Goal: Task Accomplishment & Management: Manage account settings

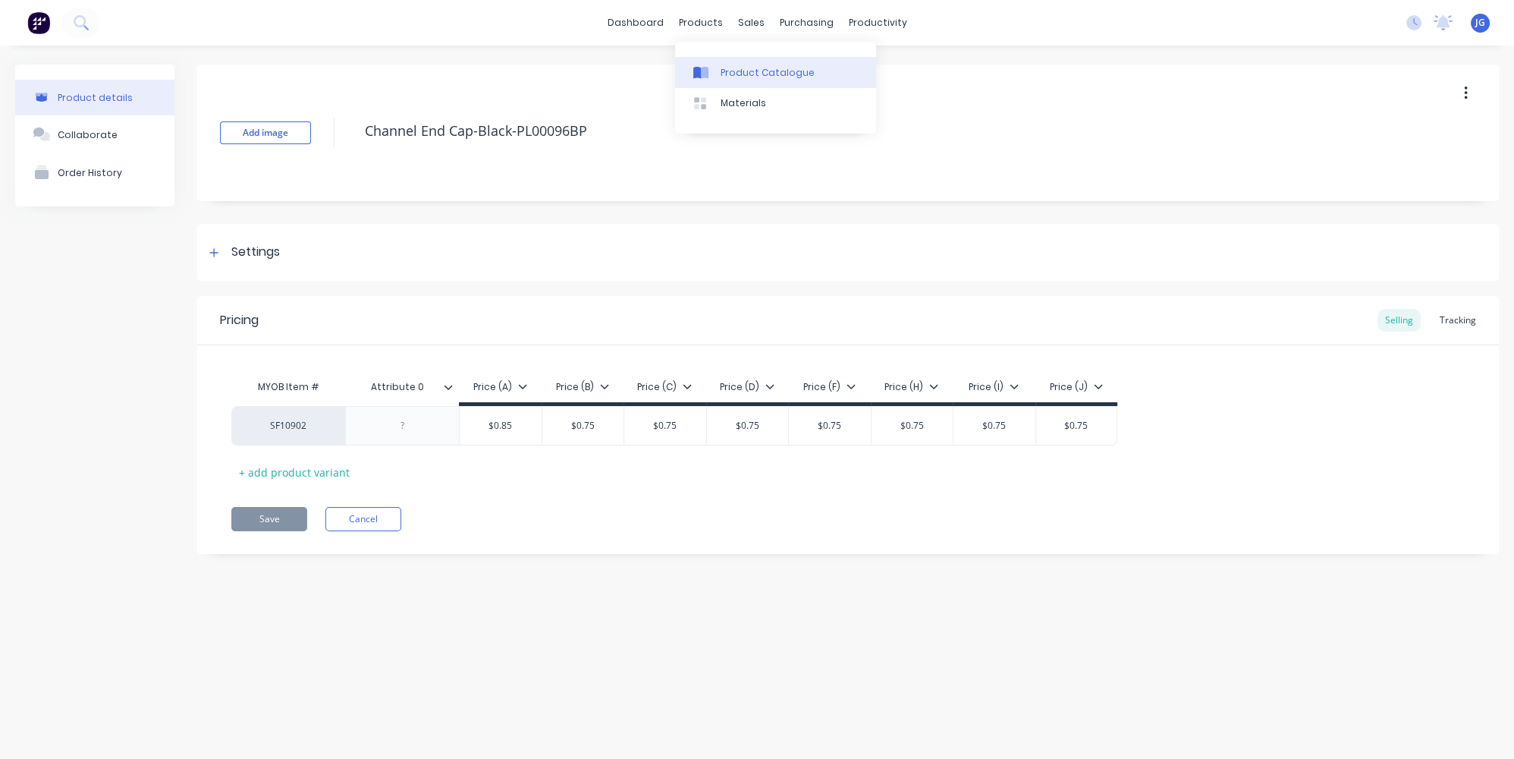
click at [707, 63] on link "Product Catalogue" at bounding box center [775, 72] width 201 height 30
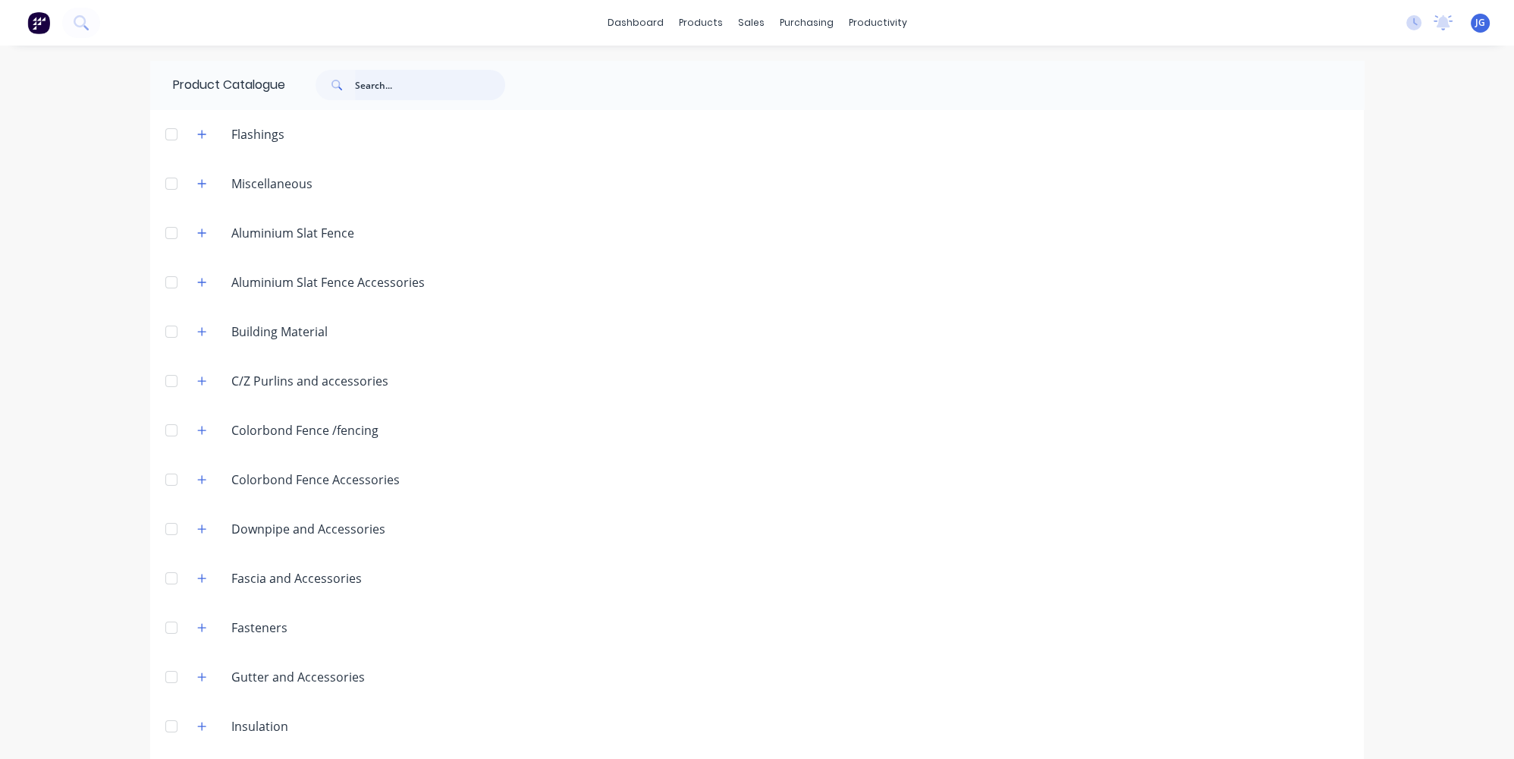
click at [435, 93] on input "text" at bounding box center [430, 85] width 150 height 30
type input "c purlin"
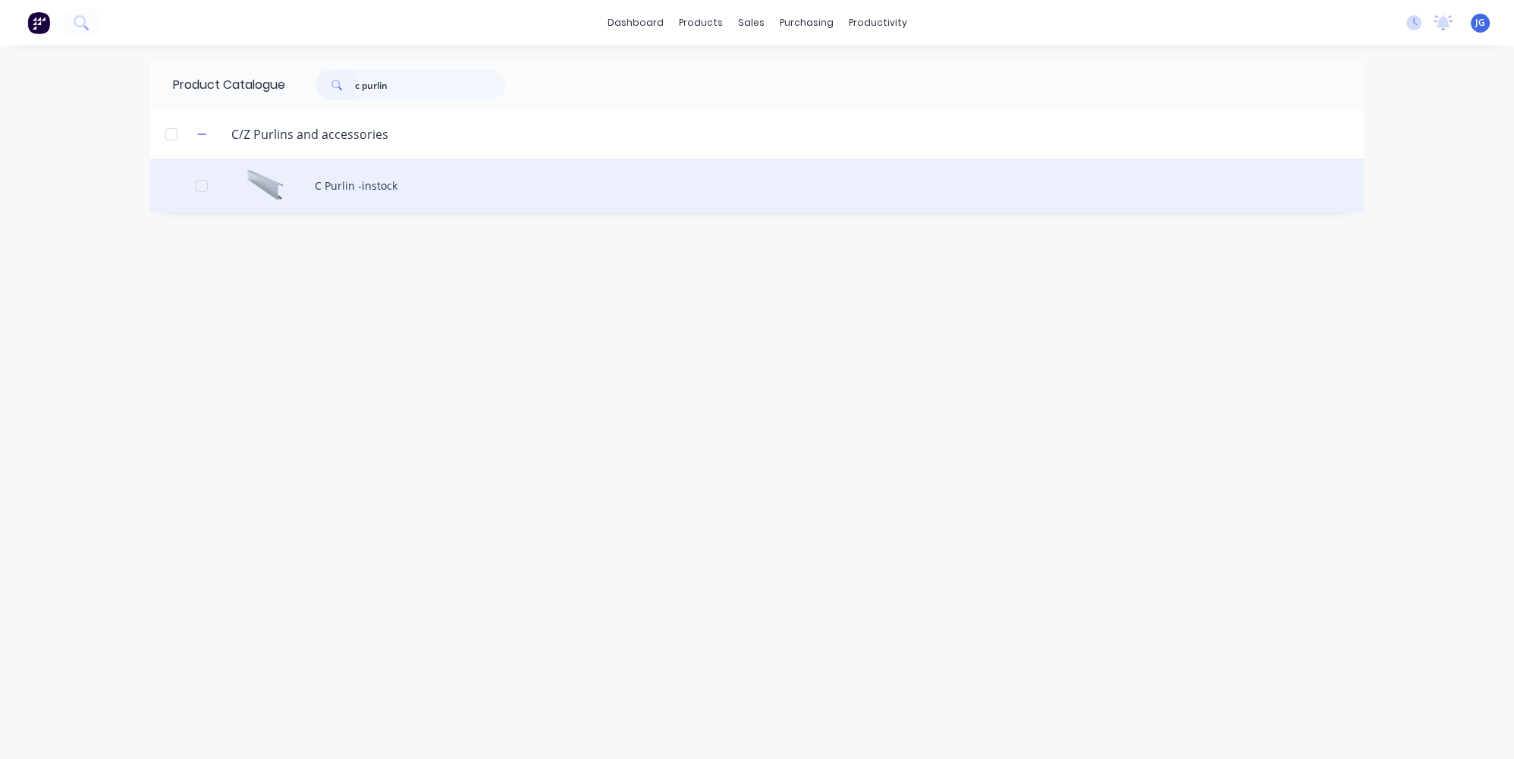
click at [360, 185] on div "C Purlin -instock" at bounding box center [757, 186] width 1214 height 54
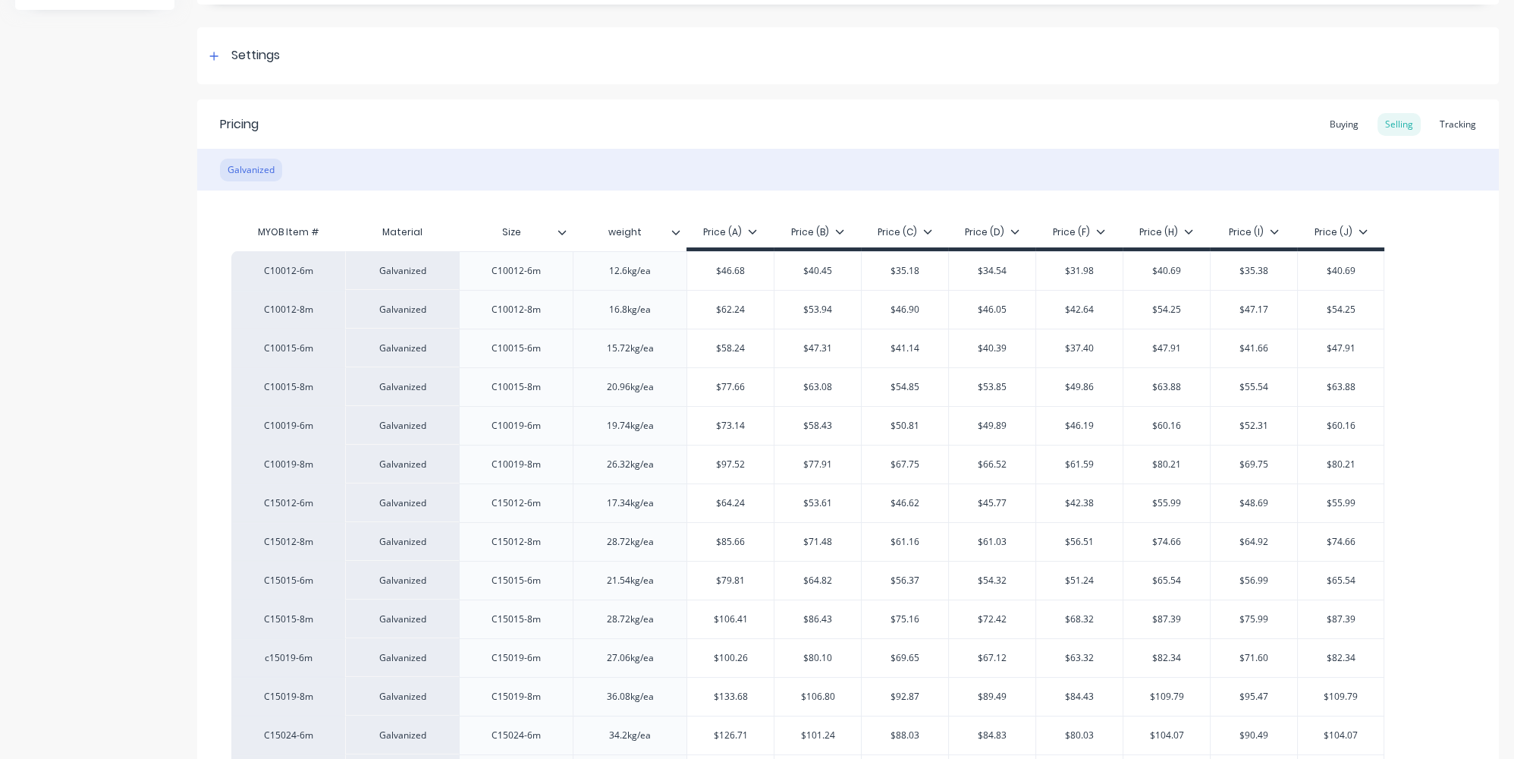
type textarea "x"
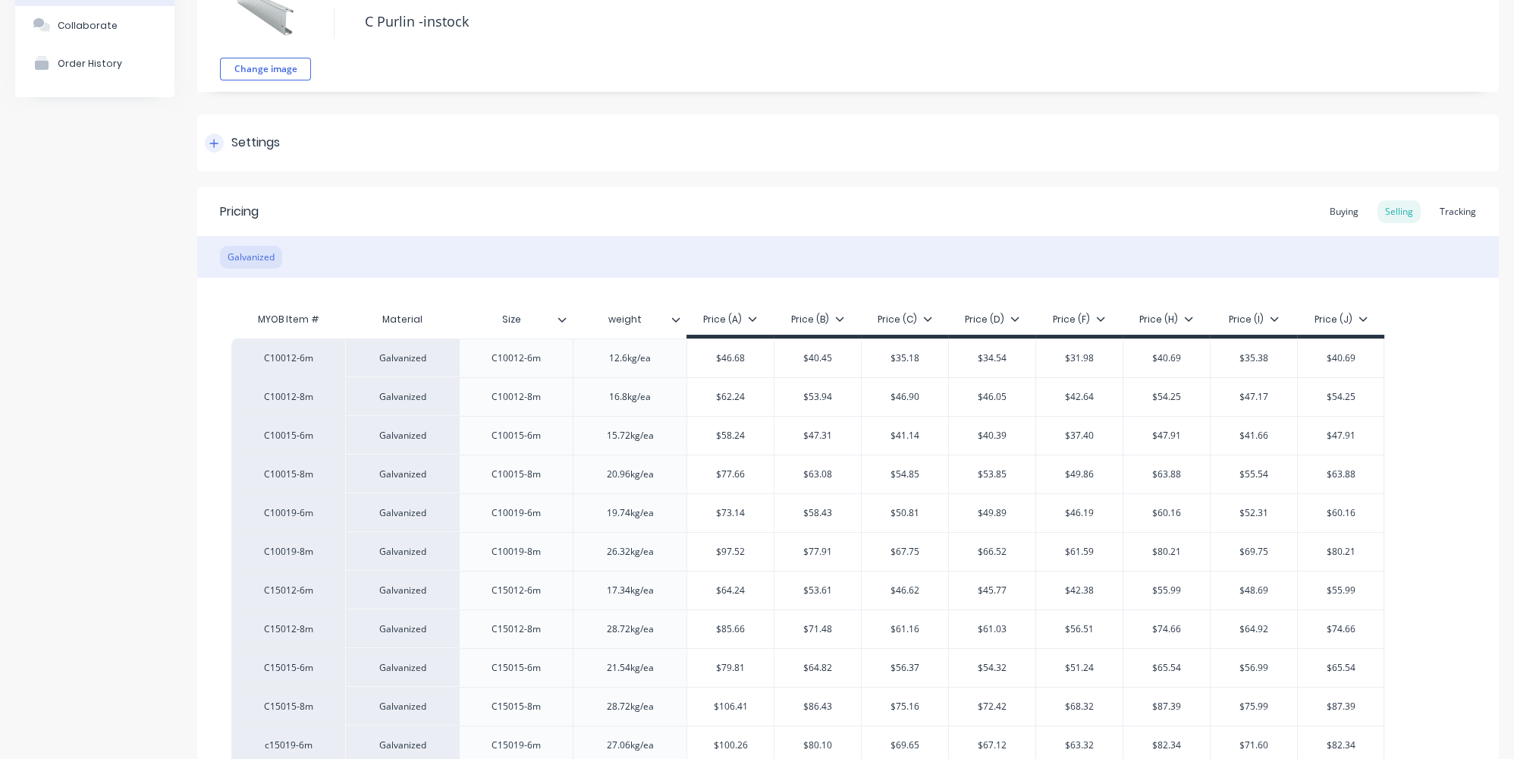
scroll to position [68, 0]
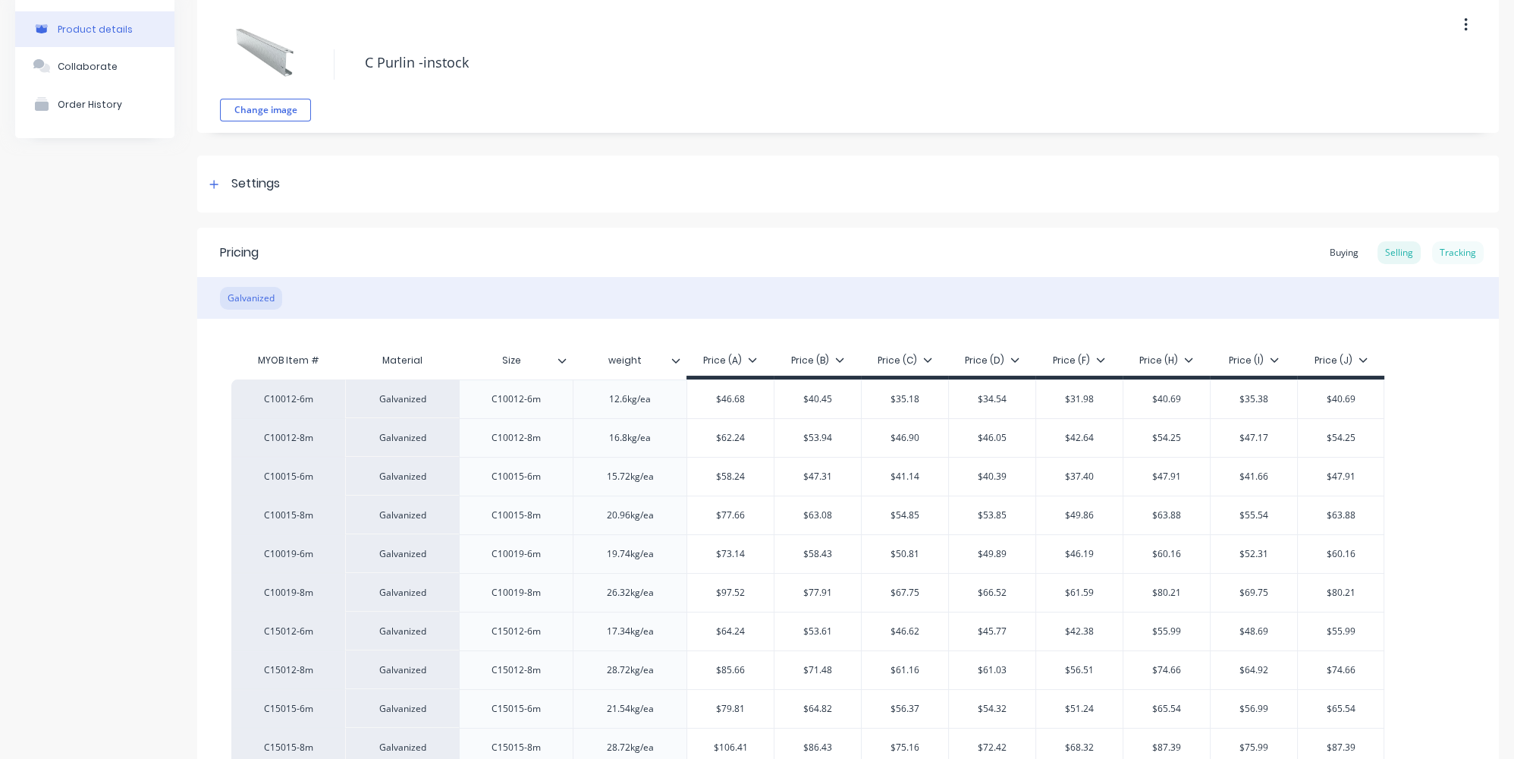
click at [1452, 253] on div "Tracking" at bounding box center [1458, 252] width 52 height 23
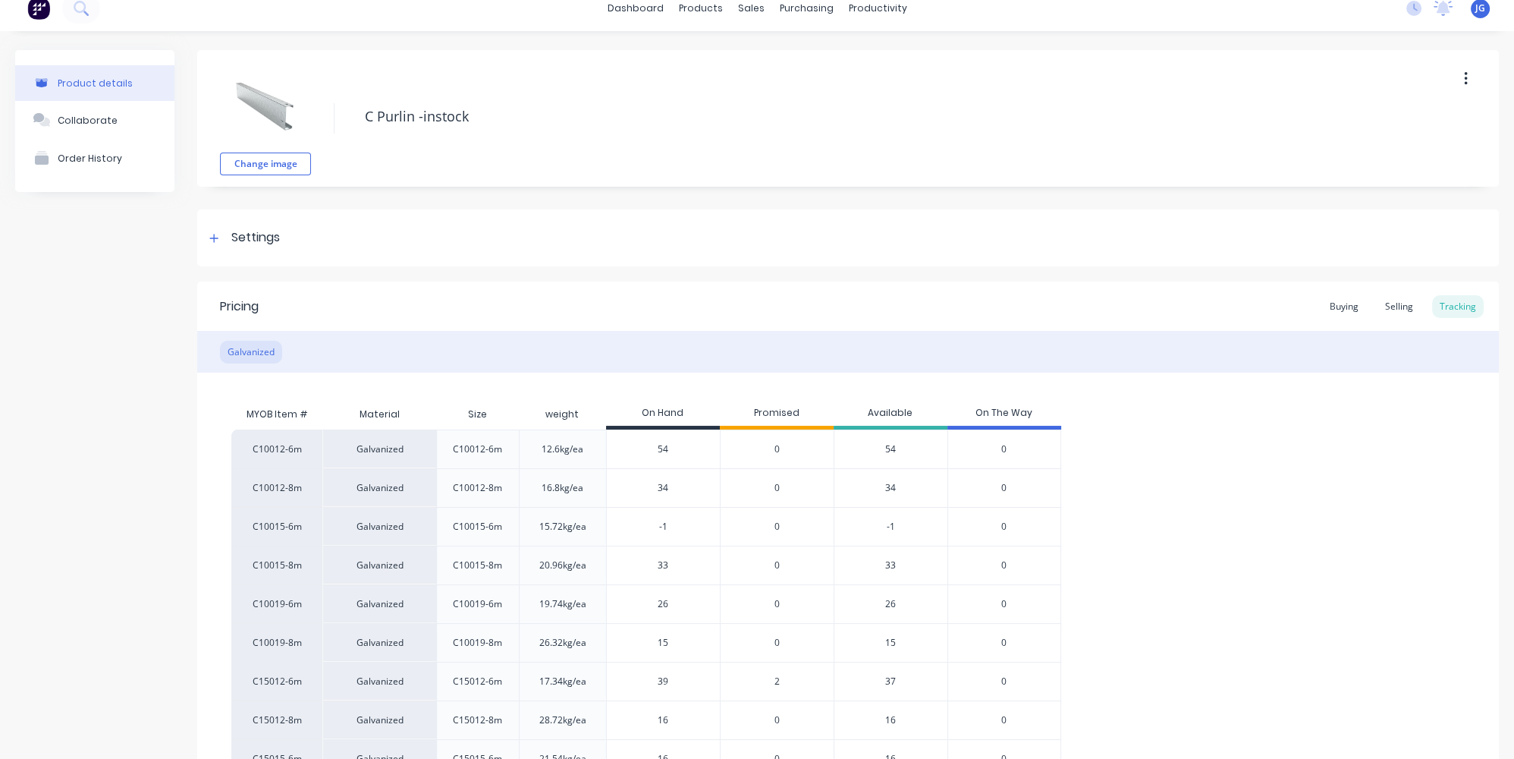
scroll to position [0, 0]
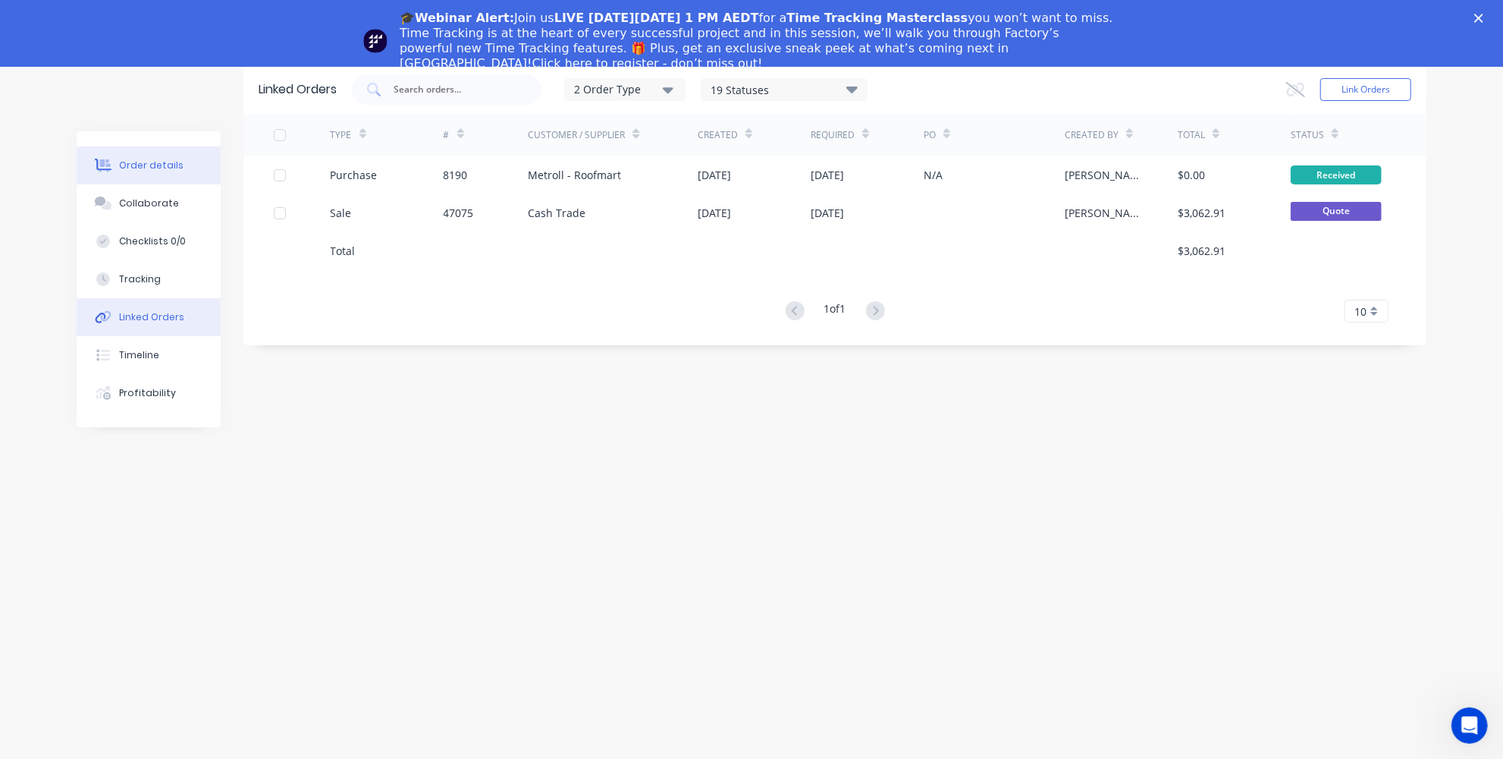
click at [160, 168] on div "Order details" at bounding box center [151, 166] width 64 height 14
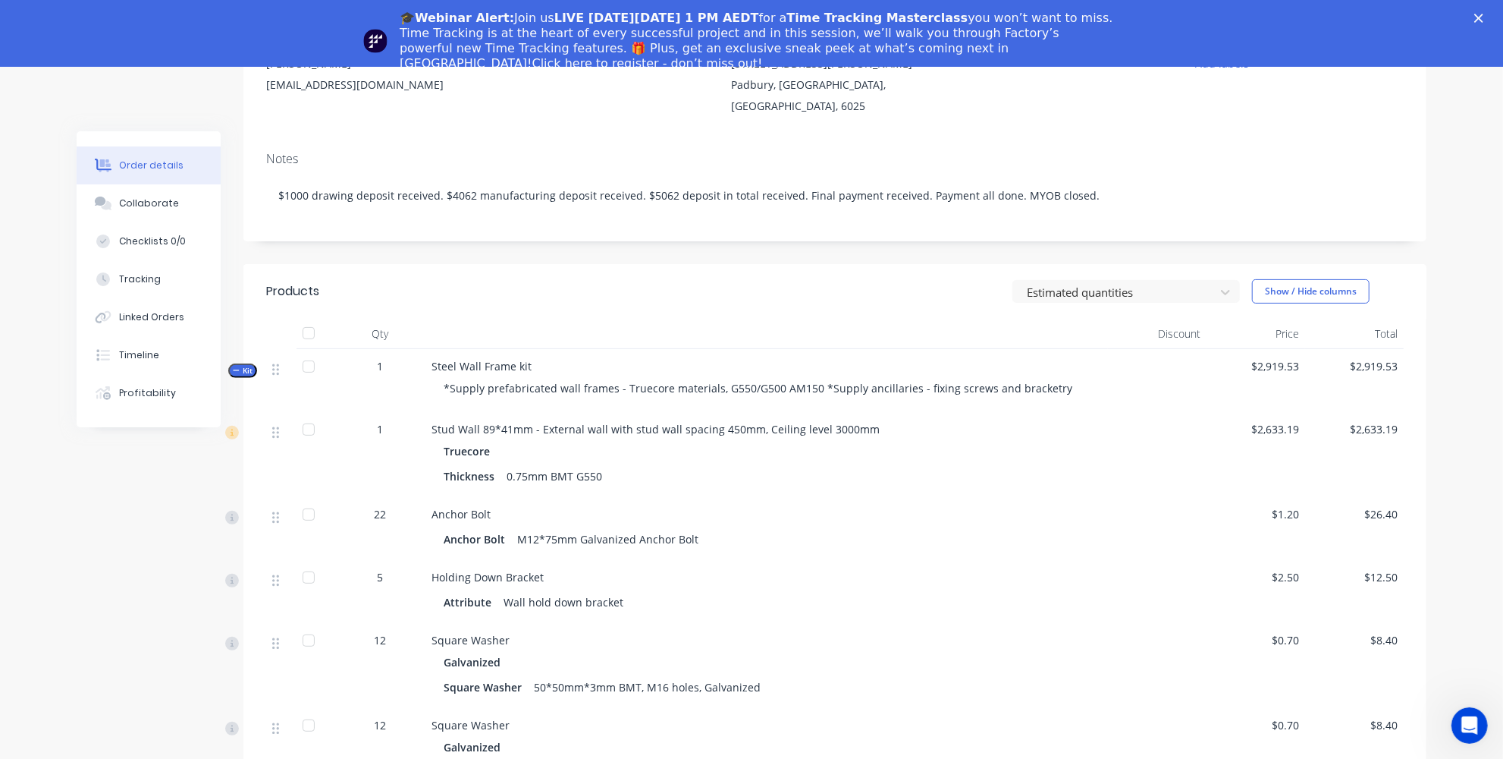
scroll to position [273, 0]
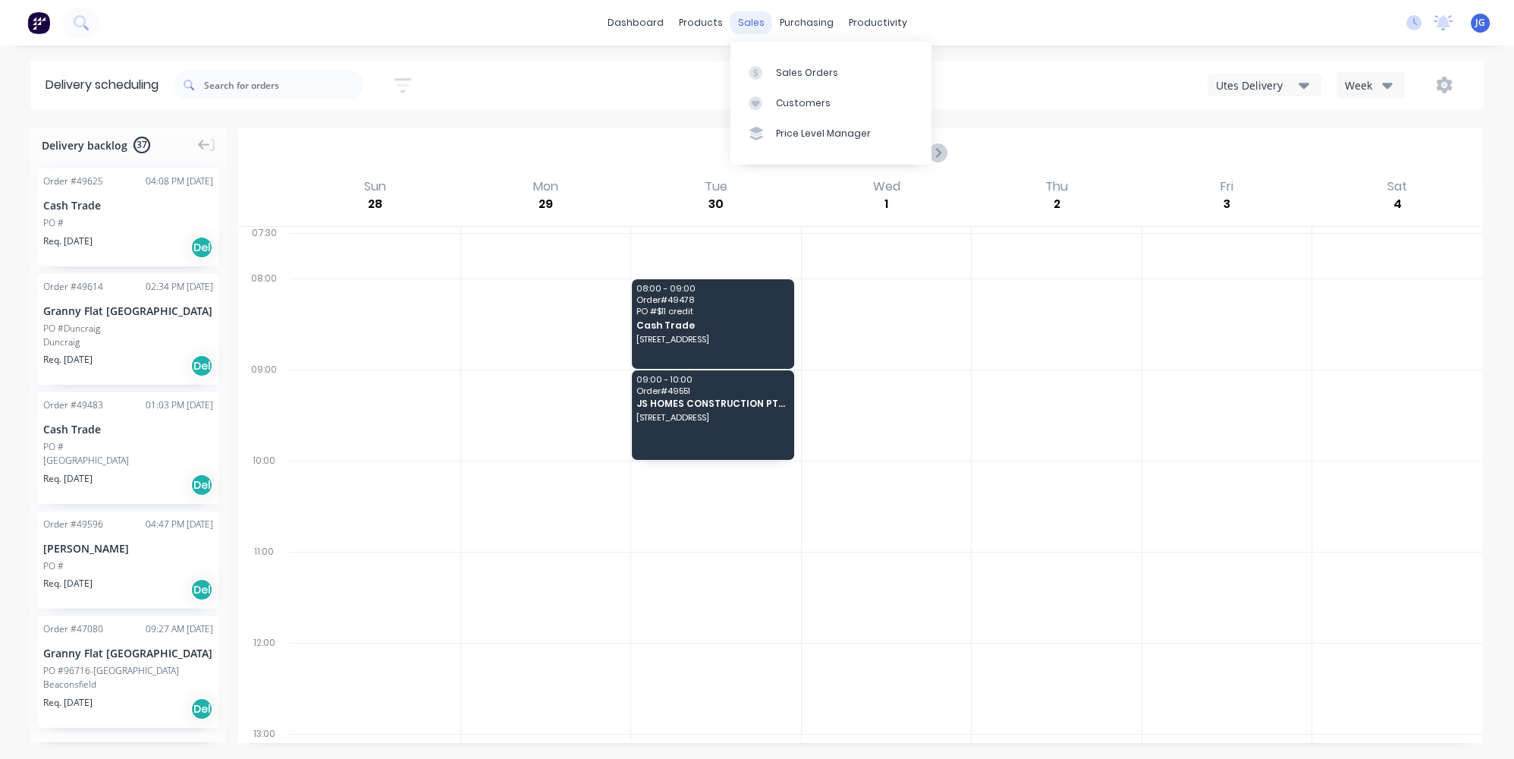
click at [766, 28] on div "sales" at bounding box center [751, 22] width 42 height 23
click at [773, 61] on link "Sales Orders" at bounding box center [830, 72] width 201 height 30
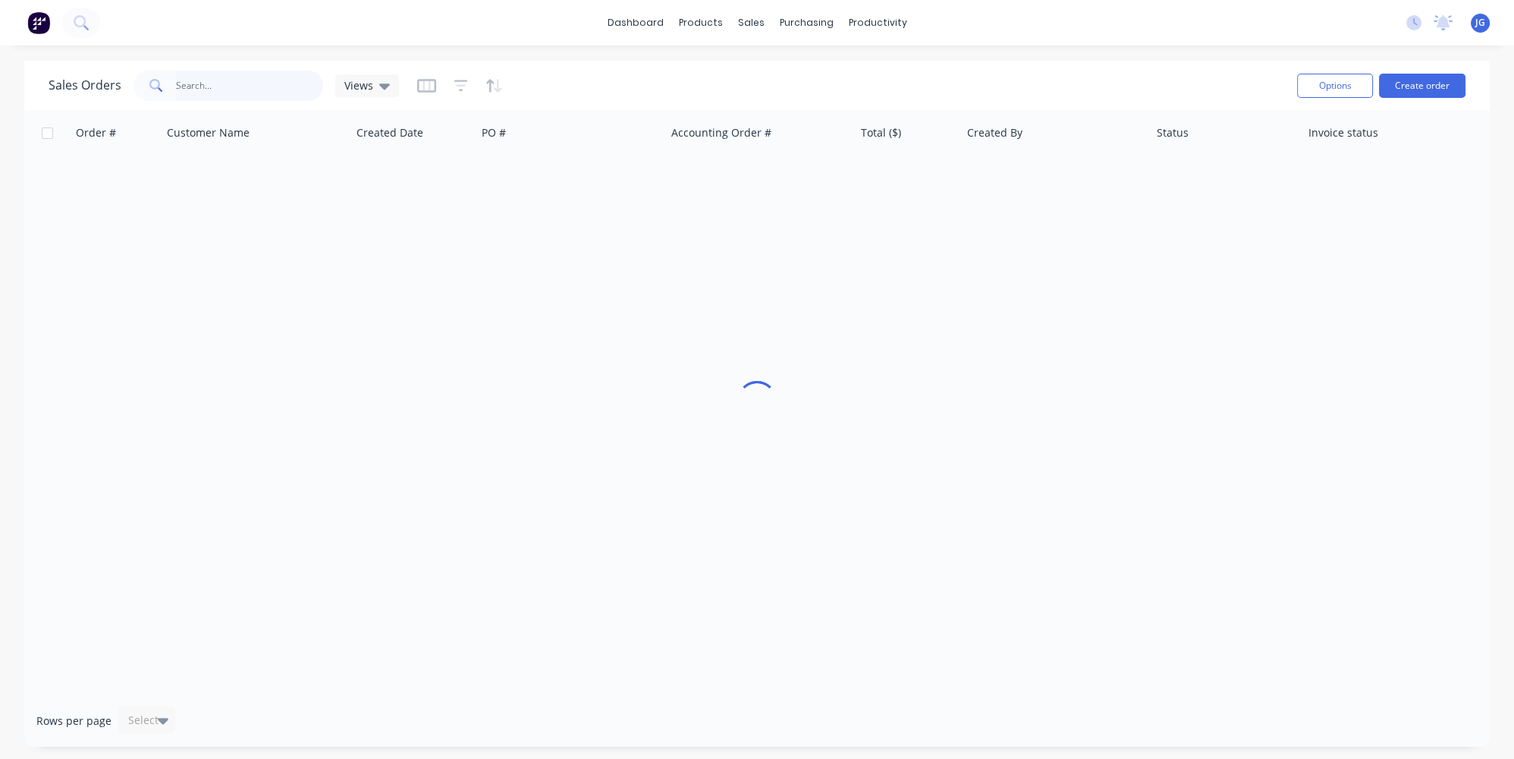
click at [290, 87] on input "text" at bounding box center [250, 86] width 148 height 30
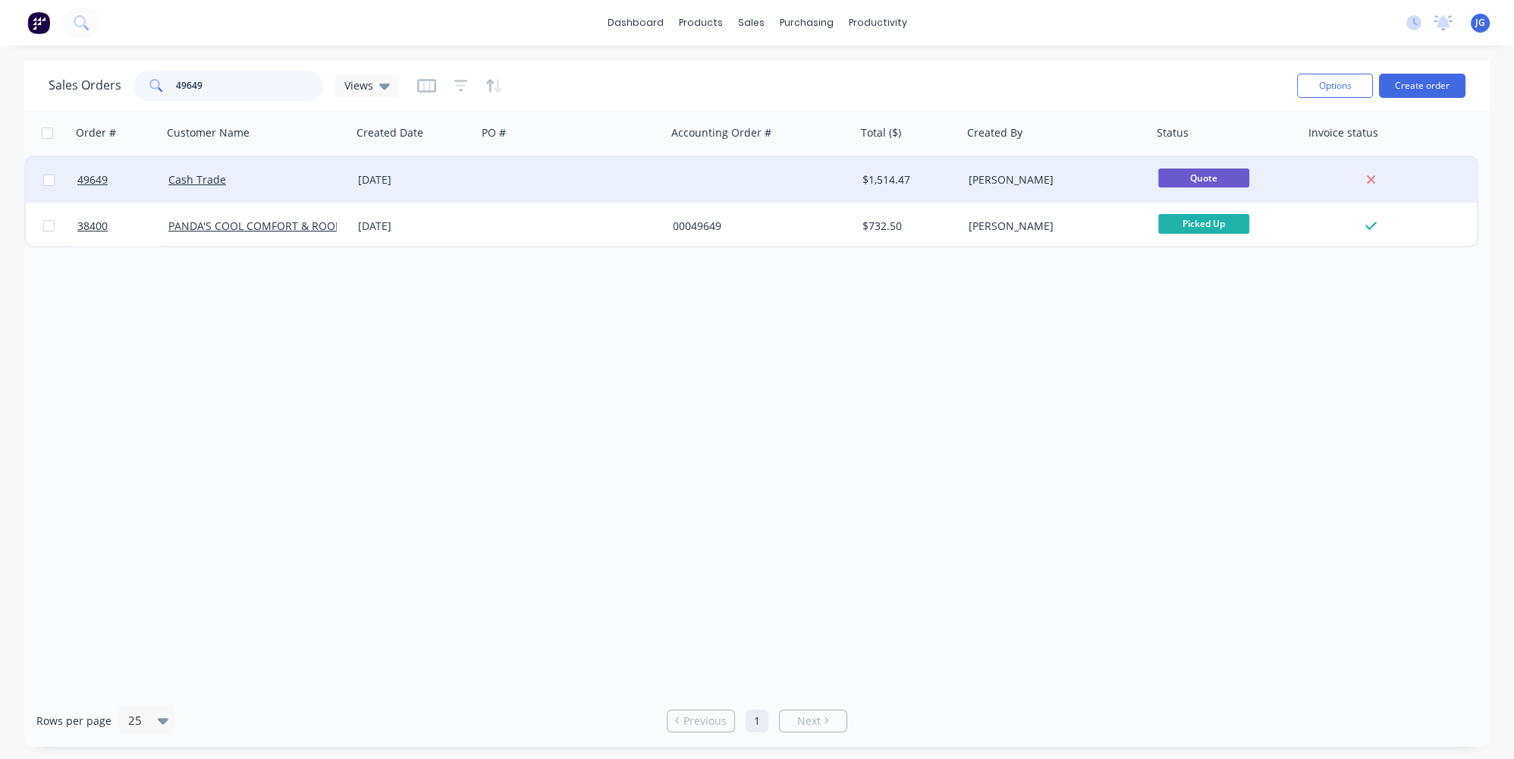
type input "49649"
click at [265, 187] on div "Cash Trade" at bounding box center [257, 180] width 190 height 46
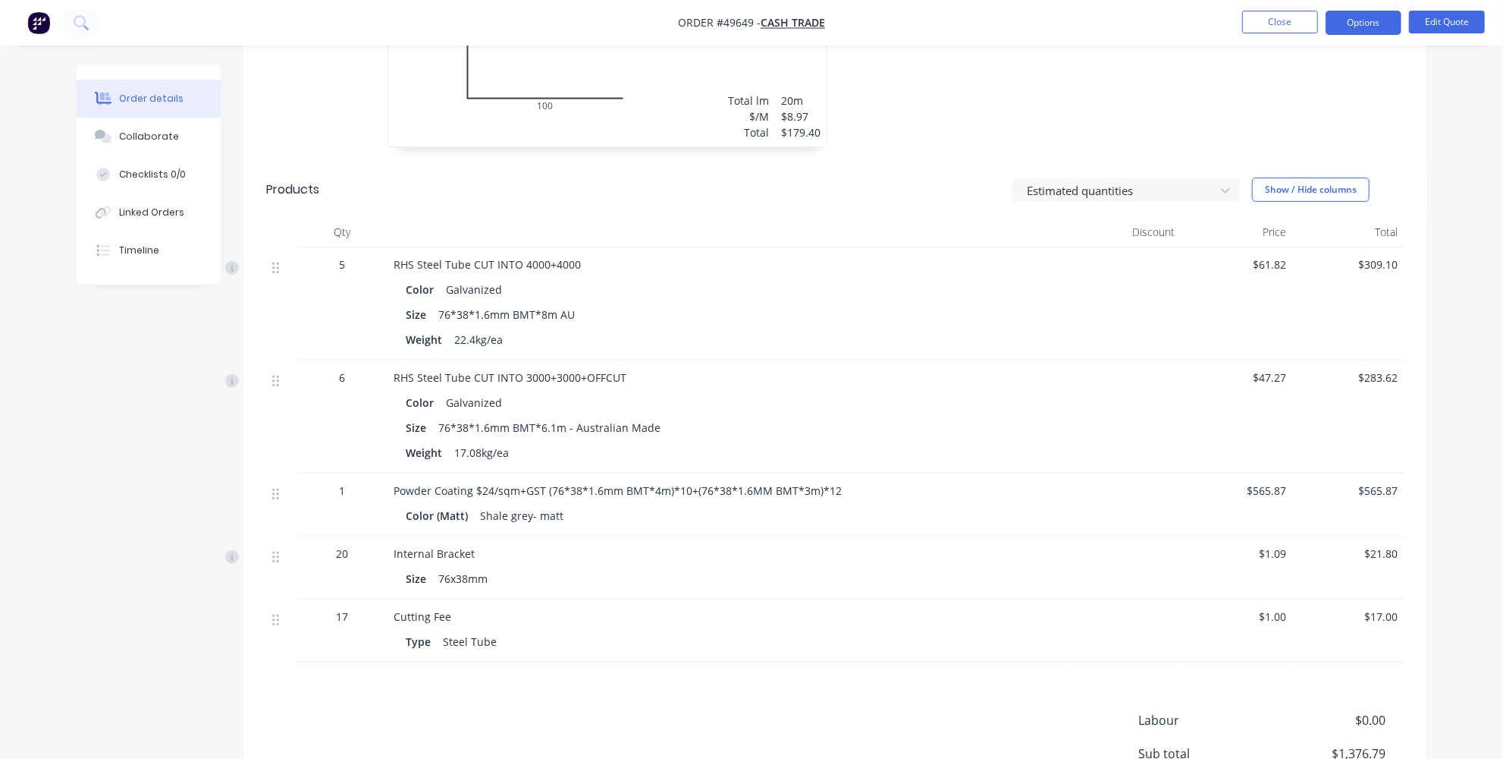
scroll to position [715, 0]
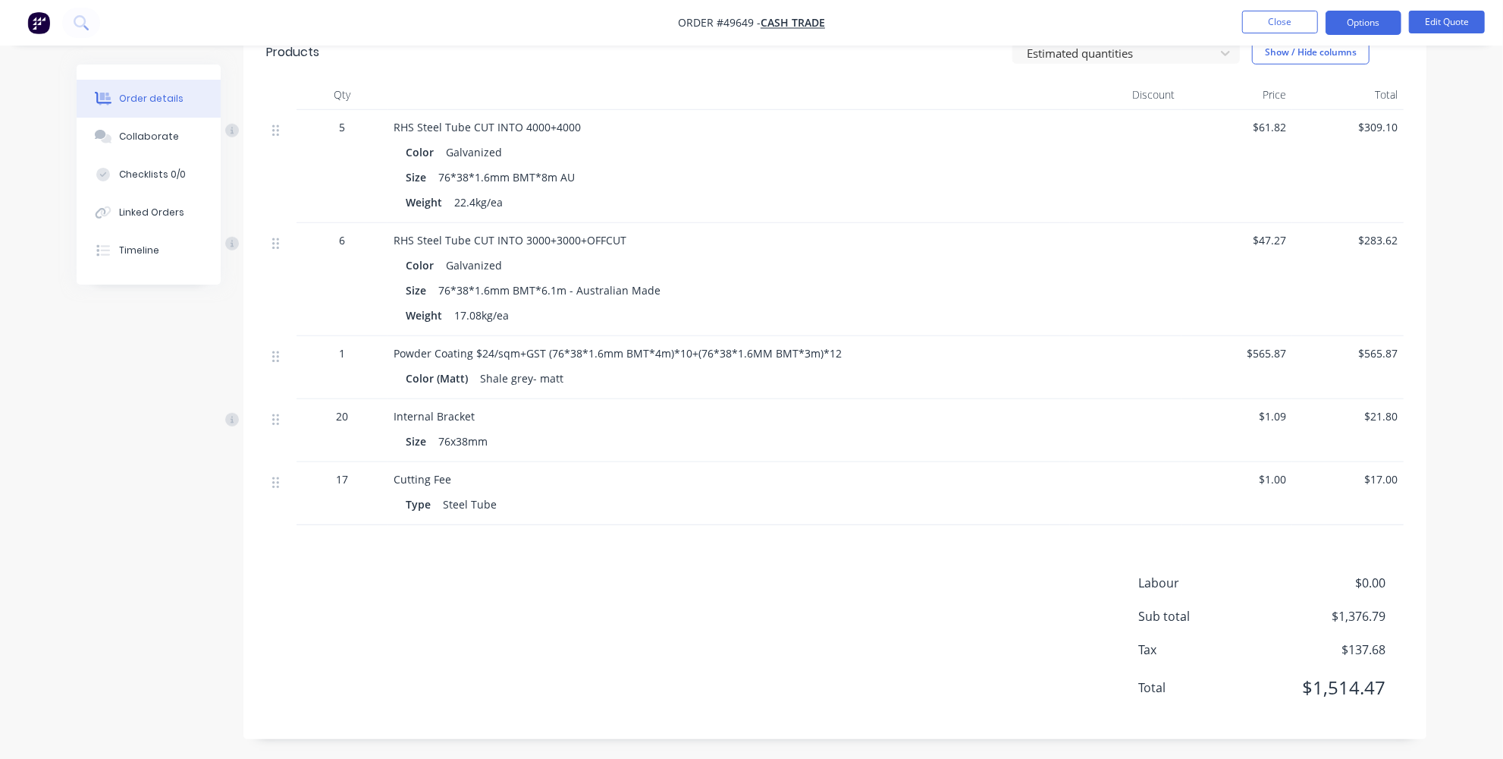
click at [521, 352] on span "Powder Coating $24/sqm+GST (76*38*1.6mm BMT*4m)*10+(76*38*1.6MM BMT*3m)*12" at bounding box center [618, 353] width 448 height 14
click at [527, 352] on span "Powder Coating $24/sqm+GST (76*38*1.6mm BMT*4m)*10+(76*38*1.6MM BMT*3m)*12" at bounding box center [618, 353] width 448 height 14
drag, startPoint x: 517, startPoint y: 350, endPoint x: 492, endPoint y: 350, distance: 24.3
click at [492, 350] on span "Powder Coating $24/sqm+GST (76*38*1.6mm BMT*4m)*10+(76*38*1.6MM BMT*3m)*12" at bounding box center [618, 353] width 448 height 14
click at [1453, 19] on button "Edit Quote" at bounding box center [1447, 22] width 76 height 23
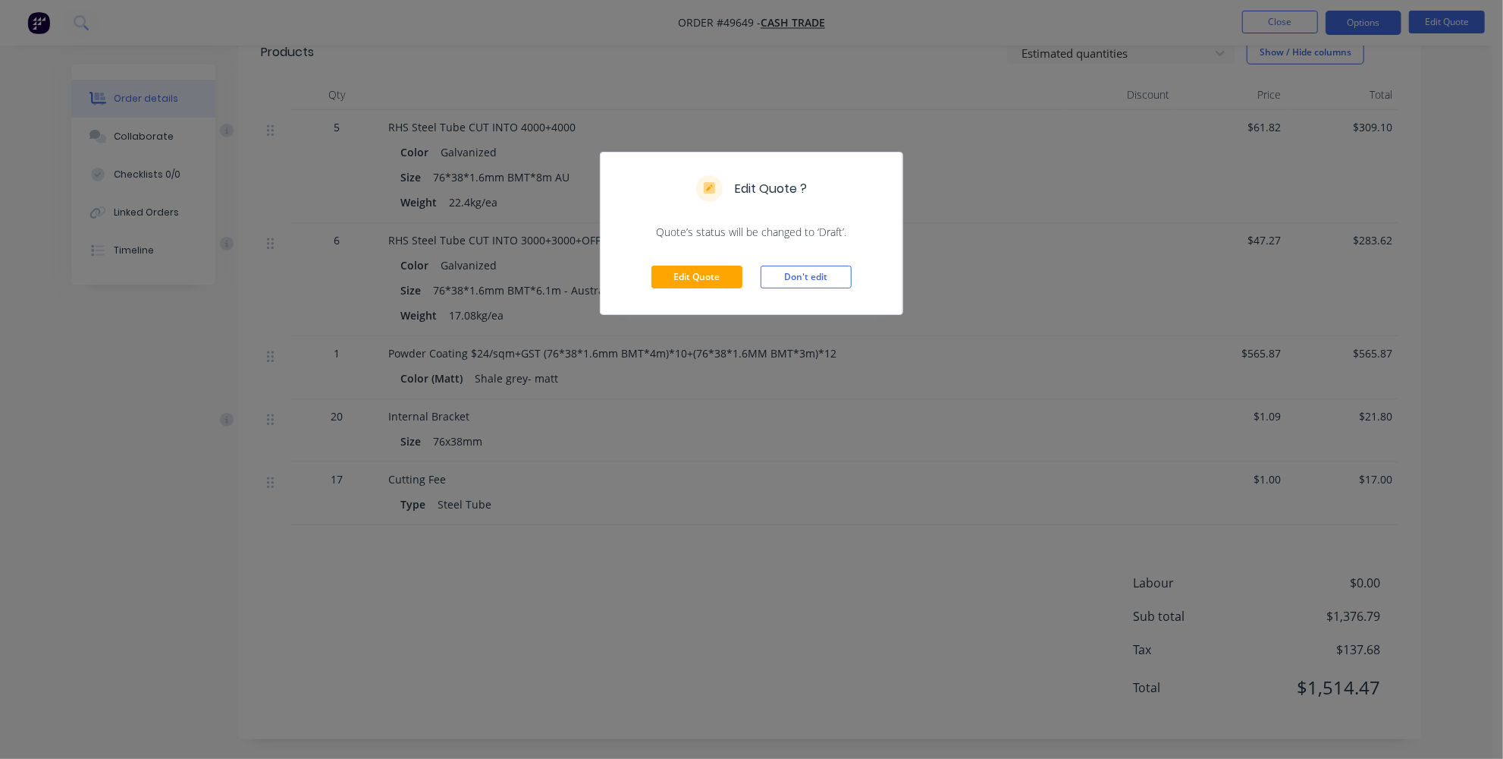
click at [715, 295] on div "Edit Quote Don't edit" at bounding box center [752, 277] width 302 height 74
click at [702, 277] on button "Edit Quote" at bounding box center [697, 276] width 91 height 23
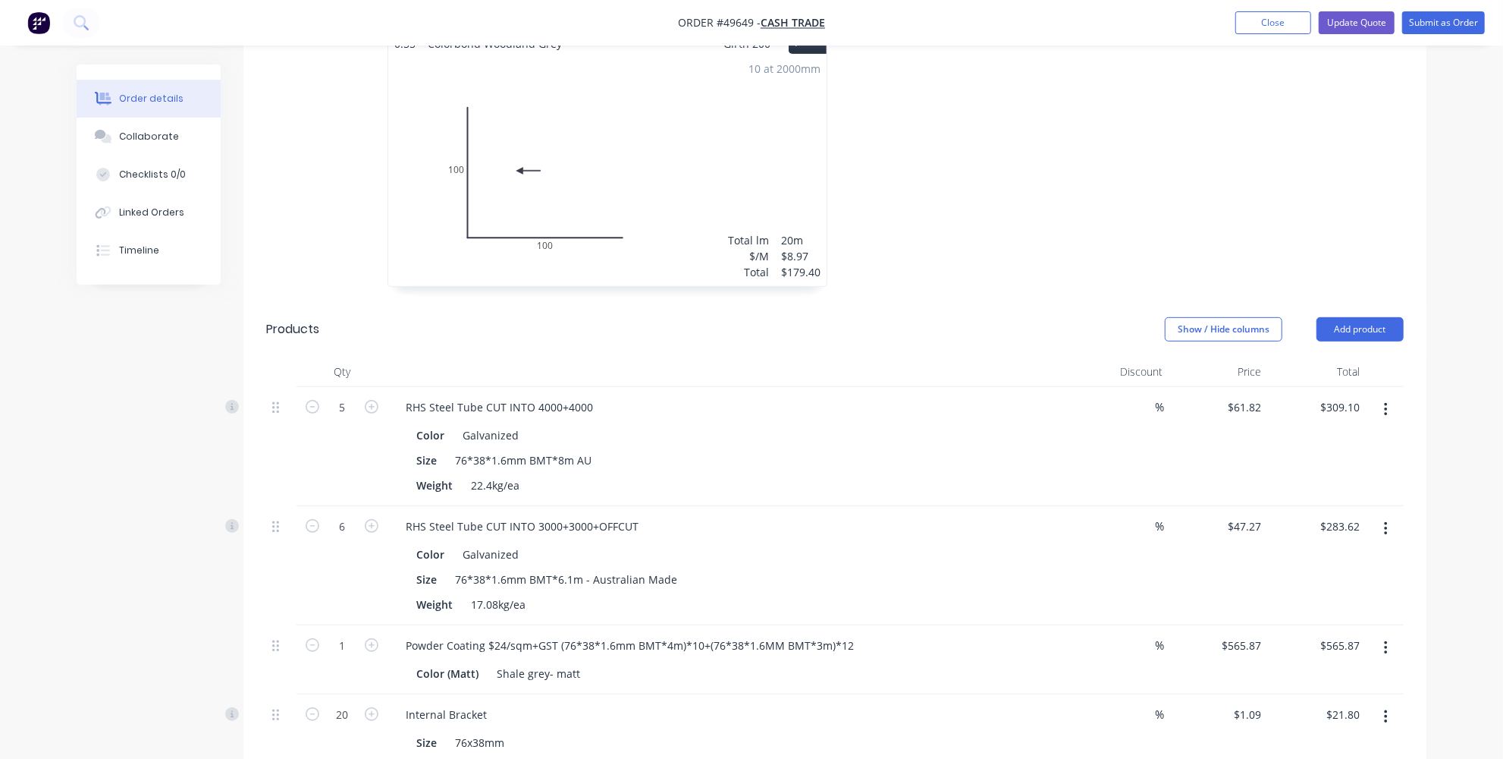
scroll to position [620, 0]
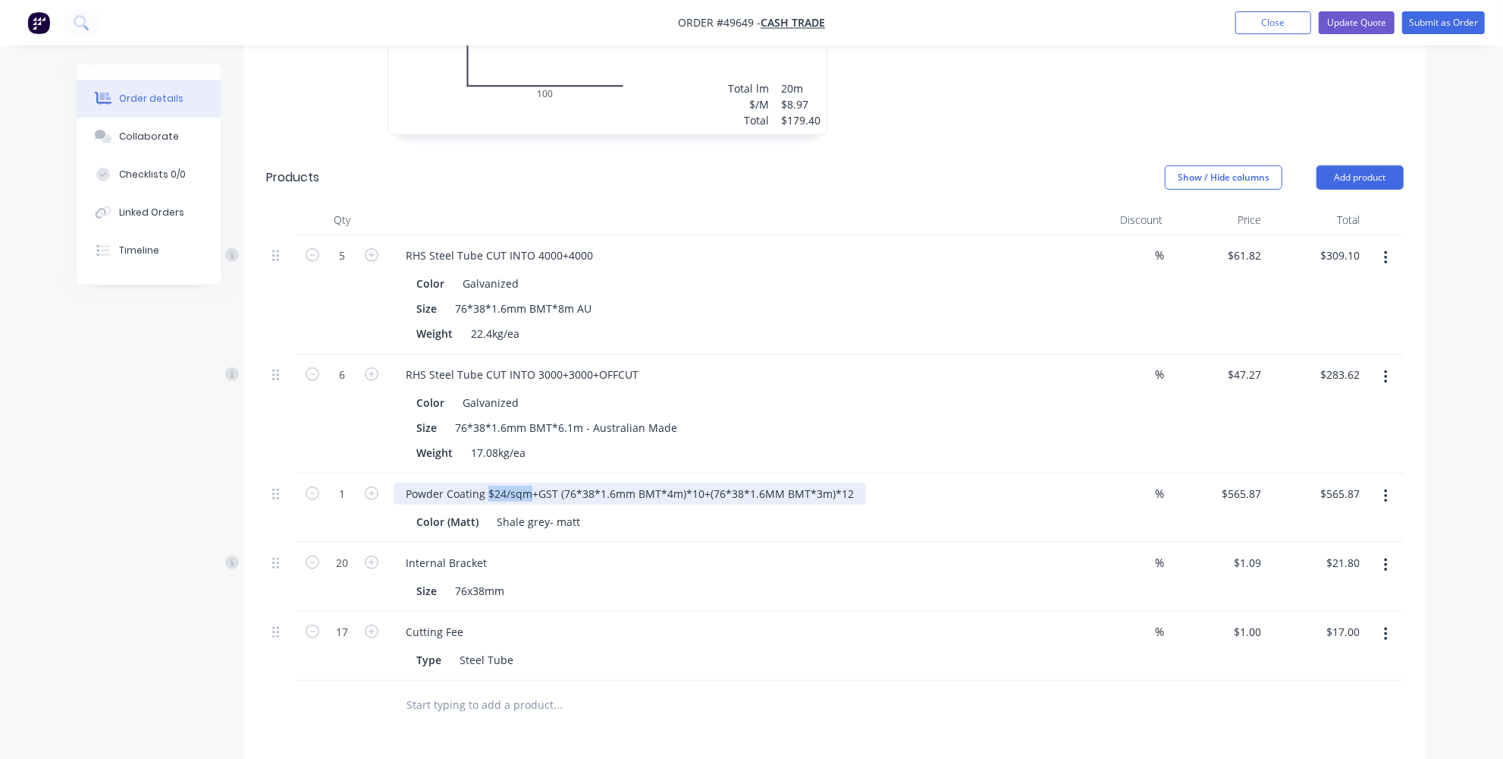
drag, startPoint x: 530, startPoint y: 470, endPoint x: 489, endPoint y: 470, distance: 41.0
click at [489, 482] on div "Powder Coating $24/sqm+GST (76*38*1.6mm BMT*4m)*10+(76*38*1.6MM BMT*3m)*12" at bounding box center [630, 493] width 473 height 22
click at [492, 482] on div "Powder Coating +GST (76*38*1.6mm BMT*4m)*10+(76*38*1.6MM BMT*3m)*12" at bounding box center [608, 493] width 429 height 22
drag, startPoint x: 511, startPoint y: 466, endPoint x: 488, endPoint y: 466, distance: 23.5
click at [488, 482] on div "Powder Coating +GST (76*38*1.6mm BMT*4m)*10+(76*38*1.6MM BMT*3m)*12" at bounding box center [608, 493] width 429 height 22
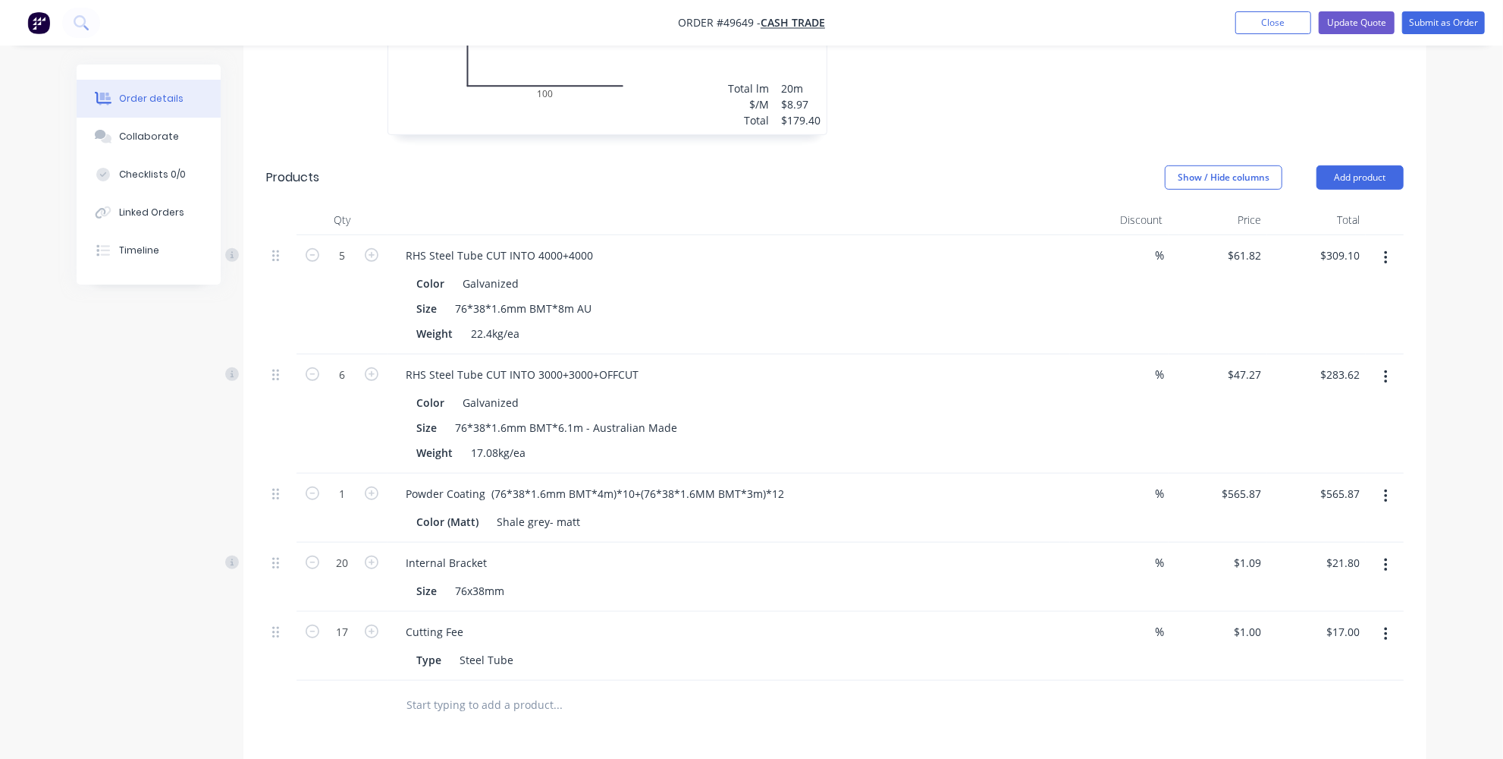
click at [812, 689] on div at bounding box center [621, 704] width 455 height 30
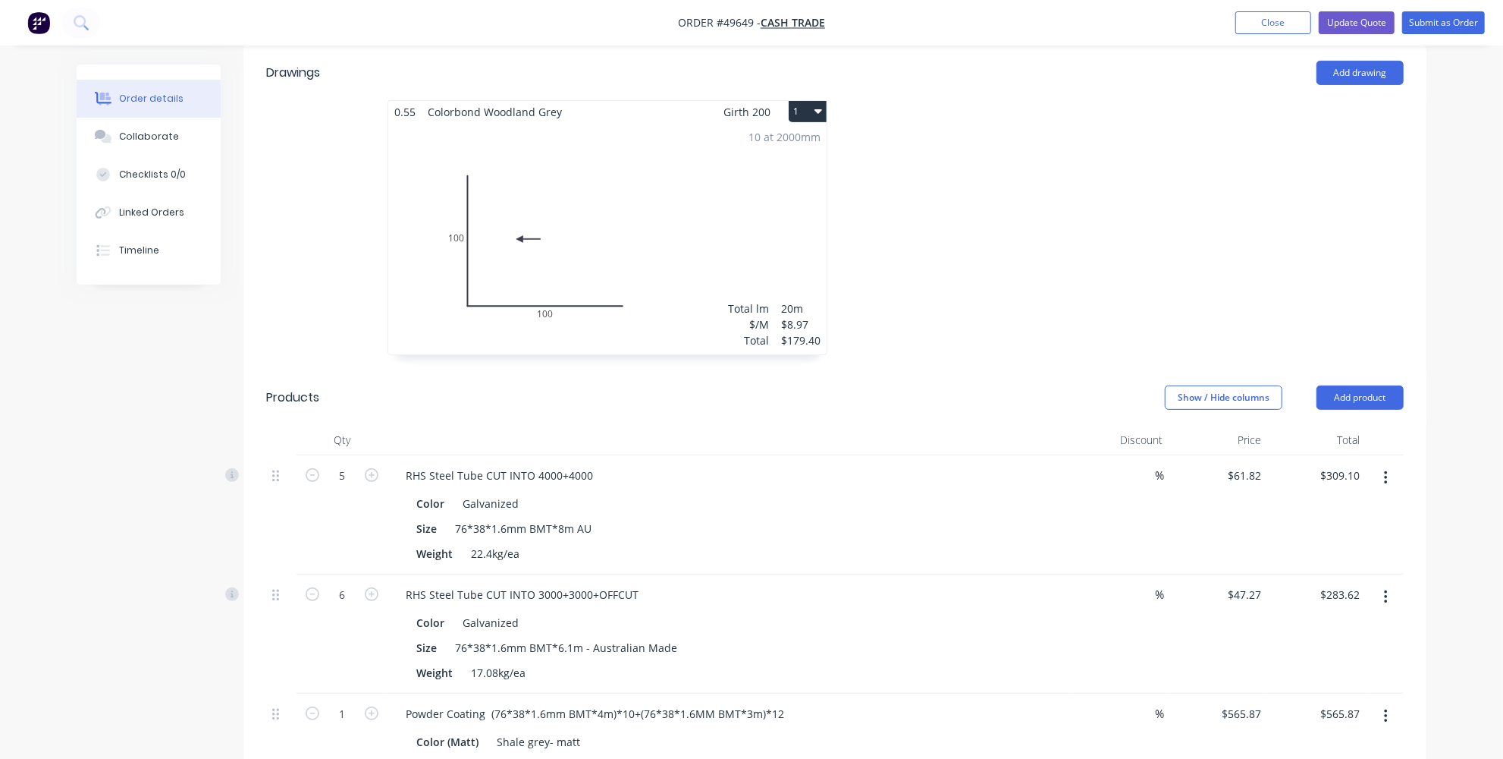
scroll to position [344, 0]
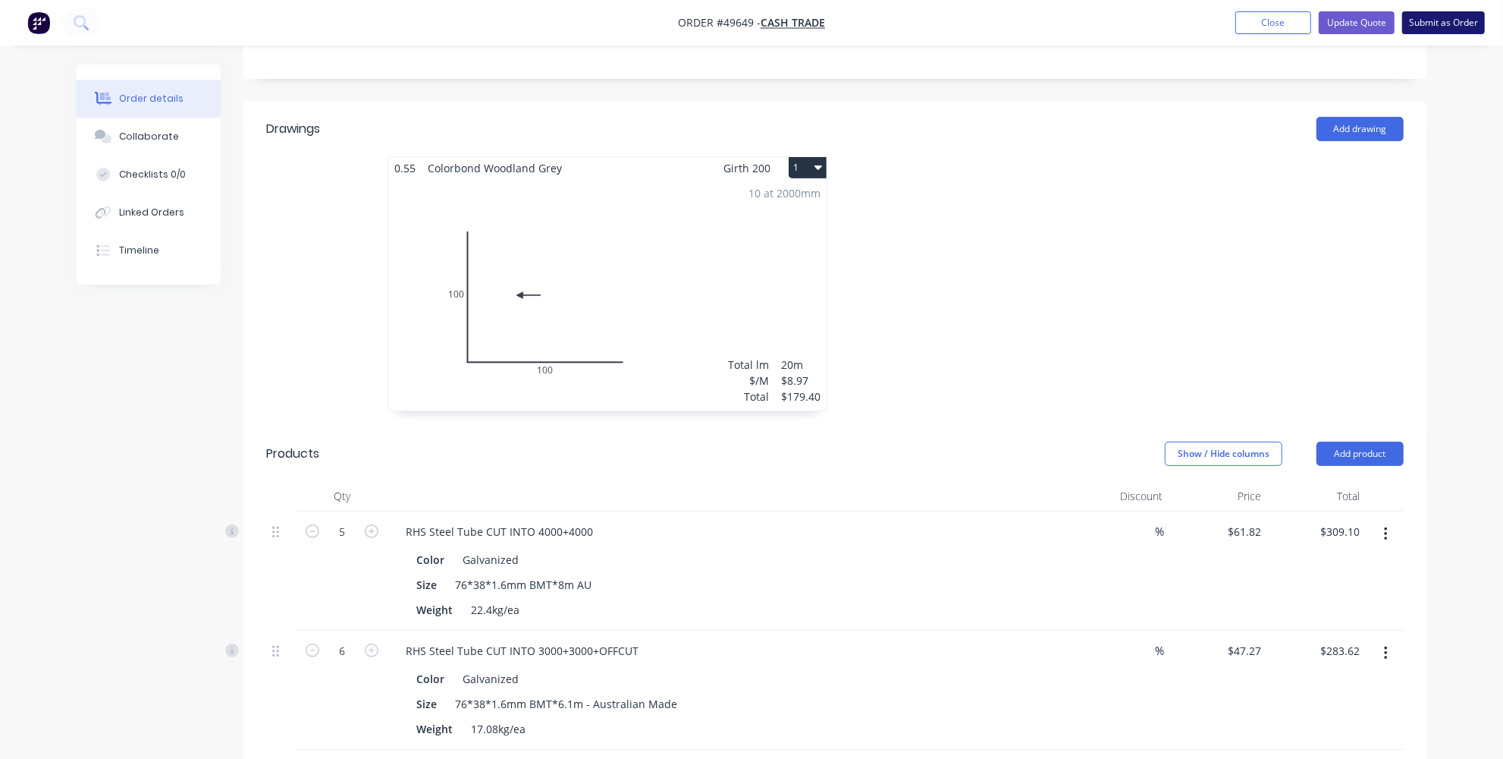
click at [1444, 26] on button "Submit as Order" at bounding box center [1444, 22] width 83 height 23
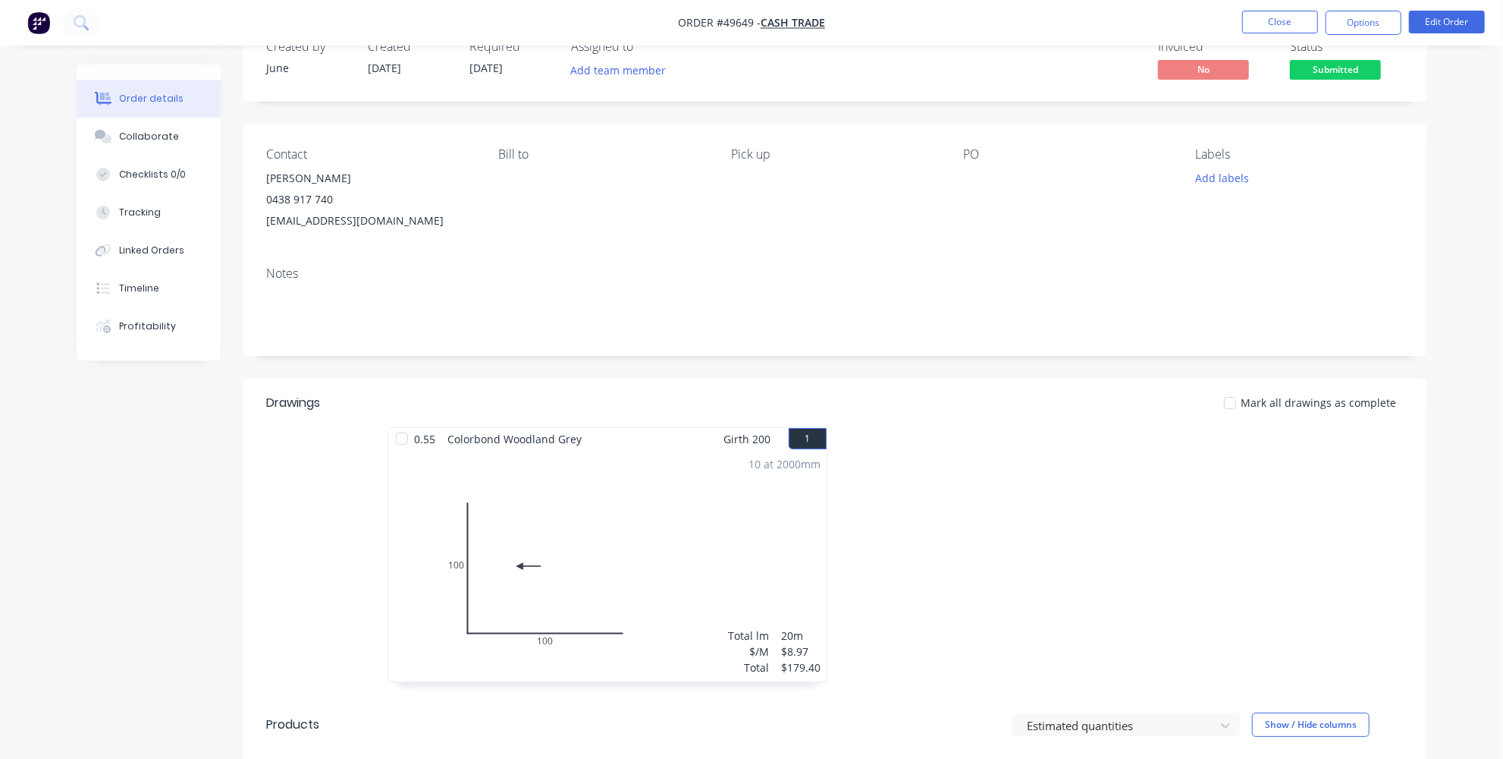
scroll to position [0, 0]
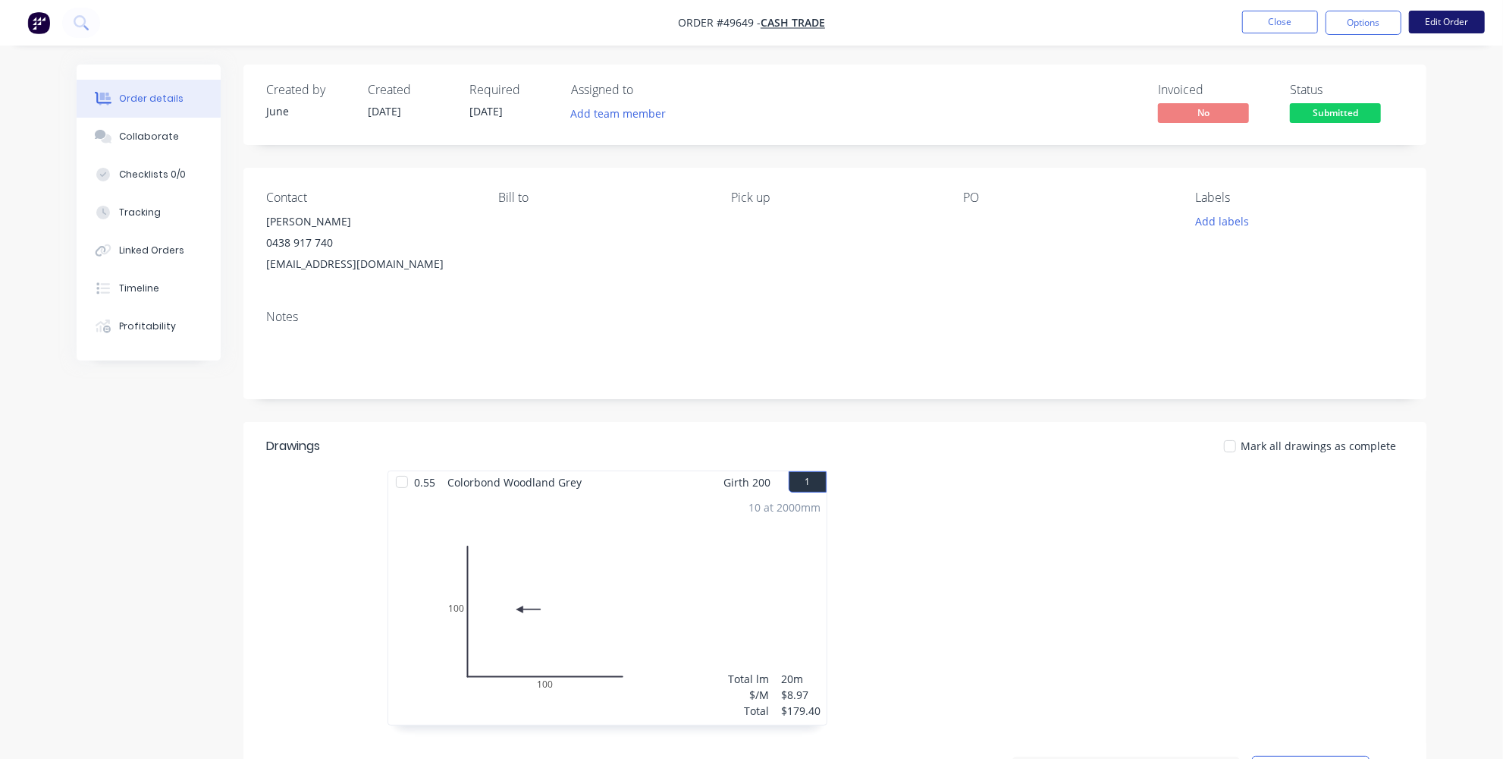
click at [1454, 14] on button "Edit Order" at bounding box center [1447, 22] width 76 height 23
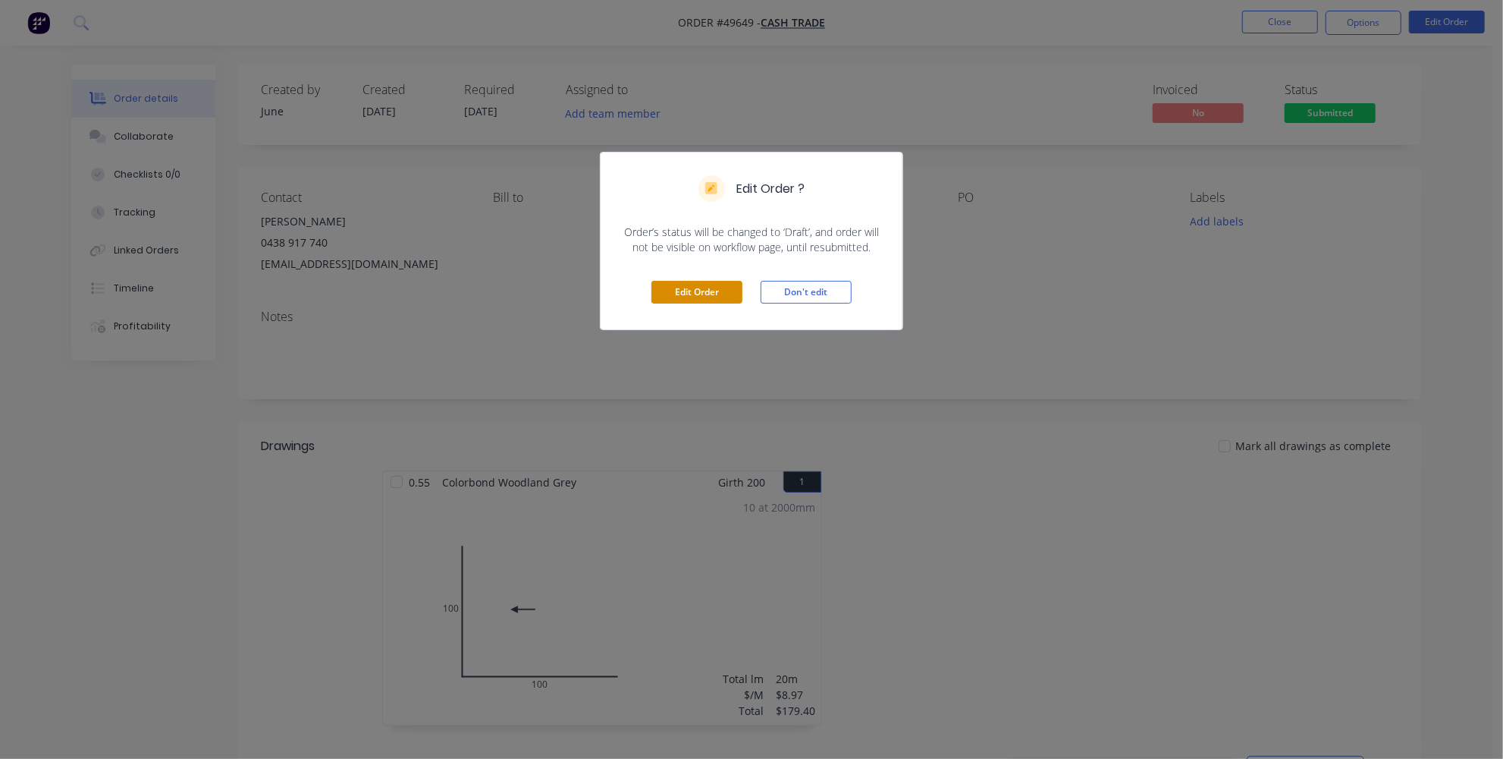
drag, startPoint x: 720, startPoint y: 292, endPoint x: 683, endPoint y: 281, distance: 38.7
click at [718, 291] on button "Edit Order" at bounding box center [697, 292] width 91 height 23
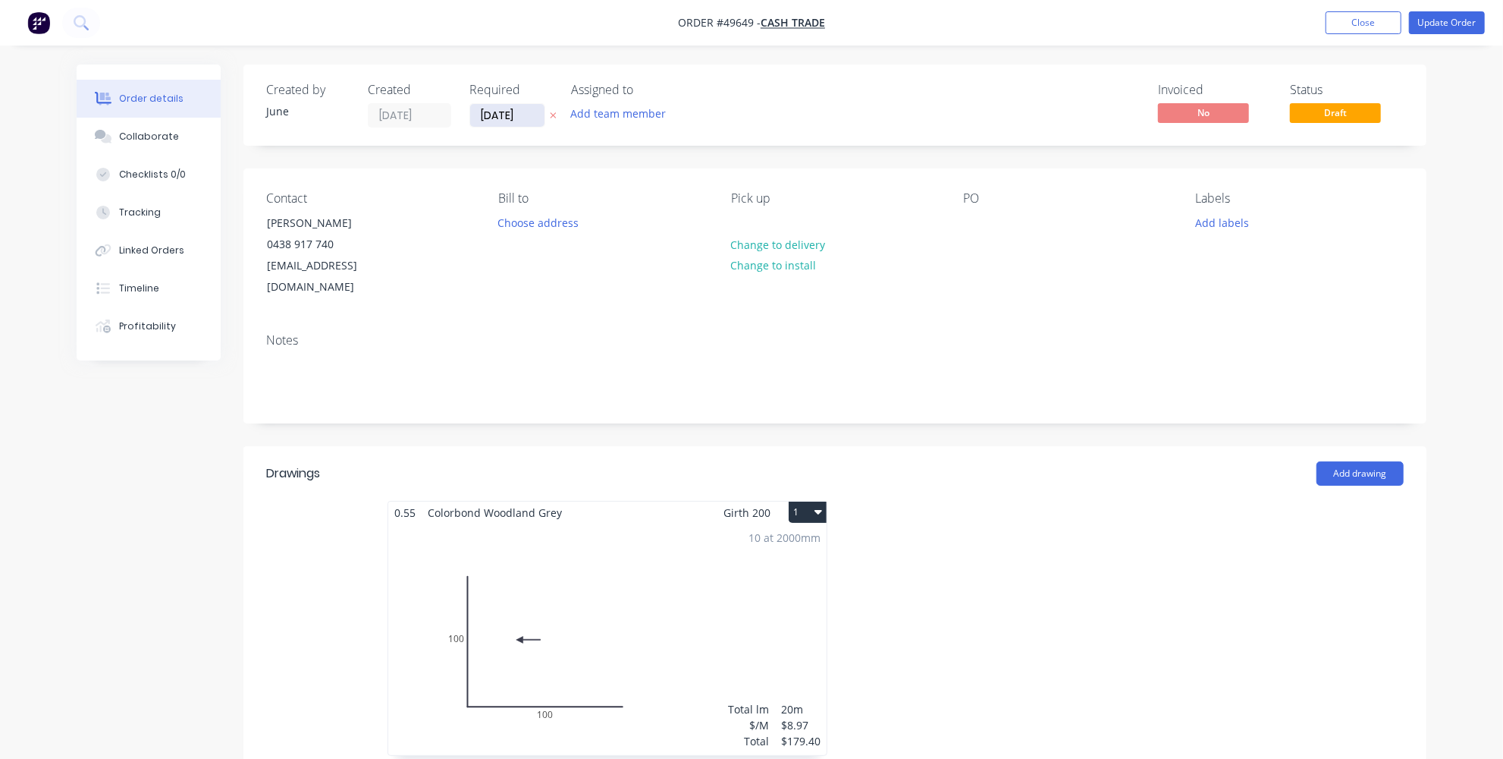
click at [496, 108] on input "[DATE]" at bounding box center [507, 115] width 74 height 23
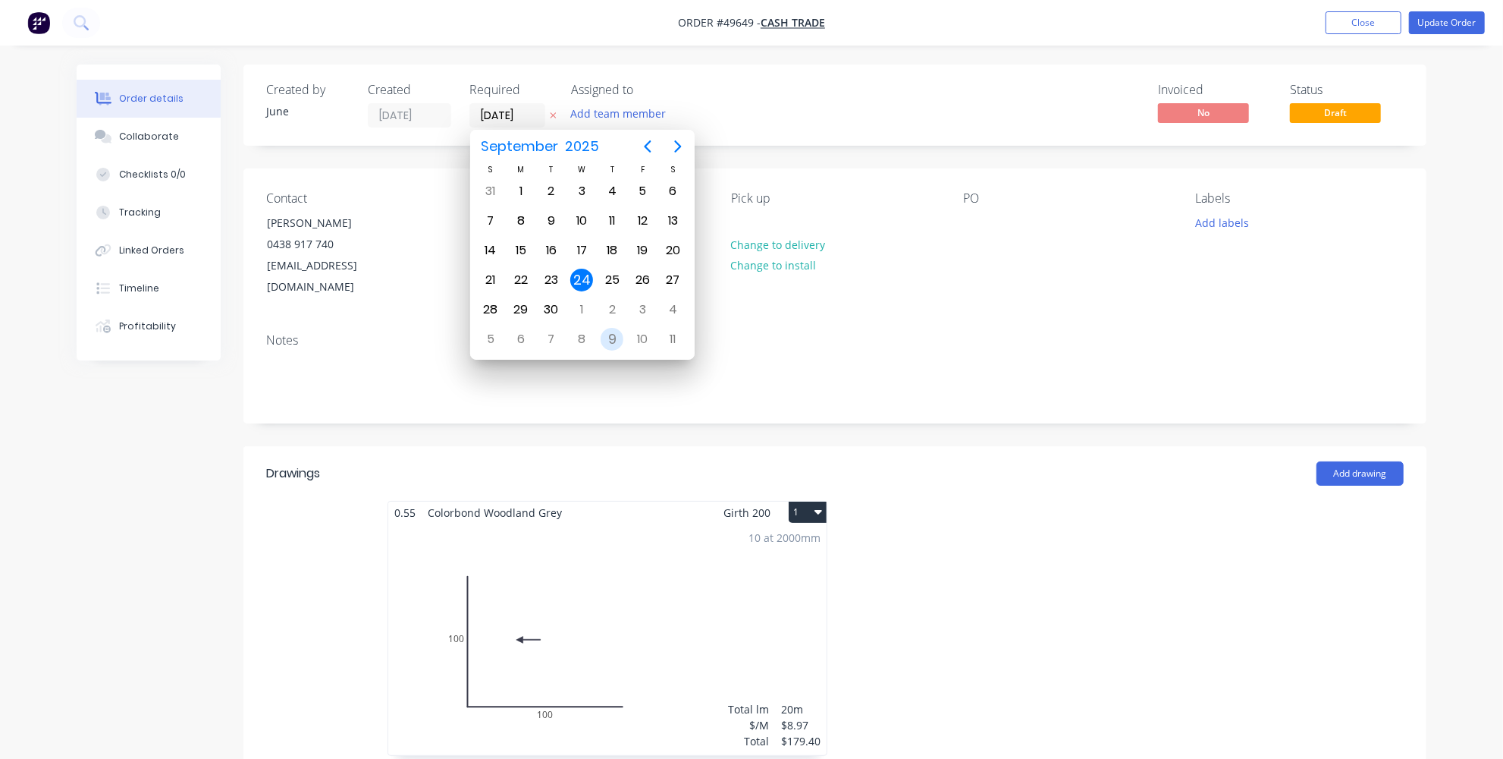
click at [619, 331] on div "9" at bounding box center [612, 339] width 23 height 23
type input "09/10/25"
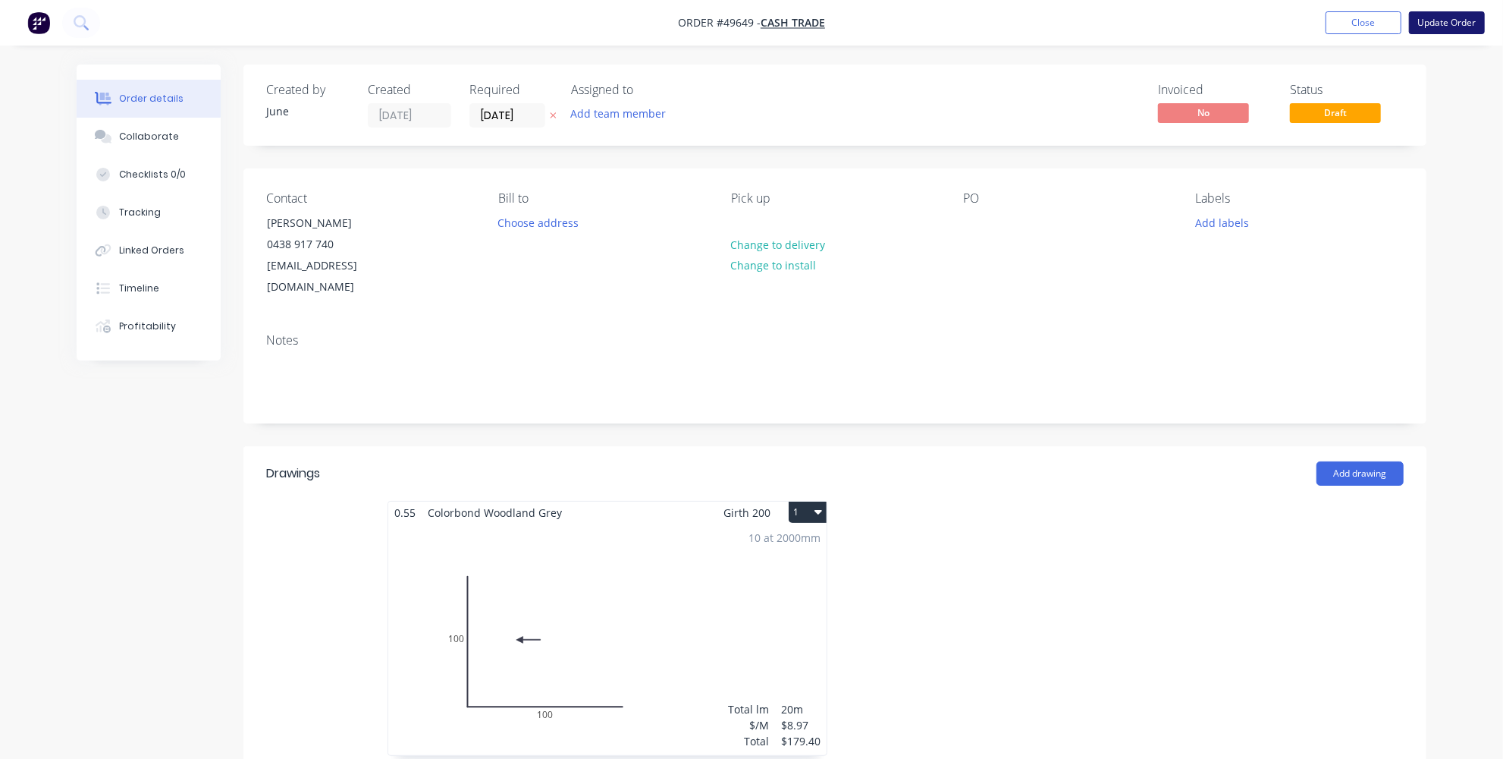
click at [1462, 27] on button "Update Order" at bounding box center [1447, 22] width 76 height 23
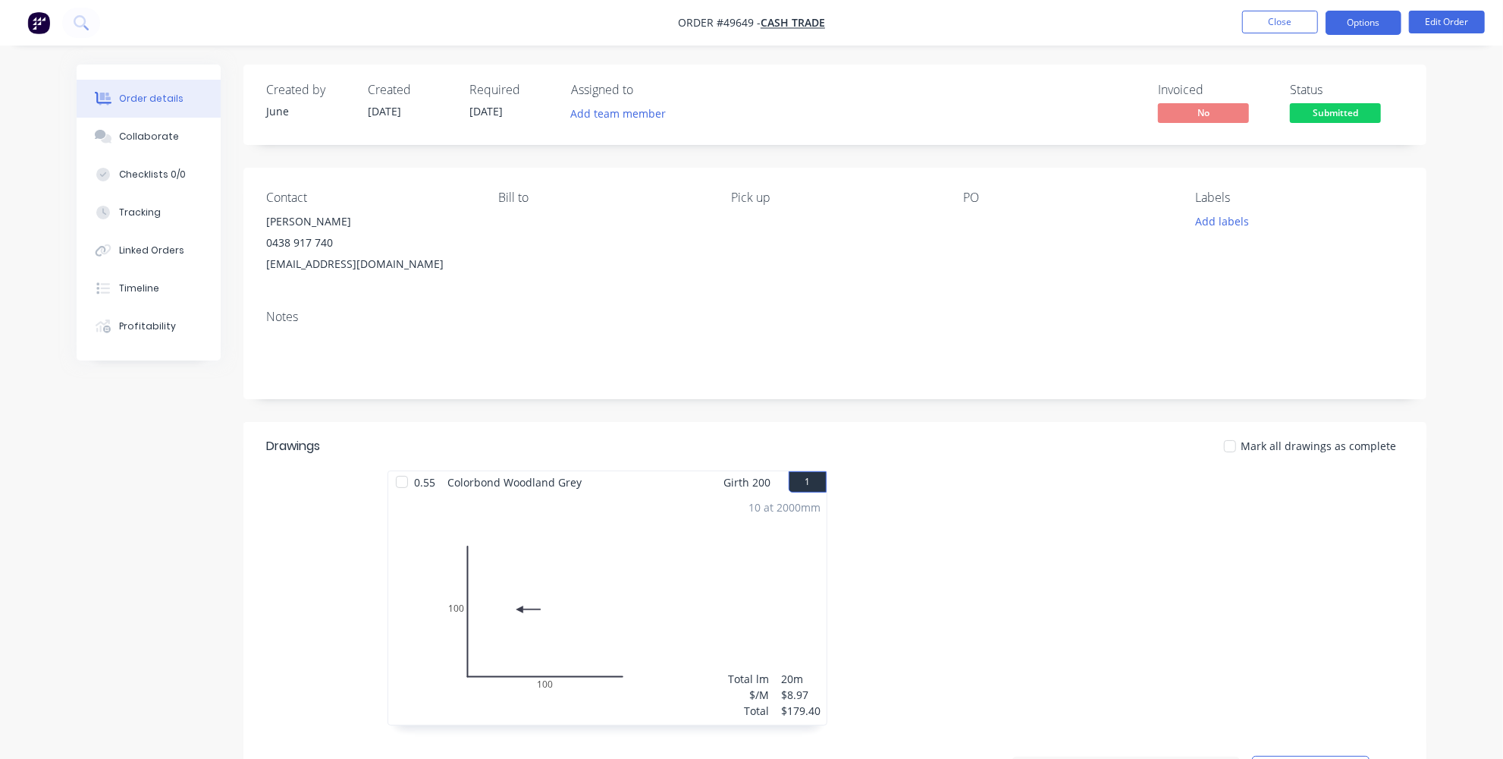
click at [1384, 26] on button "Options" at bounding box center [1364, 23] width 76 height 24
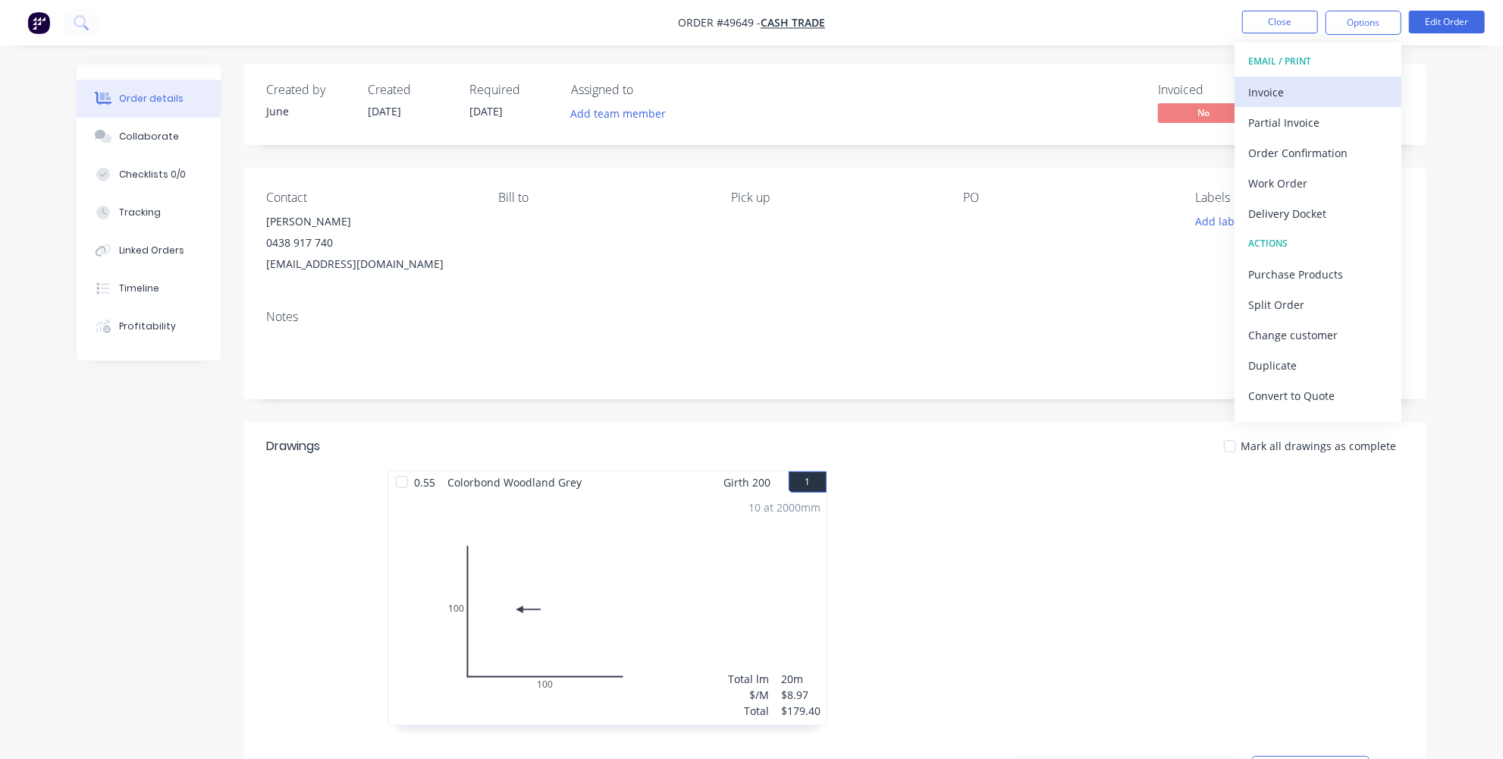
click at [1333, 86] on div "Invoice" at bounding box center [1319, 92] width 140 height 22
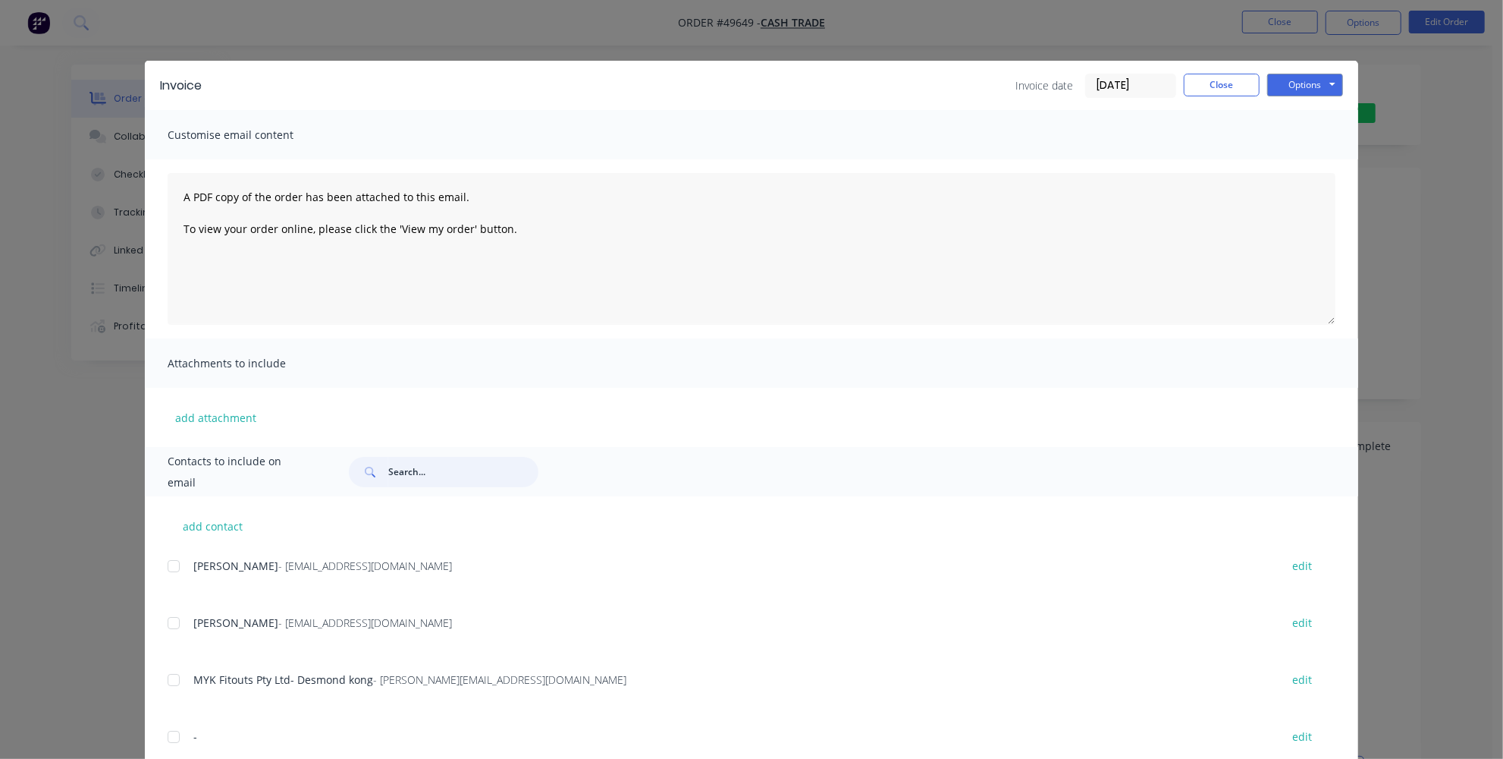
click at [394, 478] on input "text" at bounding box center [463, 472] width 150 height 30
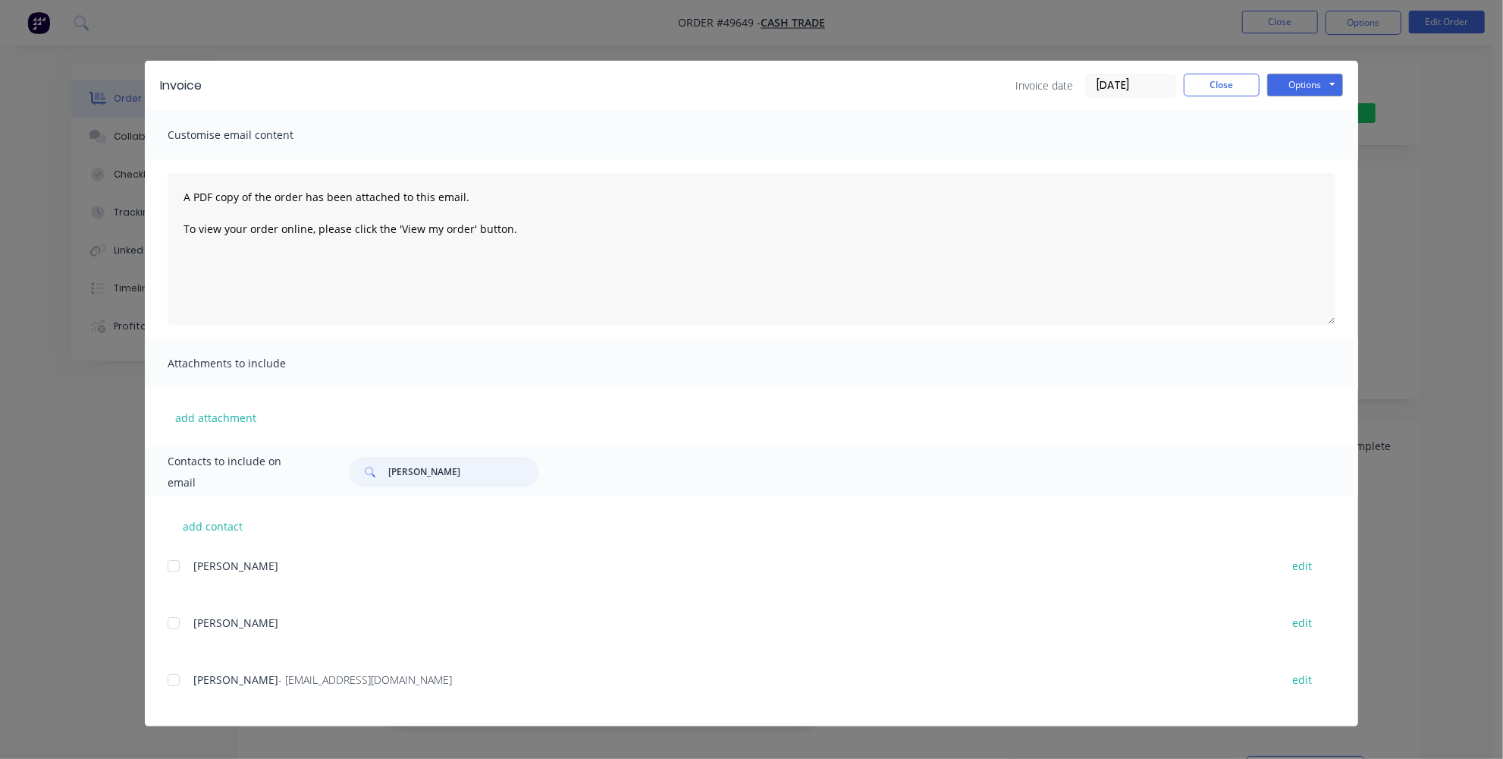
type input "steve t"
click at [331, 683] on span "- sth39608@bigpond.net.au" at bounding box center [365, 679] width 174 height 14
click at [173, 684] on div at bounding box center [174, 679] width 30 height 30
click at [1287, 86] on button "Options" at bounding box center [1305, 85] width 76 height 23
click at [1313, 165] on button "Email" at bounding box center [1315, 161] width 97 height 25
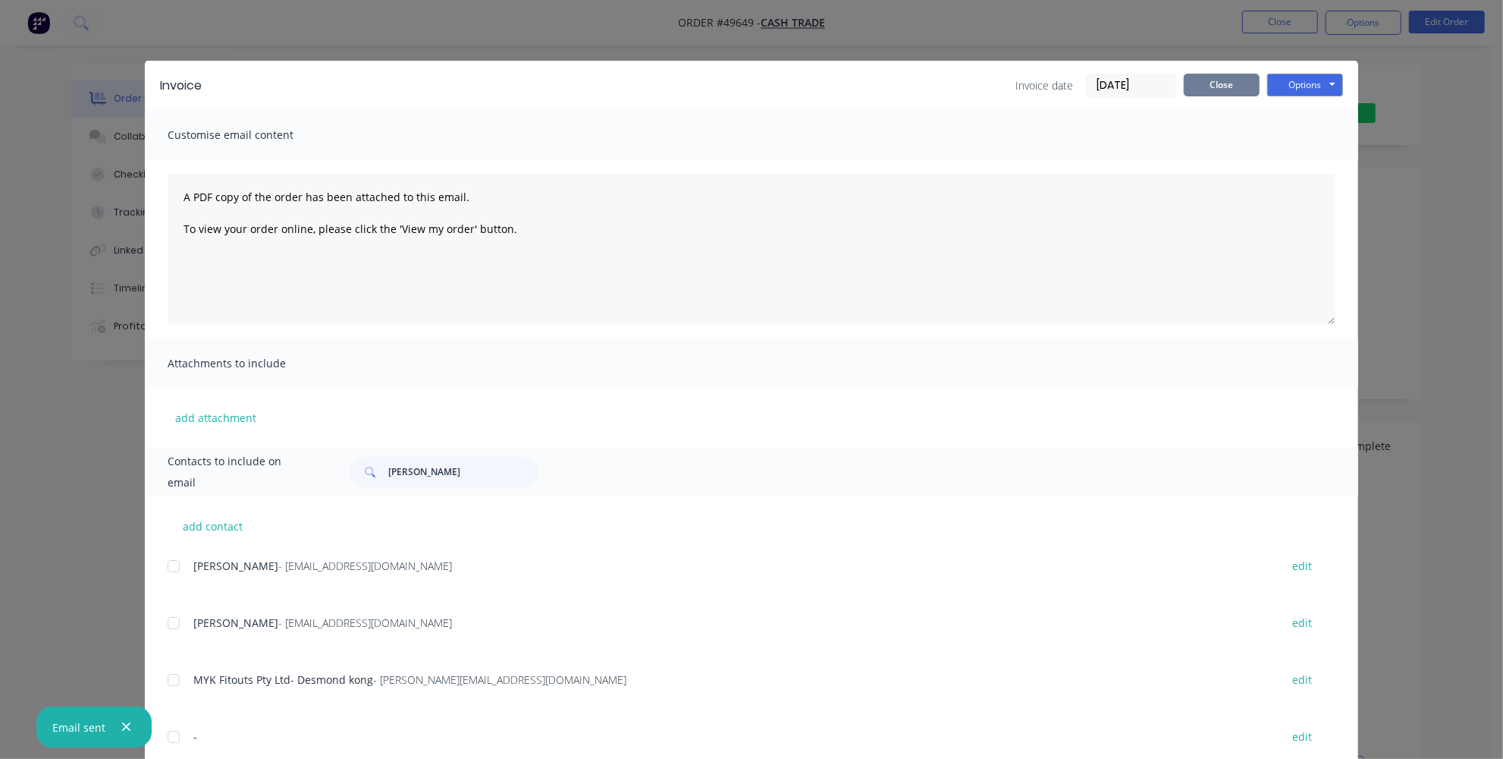
click at [1216, 85] on button "Close" at bounding box center [1222, 85] width 76 height 23
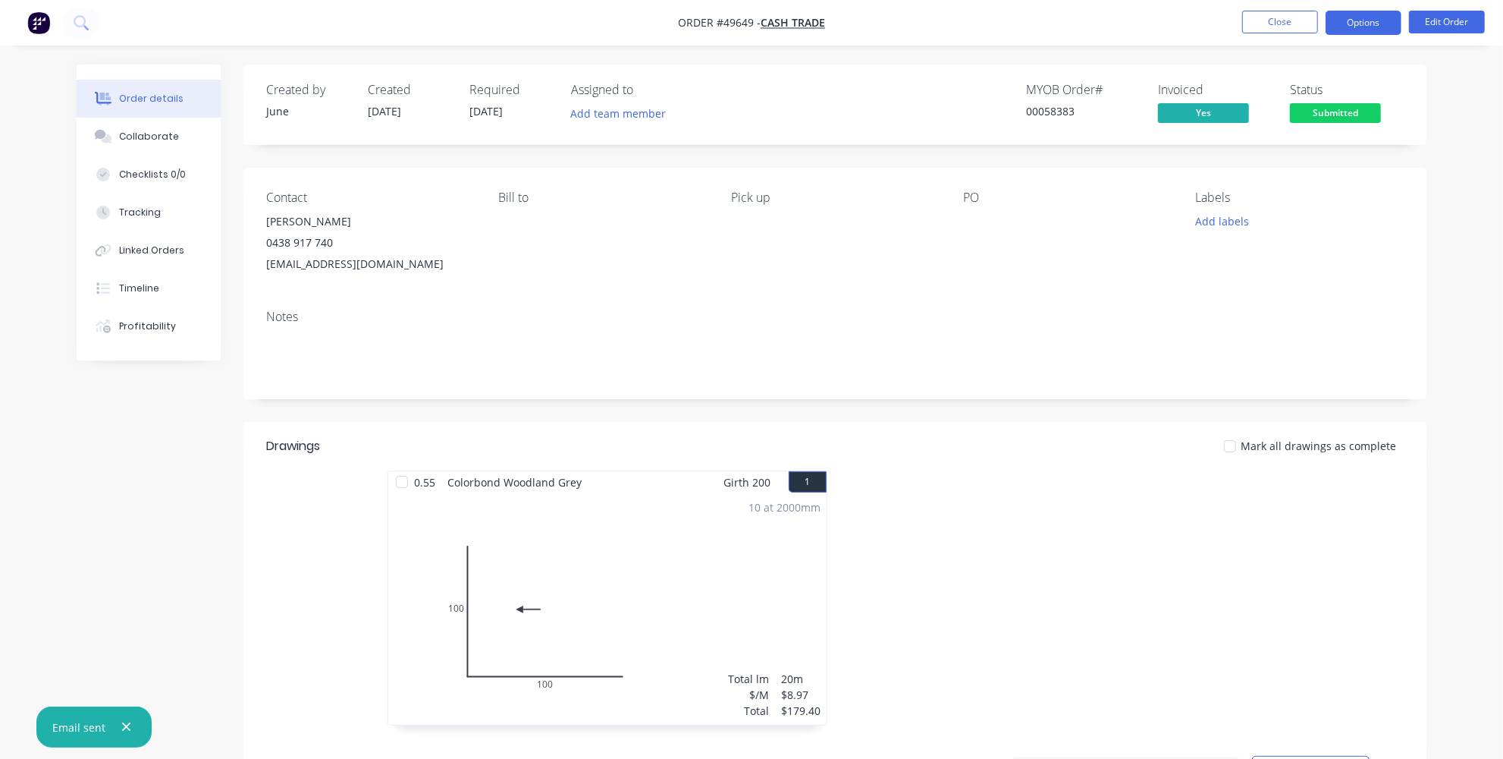
click at [1346, 30] on button "Options" at bounding box center [1364, 23] width 76 height 24
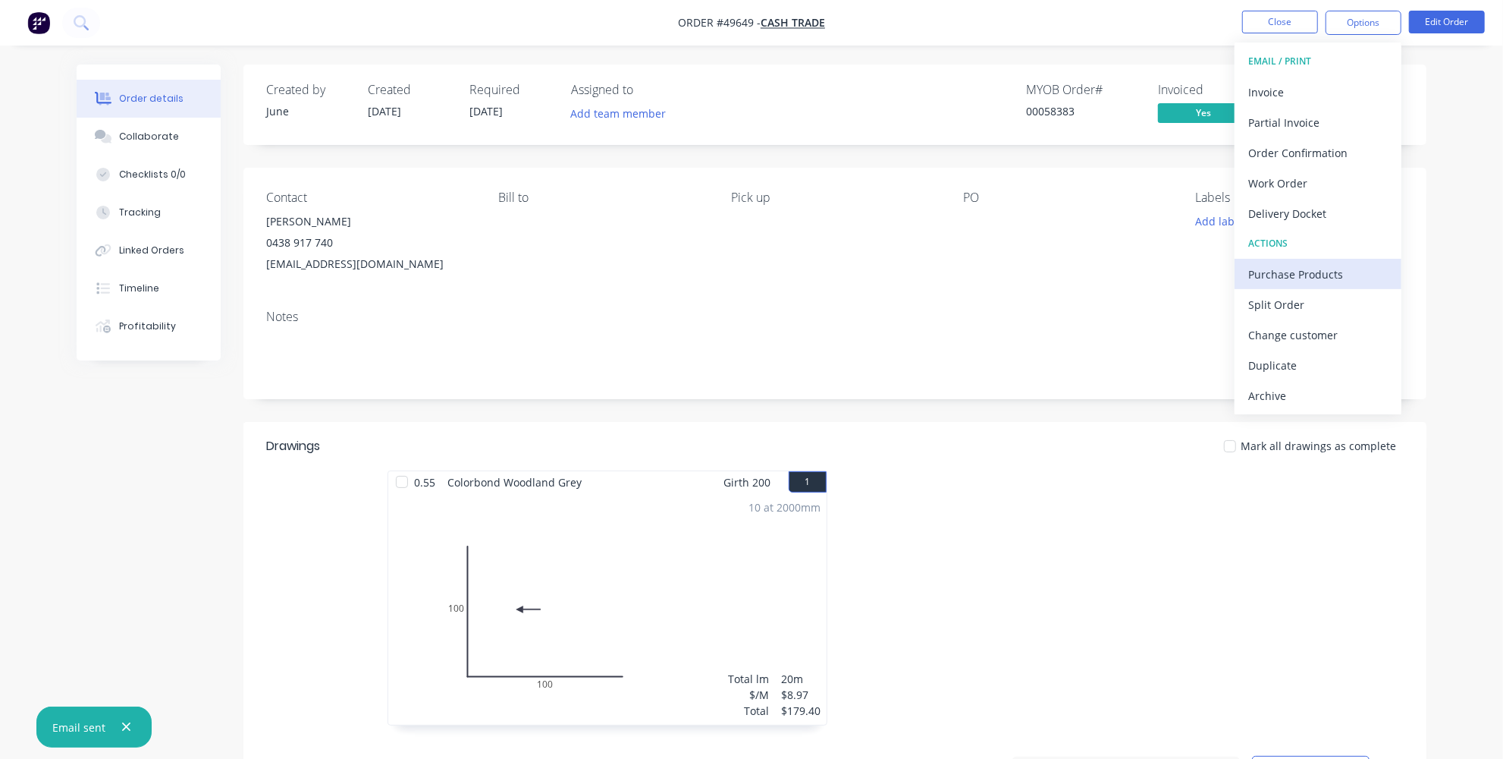
click at [1281, 278] on div "Purchase Products" at bounding box center [1319, 274] width 140 height 22
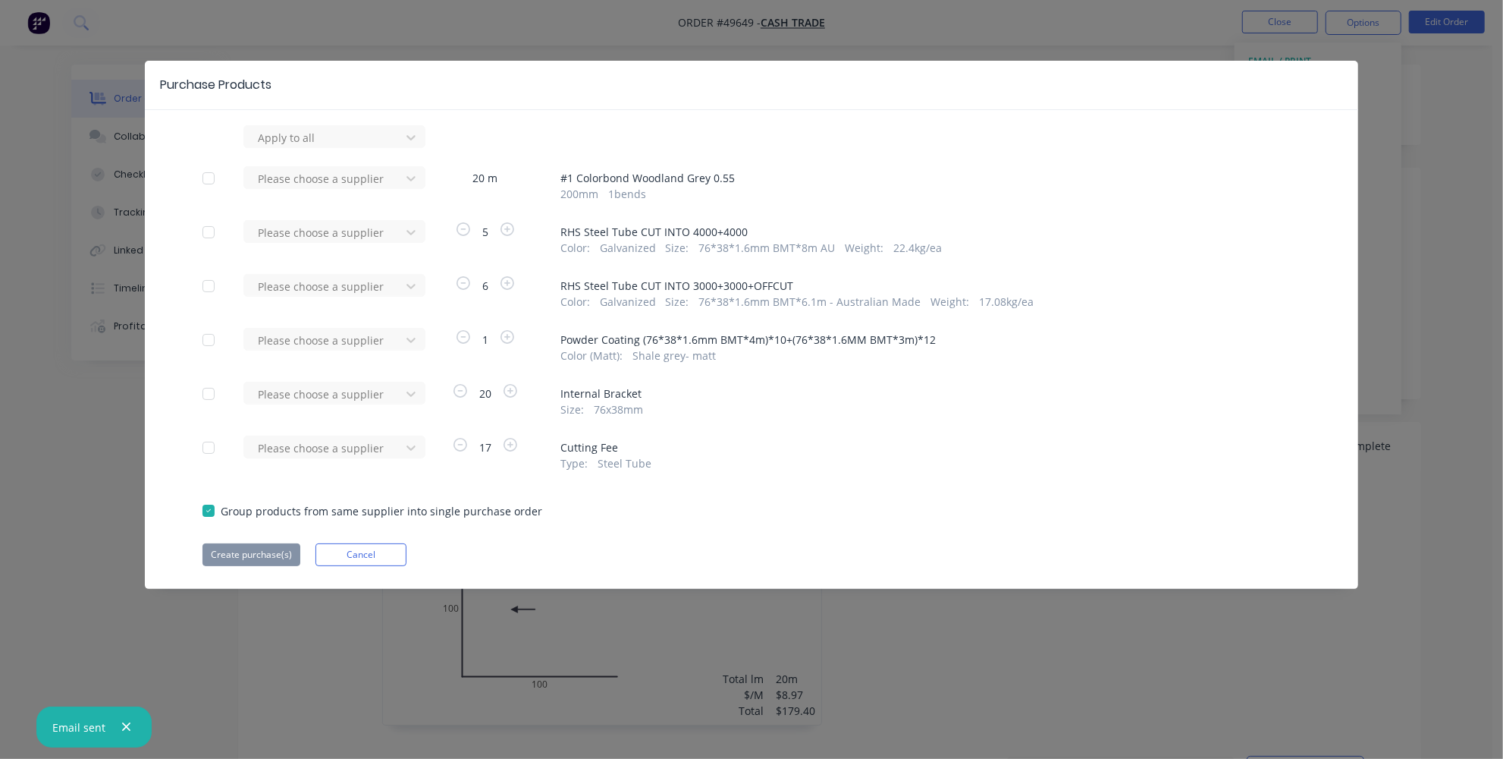
click at [205, 341] on div at bounding box center [208, 340] width 30 height 30
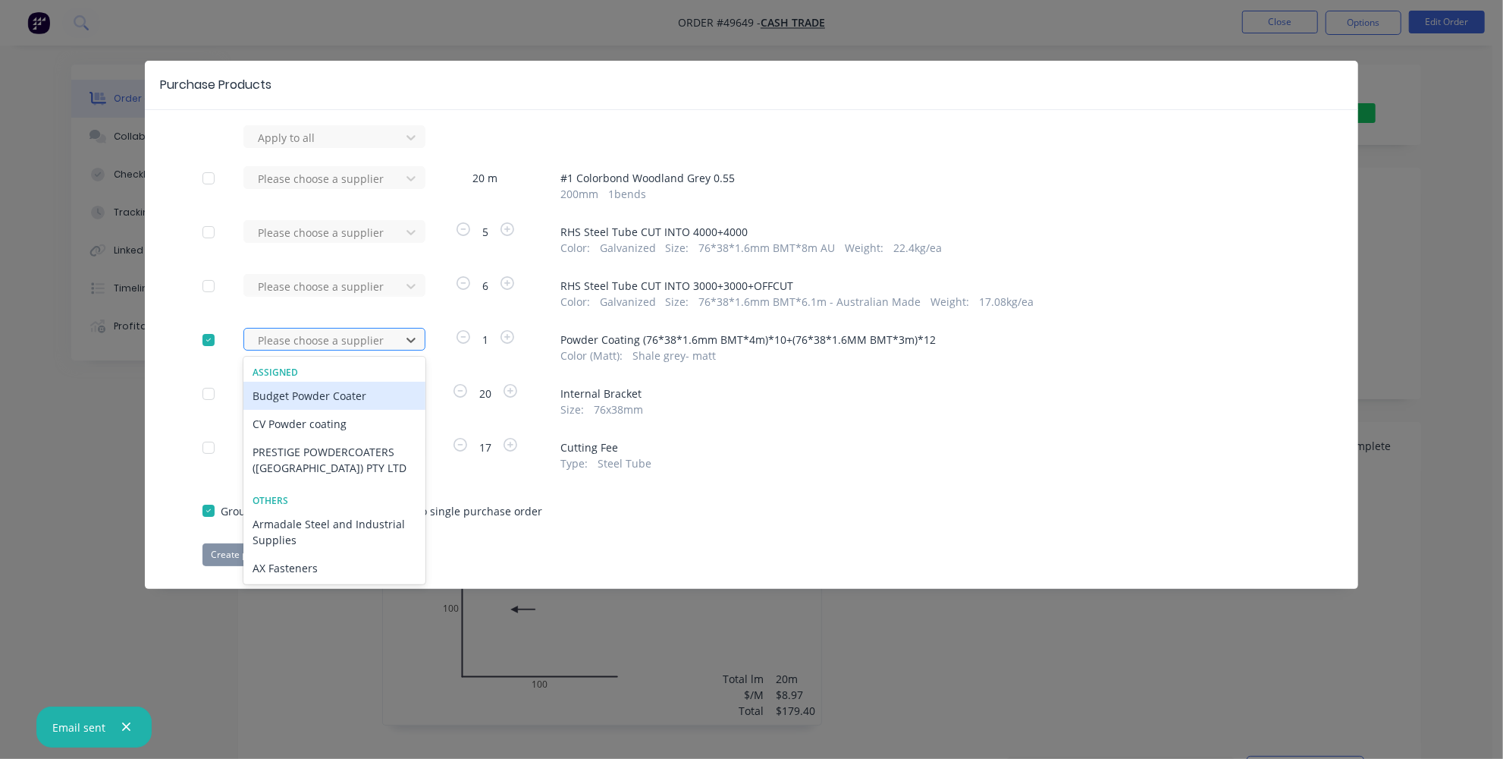
click at [269, 338] on div at bounding box center [324, 340] width 137 height 19
click at [300, 422] on div "CV Powder coating" at bounding box center [334, 424] width 182 height 28
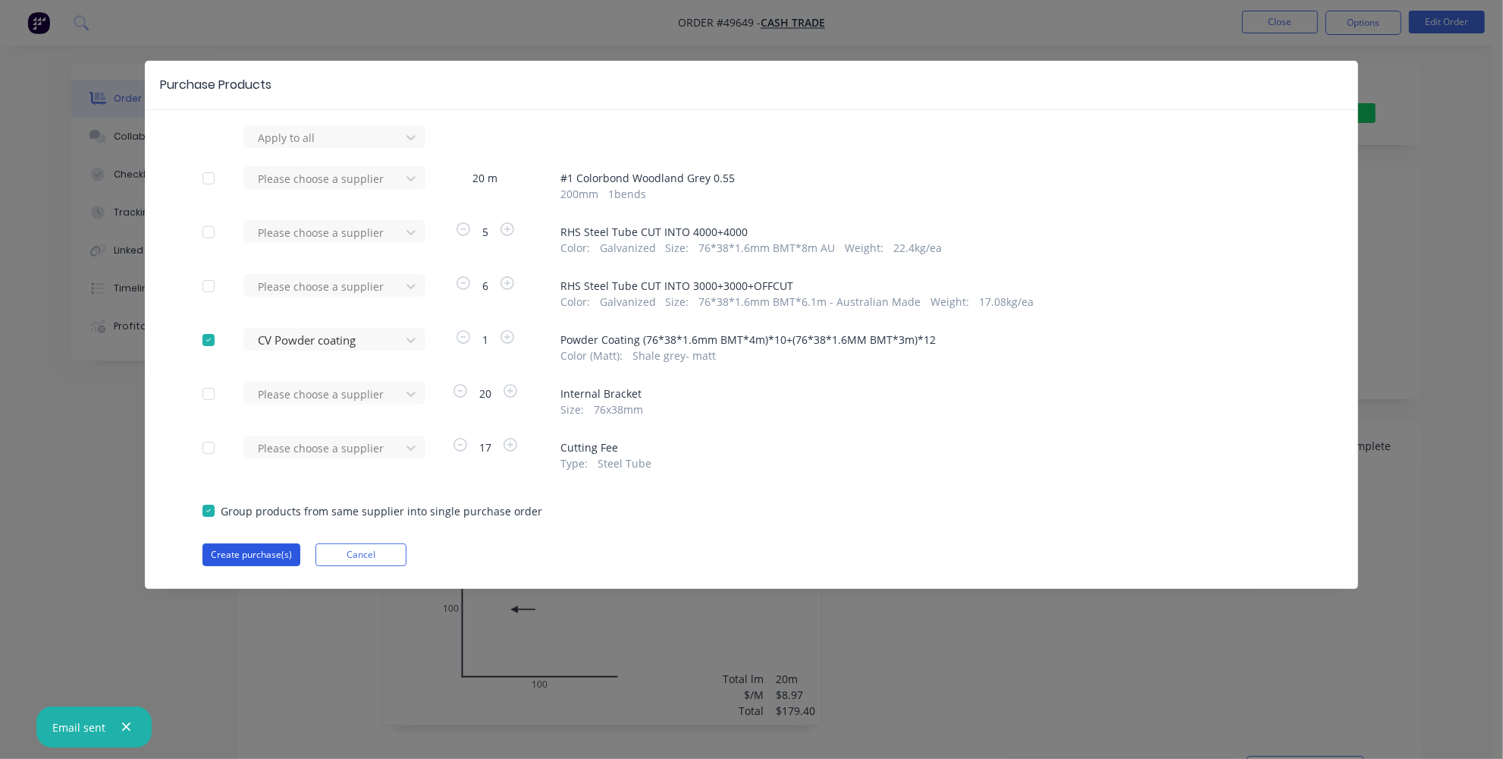
click at [254, 550] on button "Create purchase(s)" at bounding box center [252, 554] width 98 height 23
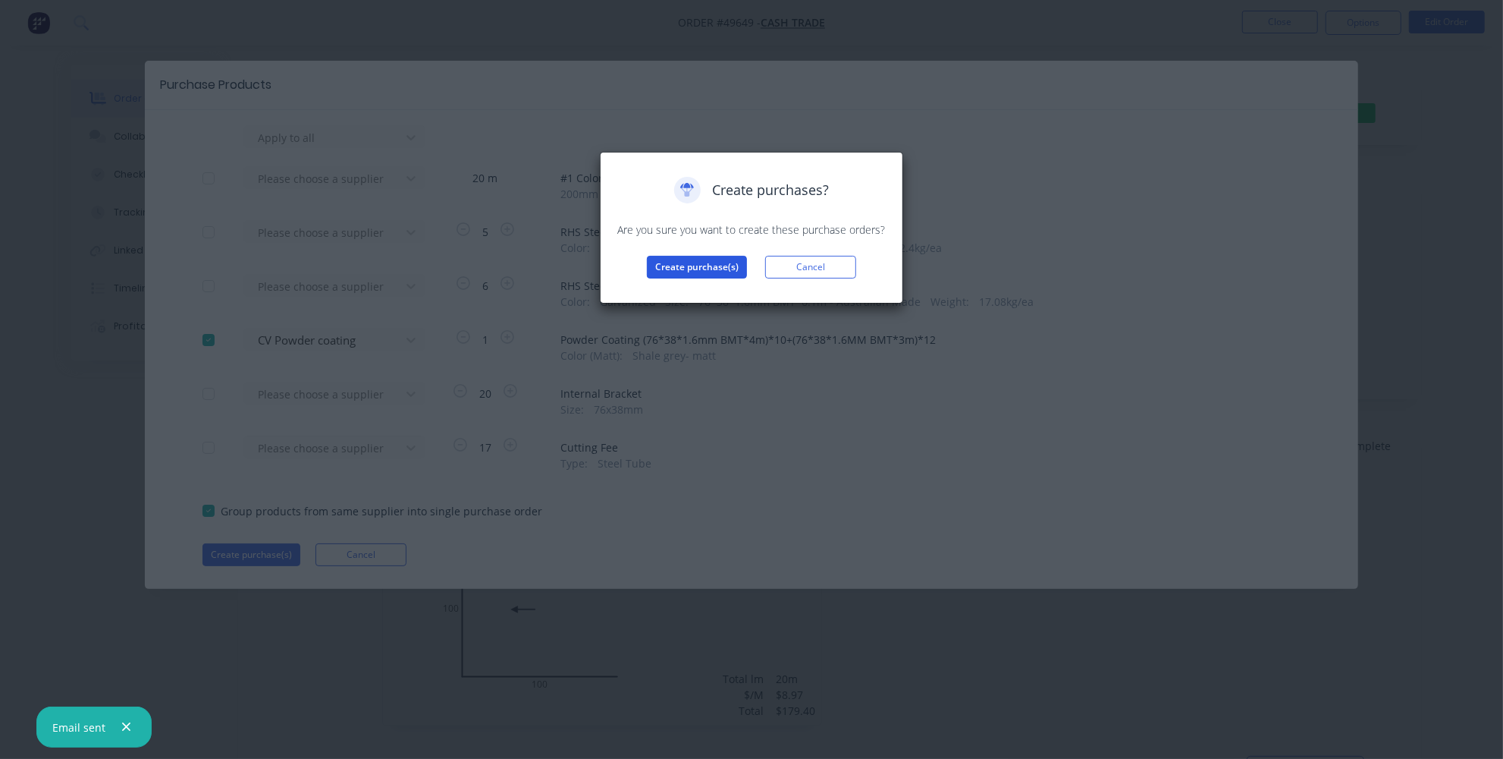
click at [697, 263] on button "Create purchase(s)" at bounding box center [697, 267] width 100 height 23
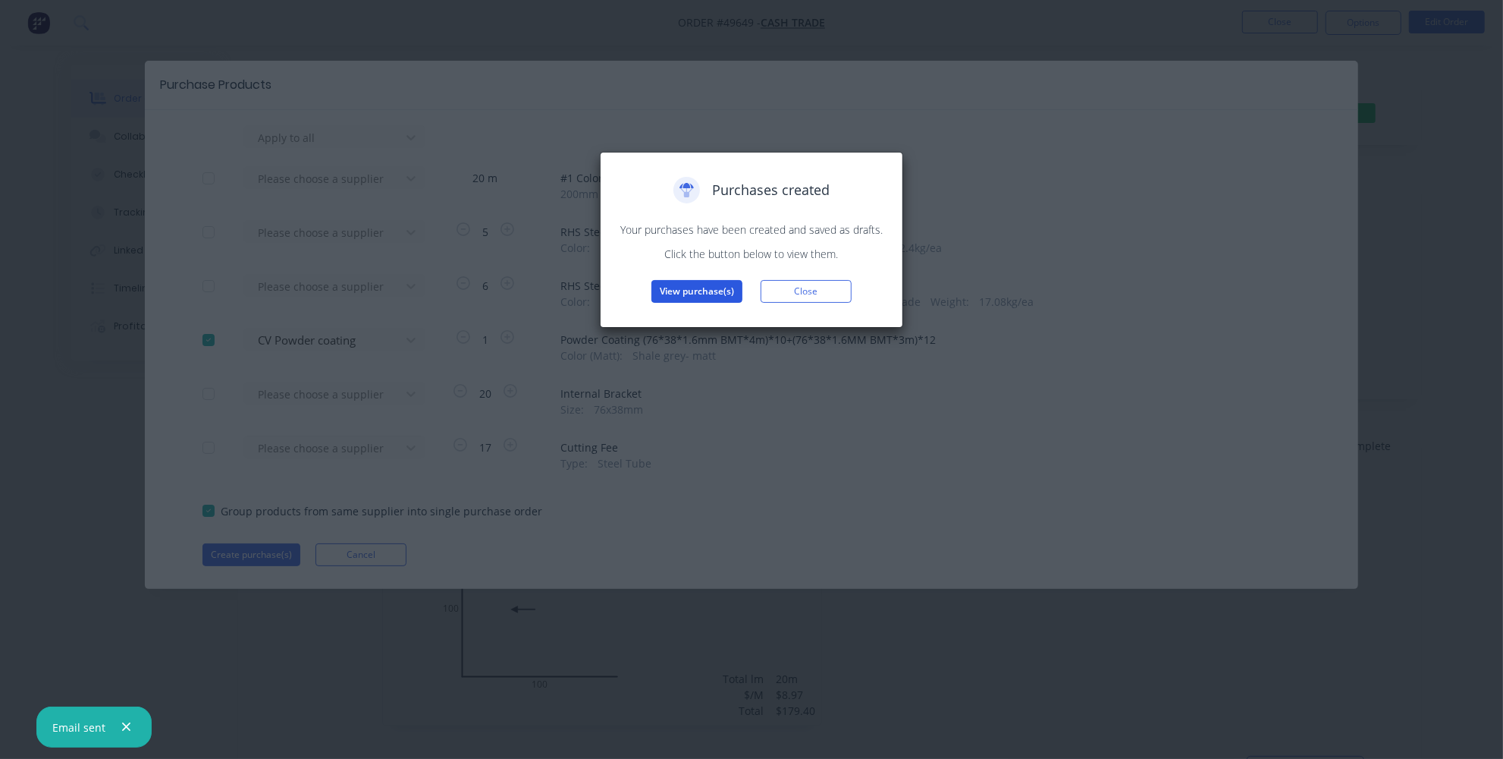
click at [686, 290] on button "View purchase(s)" at bounding box center [697, 291] width 91 height 23
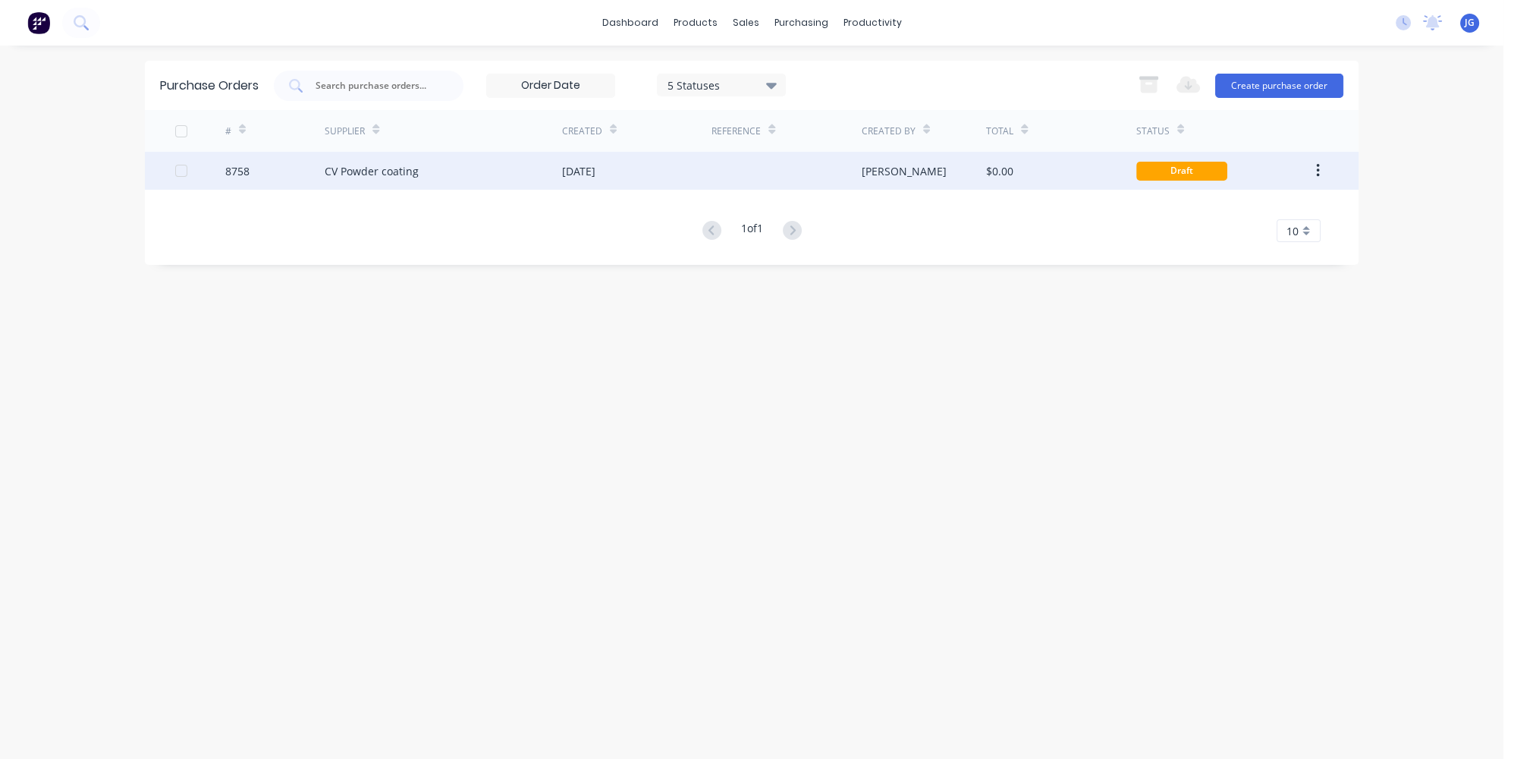
click at [595, 173] on div "[DATE]" at bounding box center [578, 171] width 33 height 16
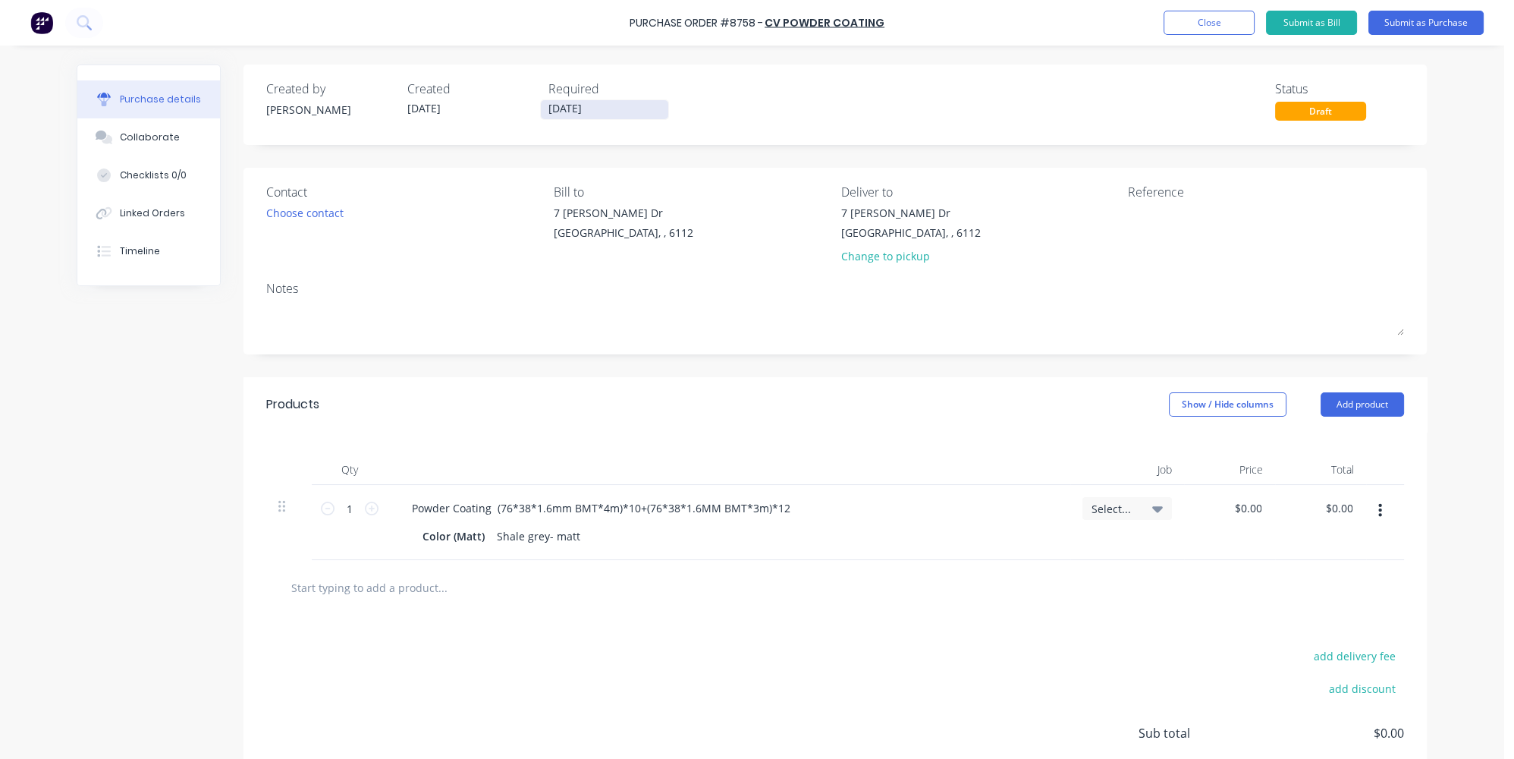
click at [581, 109] on input "[DATE]" at bounding box center [604, 109] width 127 height 19
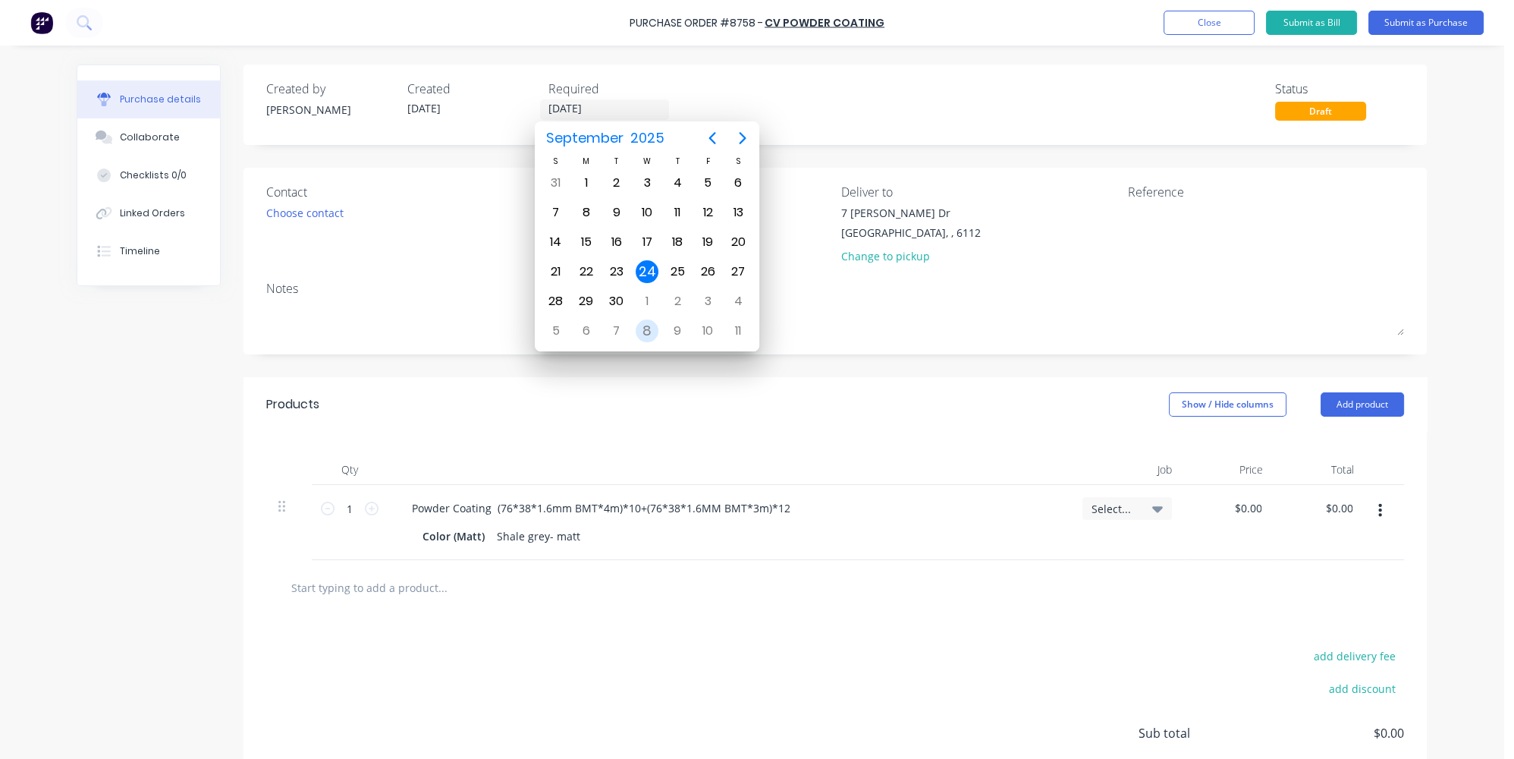
click at [649, 322] on div "8" at bounding box center [647, 330] width 23 height 23
type input "[DATE]"
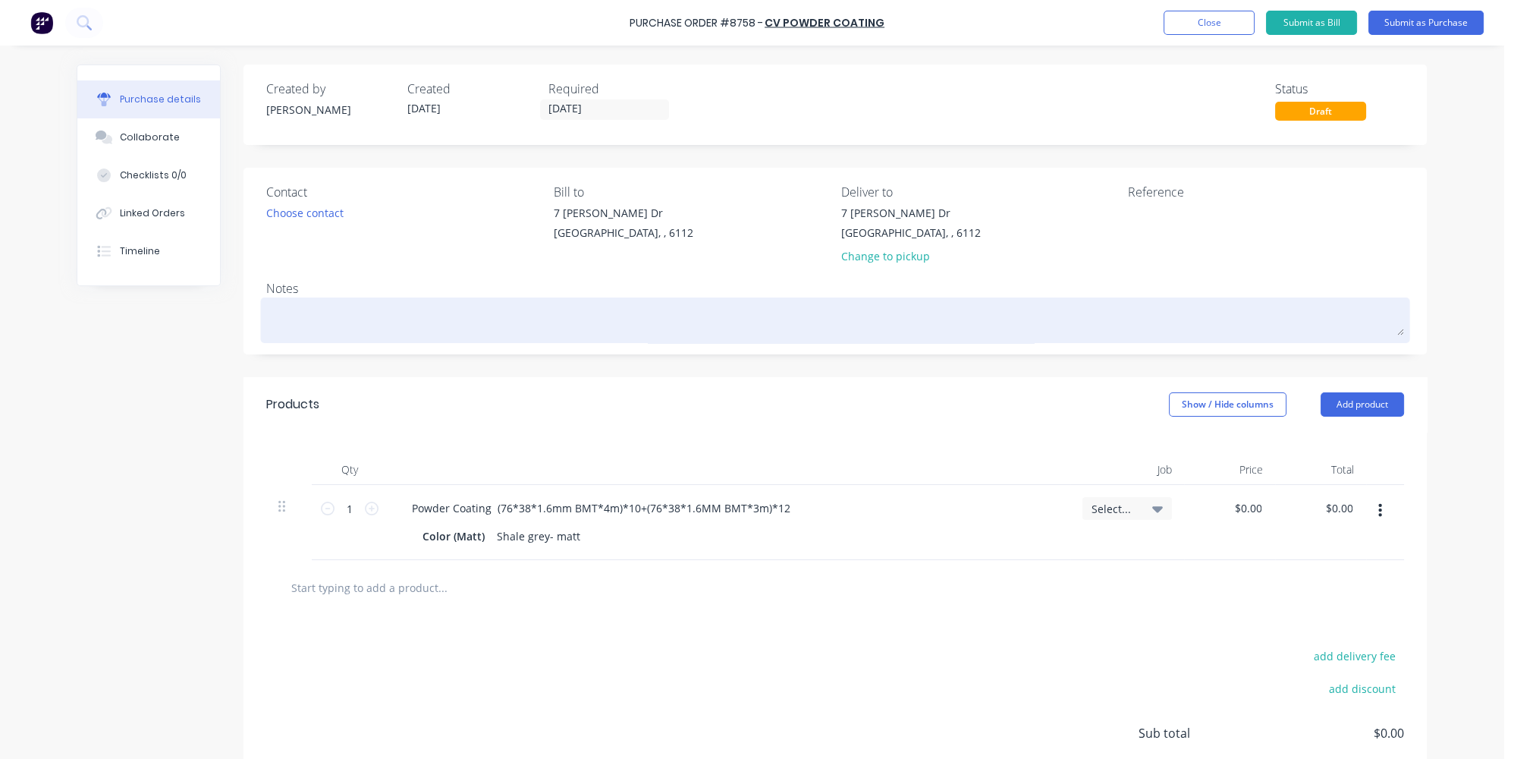
click at [476, 322] on textarea at bounding box center [835, 318] width 1138 height 34
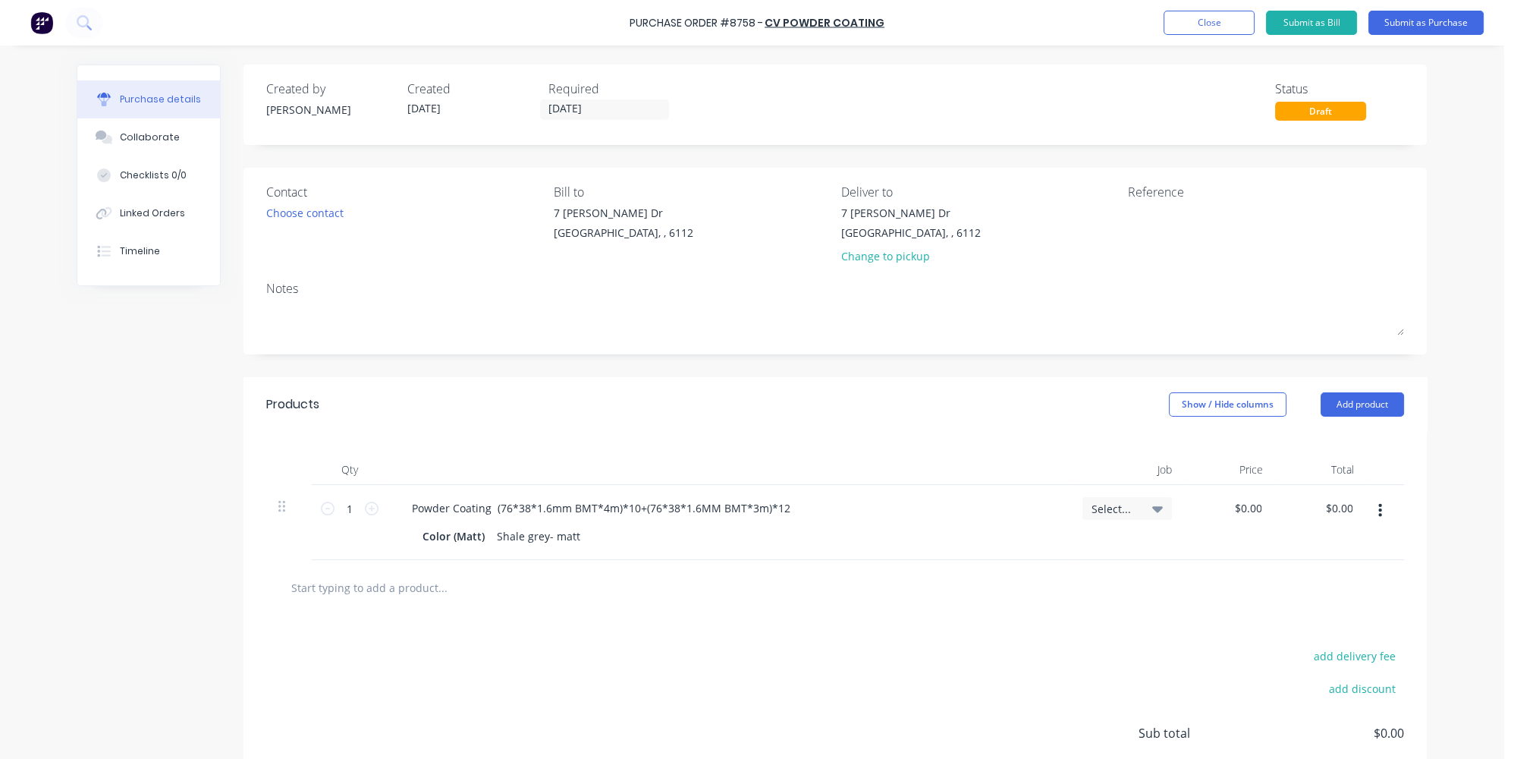
click at [771, 415] on div "Products Show / Hide columns Add product" at bounding box center [834, 404] width 1183 height 55
click at [865, 253] on div "Change to pickup" at bounding box center [911, 256] width 140 height 16
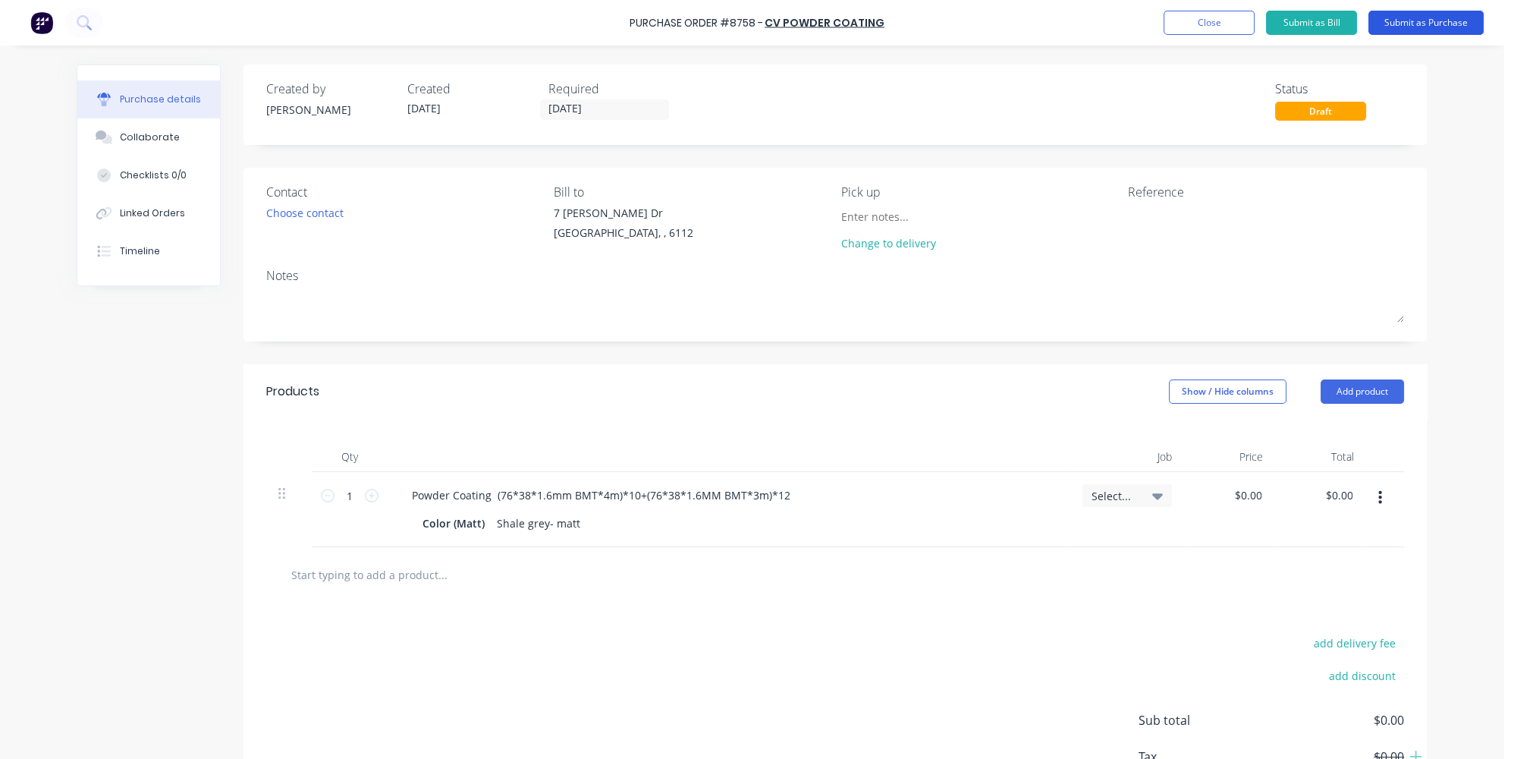
click at [1441, 27] on button "Submit as Purchase" at bounding box center [1425, 23] width 115 height 24
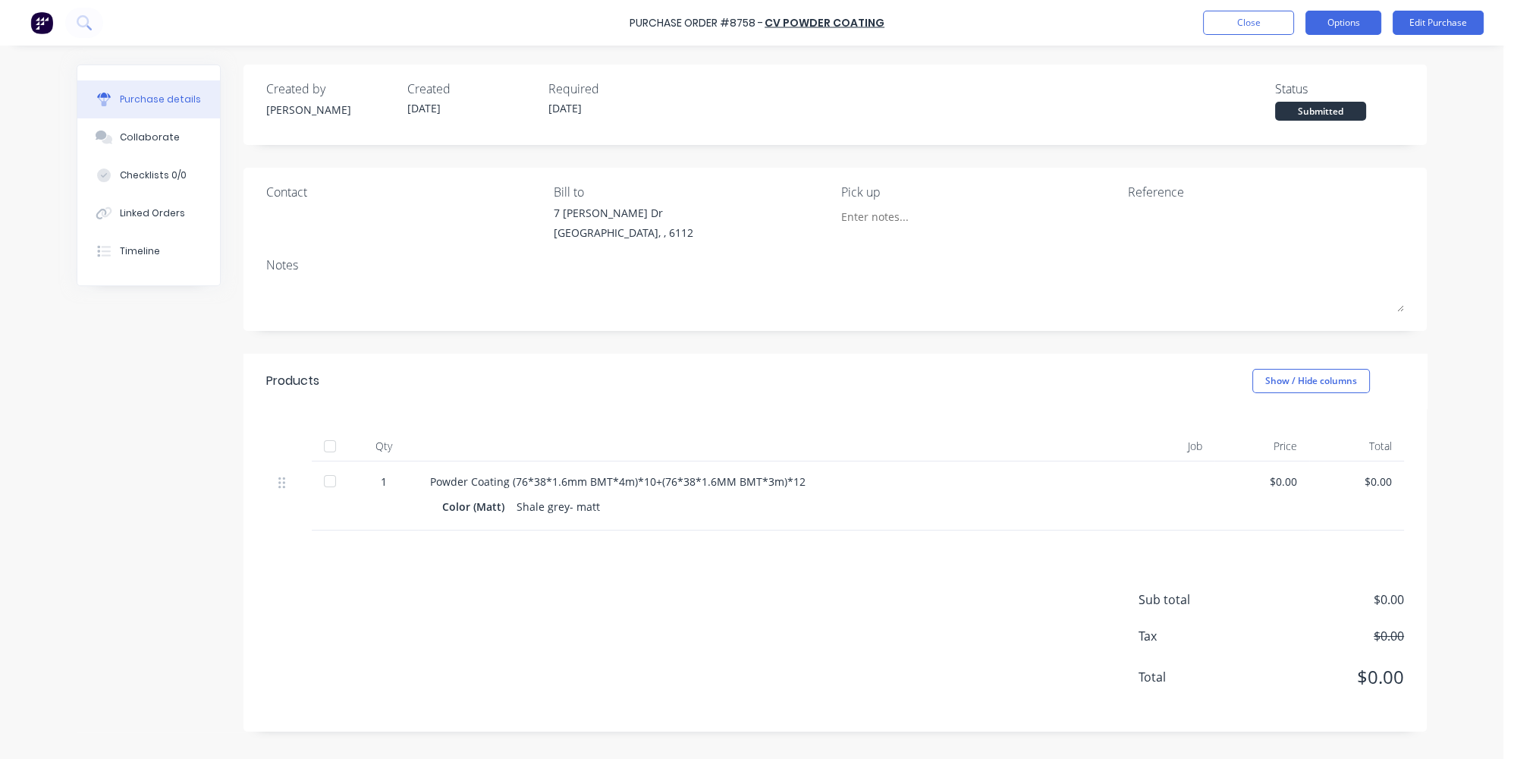
click at [1371, 23] on button "Options" at bounding box center [1343, 23] width 76 height 24
click at [1291, 54] on div "Print / Email" at bounding box center [1309, 62] width 117 height 22
click at [1265, 118] on div "Without pricing" at bounding box center [1309, 123] width 117 height 22
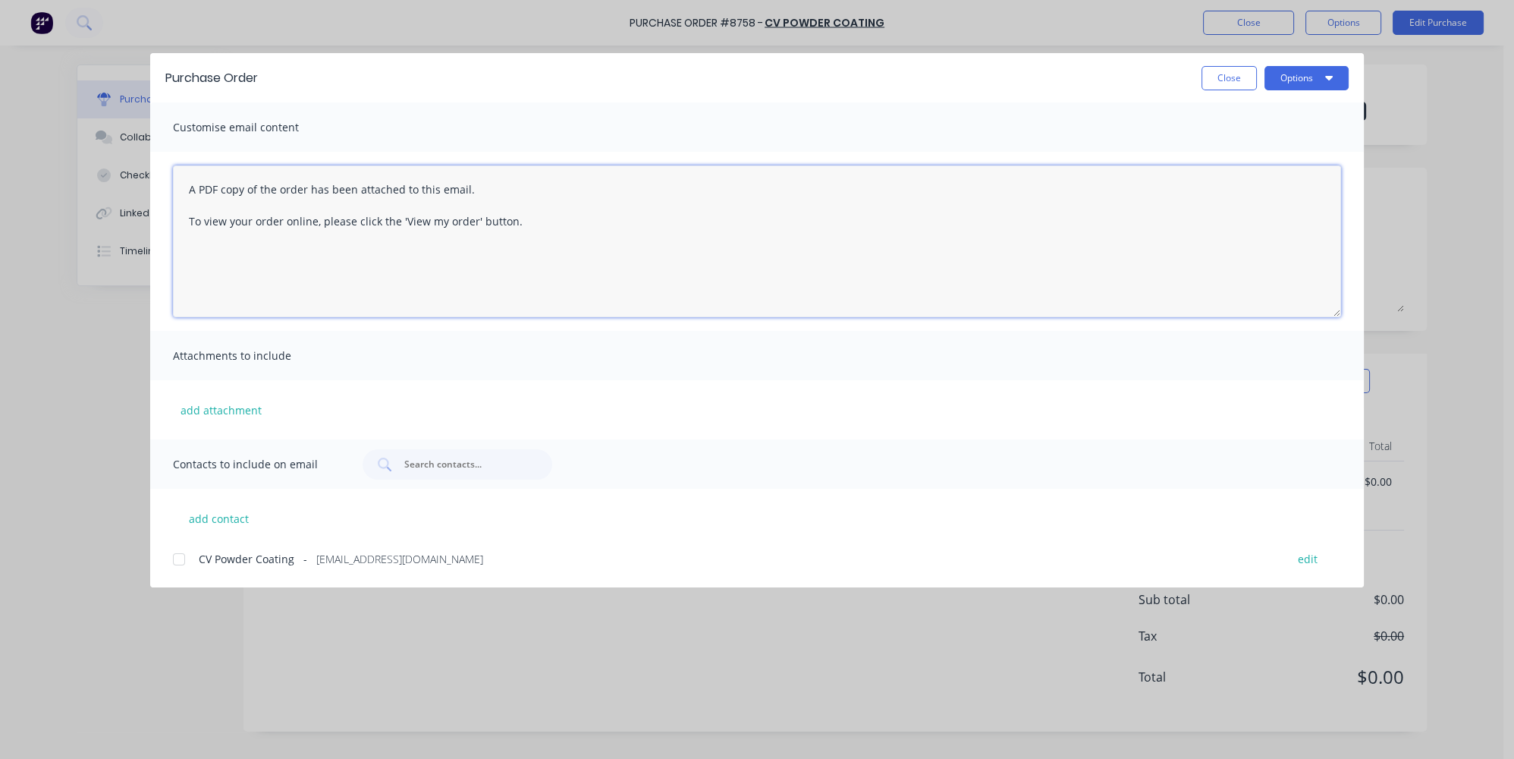
click at [190, 180] on textarea "A PDF copy of the order has been attached to this email. To view your order onl…" at bounding box center [757, 241] width 1168 height 152
click at [179, 556] on div at bounding box center [179, 559] width 30 height 30
type textarea "Hey team, we have a new order A PDF copy of the order has been attached to this…"
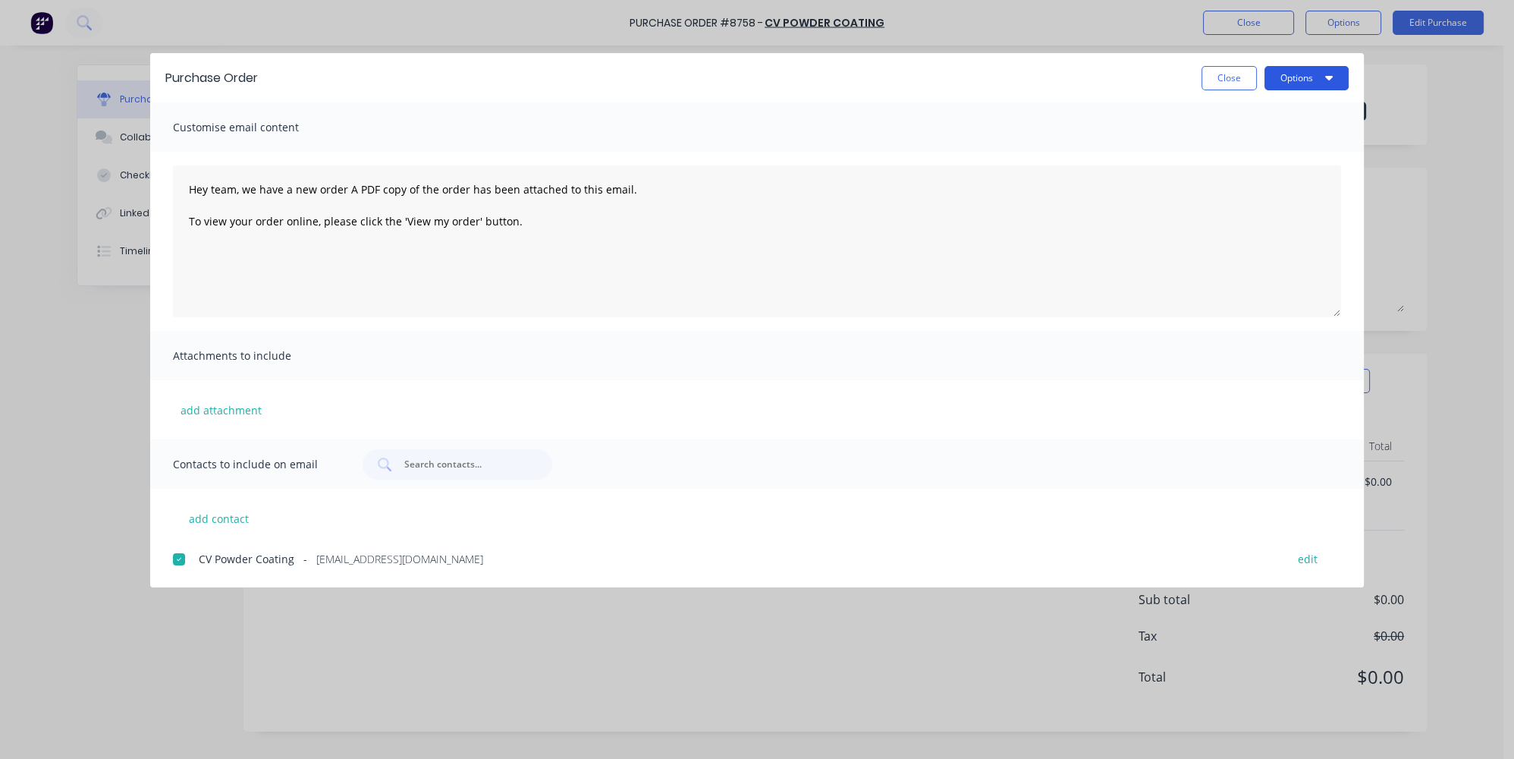
click at [1319, 71] on button "Options" at bounding box center [1306, 78] width 84 height 24
click at [1252, 173] on div "Email" at bounding box center [1276, 177] width 117 height 22
click at [1245, 72] on button "Close" at bounding box center [1228, 78] width 55 height 24
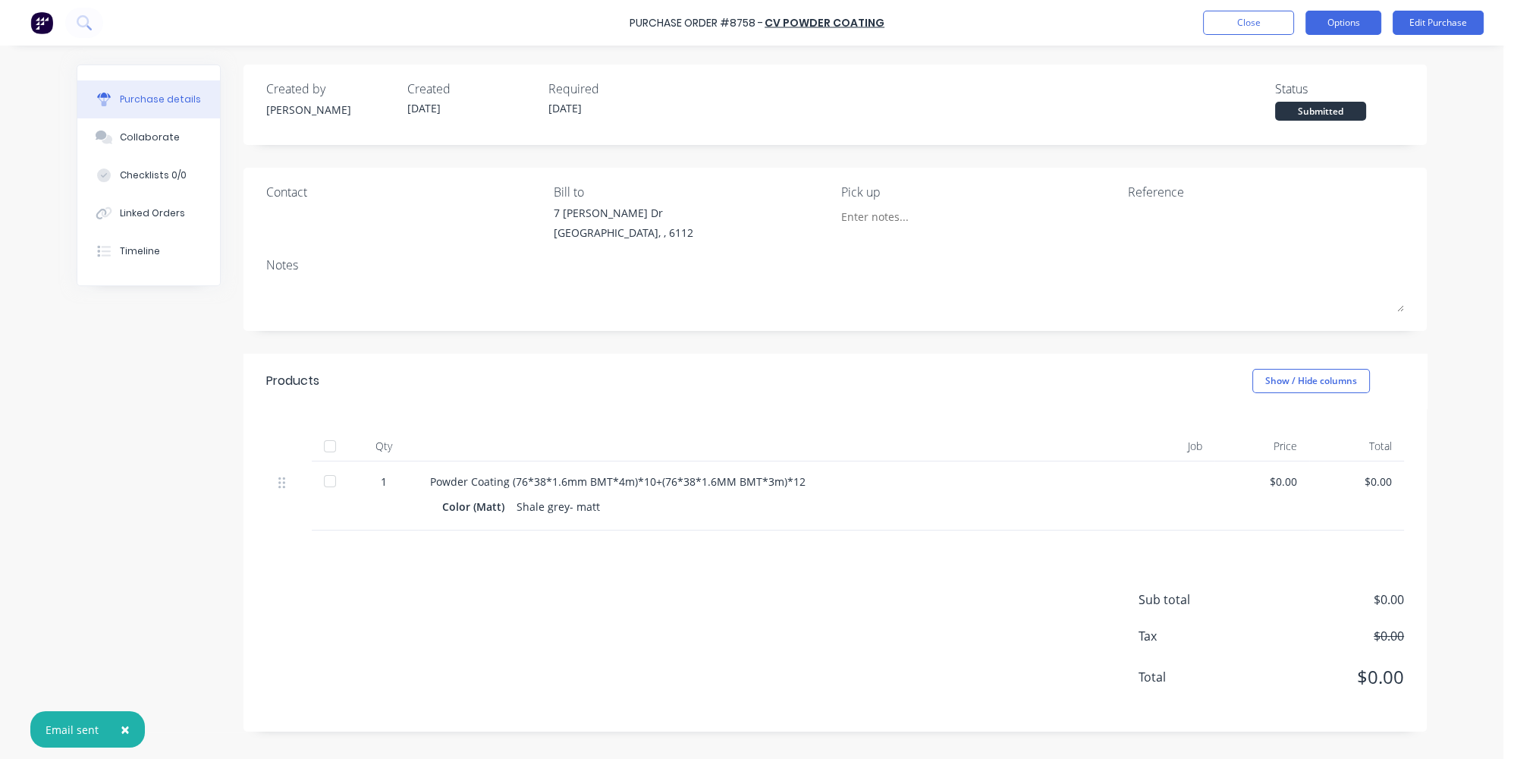
click at [1349, 24] on button "Options" at bounding box center [1343, 23] width 76 height 24
click at [1296, 51] on div "Print / Email" at bounding box center [1309, 62] width 117 height 22
click at [1282, 123] on div "Without pricing" at bounding box center [1309, 123] width 117 height 22
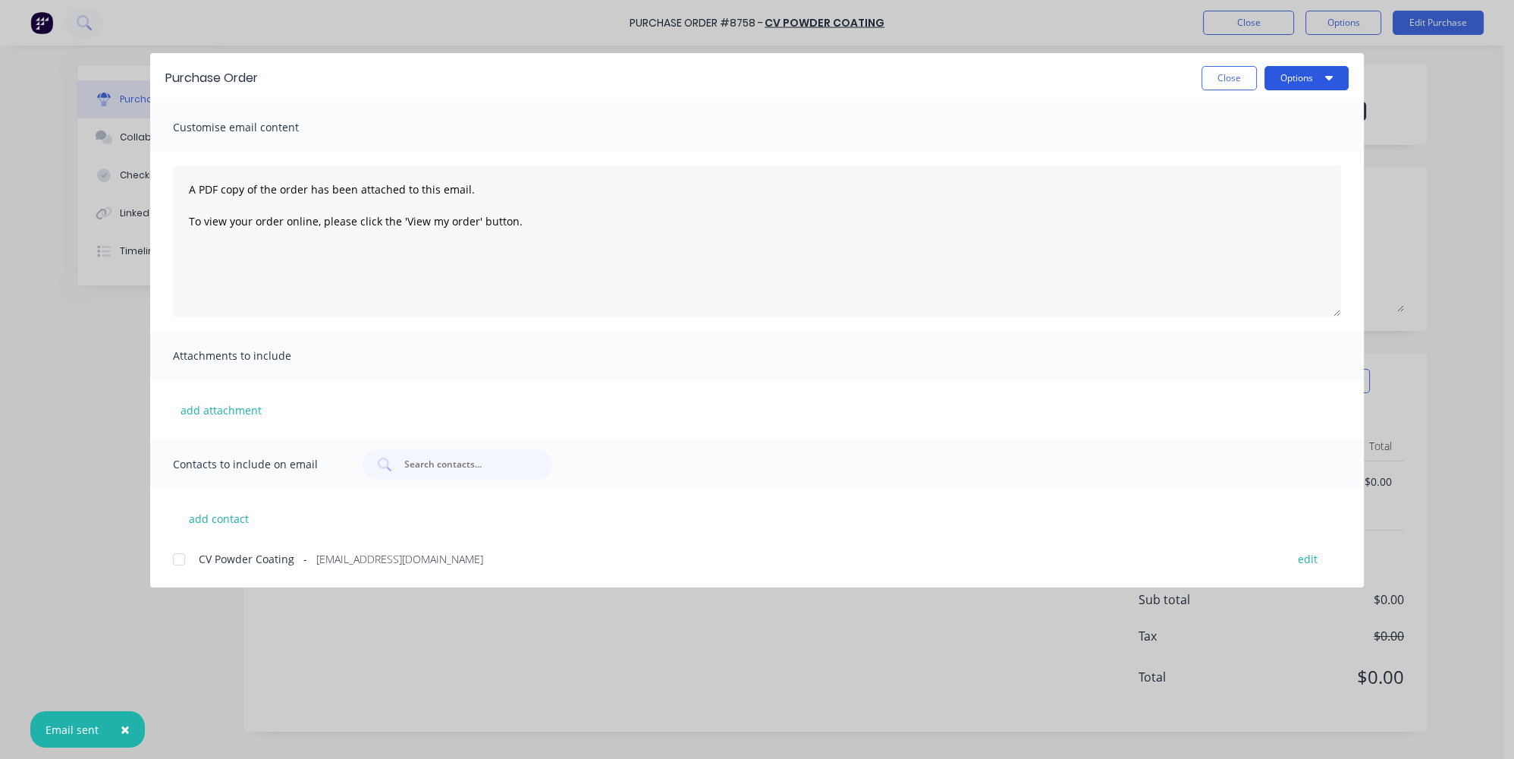
click at [1281, 79] on button "Options" at bounding box center [1306, 78] width 84 height 24
click at [1253, 149] on div "Print" at bounding box center [1276, 147] width 117 height 22
drag, startPoint x: 1217, startPoint y: 77, endPoint x: 1187, endPoint y: 77, distance: 30.3
click at [1218, 77] on button "Close" at bounding box center [1228, 78] width 55 height 24
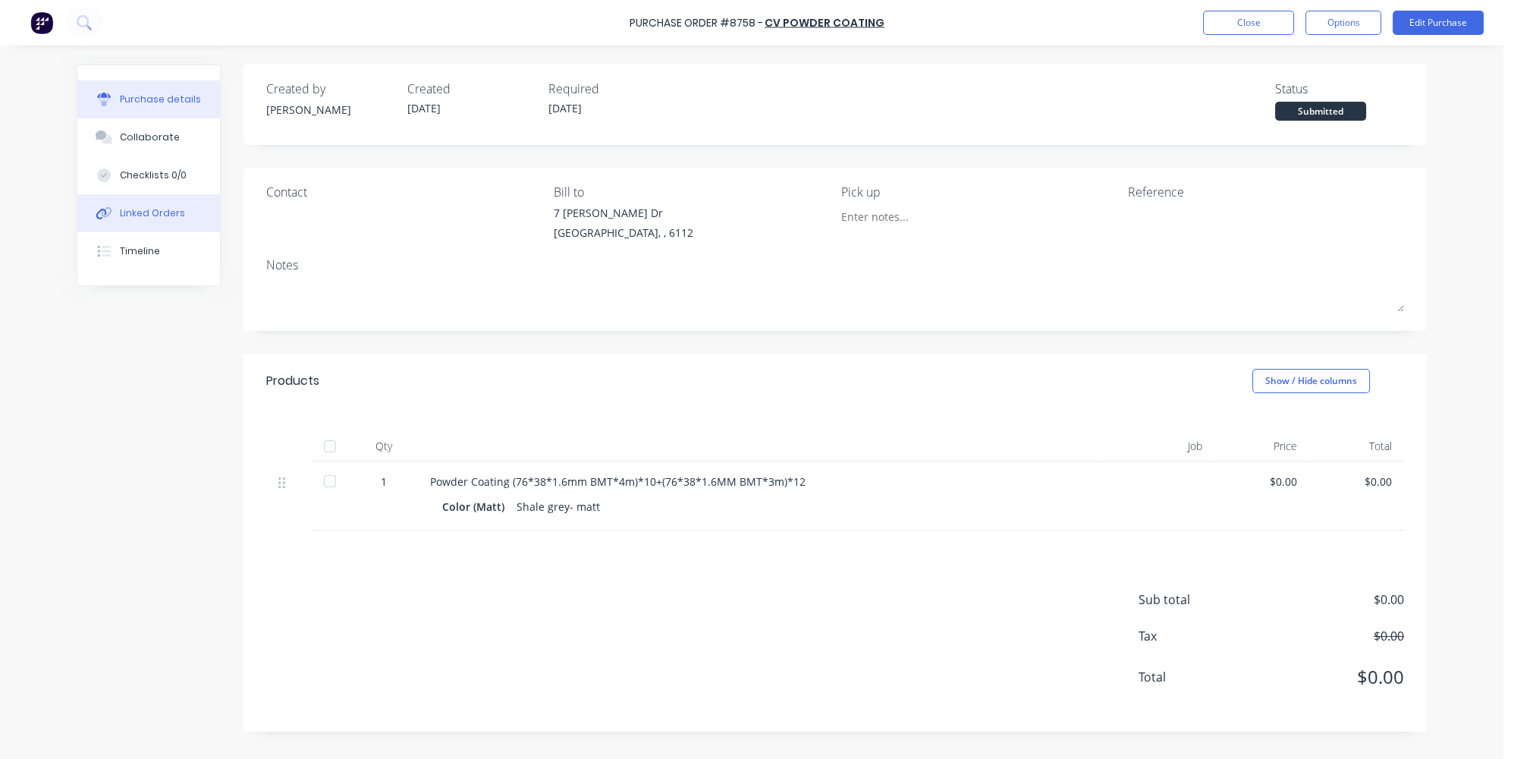
click at [129, 205] on button "Linked Orders" at bounding box center [148, 213] width 143 height 38
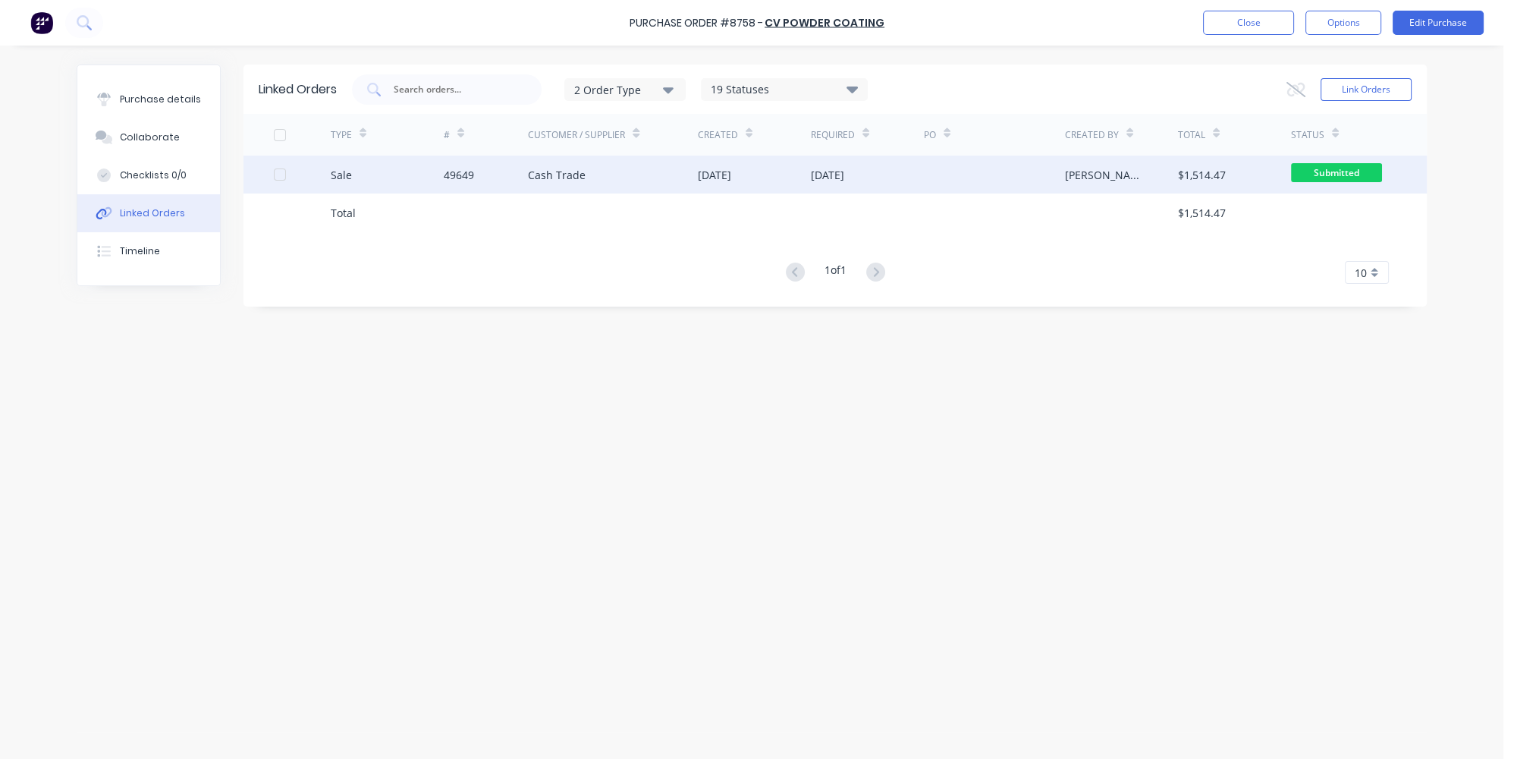
click at [379, 168] on div "Sale" at bounding box center [387, 174] width 113 height 38
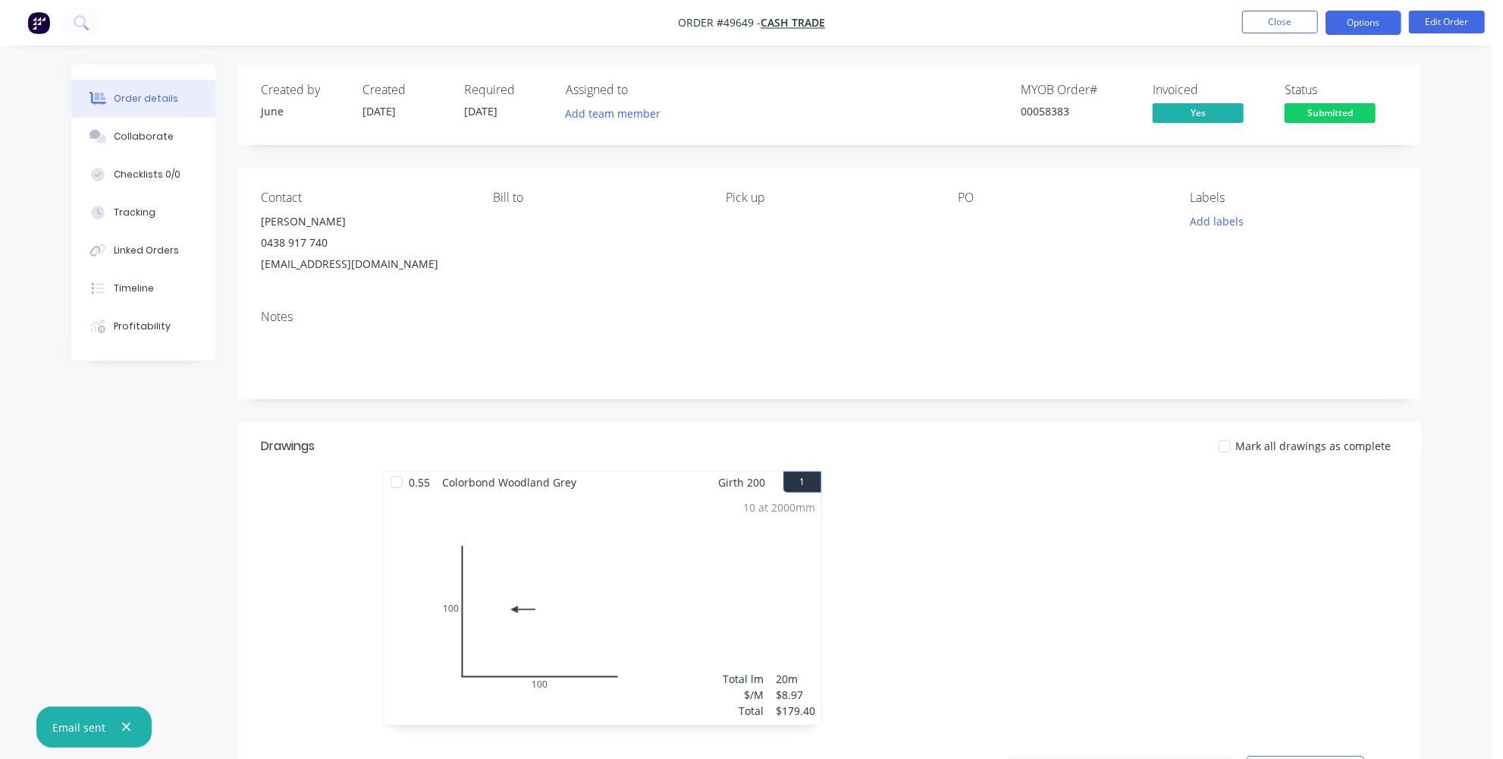
click at [1347, 24] on button "Options" at bounding box center [1364, 23] width 76 height 24
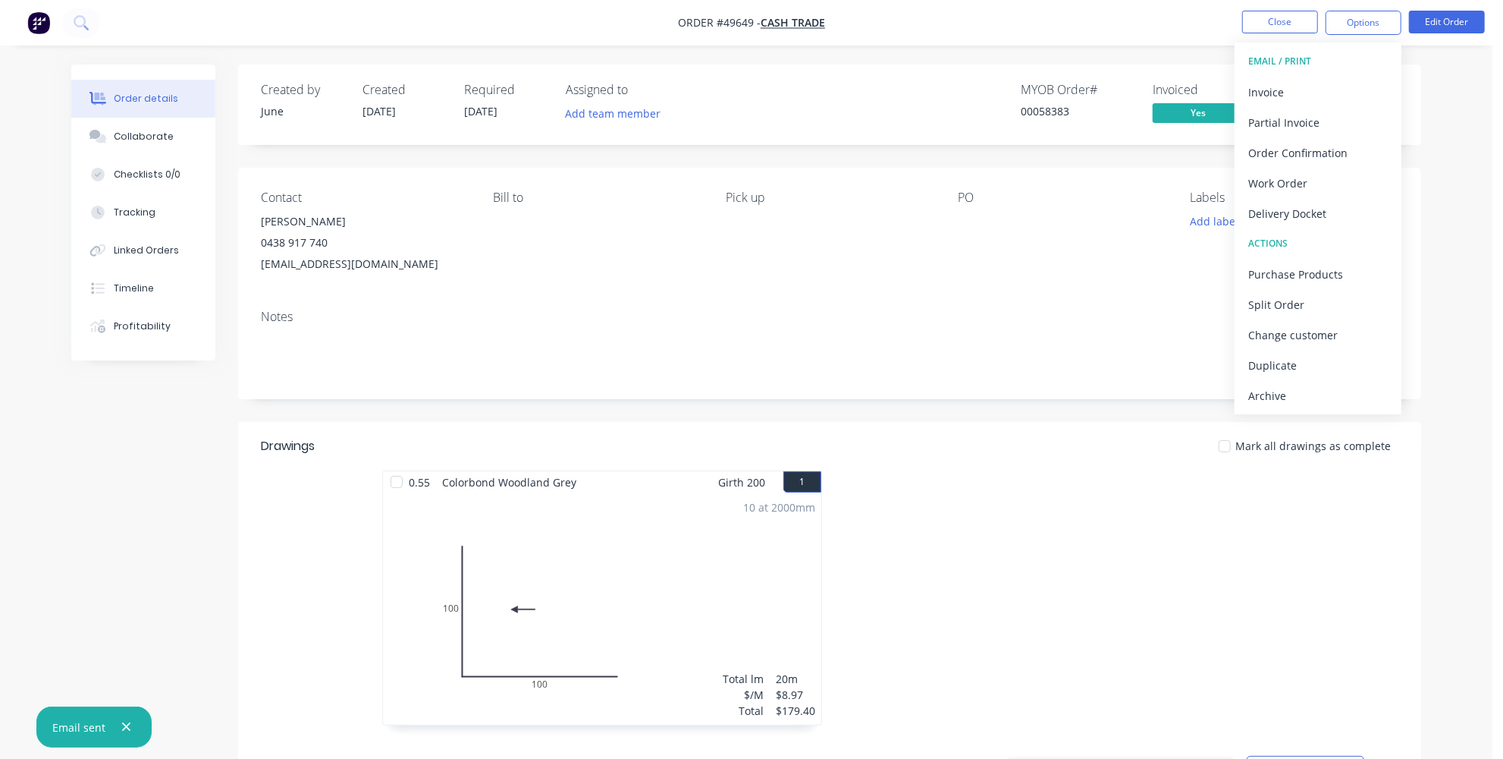
click at [1032, 309] on div "Notes" at bounding box center [829, 348] width 1183 height 102
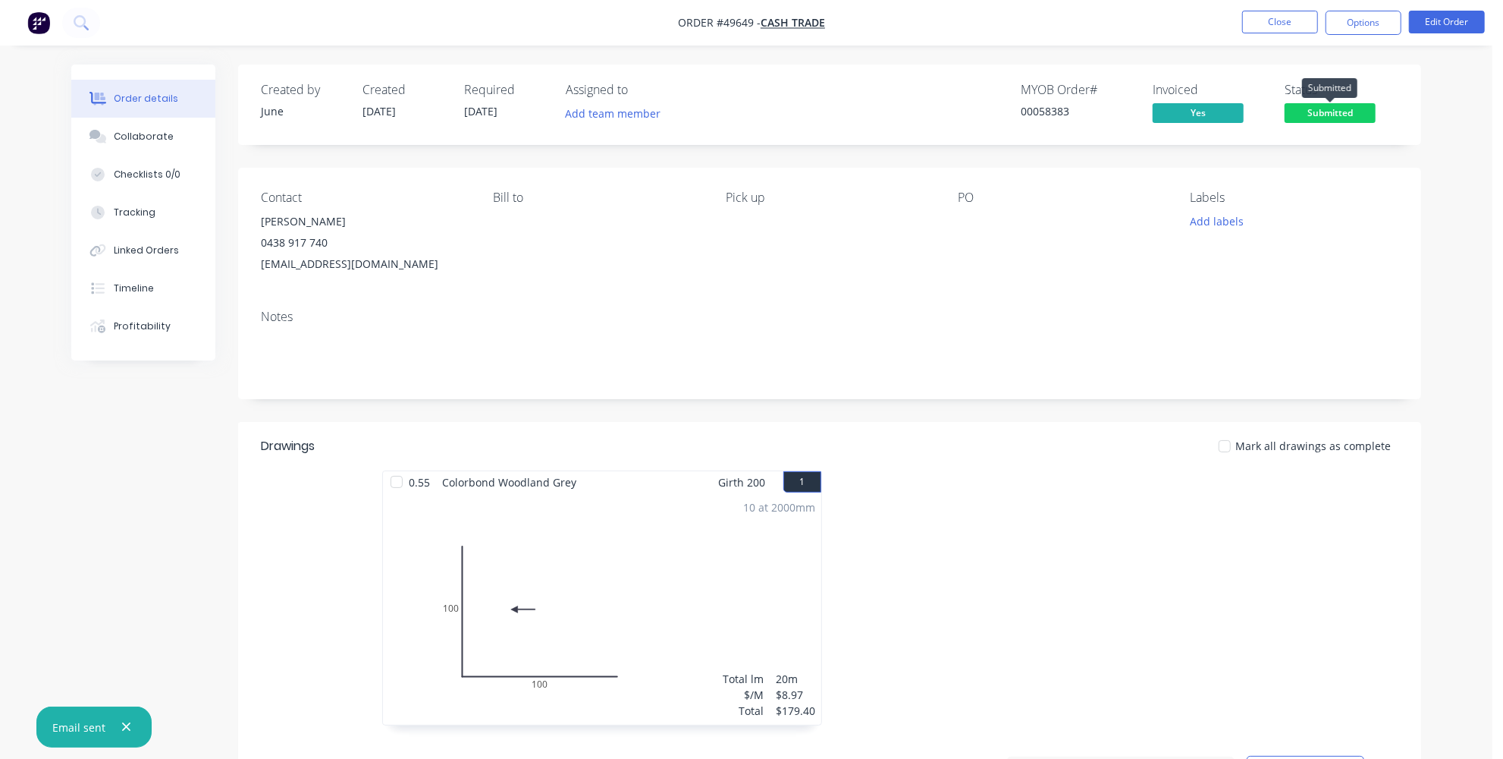
click at [1310, 110] on span "Submitted" at bounding box center [1330, 112] width 91 height 19
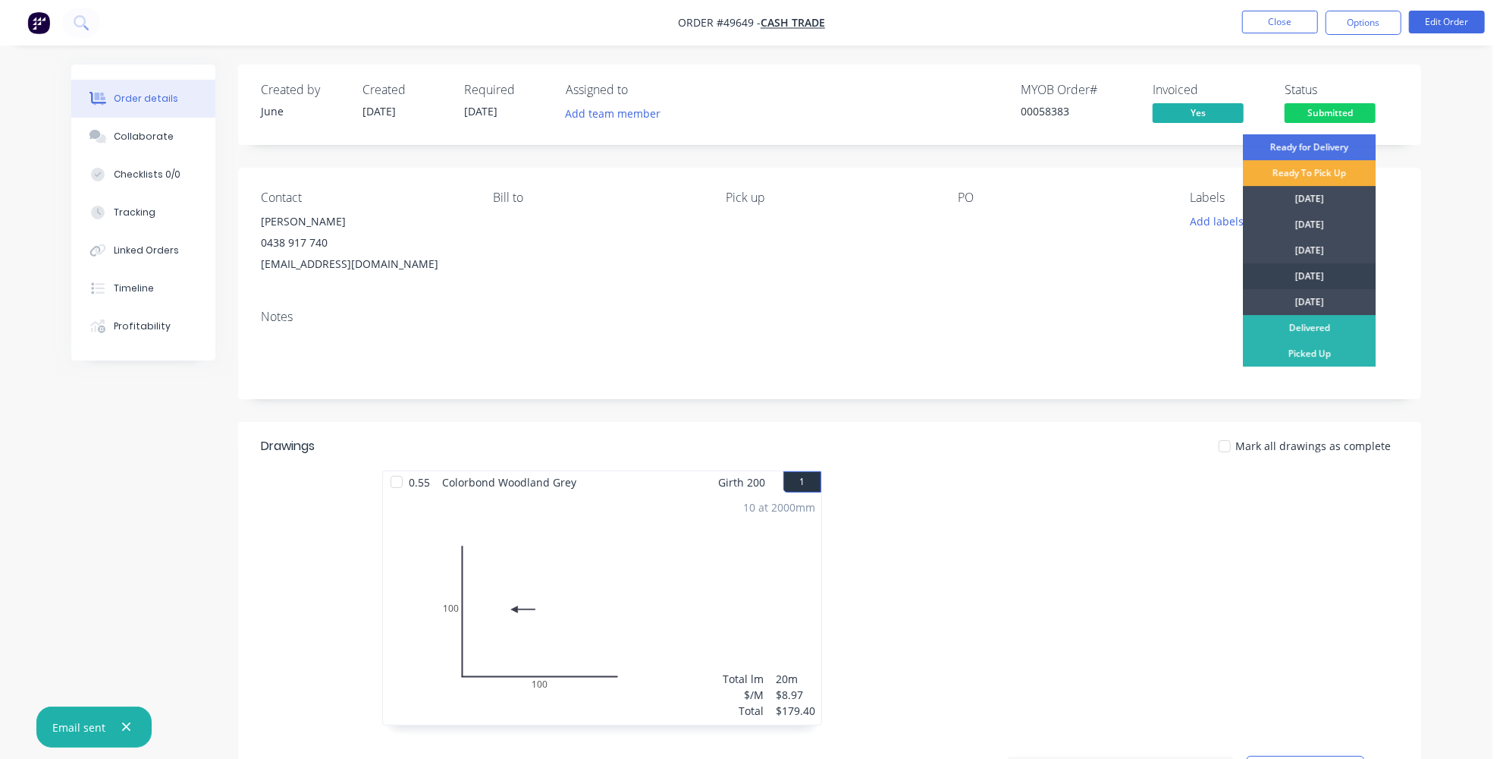
click at [1299, 275] on div "[DATE]" at bounding box center [1309, 276] width 133 height 26
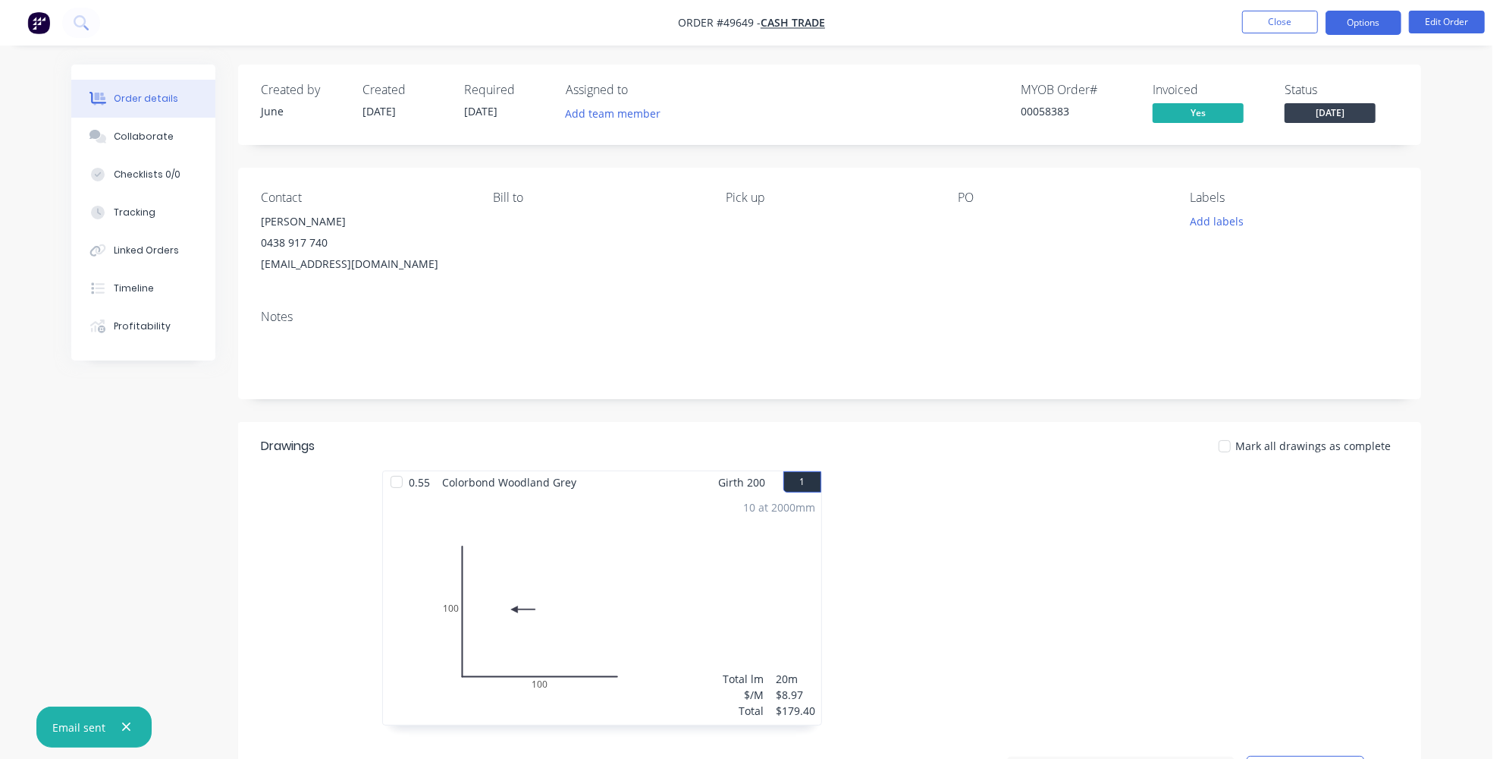
click at [1355, 20] on button "Options" at bounding box center [1364, 23] width 76 height 24
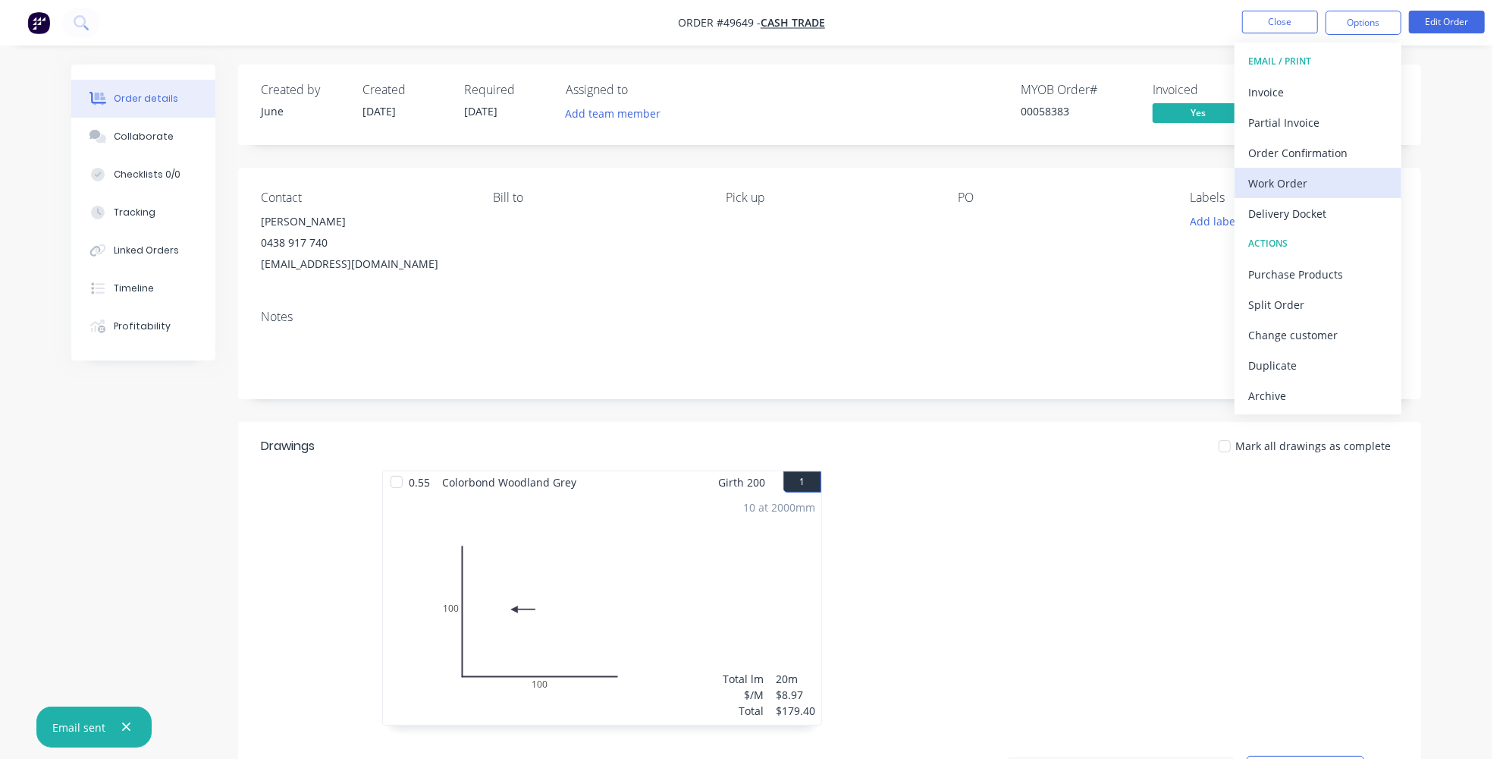
click at [1290, 179] on div "Work Order" at bounding box center [1319, 183] width 140 height 22
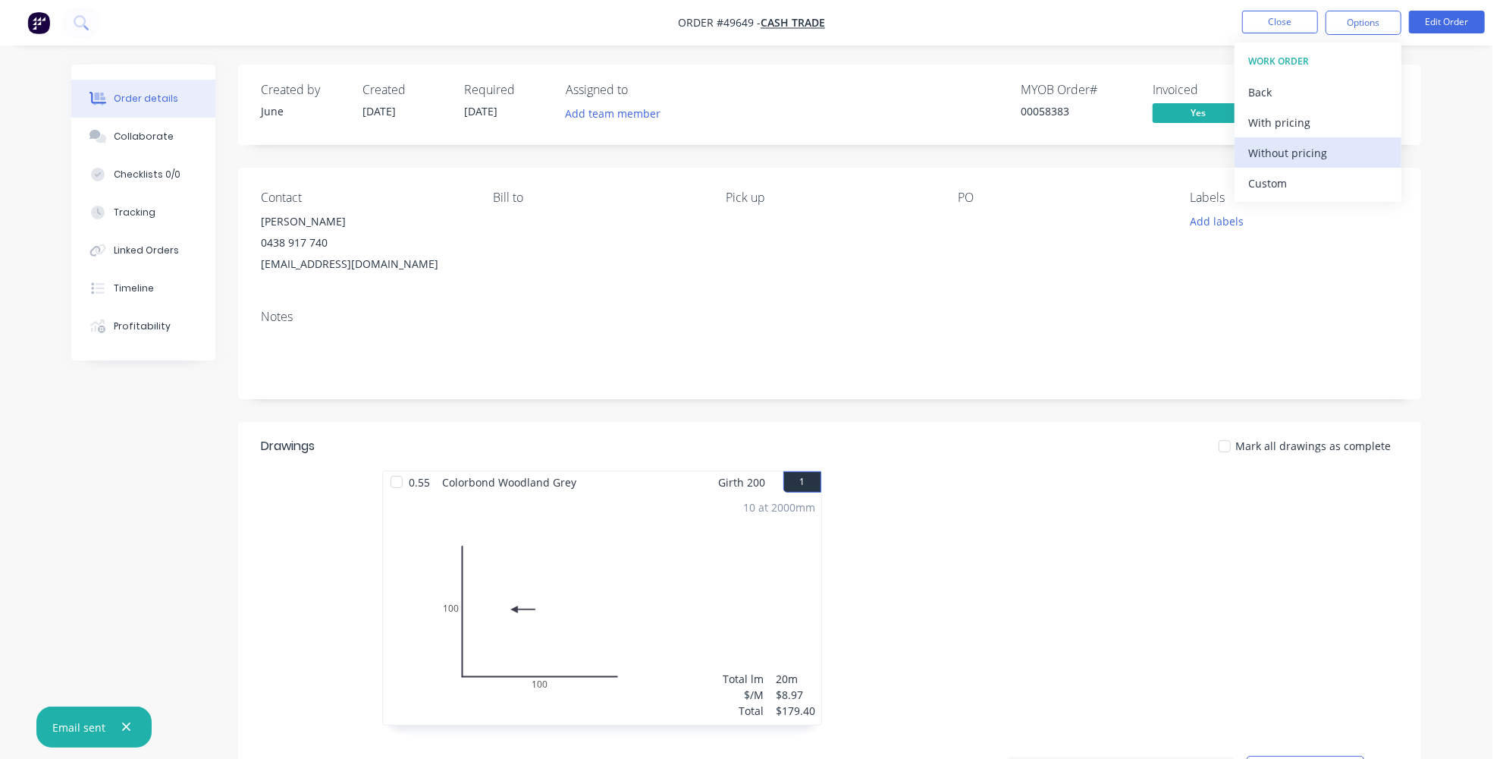
click at [1299, 162] on div "Without pricing" at bounding box center [1319, 153] width 140 height 22
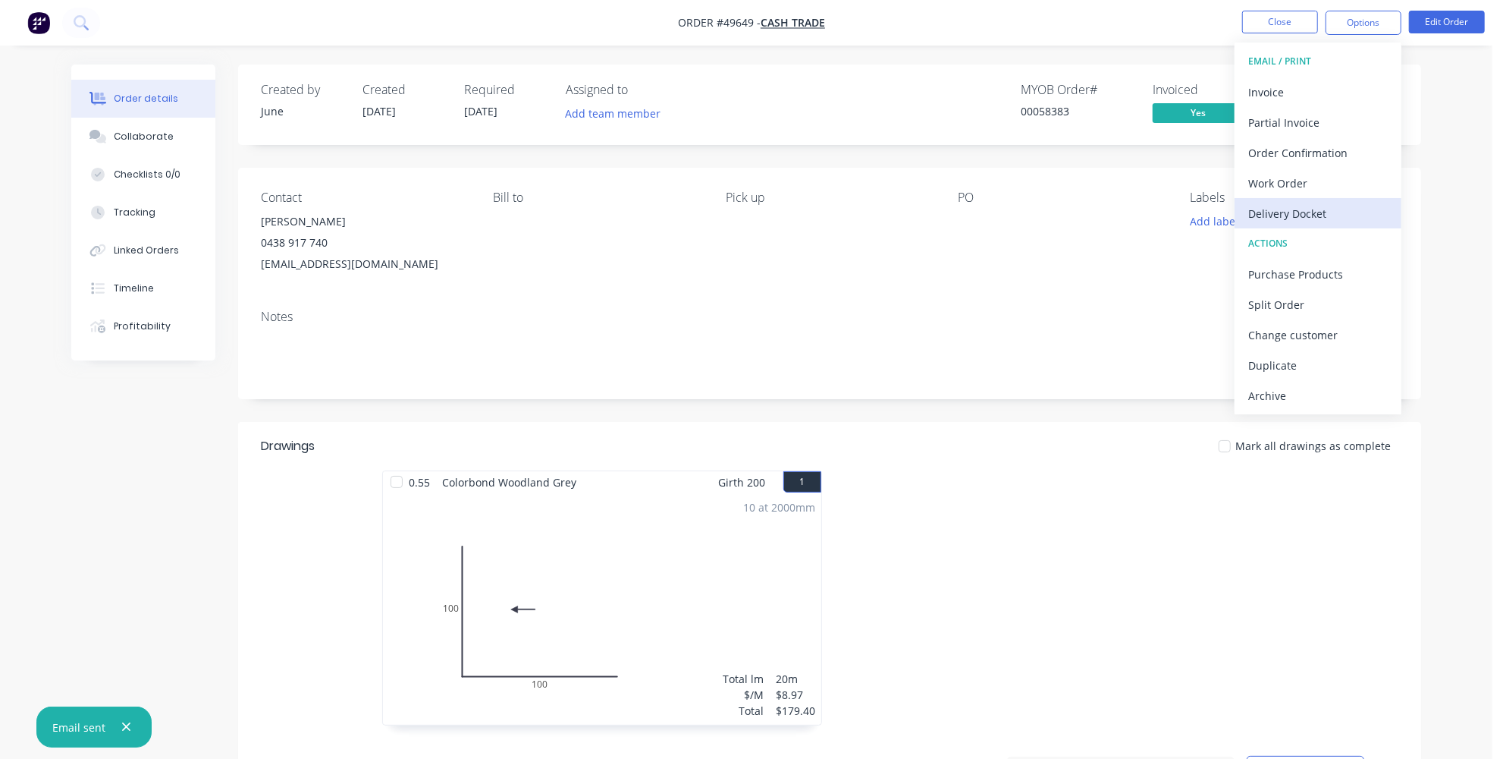
click at [1301, 213] on div "Delivery Docket" at bounding box center [1319, 214] width 140 height 22
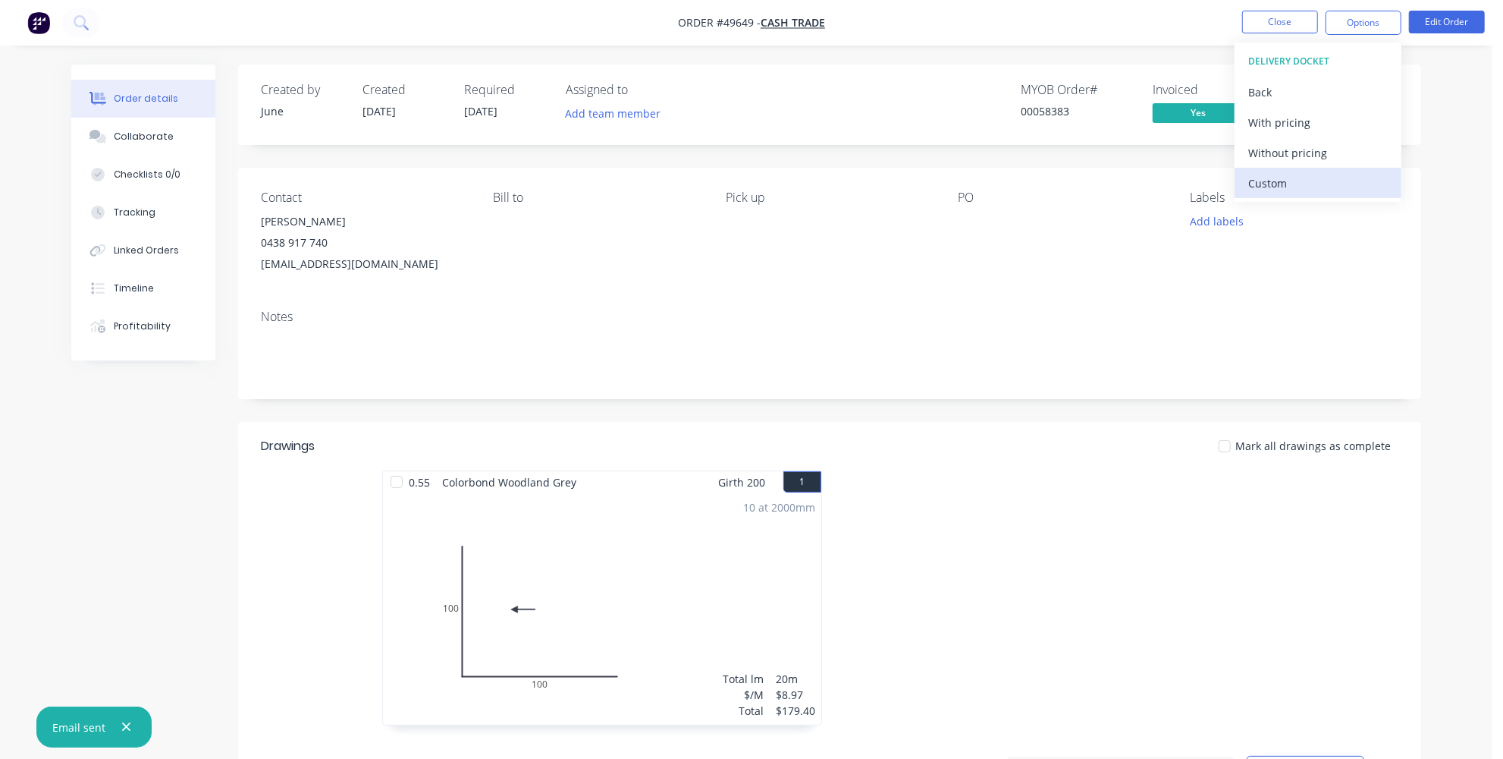
click at [1283, 178] on div "Custom" at bounding box center [1319, 183] width 140 height 22
click at [1283, 161] on div "Without pricing" at bounding box center [1319, 153] width 140 height 22
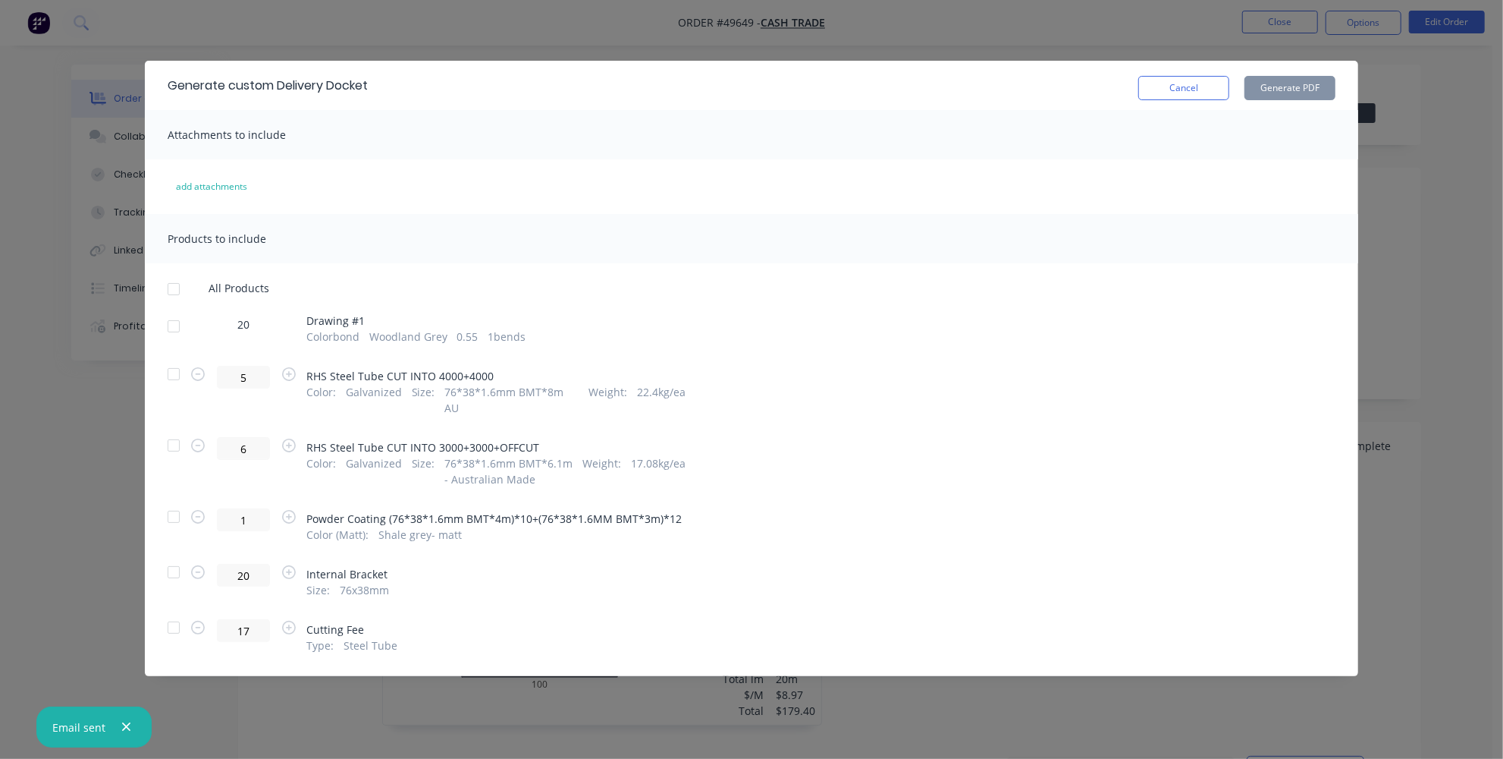
drag, startPoint x: 168, startPoint y: 382, endPoint x: 182, endPoint y: 399, distance: 22.6
click at [168, 381] on div at bounding box center [174, 374] width 30 height 30
click at [180, 430] on div at bounding box center [174, 445] width 30 height 30
click at [1318, 83] on button "Generate PDF" at bounding box center [1290, 88] width 91 height 24
click at [1211, 90] on button "Cancel" at bounding box center [1184, 88] width 91 height 24
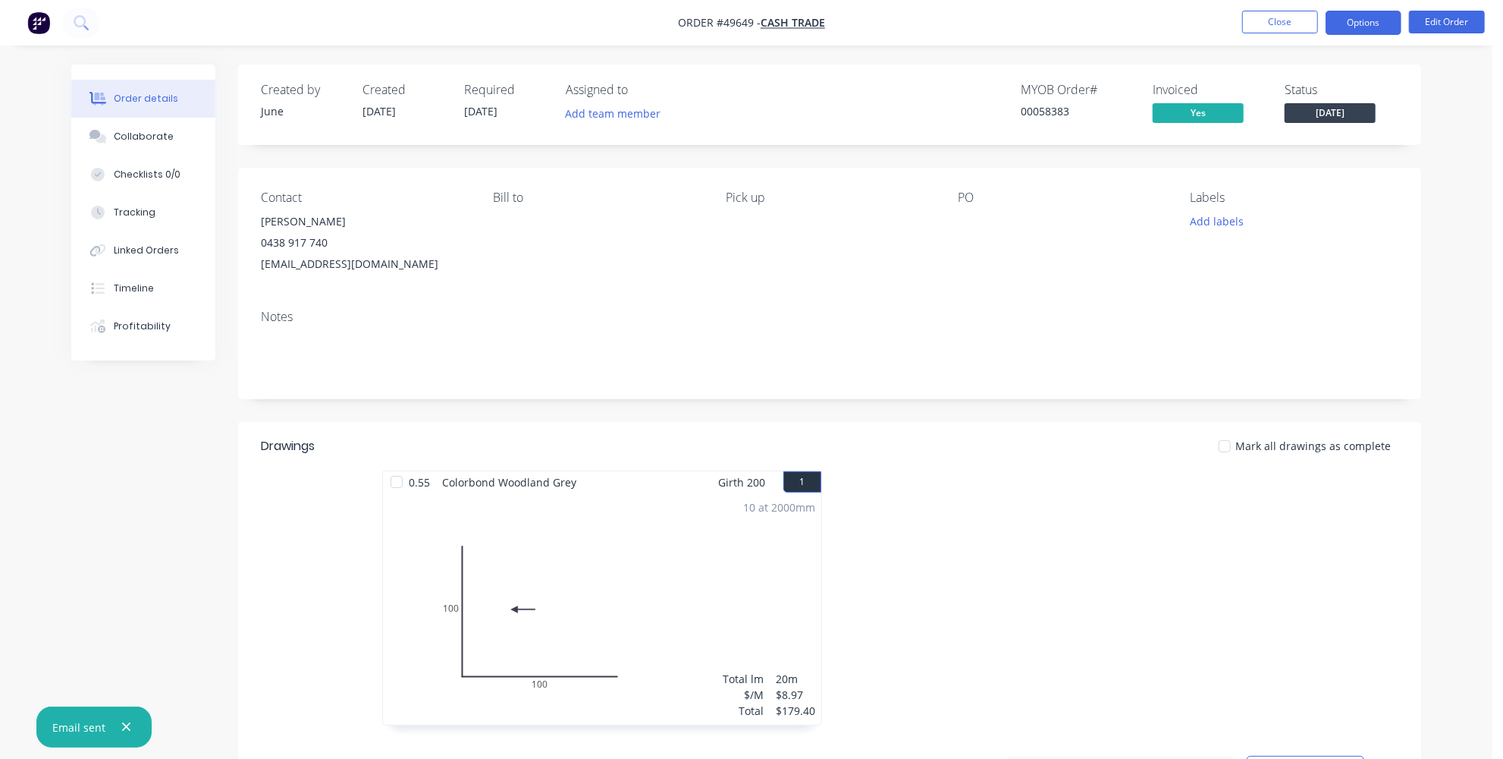
click at [1383, 20] on button "Options" at bounding box center [1364, 23] width 76 height 24
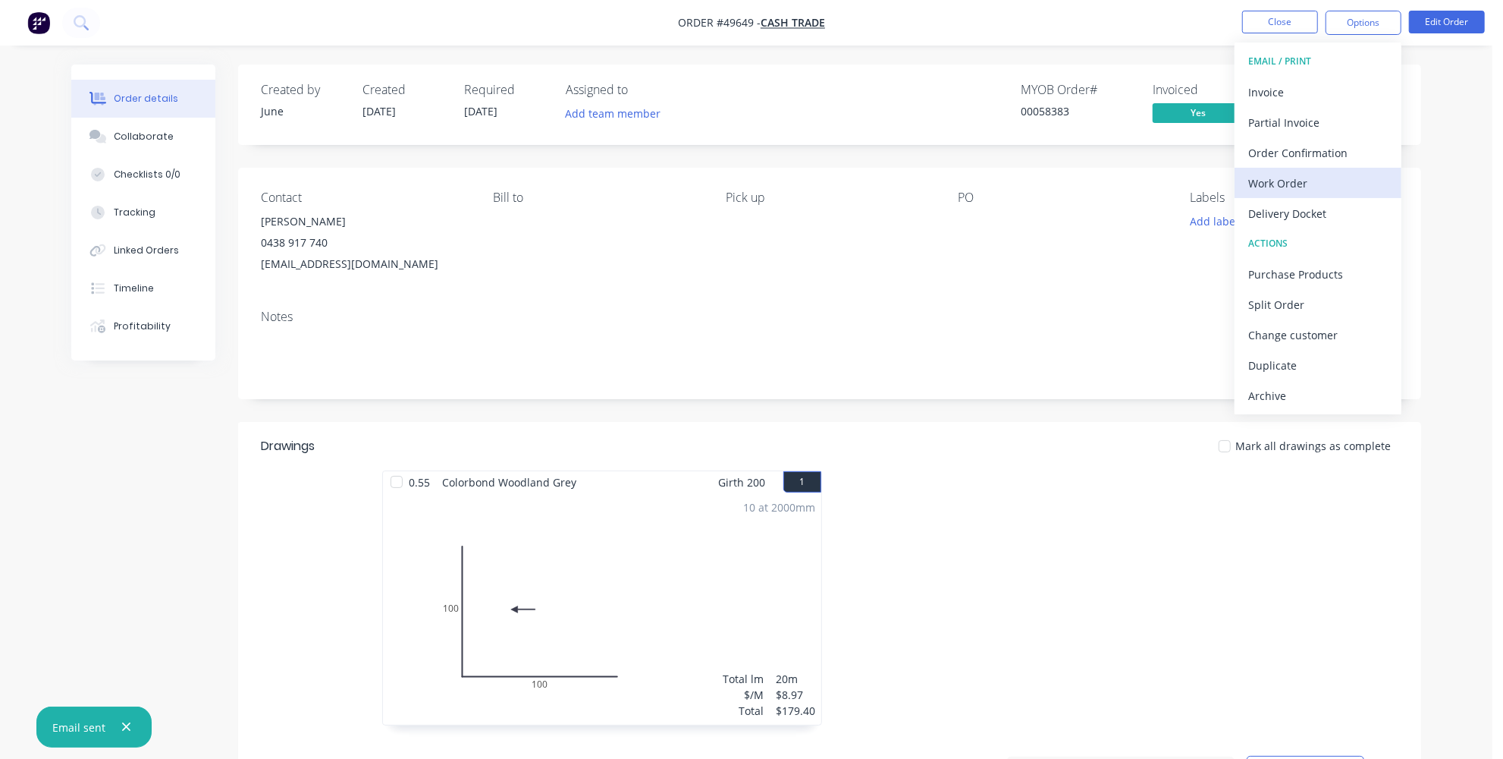
click at [1301, 185] on div "Work Order" at bounding box center [1319, 183] width 140 height 22
click at [473, 111] on span "09/10/25" at bounding box center [480, 111] width 33 height 14
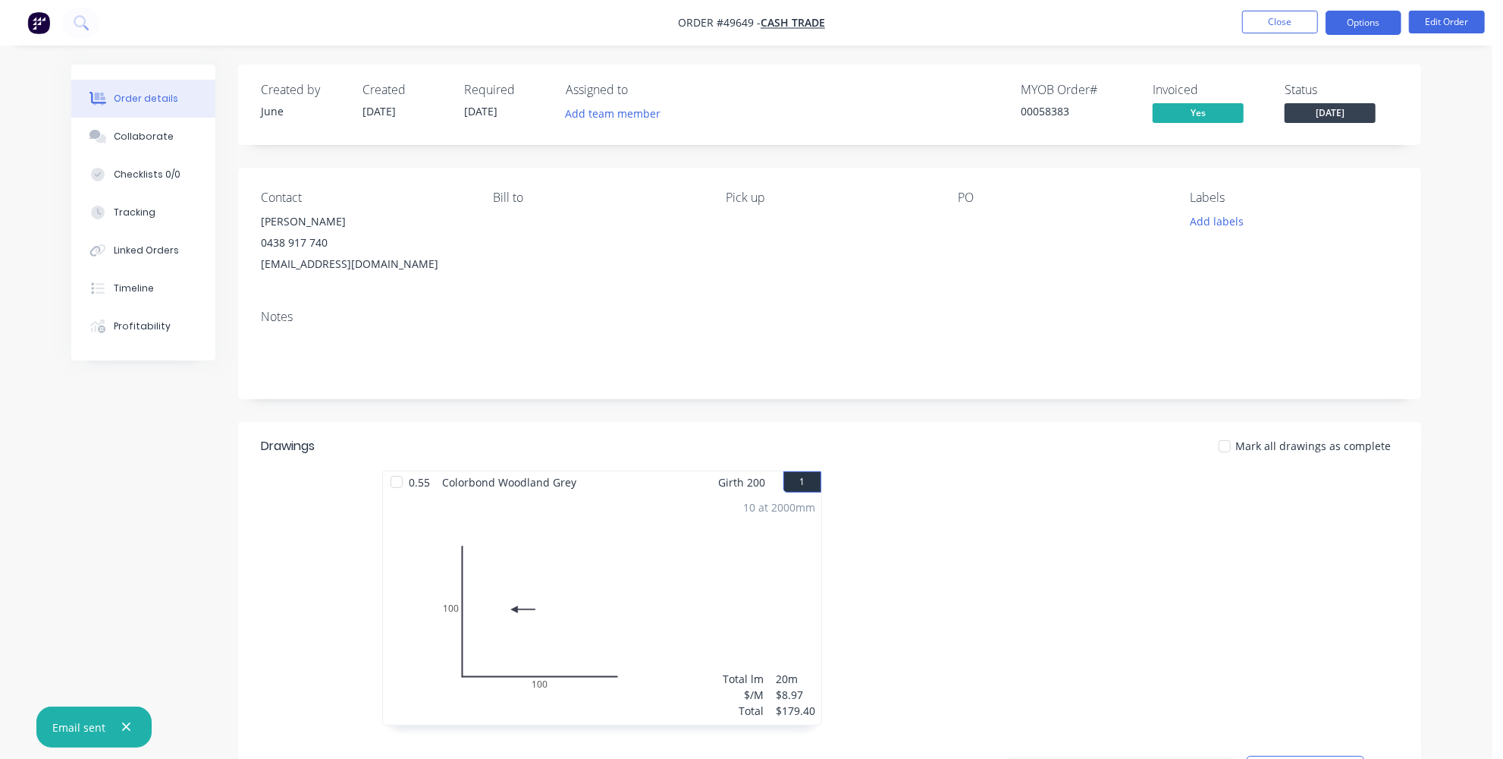
click at [1371, 13] on button "Options" at bounding box center [1364, 23] width 76 height 24
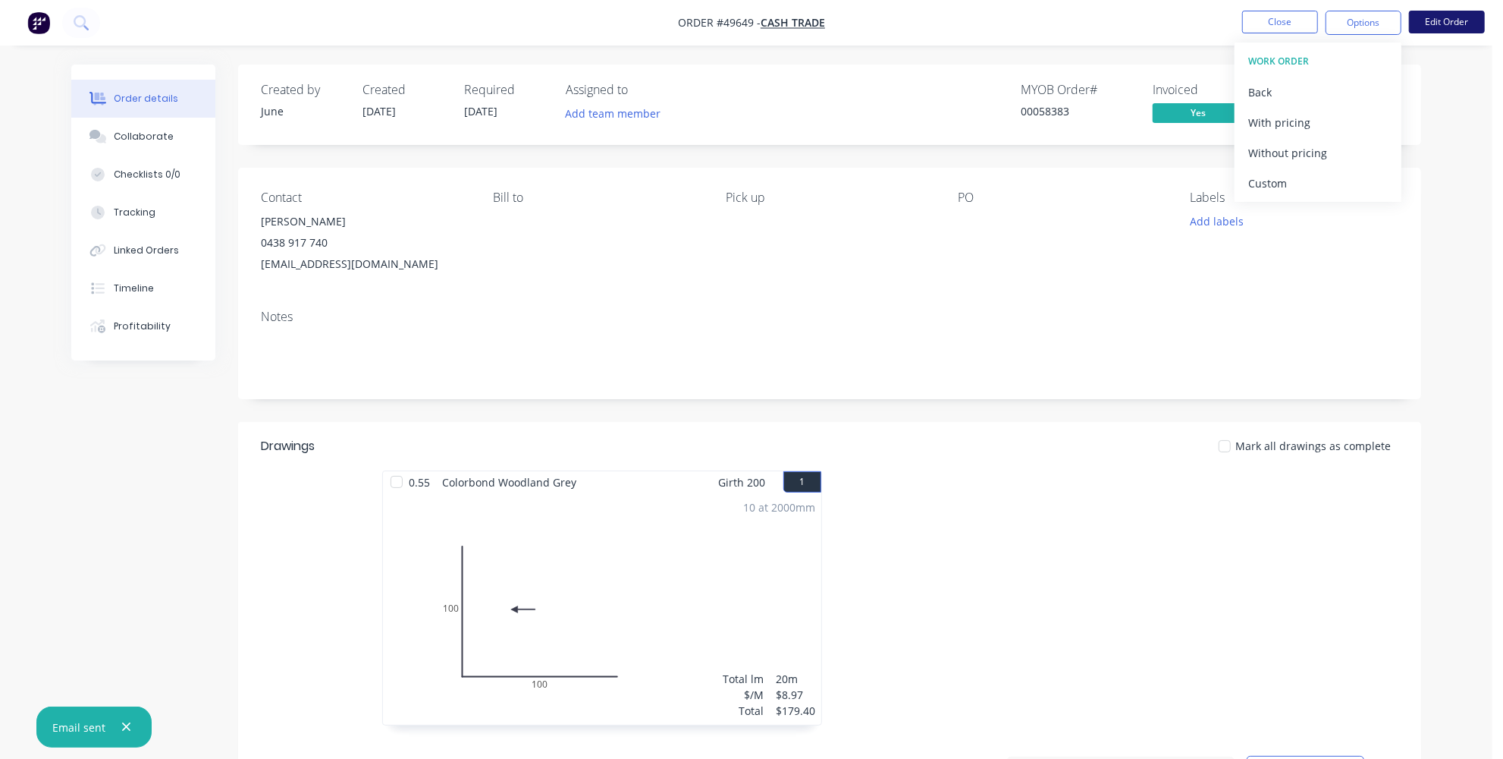
click at [1455, 27] on button "Edit Order" at bounding box center [1447, 22] width 76 height 23
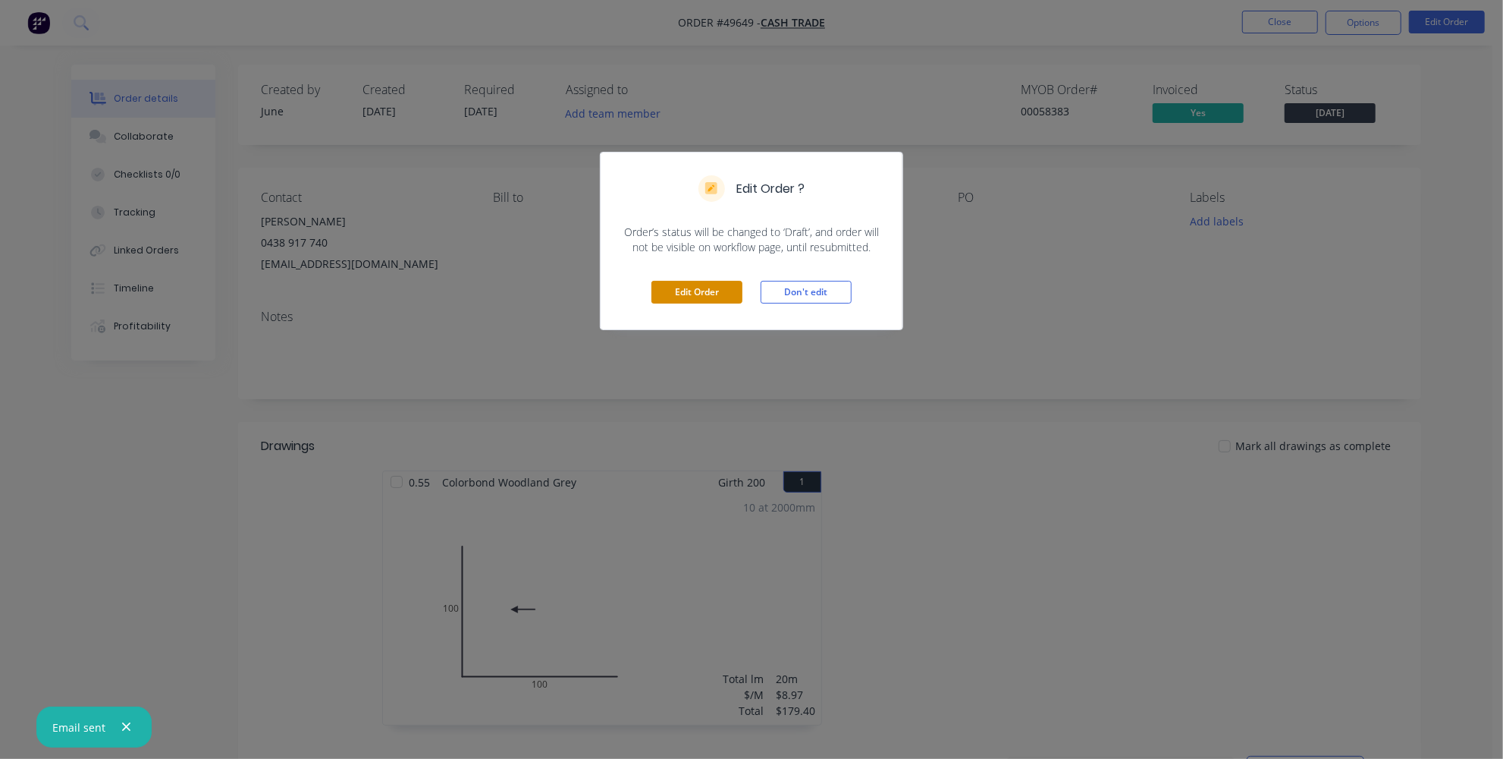
click at [713, 286] on button "Edit Order" at bounding box center [697, 292] width 91 height 23
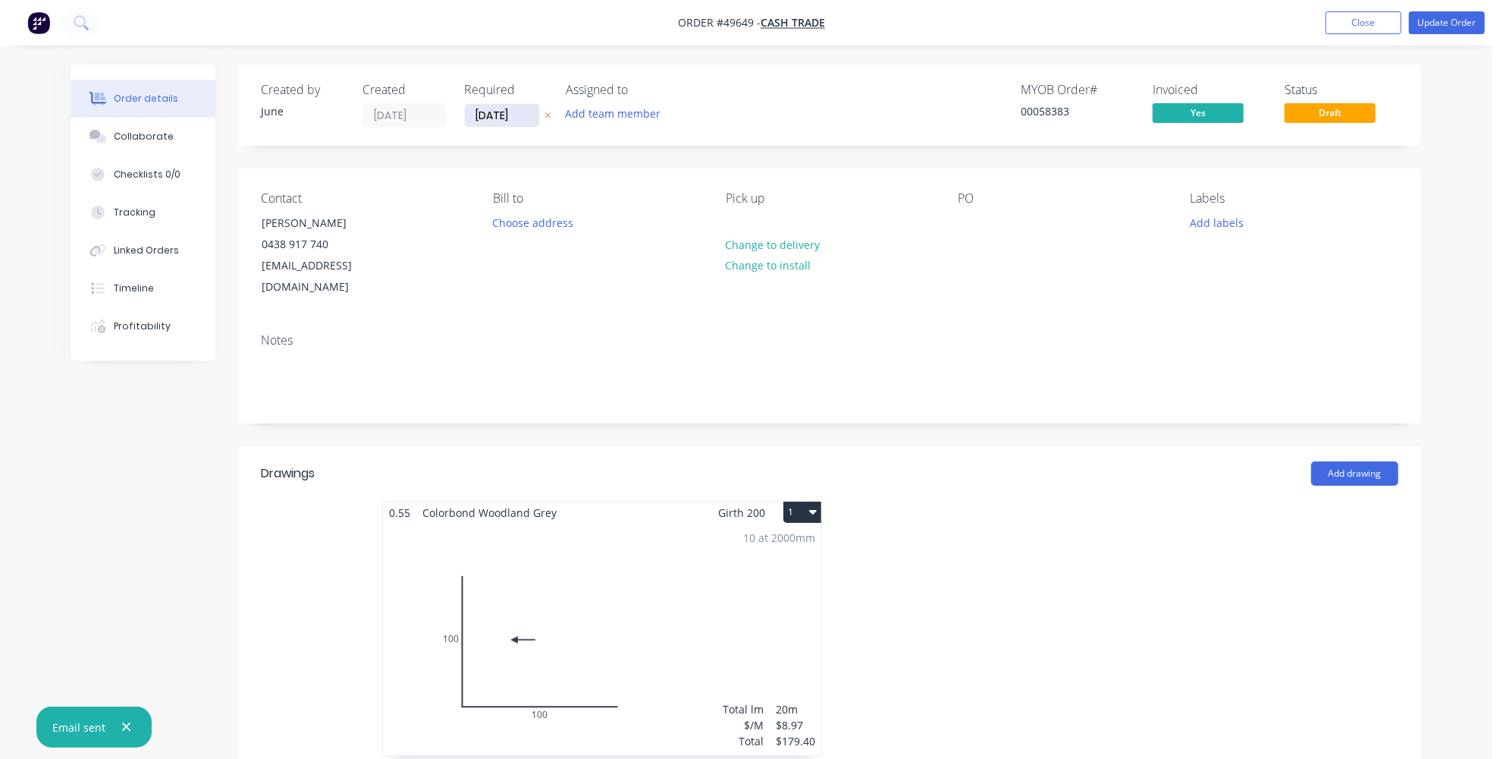
click at [517, 118] on input "09/10/25" at bounding box center [502, 115] width 74 height 23
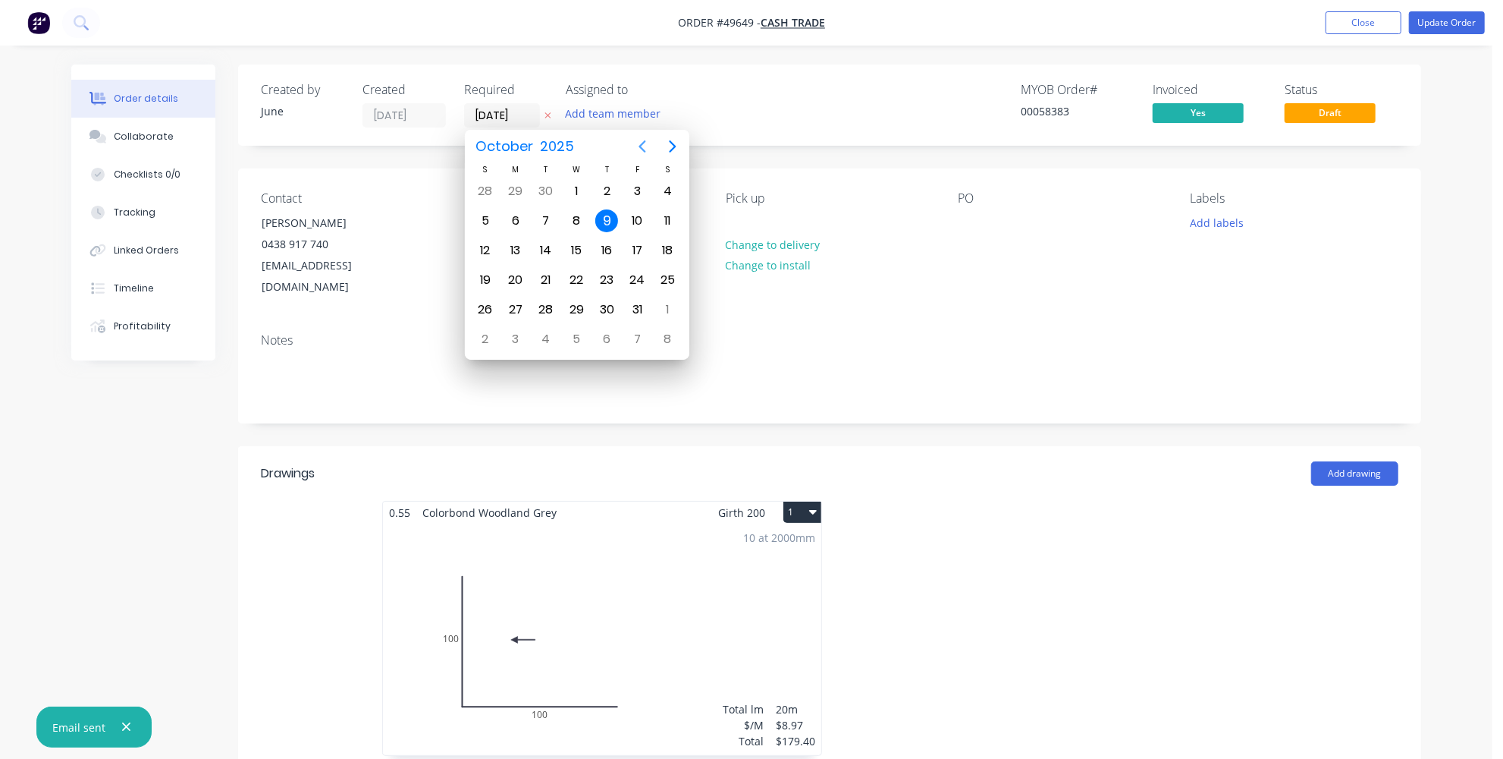
click at [639, 149] on icon "Previous page" at bounding box center [642, 146] width 18 height 18
click at [580, 303] on div "1" at bounding box center [576, 309] width 23 height 23
type input "[DATE]"
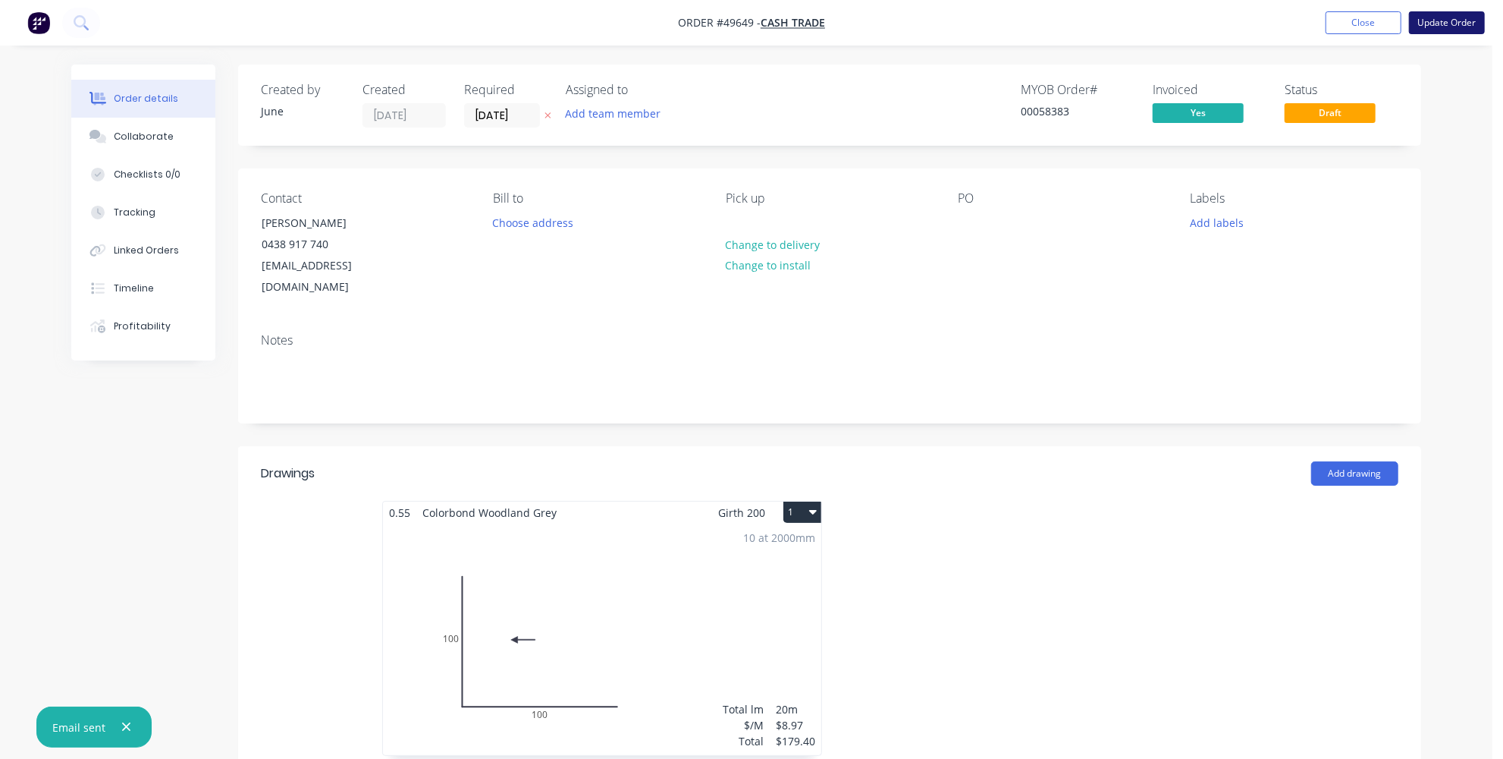
click at [1464, 23] on button "Update Order" at bounding box center [1447, 22] width 76 height 23
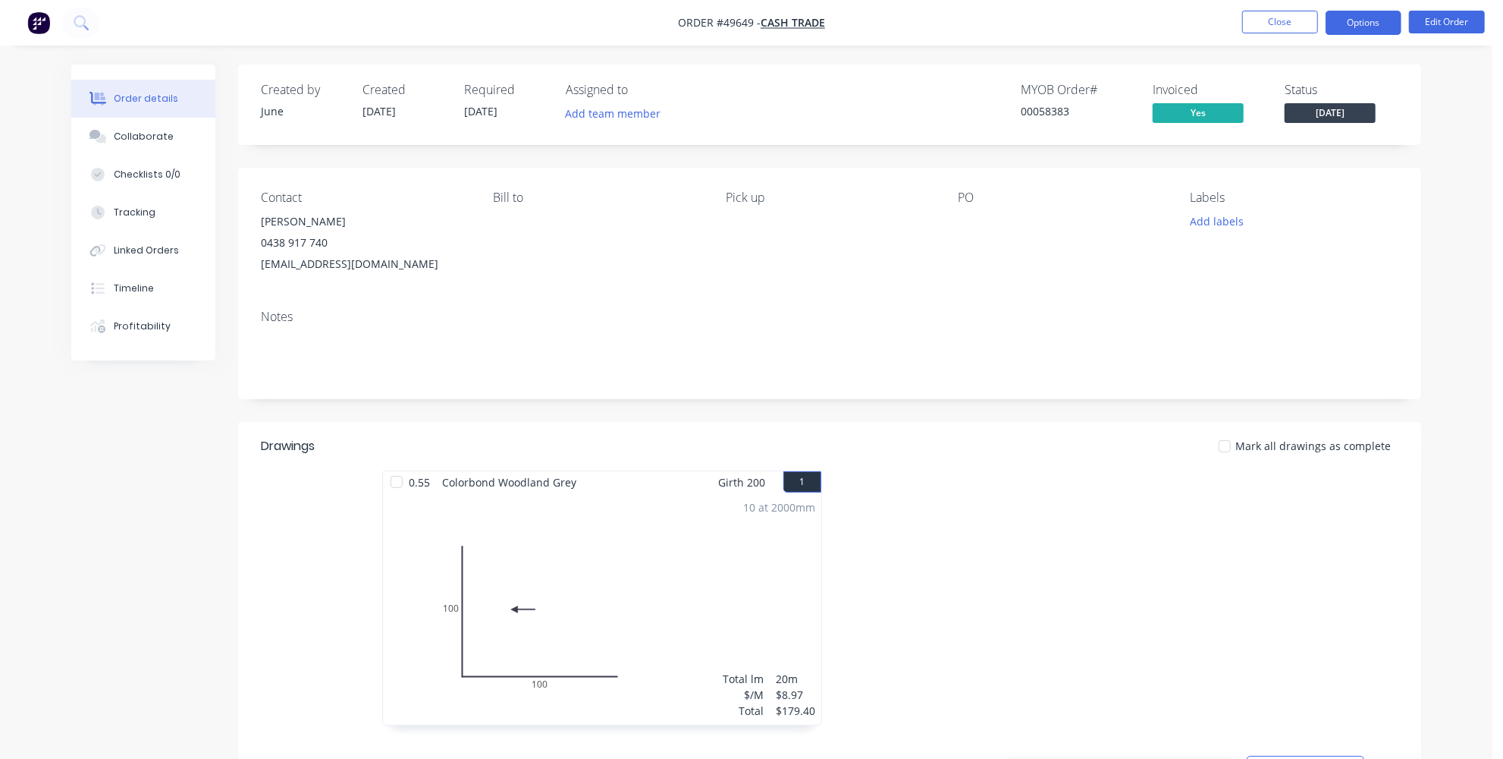
click at [1368, 14] on button "Options" at bounding box center [1364, 23] width 76 height 24
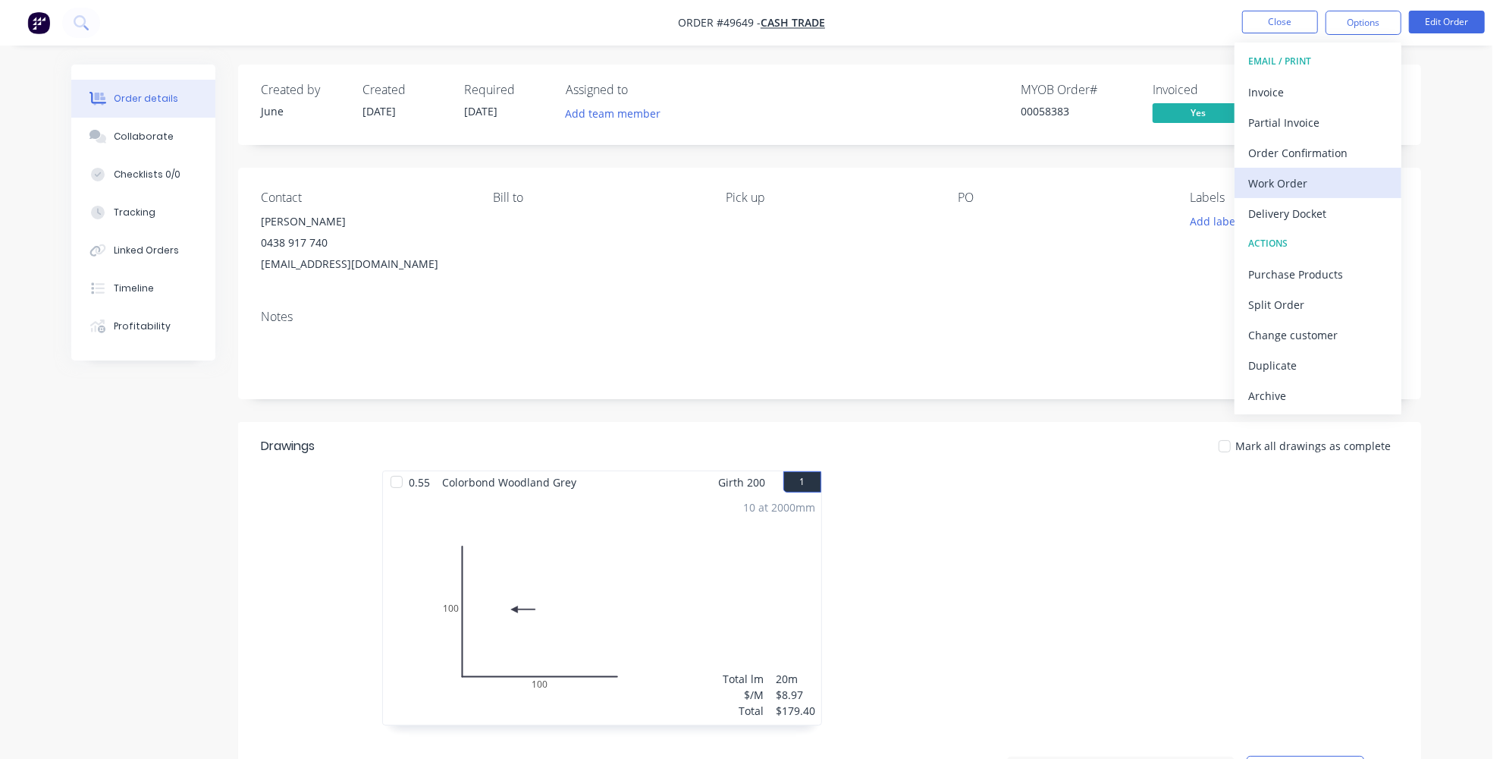
click at [1322, 187] on div "Work Order" at bounding box center [1319, 183] width 140 height 22
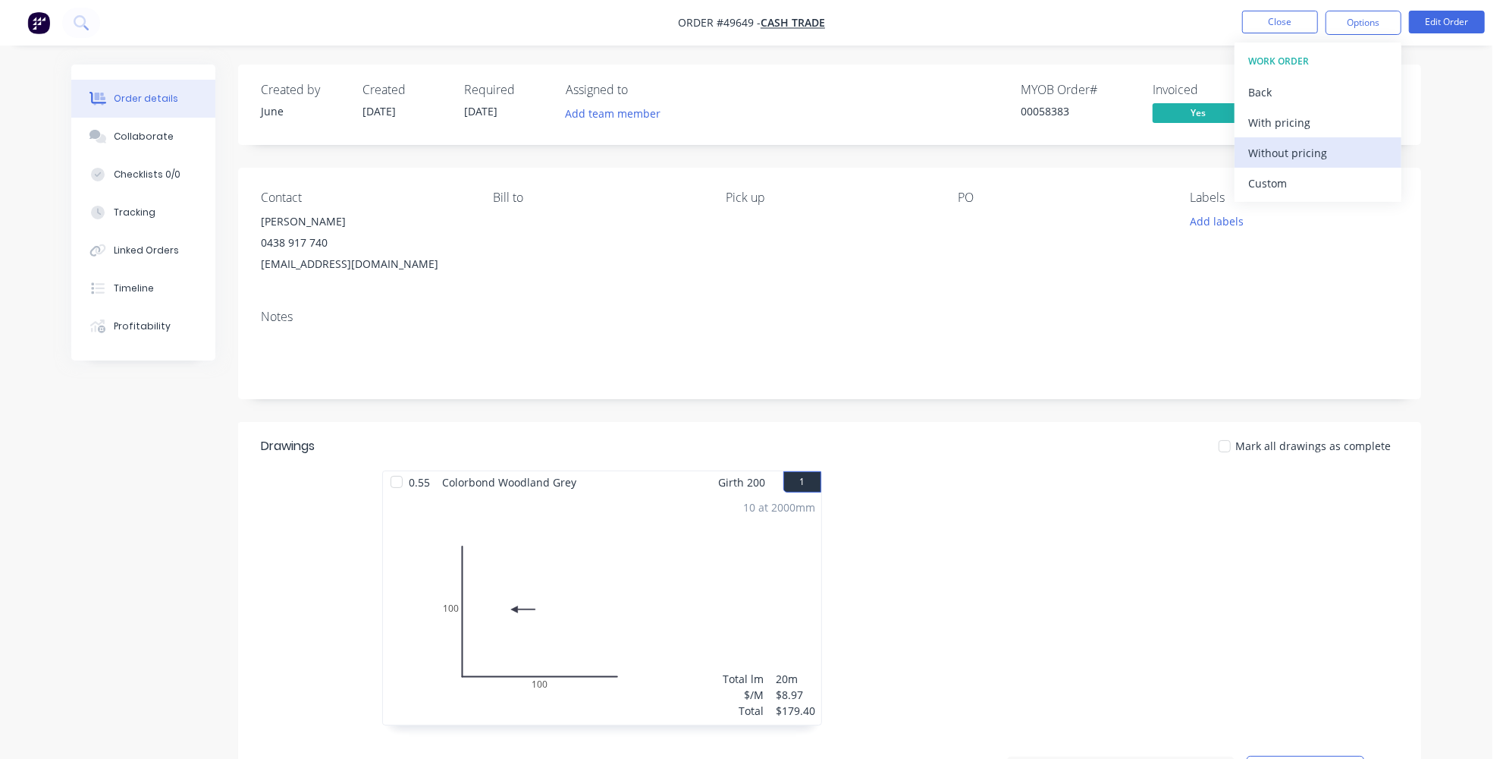
click at [1271, 161] on div "Without pricing" at bounding box center [1319, 153] width 140 height 22
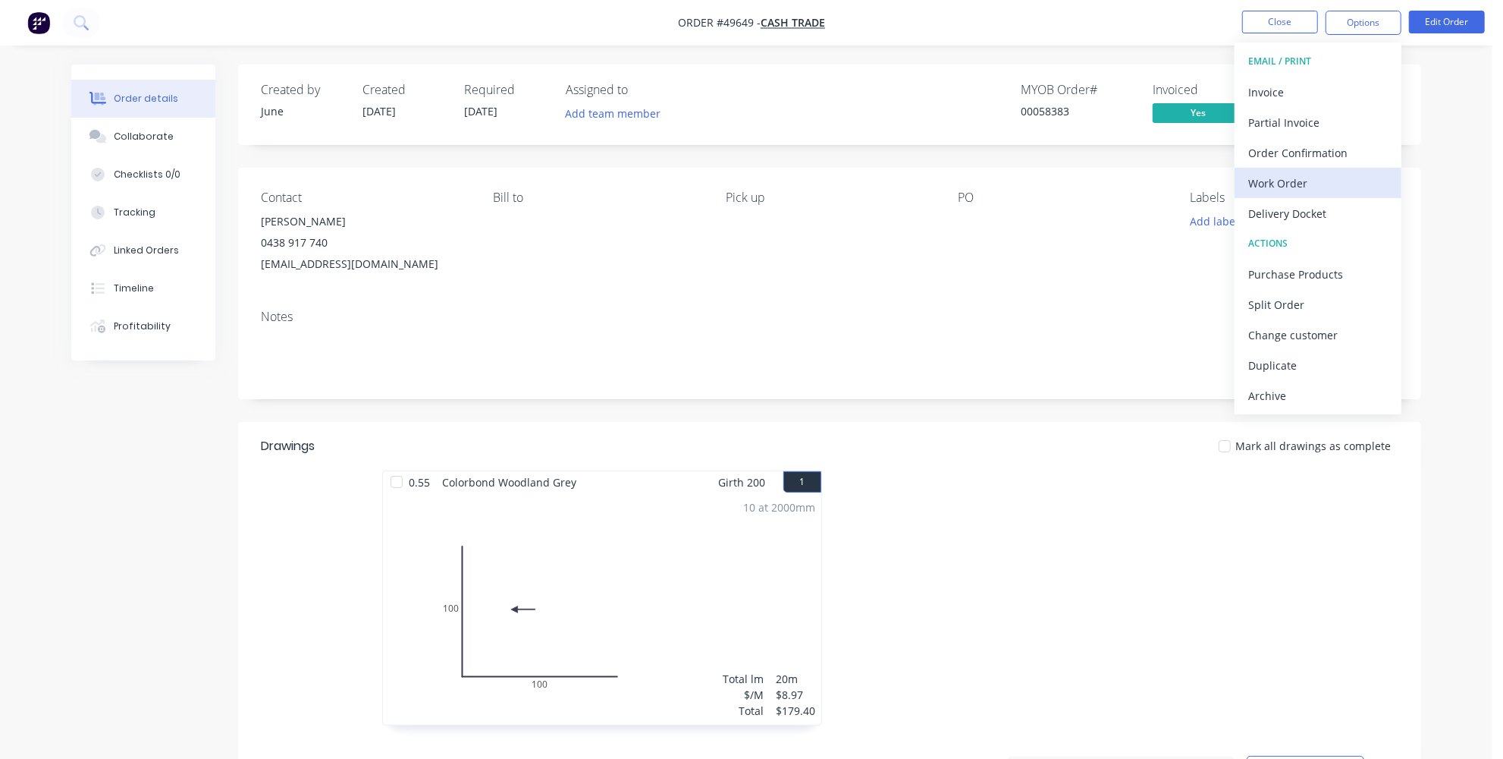
click at [1299, 181] on div "Work Order" at bounding box center [1319, 183] width 140 height 22
click at [1278, 184] on div "Custom" at bounding box center [1319, 183] width 140 height 22
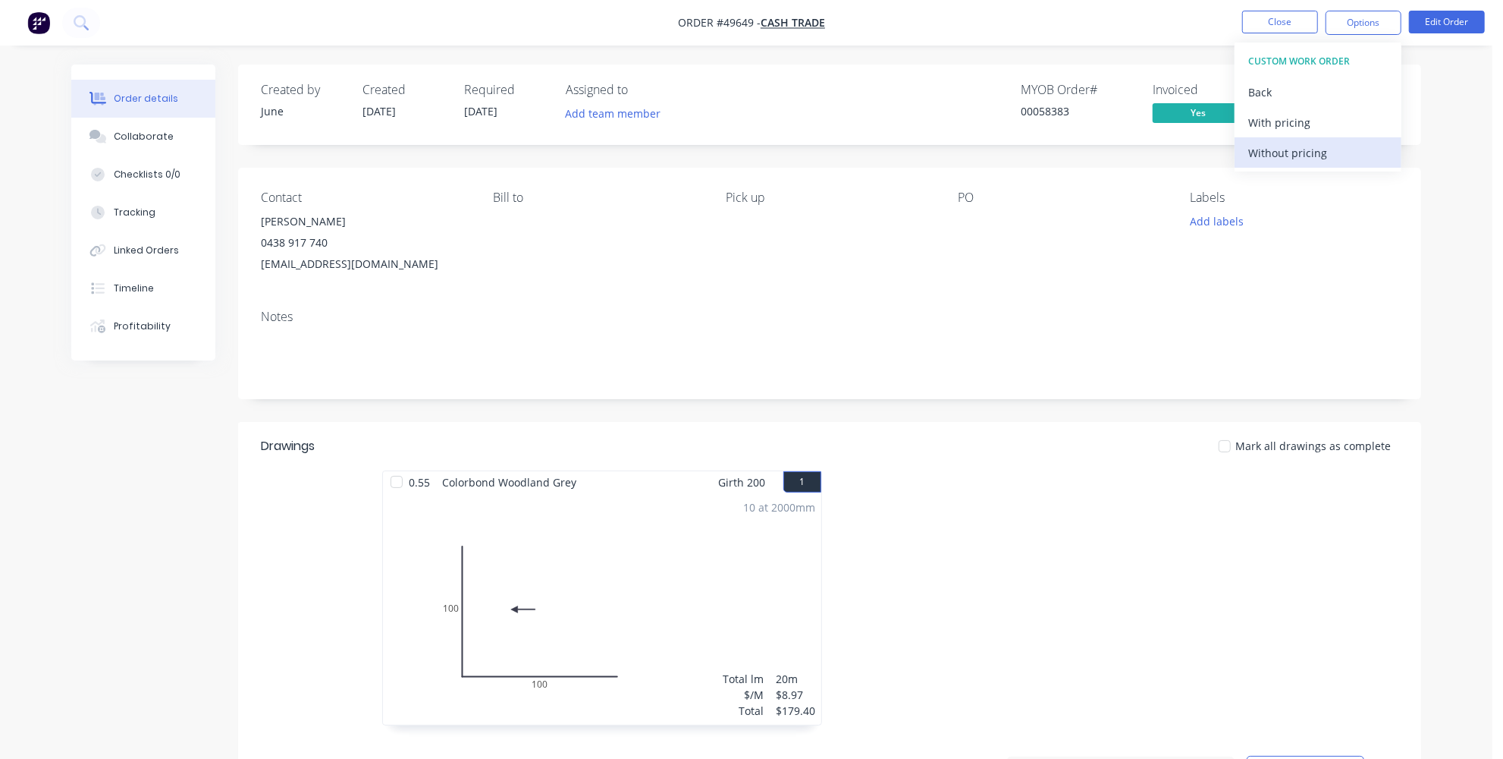
click at [1274, 144] on div "Without pricing" at bounding box center [1319, 153] width 140 height 22
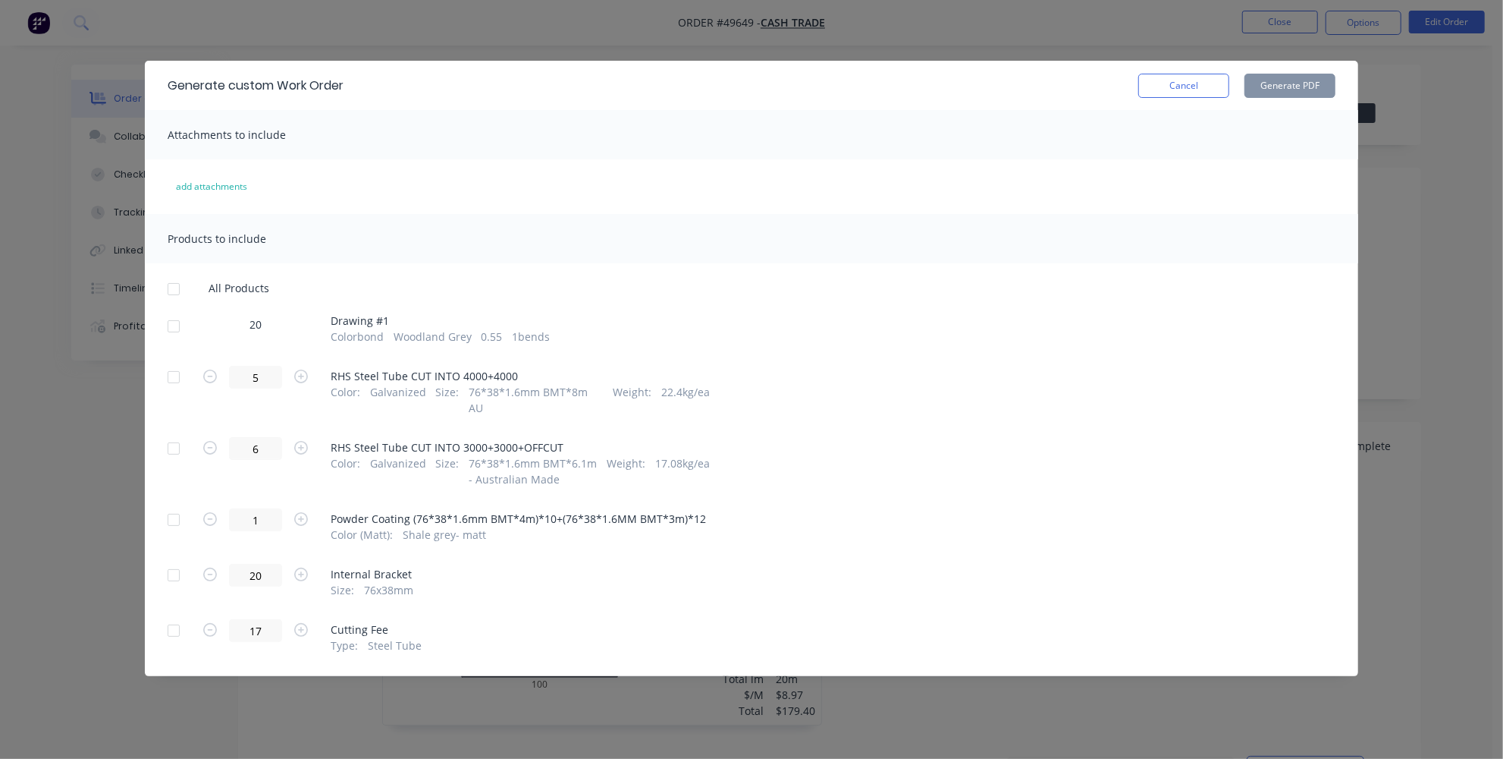
click at [177, 320] on div at bounding box center [174, 326] width 30 height 30
click at [1256, 83] on button "Generate PDF" at bounding box center [1290, 86] width 91 height 24
click at [1214, 78] on button "Cancel" at bounding box center [1184, 86] width 91 height 24
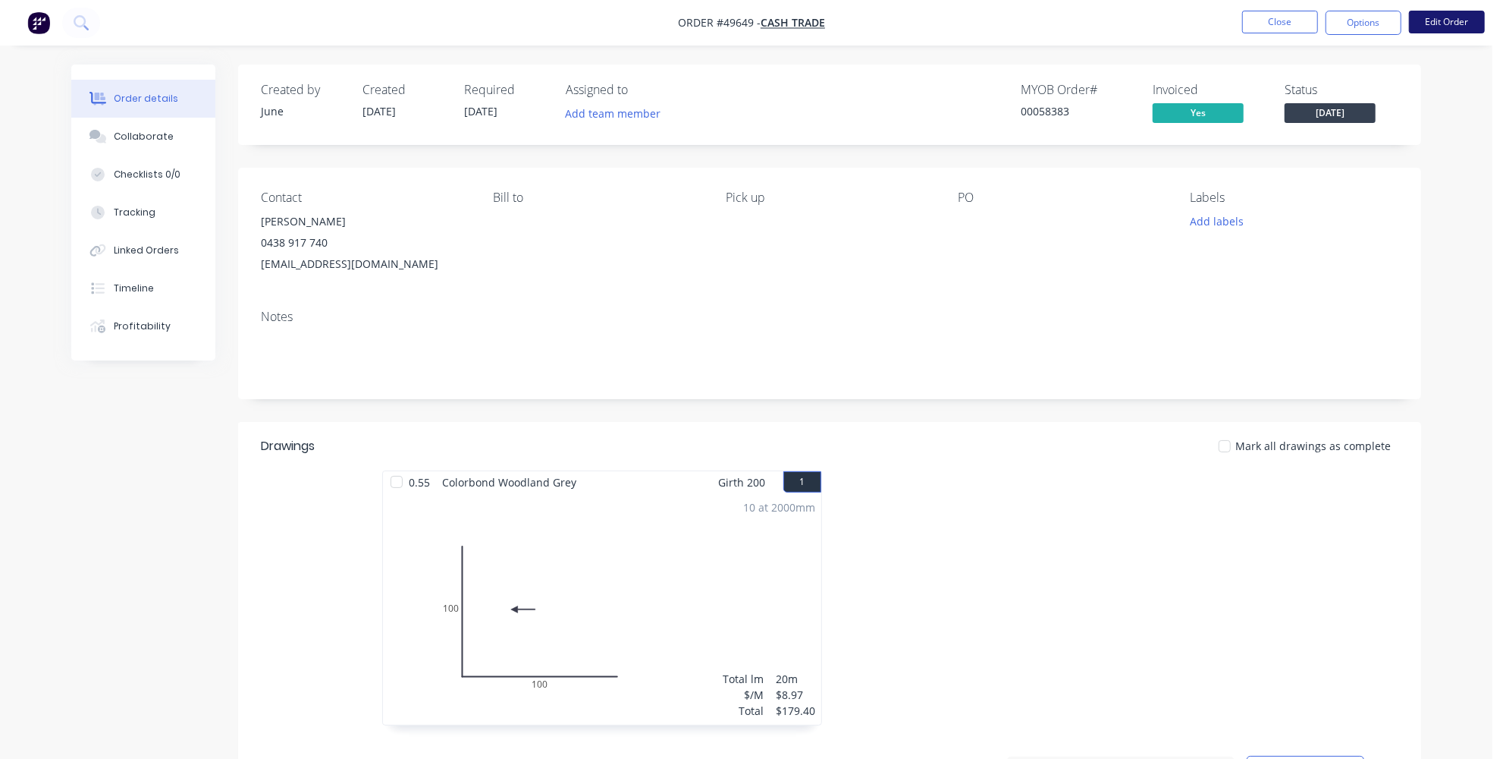
click at [1461, 18] on button "Edit Order" at bounding box center [1447, 22] width 76 height 23
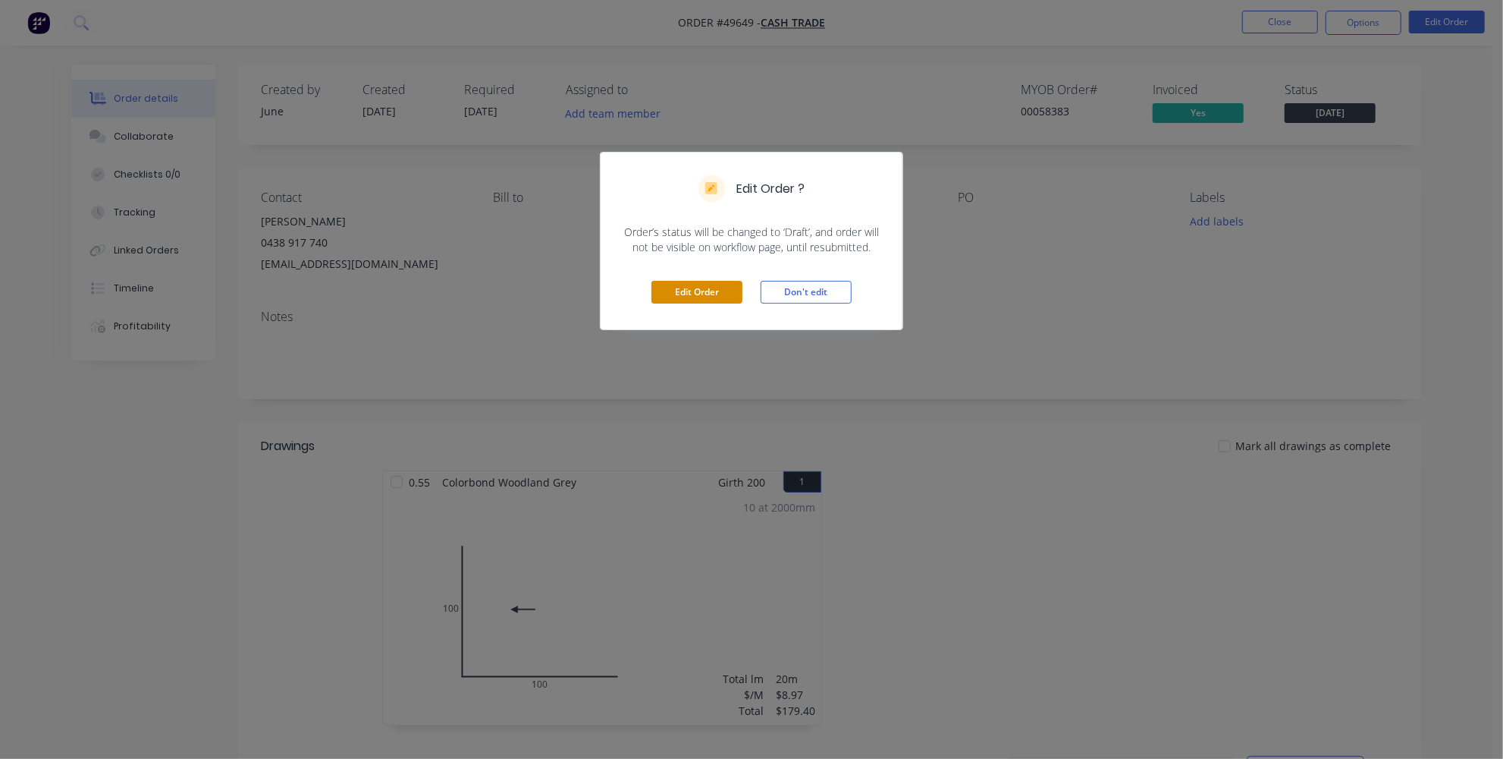
click at [725, 288] on button "Edit Order" at bounding box center [697, 292] width 91 height 23
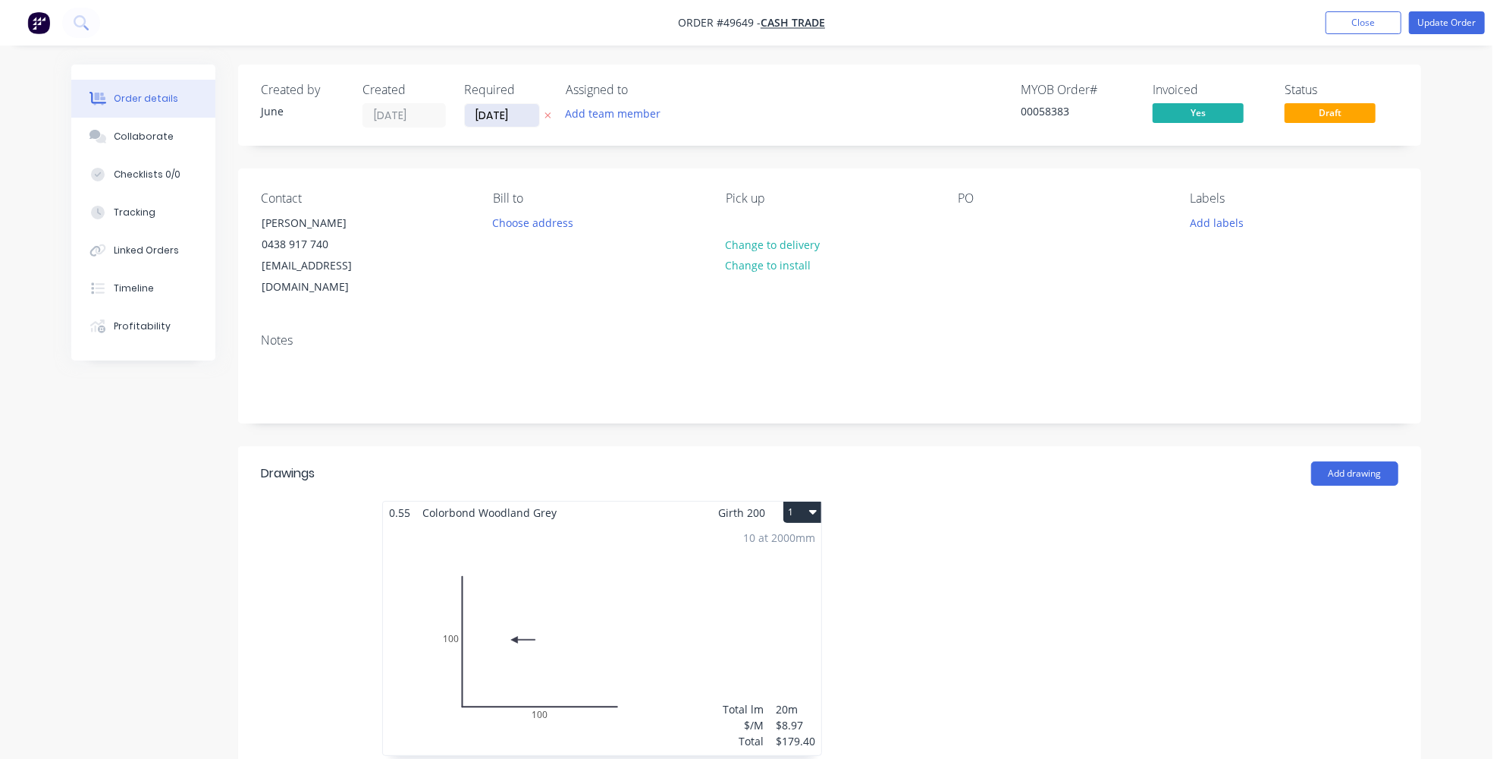
click at [504, 118] on input "[DATE]" at bounding box center [502, 115] width 74 height 23
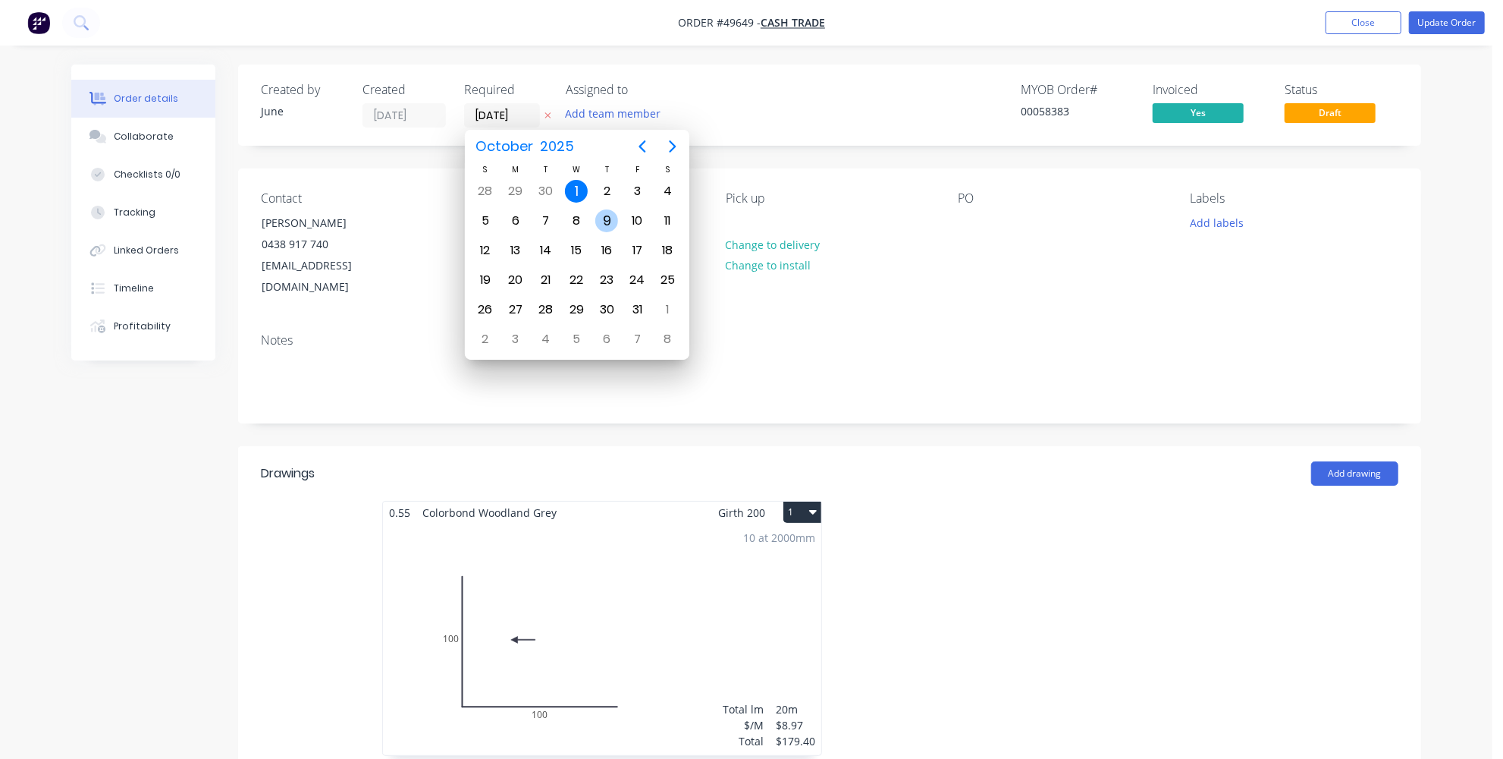
click at [606, 210] on div "9" at bounding box center [606, 220] width 23 height 23
type input "09/10/25"
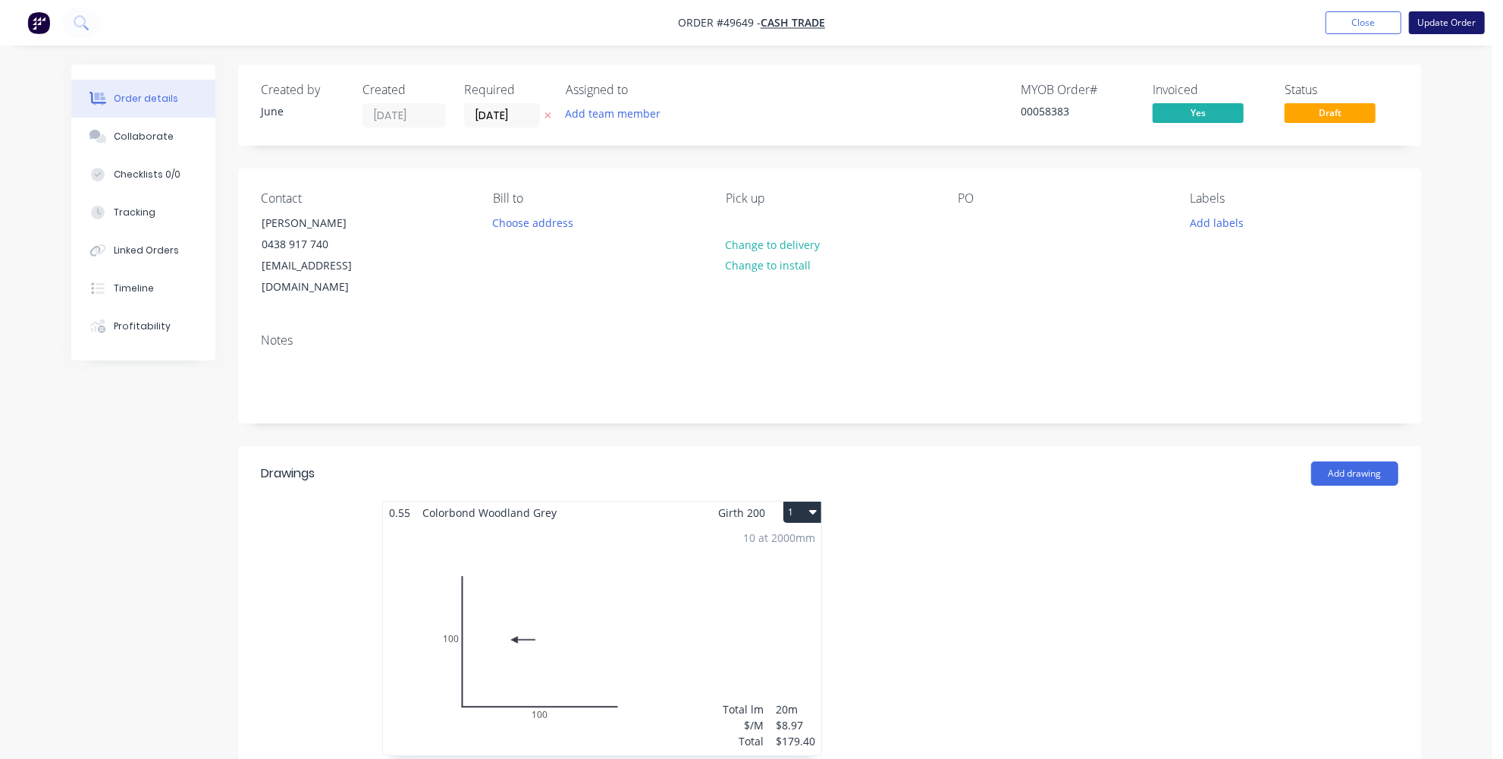
click at [1453, 24] on button "Update Order" at bounding box center [1447, 22] width 76 height 23
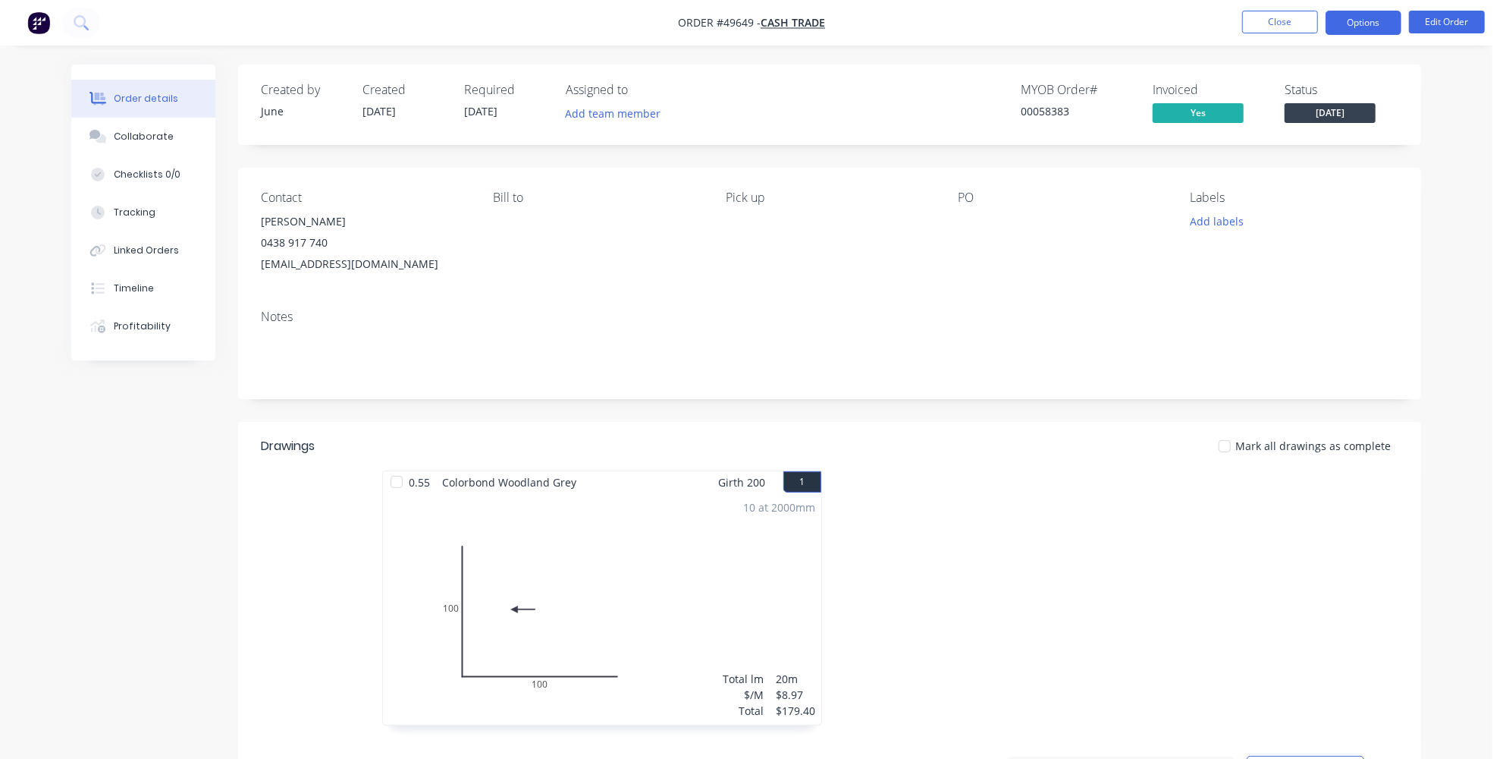
click at [1386, 24] on button "Options" at bounding box center [1364, 23] width 76 height 24
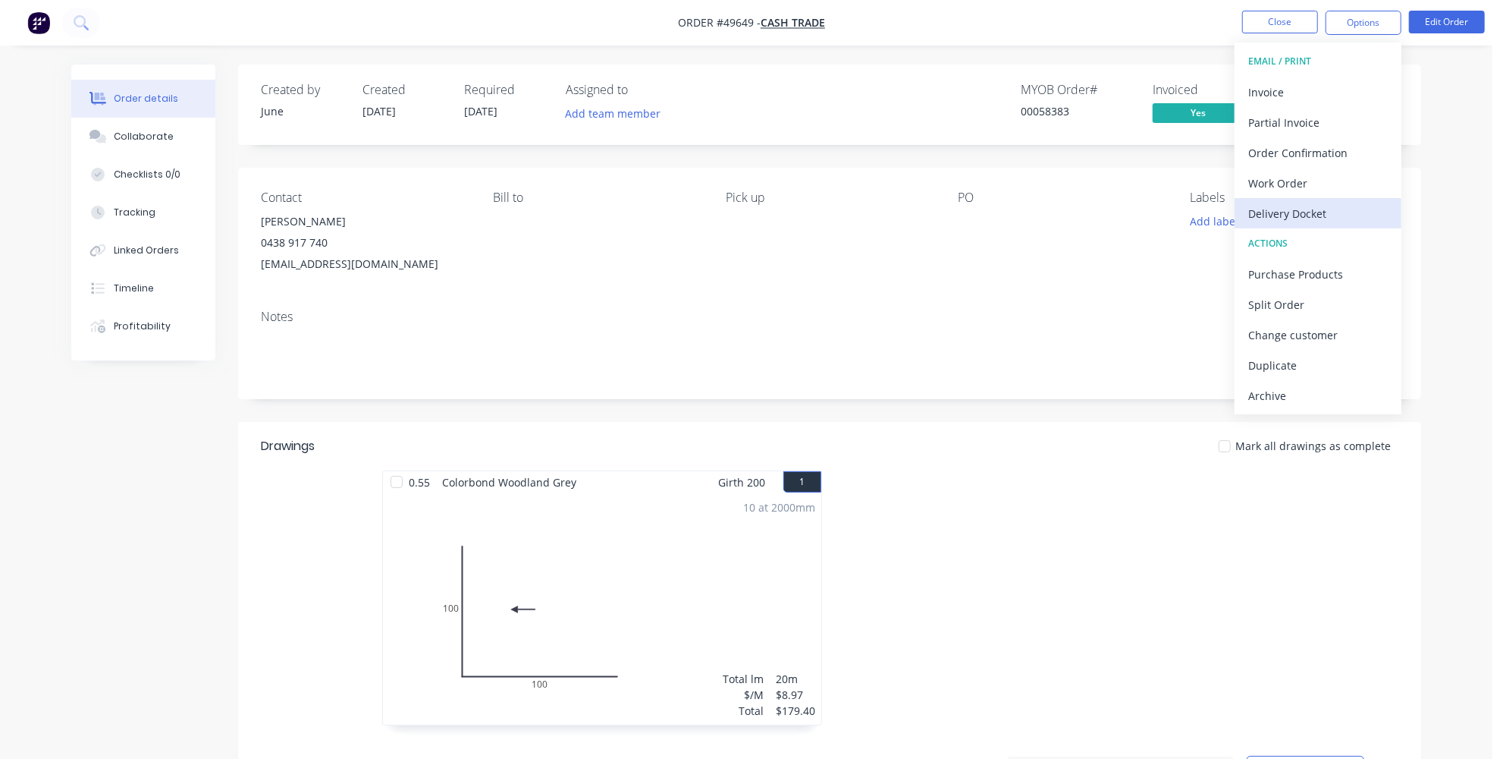
click at [1308, 207] on div "Delivery Docket" at bounding box center [1319, 214] width 140 height 22
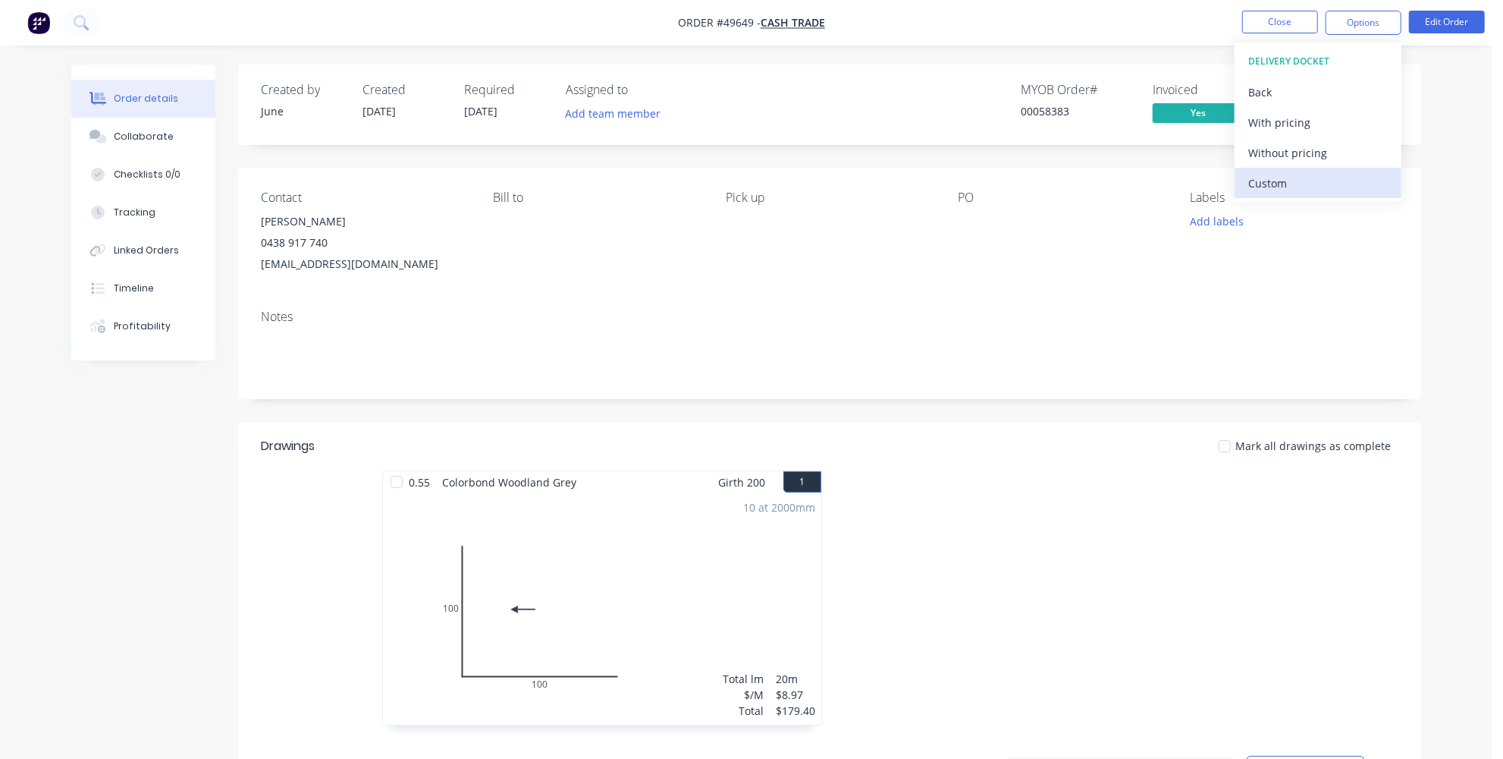
click at [1293, 182] on div "Custom" at bounding box center [1319, 183] width 140 height 22
click at [1290, 158] on div "Without pricing" at bounding box center [1319, 153] width 140 height 22
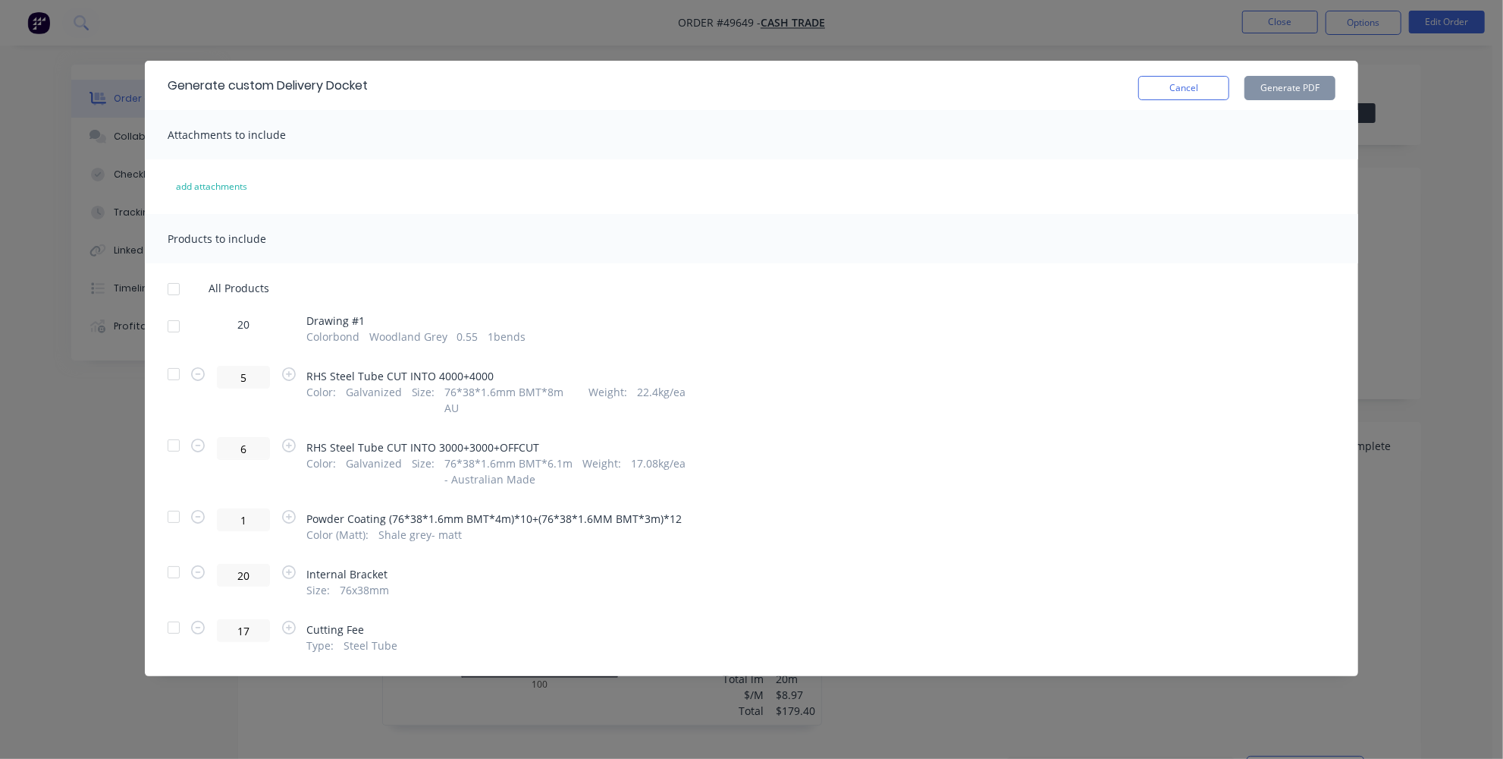
click at [172, 287] on div at bounding box center [174, 289] width 30 height 30
click at [1286, 86] on button "Generate PDF" at bounding box center [1290, 88] width 91 height 24
click at [1183, 95] on button "Cancel" at bounding box center [1184, 88] width 91 height 24
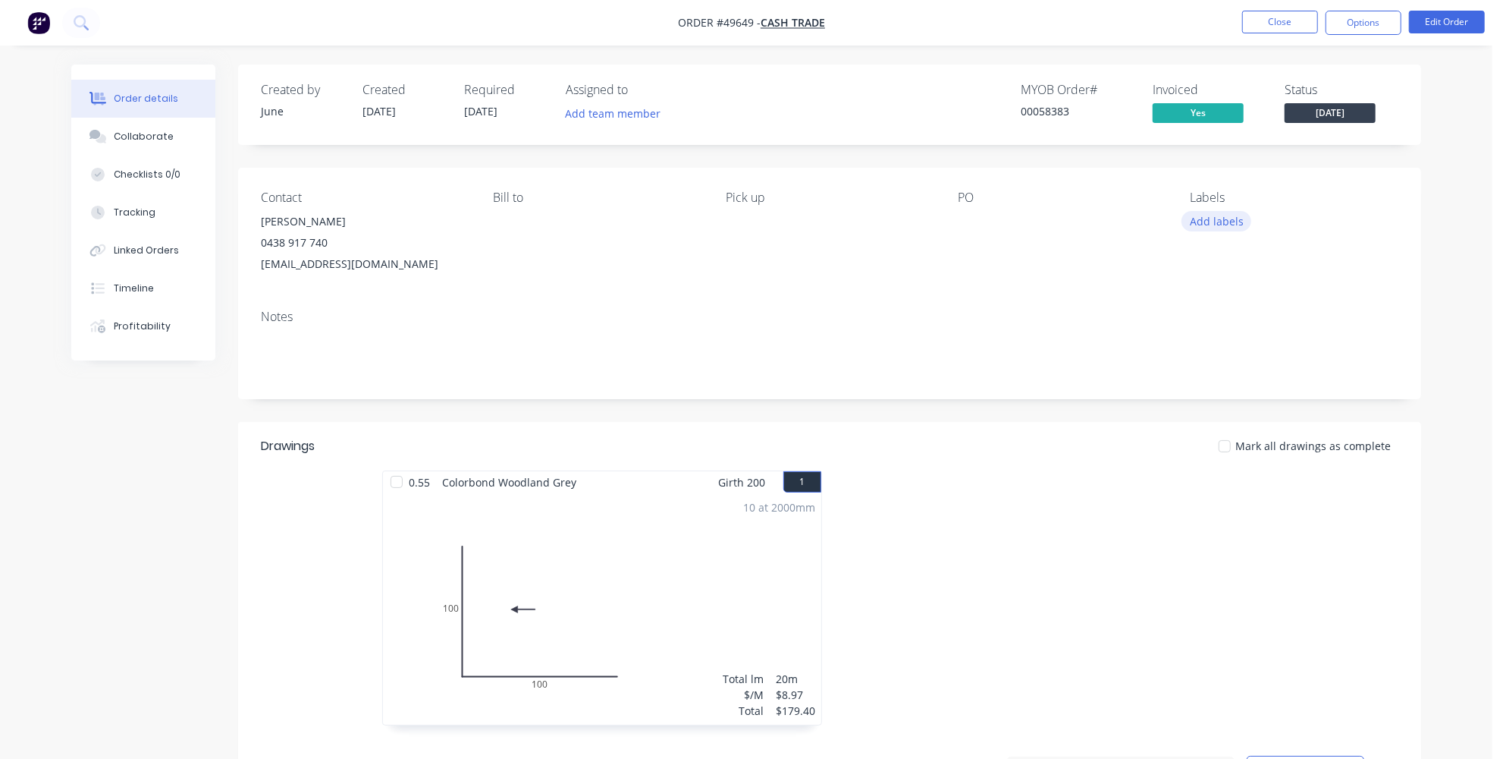
click at [1230, 221] on button "Add labels" at bounding box center [1217, 221] width 70 height 20
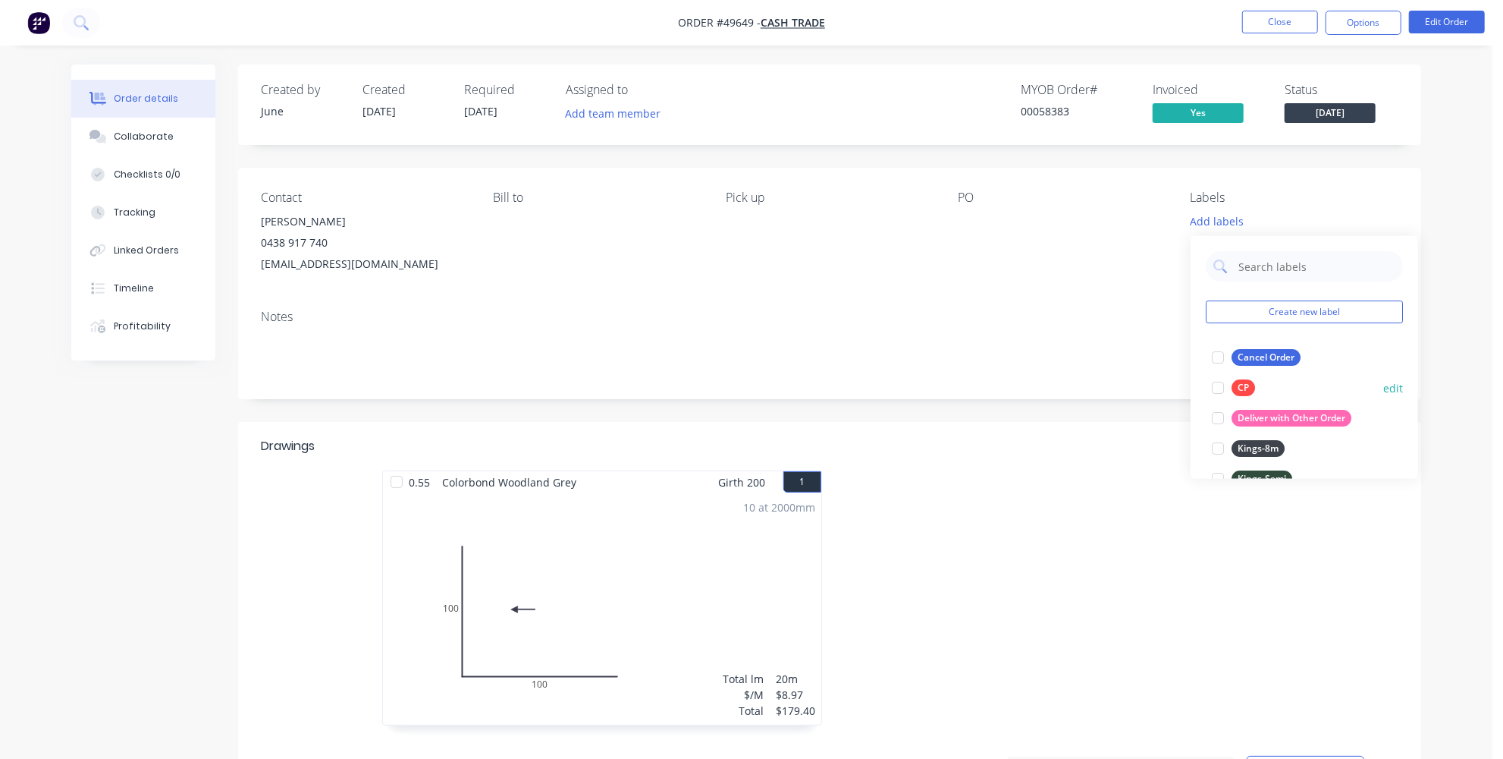
scroll to position [275, 0]
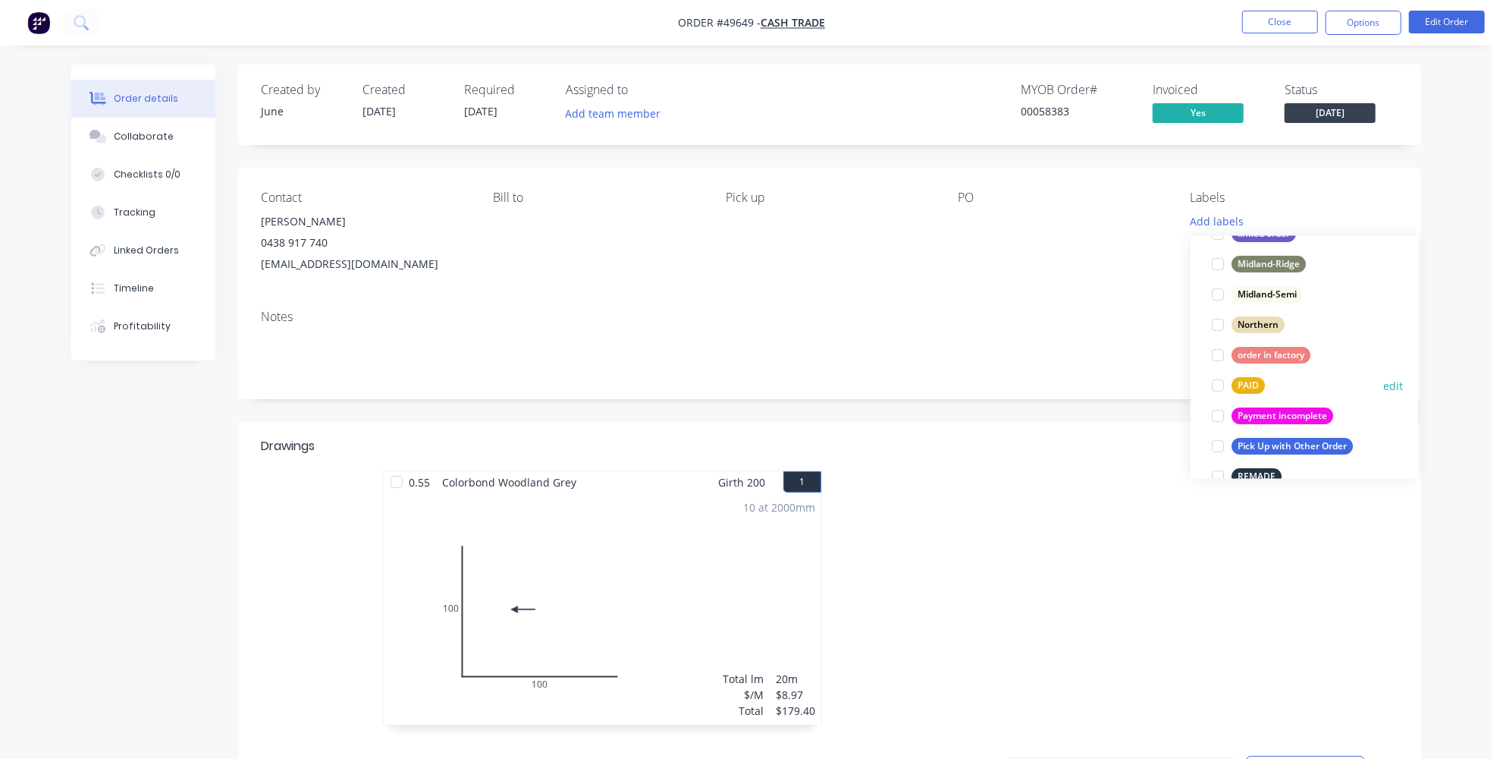
click at [1211, 388] on div at bounding box center [1218, 385] width 30 height 30
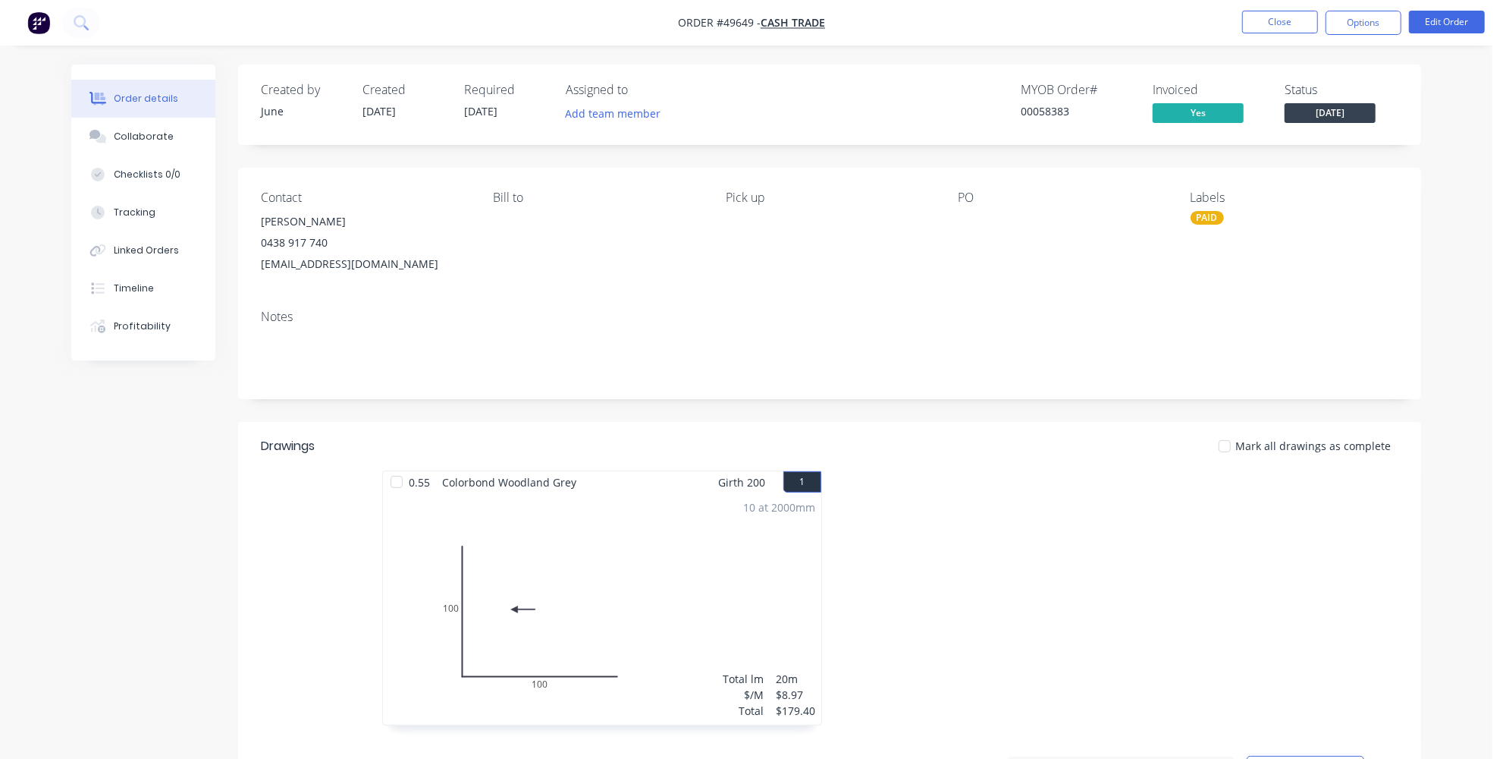
click at [1114, 406] on div "Created by June Created 24/09/25 Required 09/10/25 Assigned to Add team member …" at bounding box center [829, 759] width 1183 height 1390
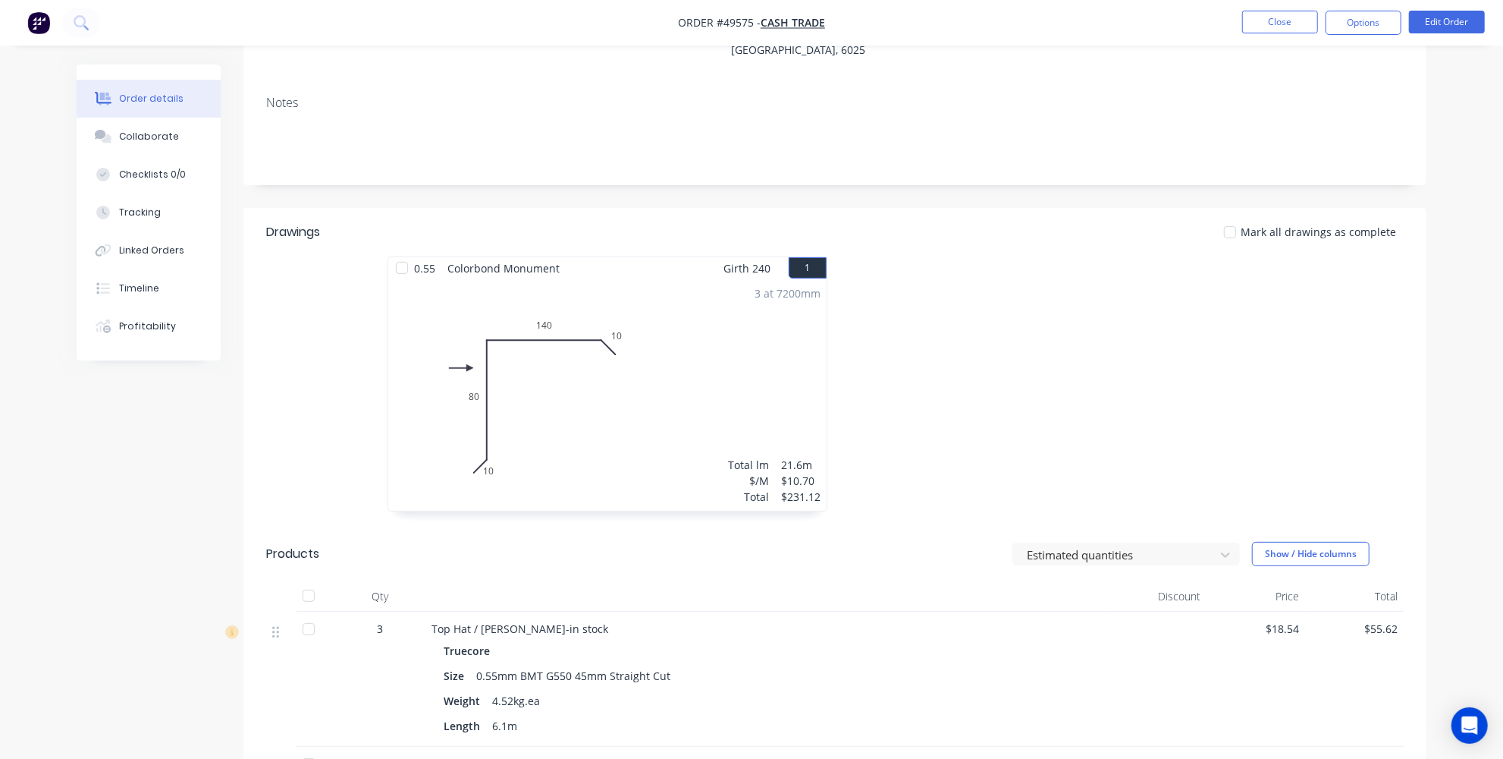
scroll to position [7, 0]
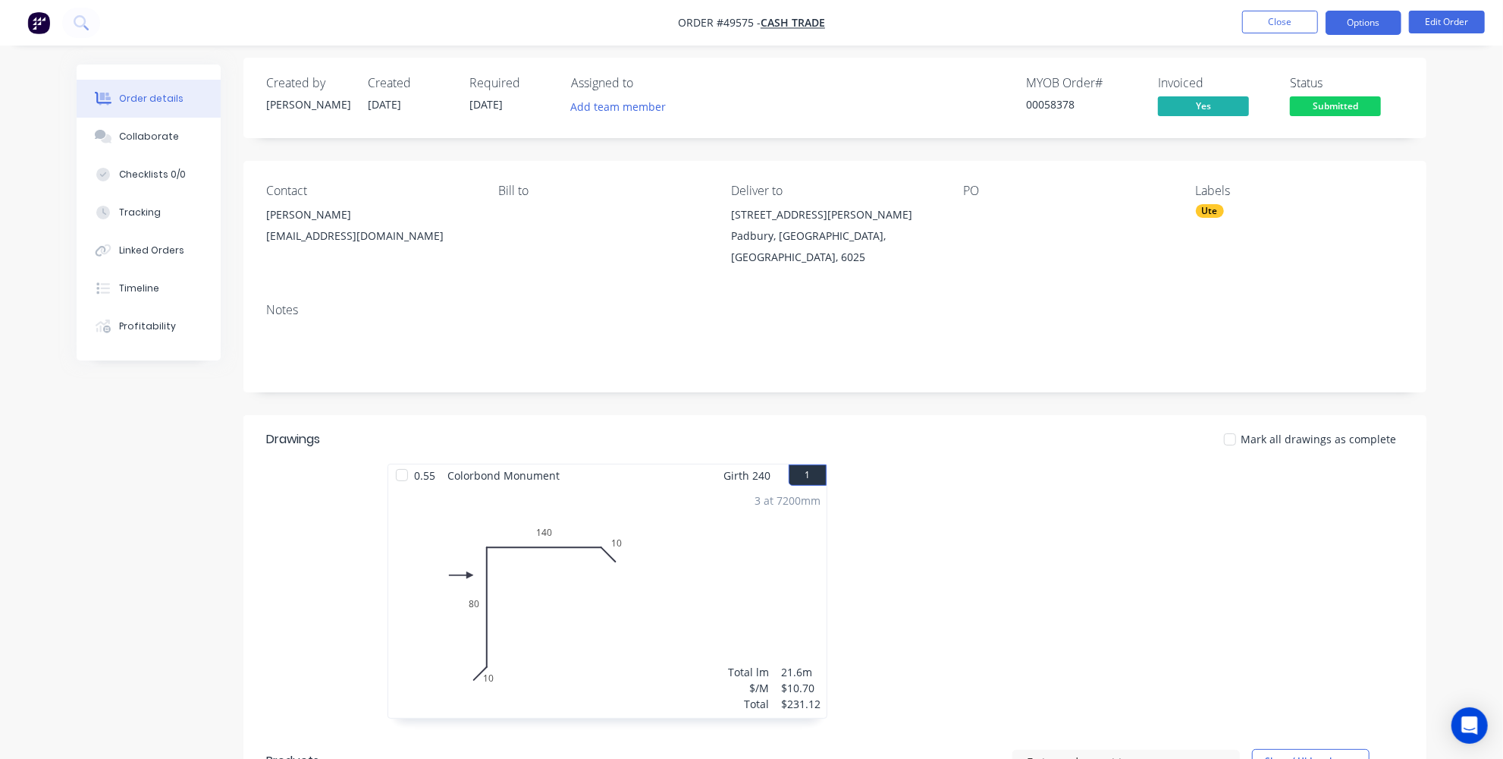
click at [1369, 19] on button "Options" at bounding box center [1364, 23] width 76 height 24
click at [122, 284] on div "Timeline" at bounding box center [139, 288] width 40 height 14
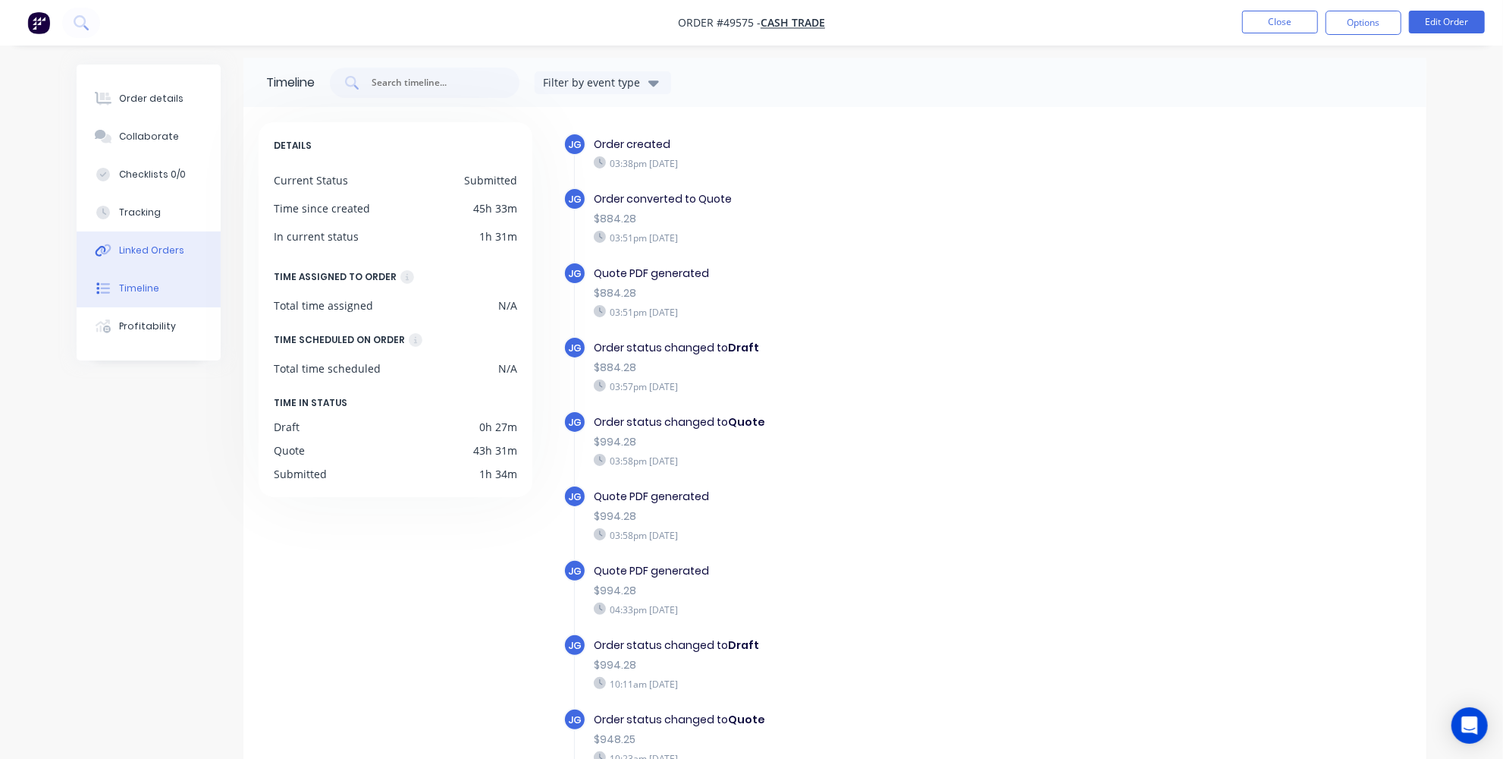
click at [124, 268] on button "Linked Orders" at bounding box center [149, 250] width 144 height 38
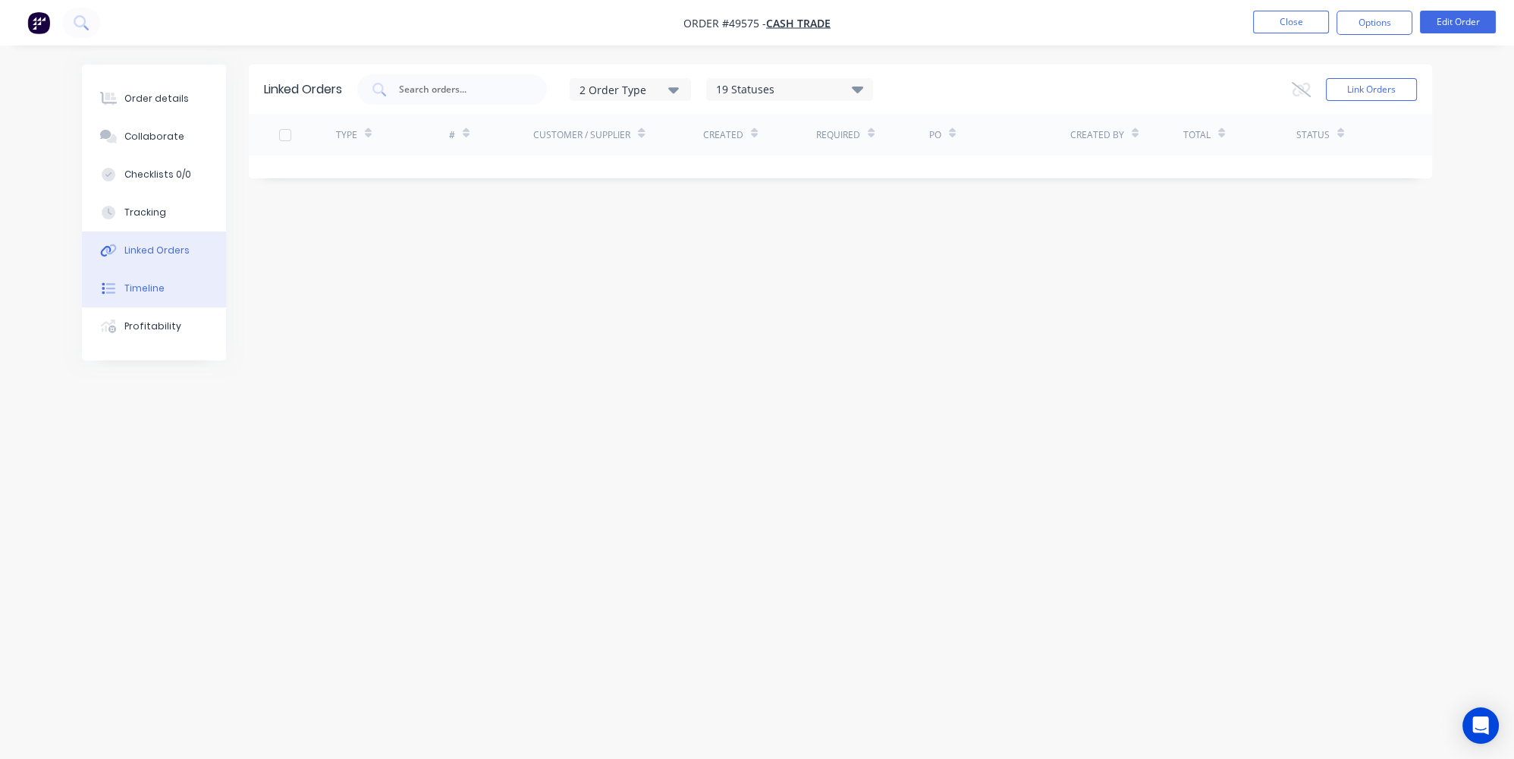
click at [127, 298] on button "Timeline" at bounding box center [154, 288] width 144 height 38
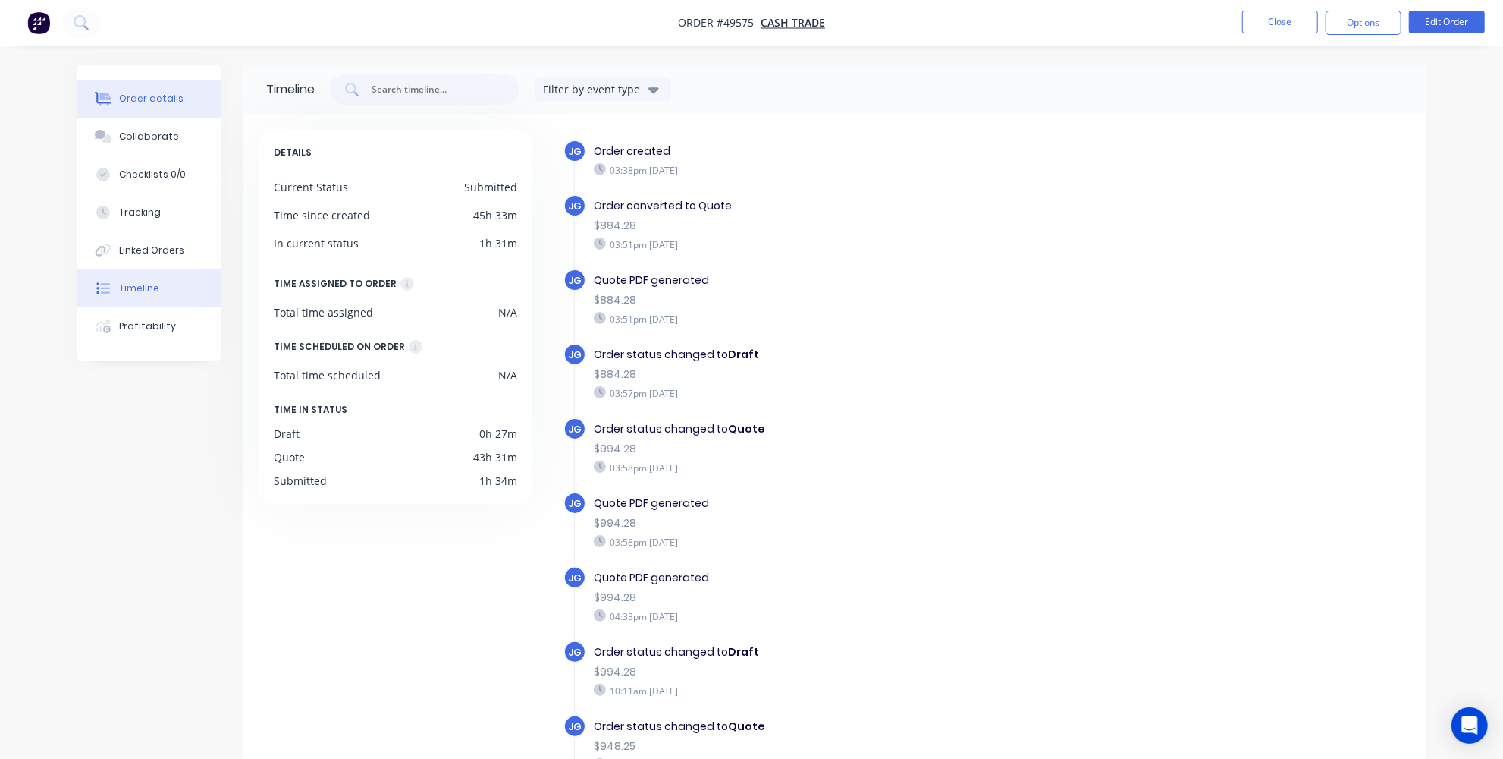
click at [143, 99] on div "Order details" at bounding box center [151, 99] width 64 height 14
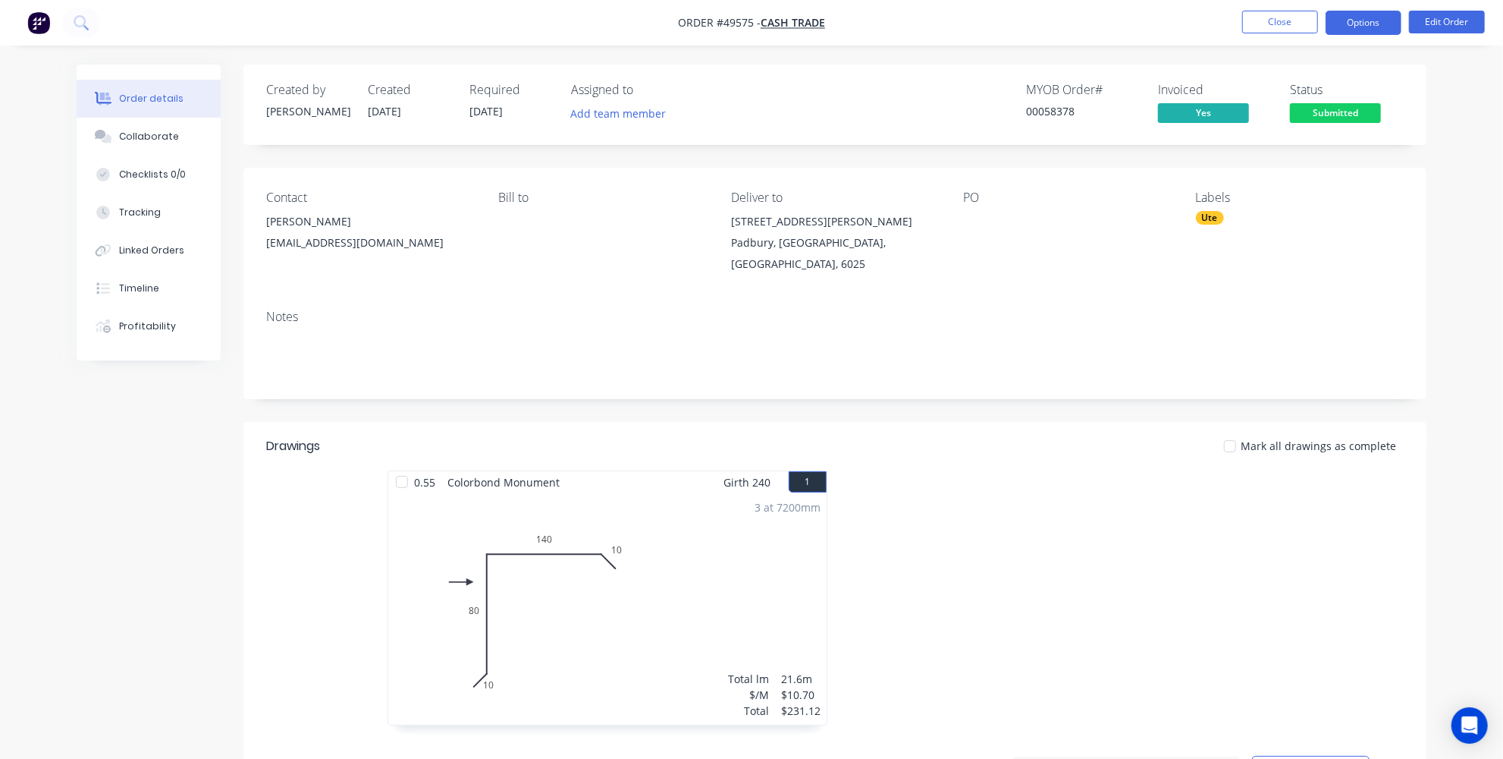
click at [1344, 23] on button "Options" at bounding box center [1364, 23] width 76 height 24
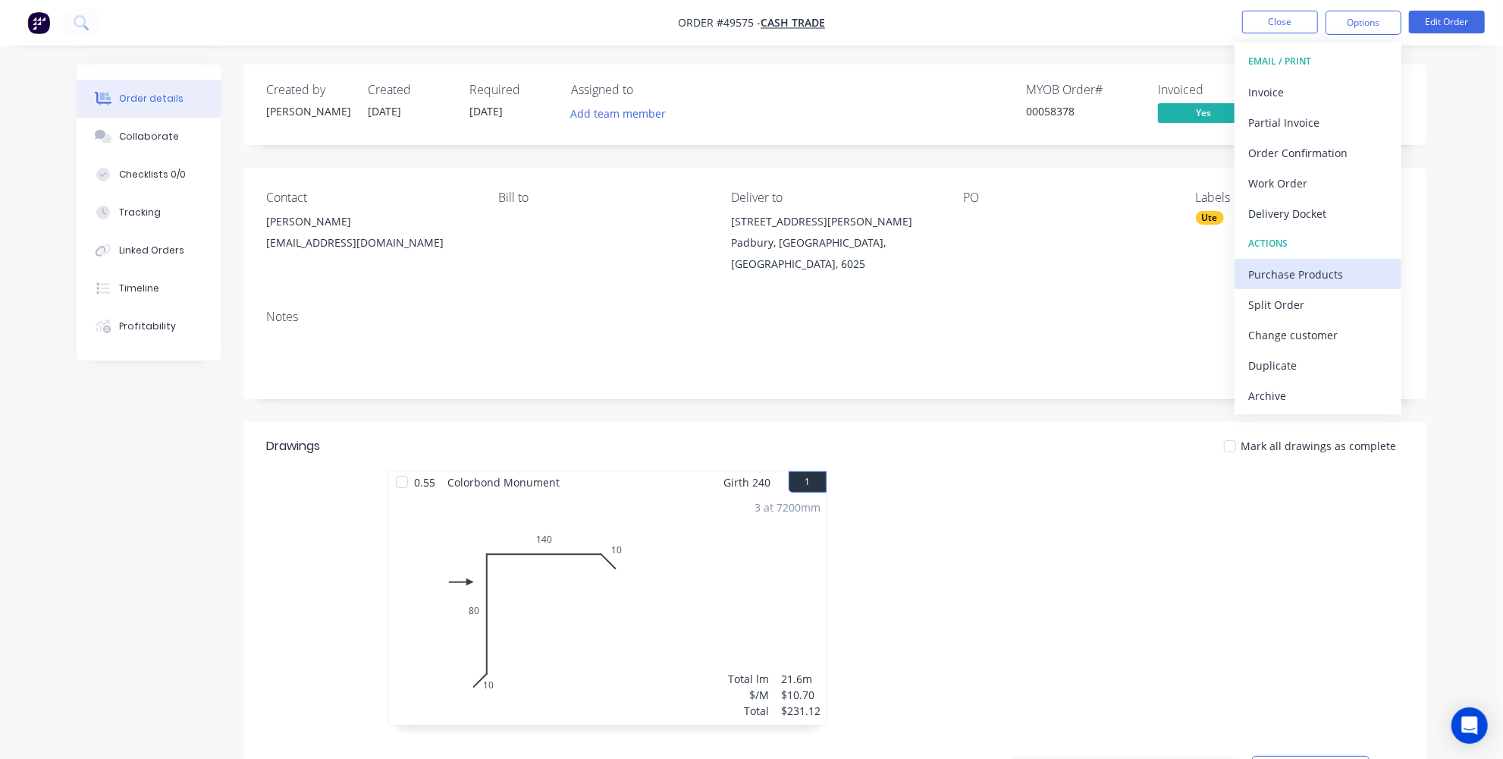
click at [1333, 268] on div "Purchase Products" at bounding box center [1319, 274] width 140 height 22
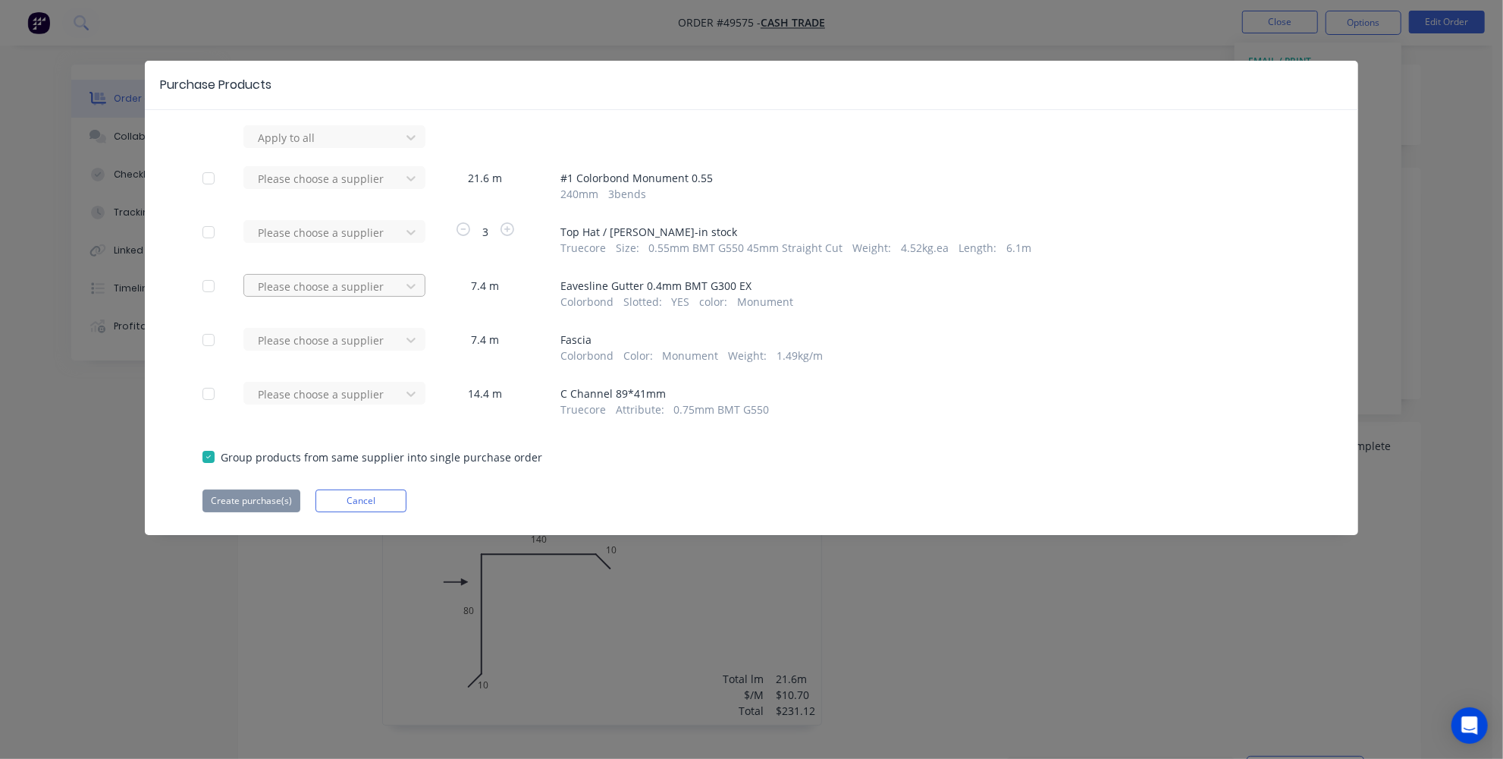
click at [366, 286] on div at bounding box center [324, 286] width 137 height 19
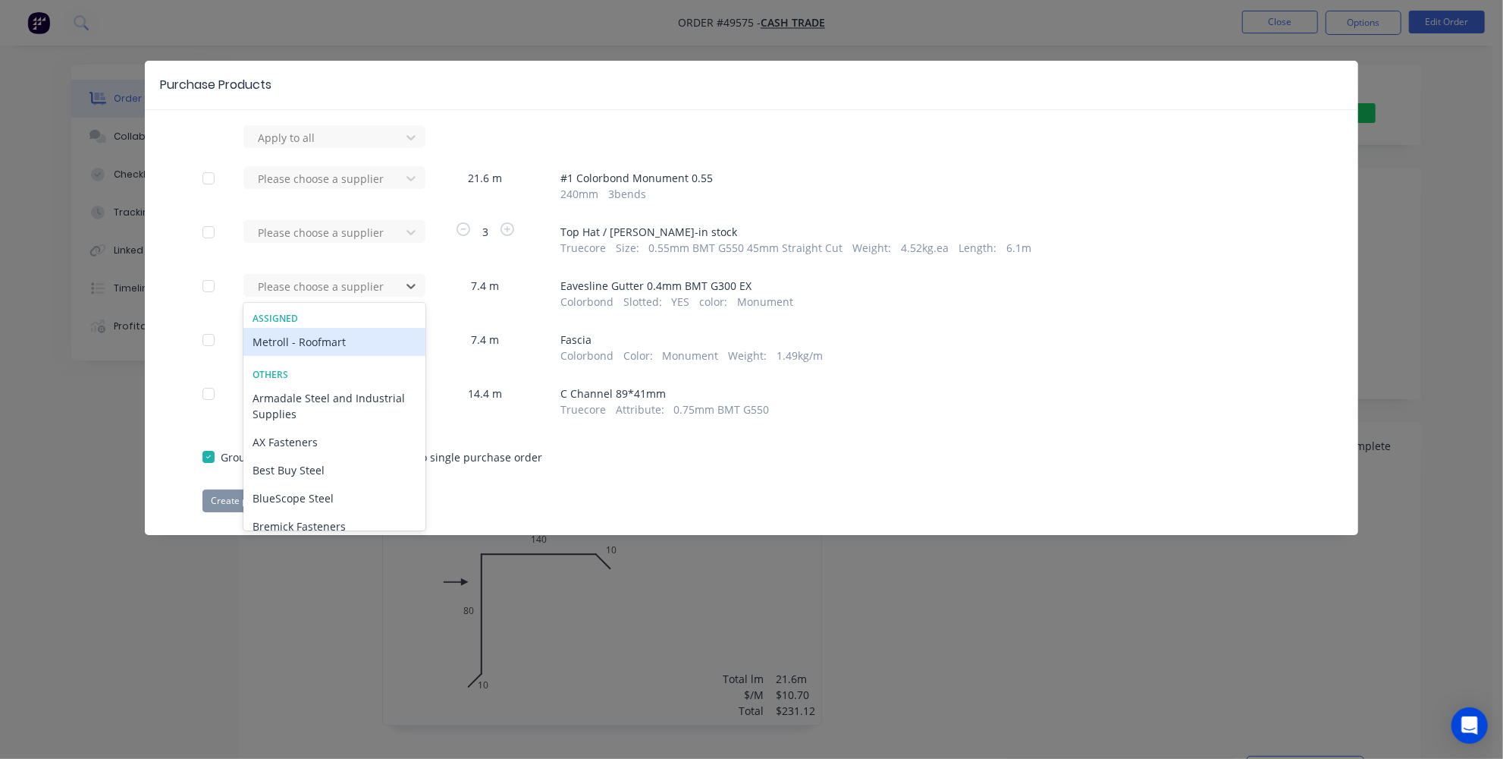
click at [288, 345] on div "Metroll - Roofmart" at bounding box center [334, 342] width 182 height 28
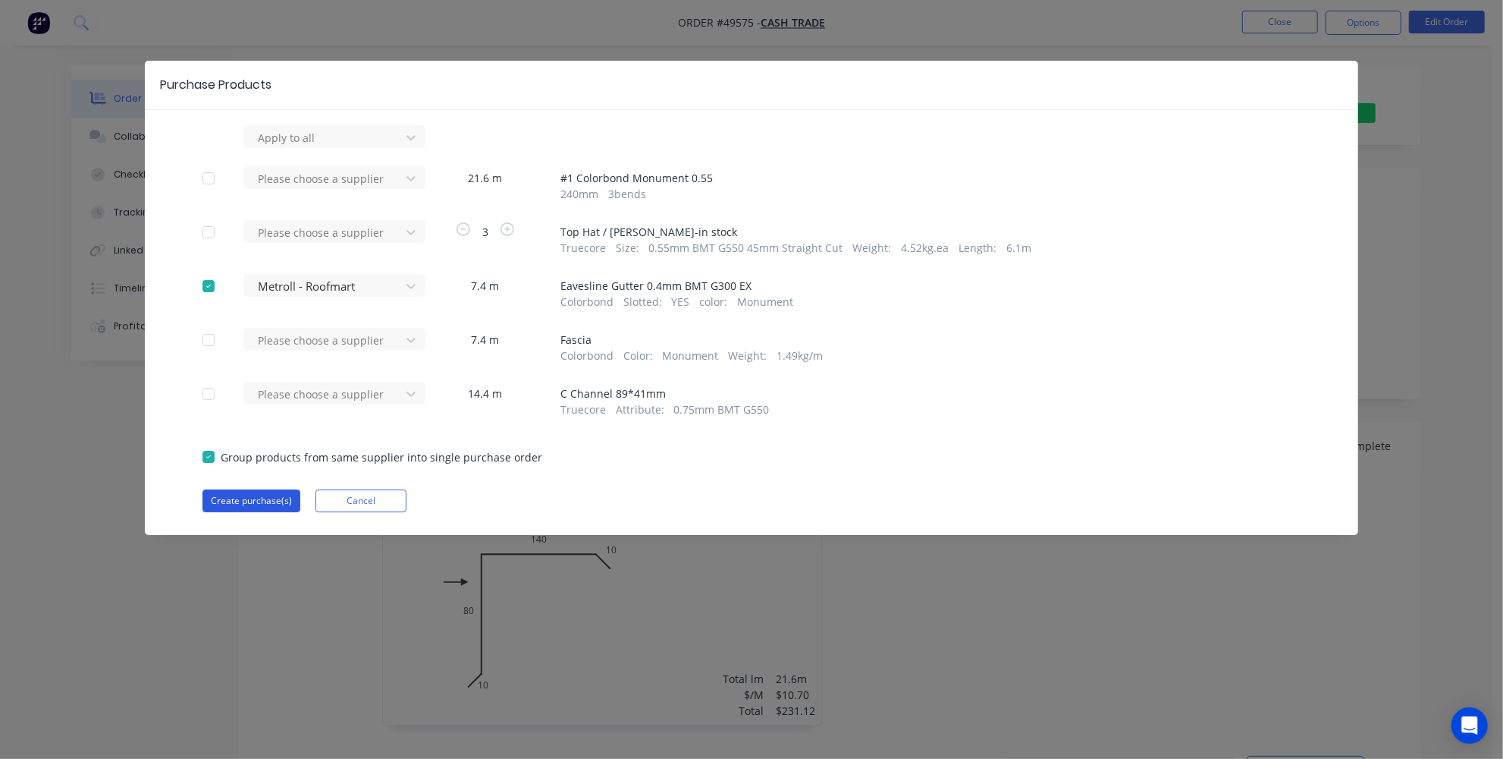
click at [250, 498] on button "Create purchase(s)" at bounding box center [252, 500] width 98 height 23
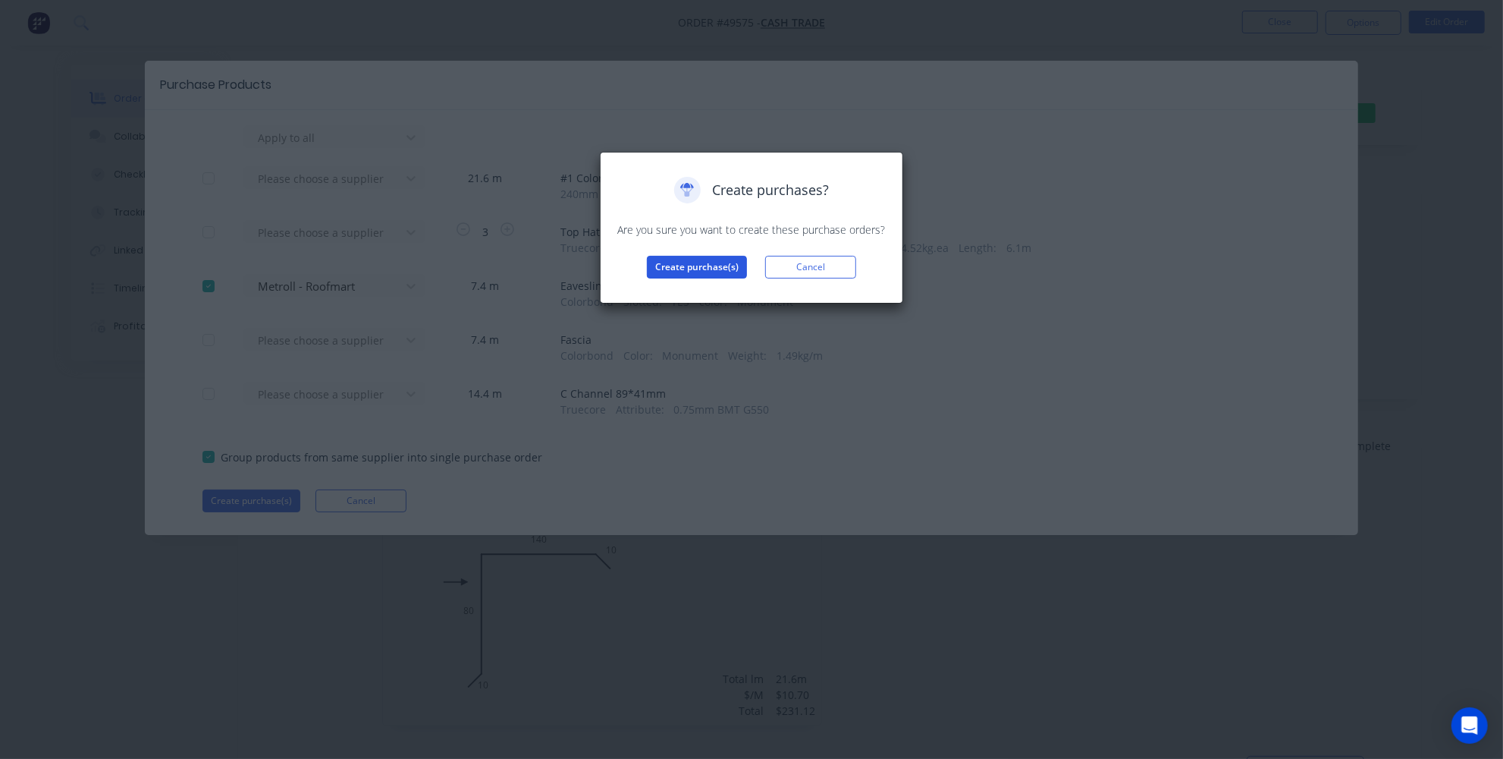
click at [655, 262] on button "Create purchase(s)" at bounding box center [697, 267] width 100 height 23
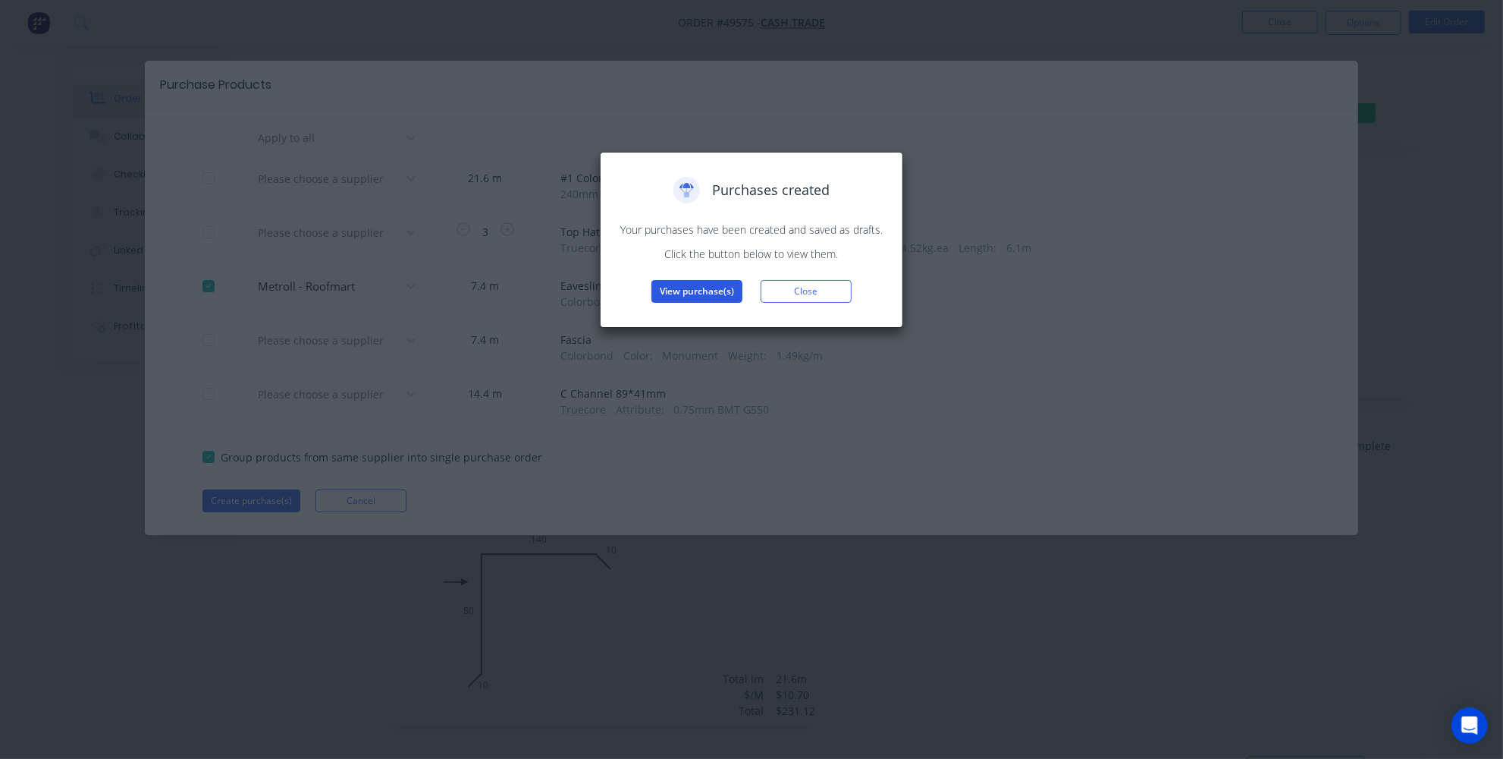
click at [710, 291] on button "View purchase(s)" at bounding box center [697, 291] width 91 height 23
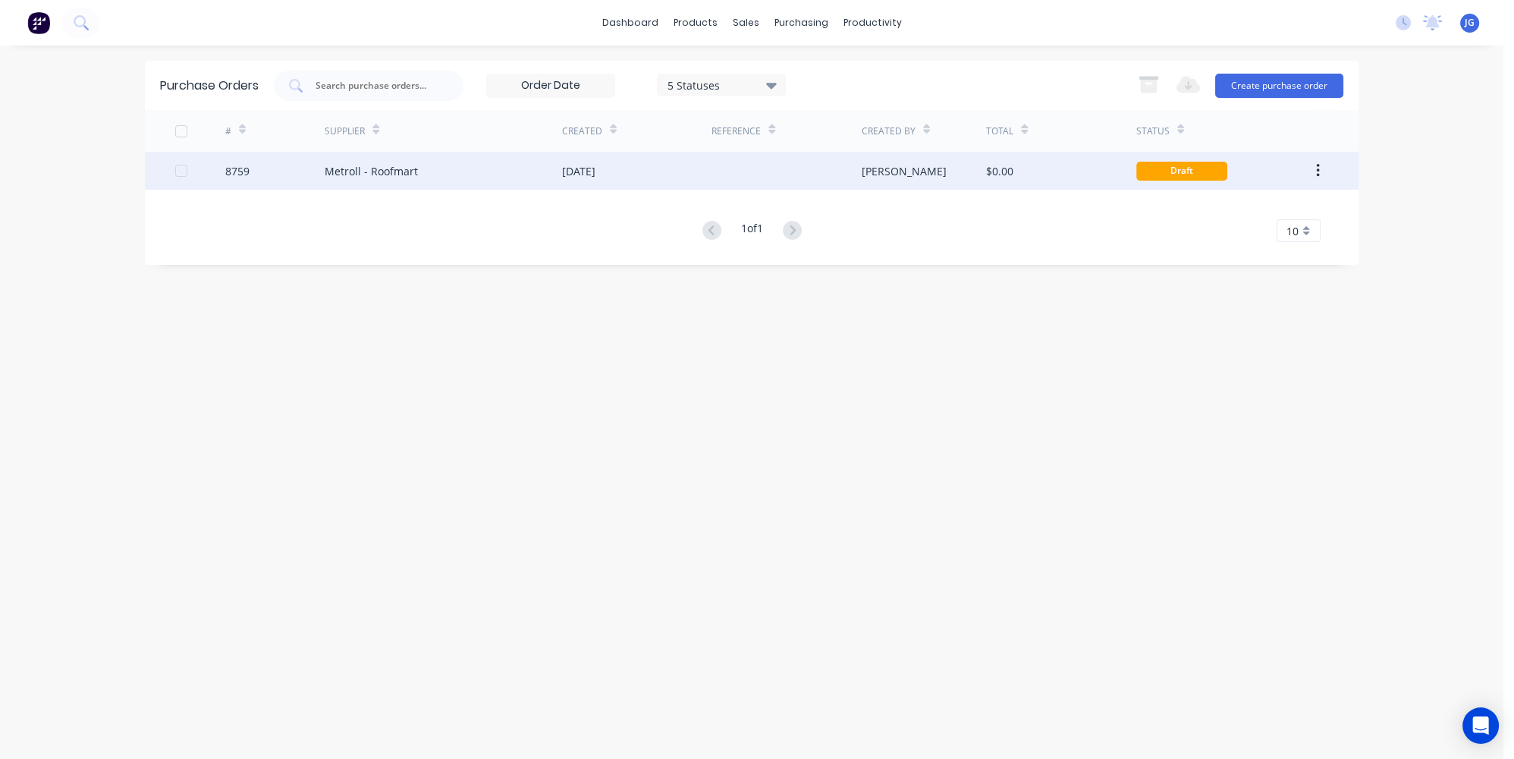
click at [523, 182] on div "Metroll - Roofmart" at bounding box center [443, 171] width 237 height 38
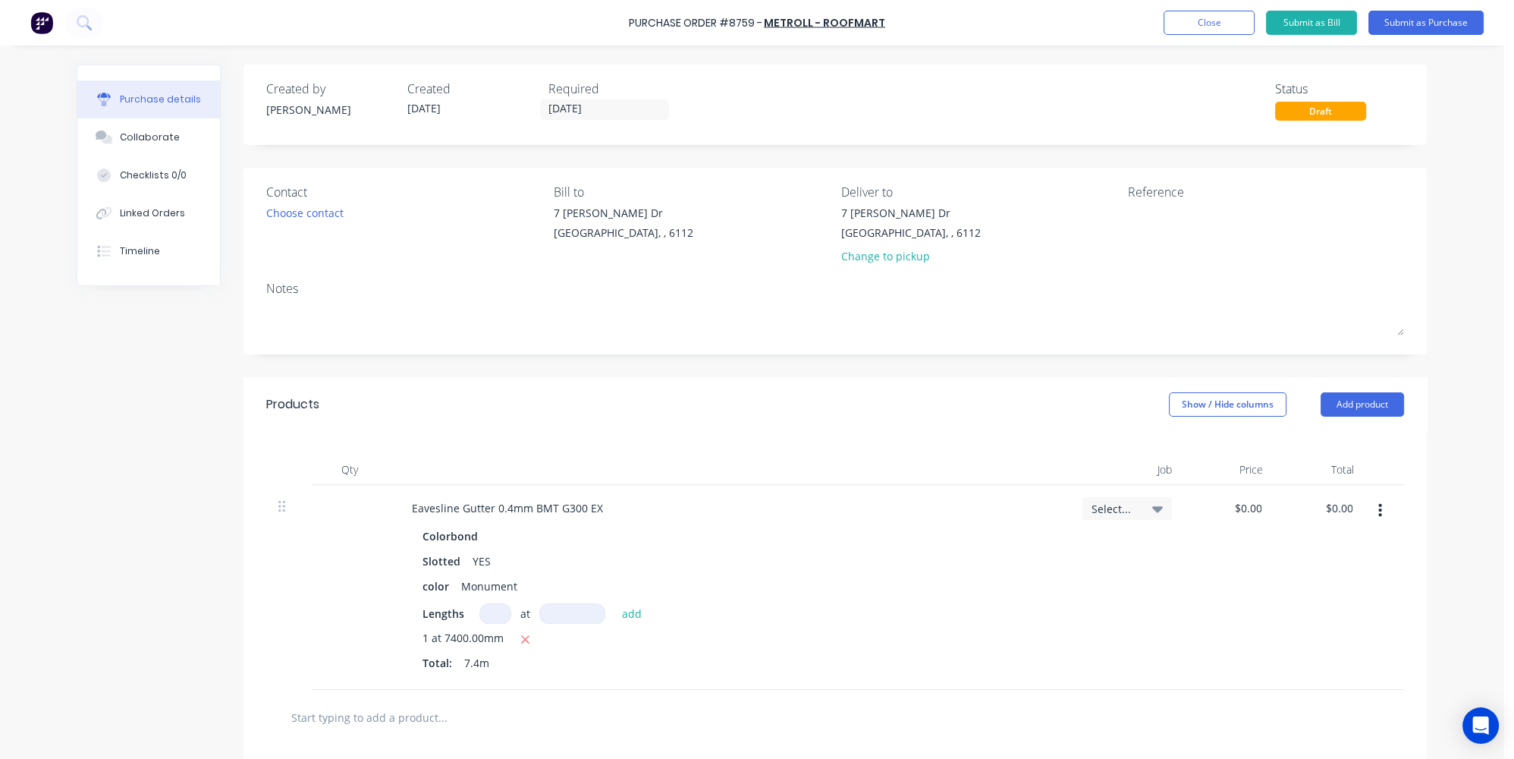
click at [754, 349] on div "Contact Choose contact Bill to 7 Cartwright Dr Forrestdale, , 6112 Deliver to 7…" at bounding box center [834, 261] width 1183 height 187
click at [588, 104] on input "[DATE]" at bounding box center [604, 109] width 127 height 19
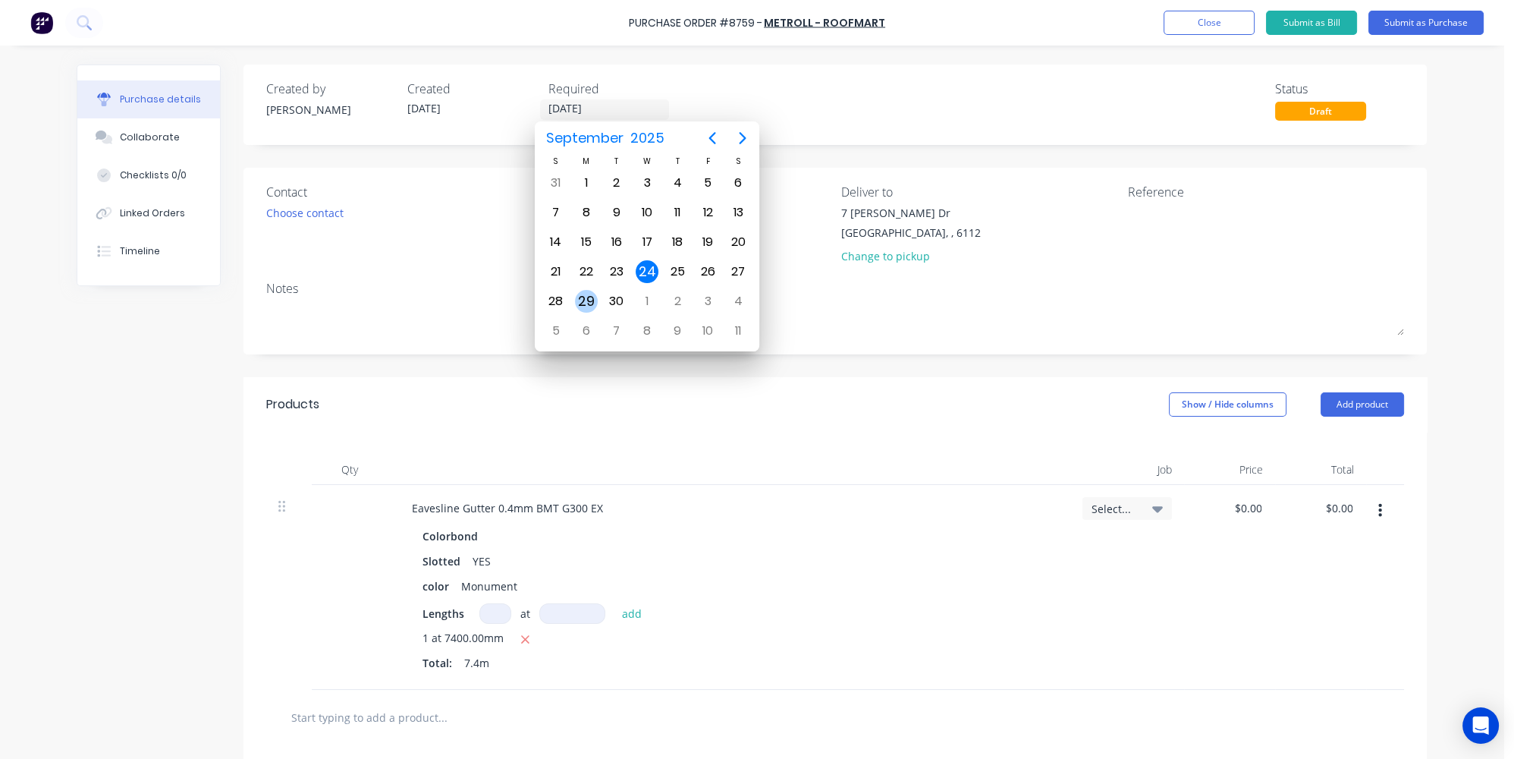
click at [584, 300] on div "29" at bounding box center [586, 301] width 23 height 23
type input "29/09/25"
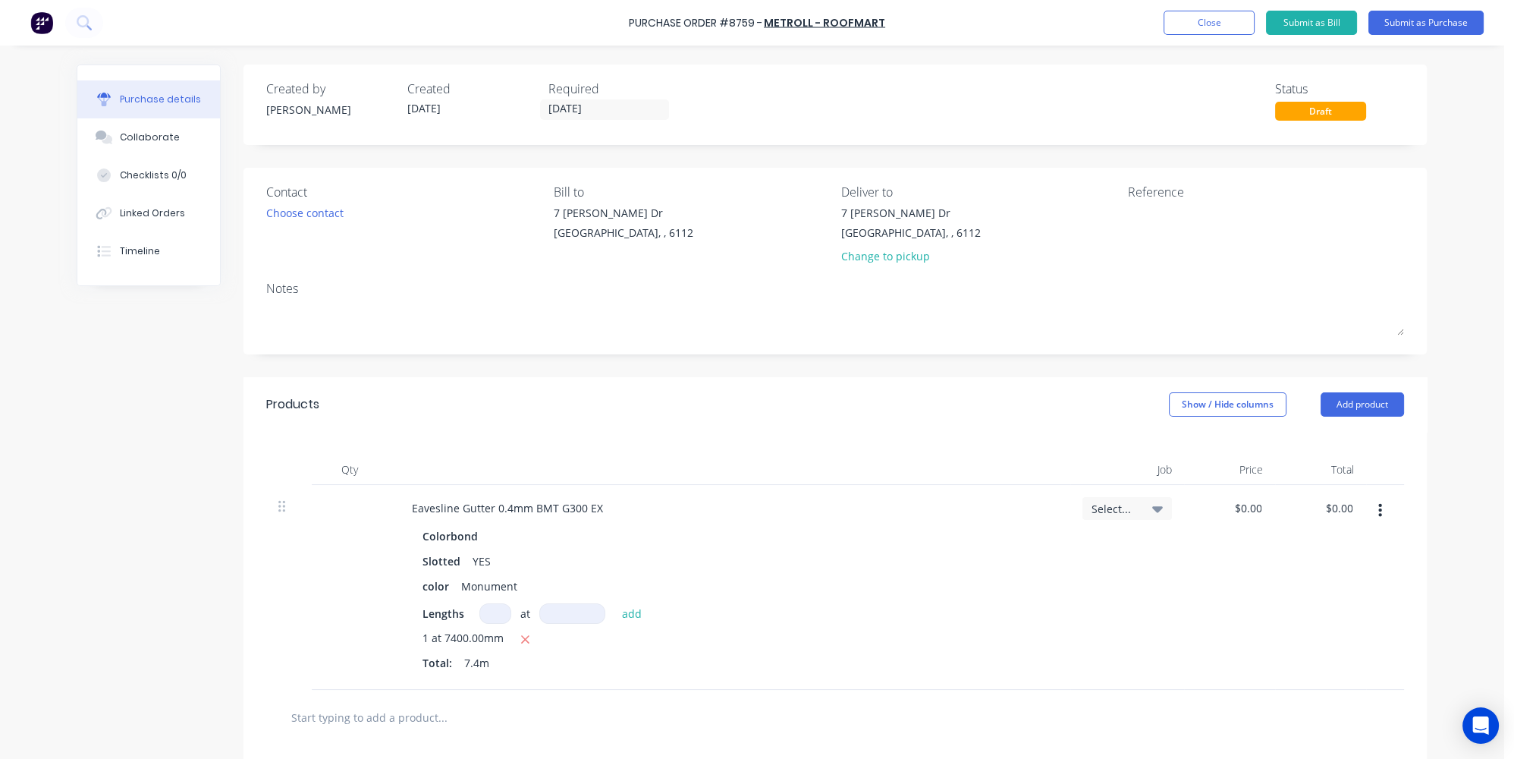
click at [661, 354] on div "Created by Jessica Created 24/09/25 Required 29/09/25 Status Draft Contact Choo…" at bounding box center [834, 529] width 1183 height 930
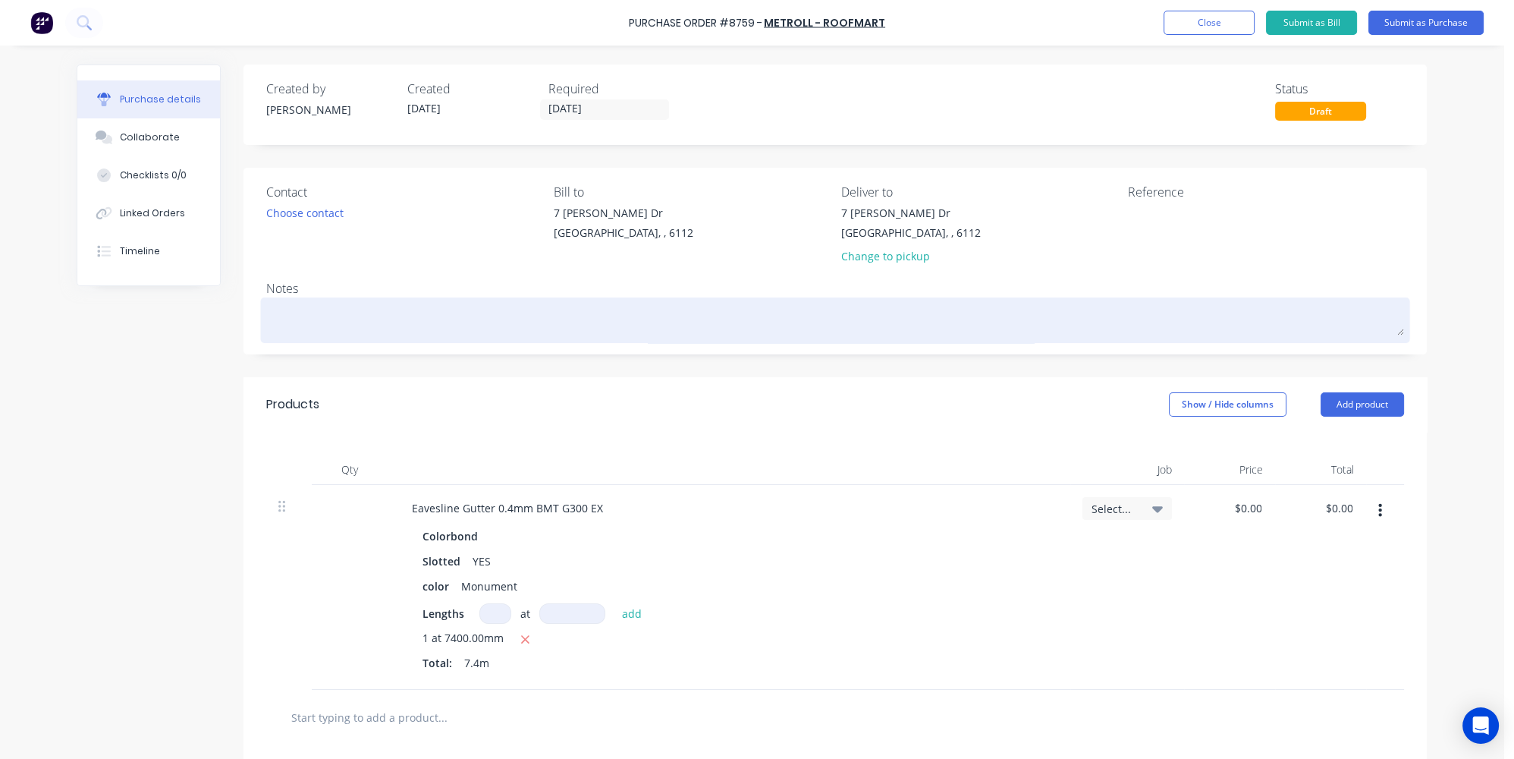
click at [552, 297] on div "Notes" at bounding box center [835, 288] width 1138 height 18
click at [552, 310] on textarea at bounding box center [835, 318] width 1138 height 34
type textarea "x"
type textarea "h"
type textarea "x"
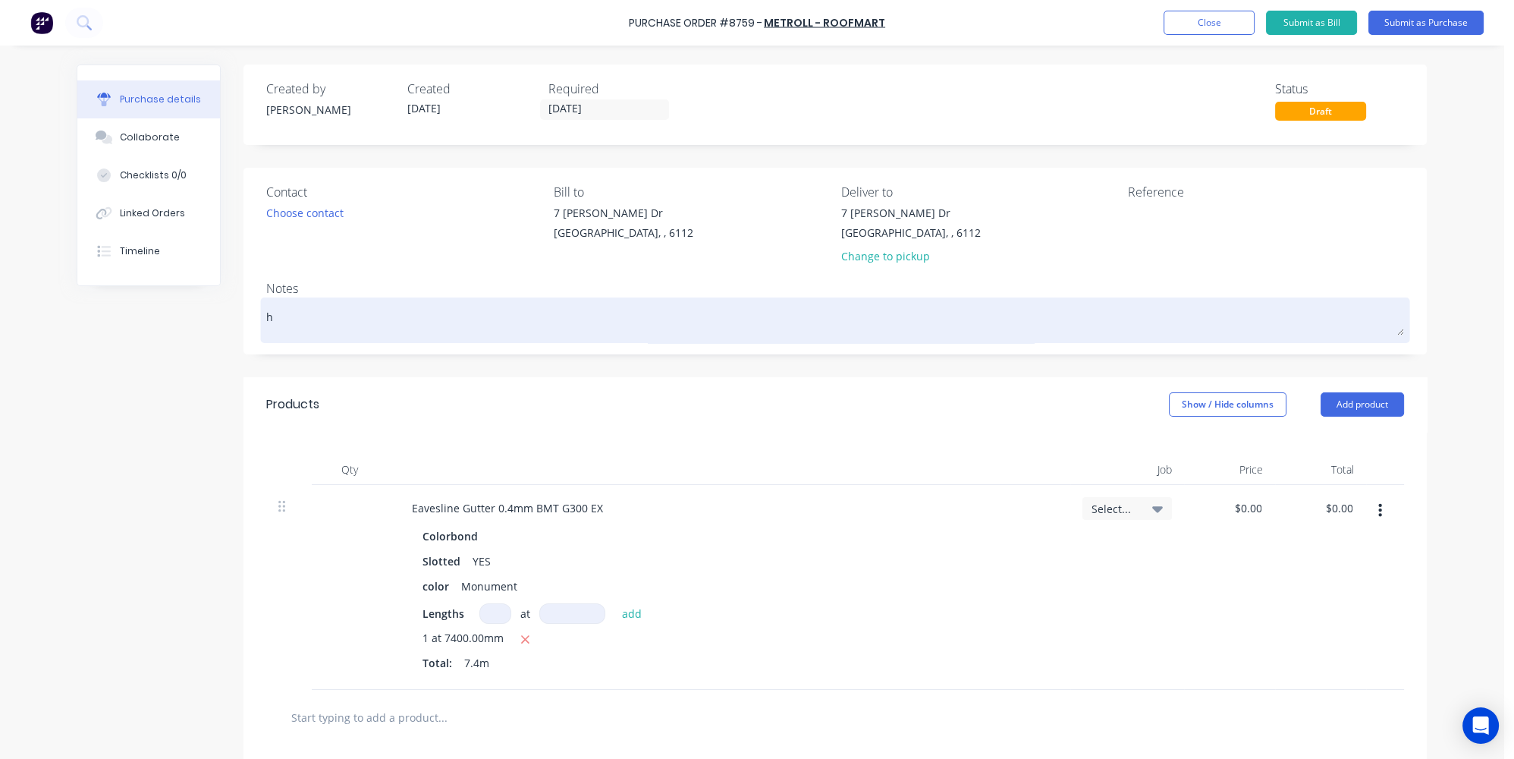
type textarea "he"
type textarea "x"
type textarea "hey"
type textarea "x"
type textarea "hey"
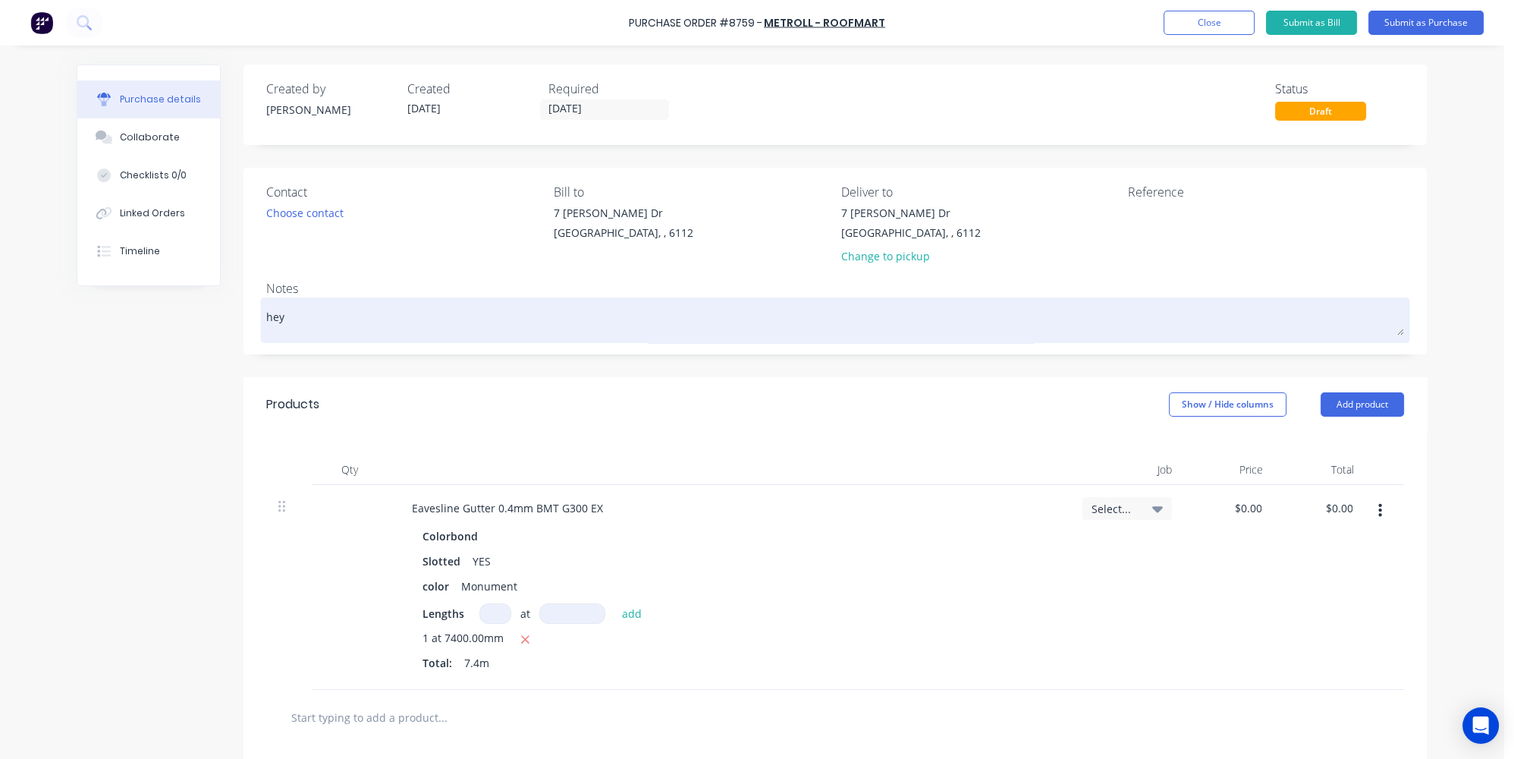
type textarea "x"
type textarea "hey t"
type textarea "x"
type textarea "hey te"
type textarea "x"
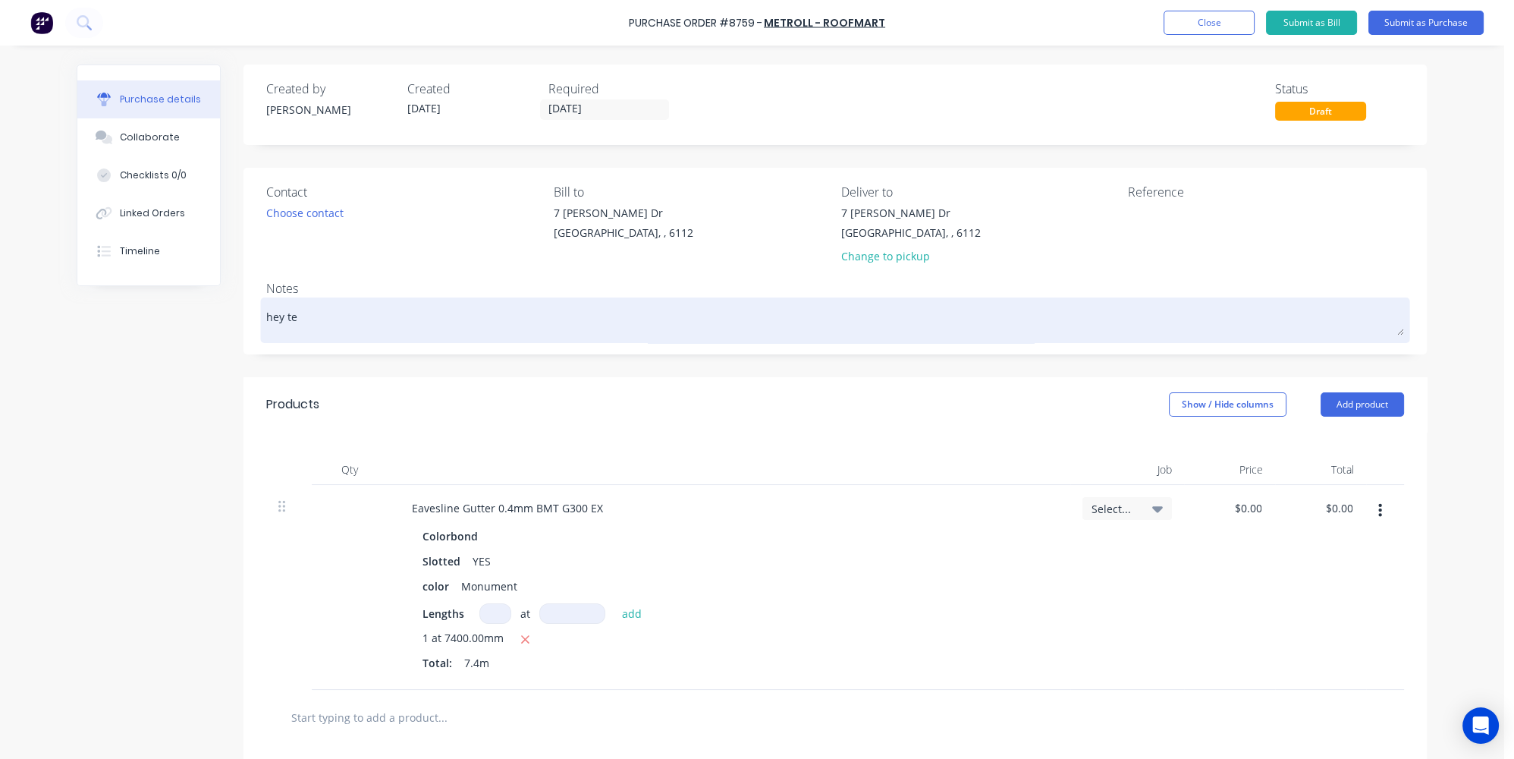
type textarea "hey tea"
type textarea "x"
type textarea "hey team"
type textarea "x"
type textarea "hey team"
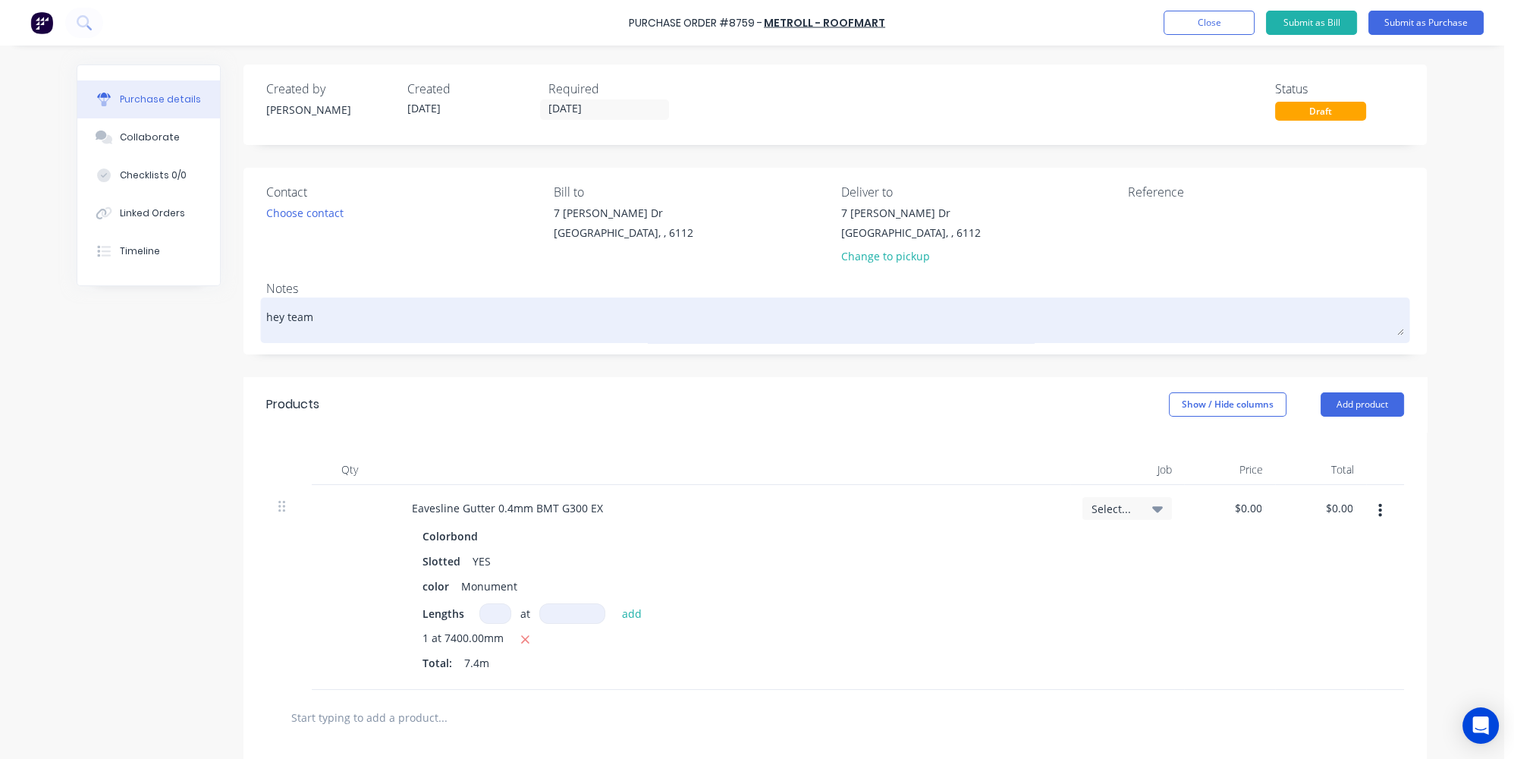
type textarea "x"
type textarea "hey team w"
type textarea "x"
type textarea "hey team we"
type textarea "x"
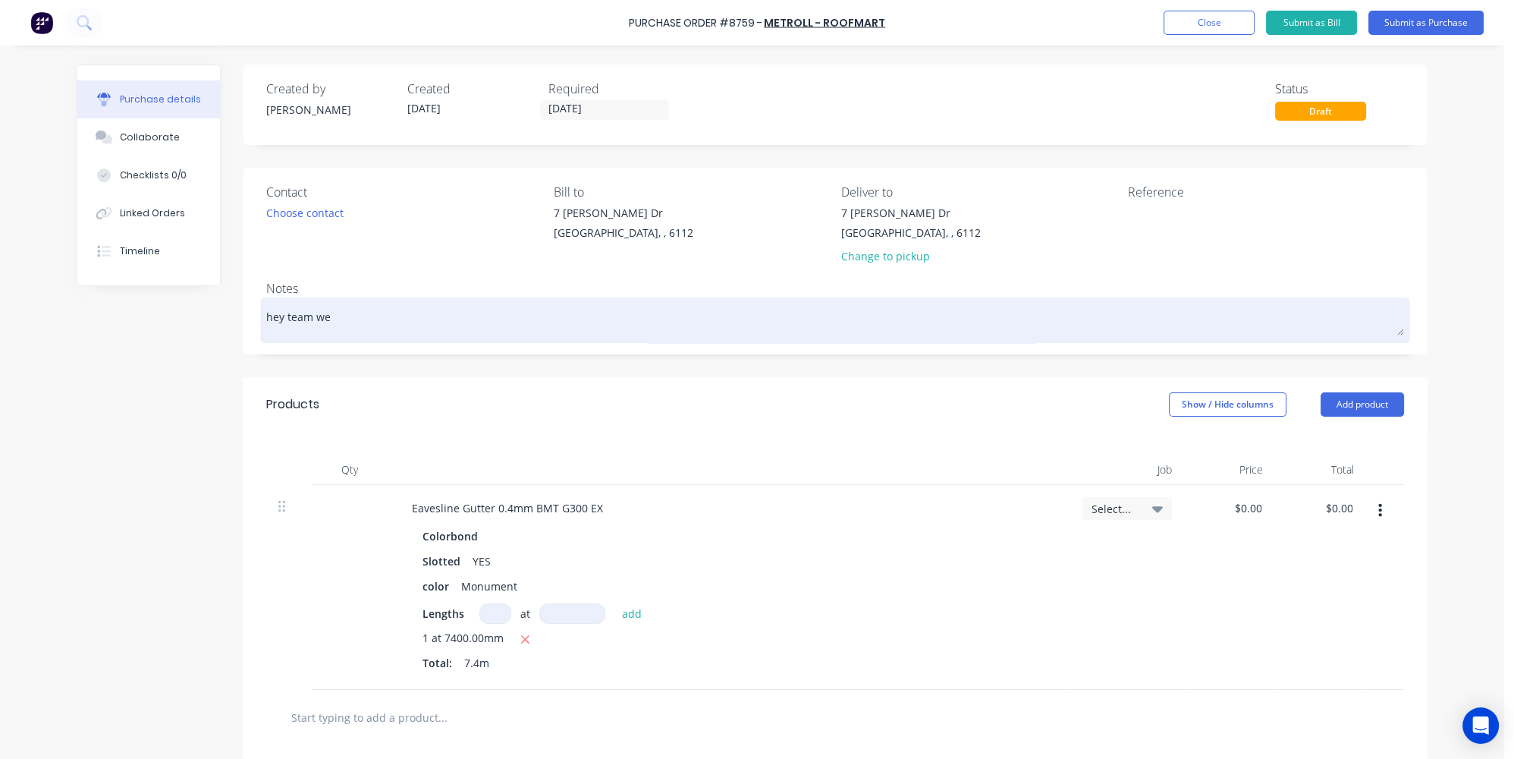
type textarea "hey team we"
type textarea "x"
type textarea "hey team we h"
type textarea "x"
type textarea "hey team we ha"
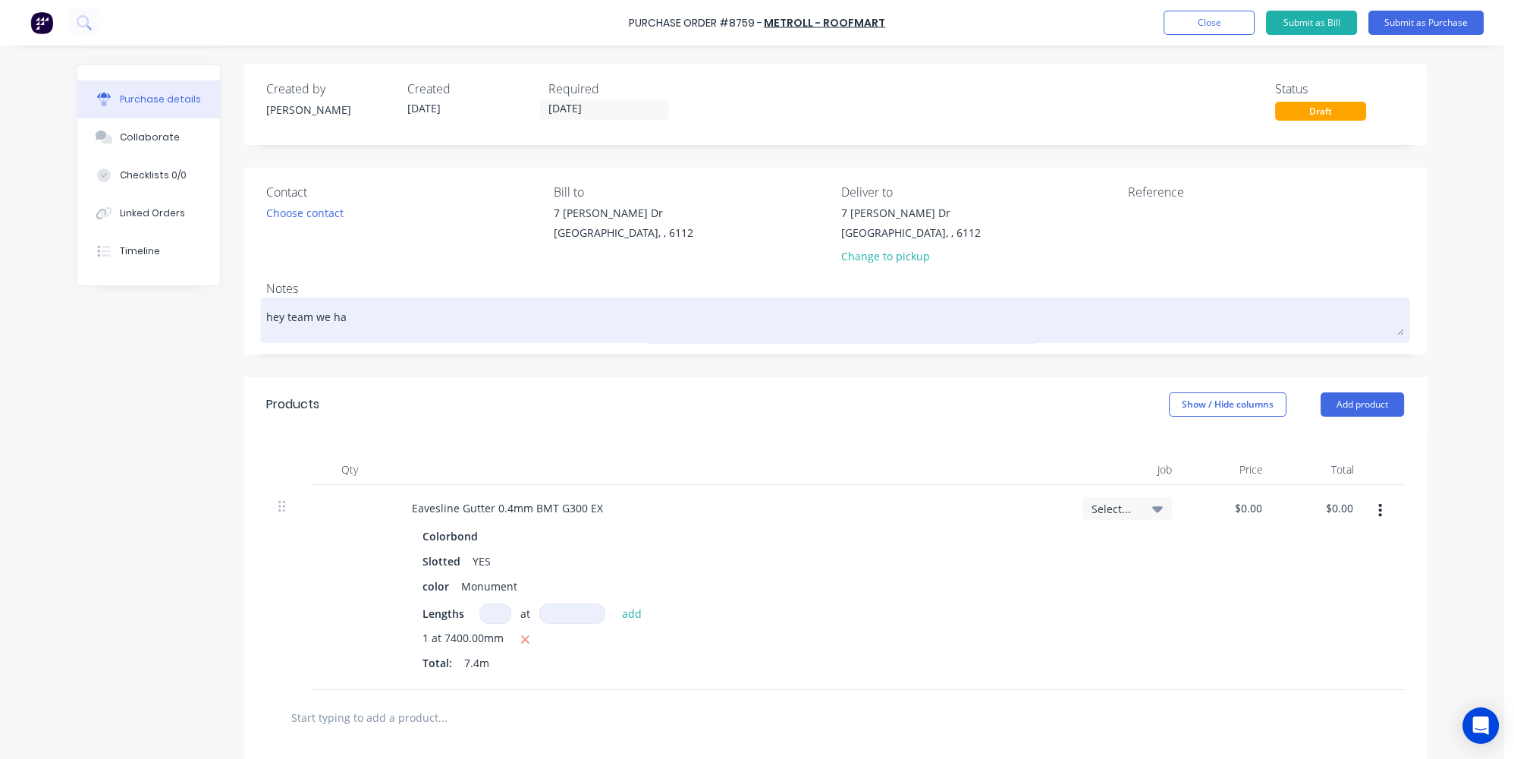
type textarea "x"
type textarea "hey team we hav"
type textarea "x"
type textarea "hey team we have"
type textarea "x"
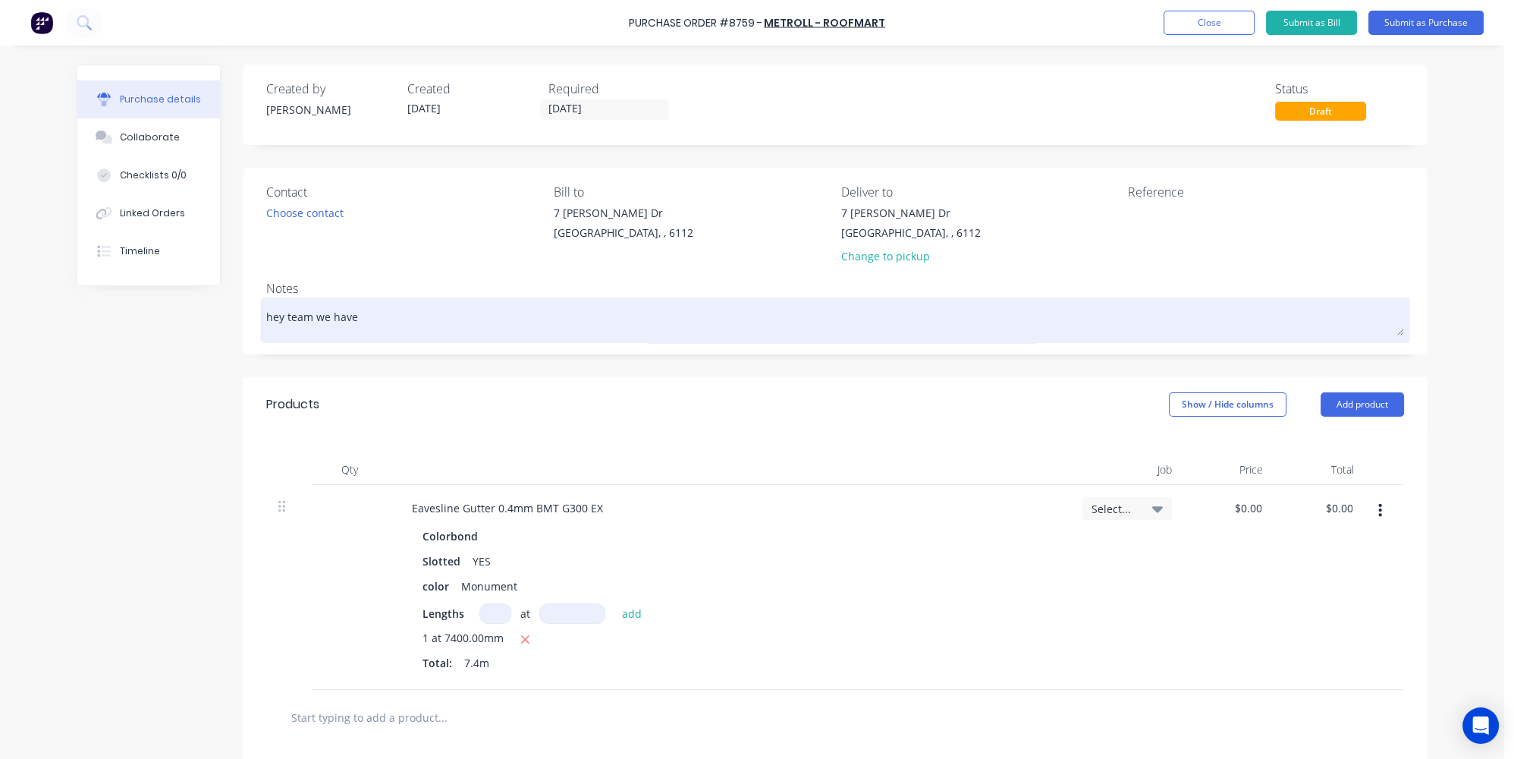
type textarea "hey team we have"
type textarea "x"
type textarea "hey team we have a"
type textarea "x"
type textarea "hey team we have a"
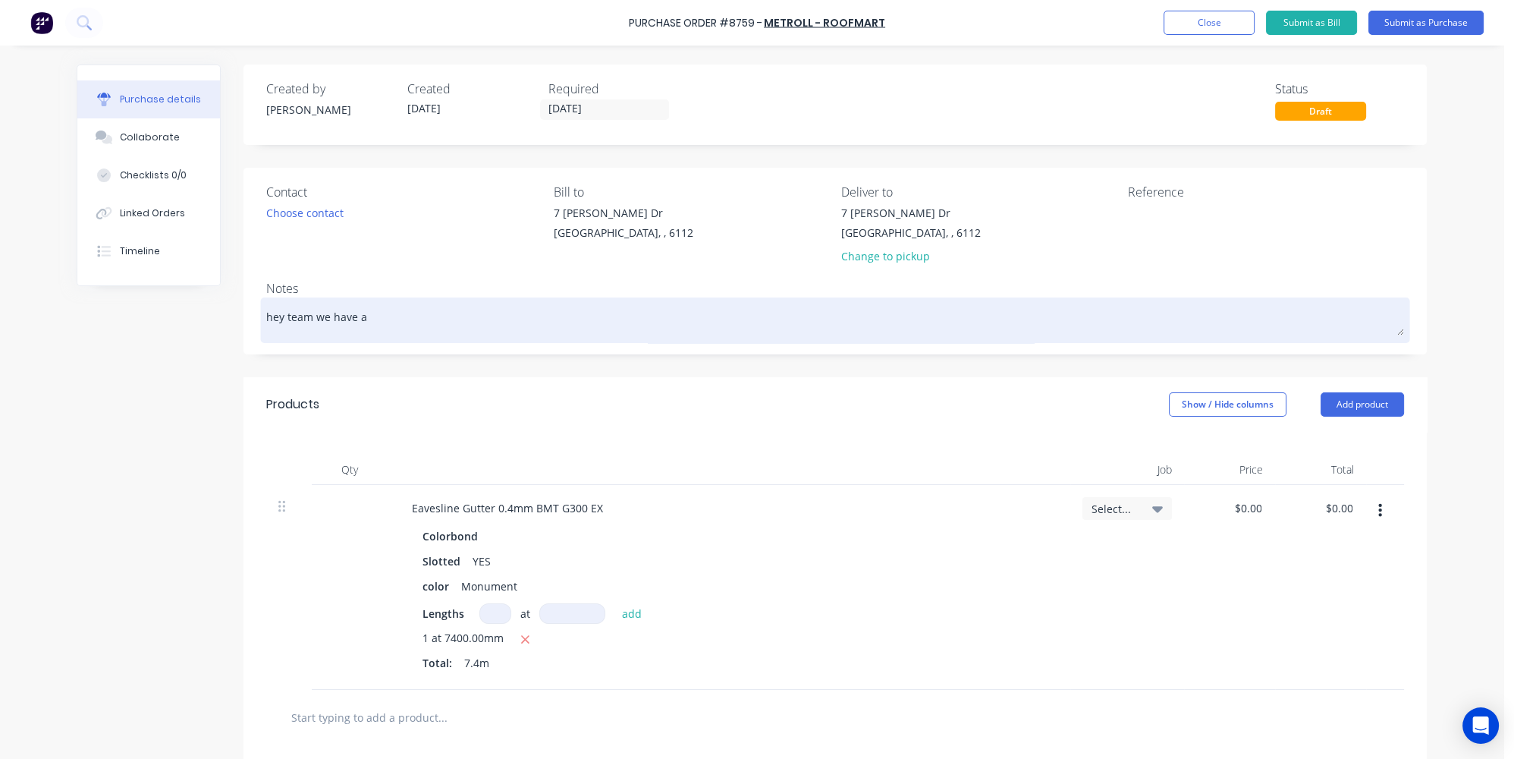
type textarea "x"
type textarea "hey team we have a n"
type textarea "x"
type textarea "hey team we have a ne"
type textarea "x"
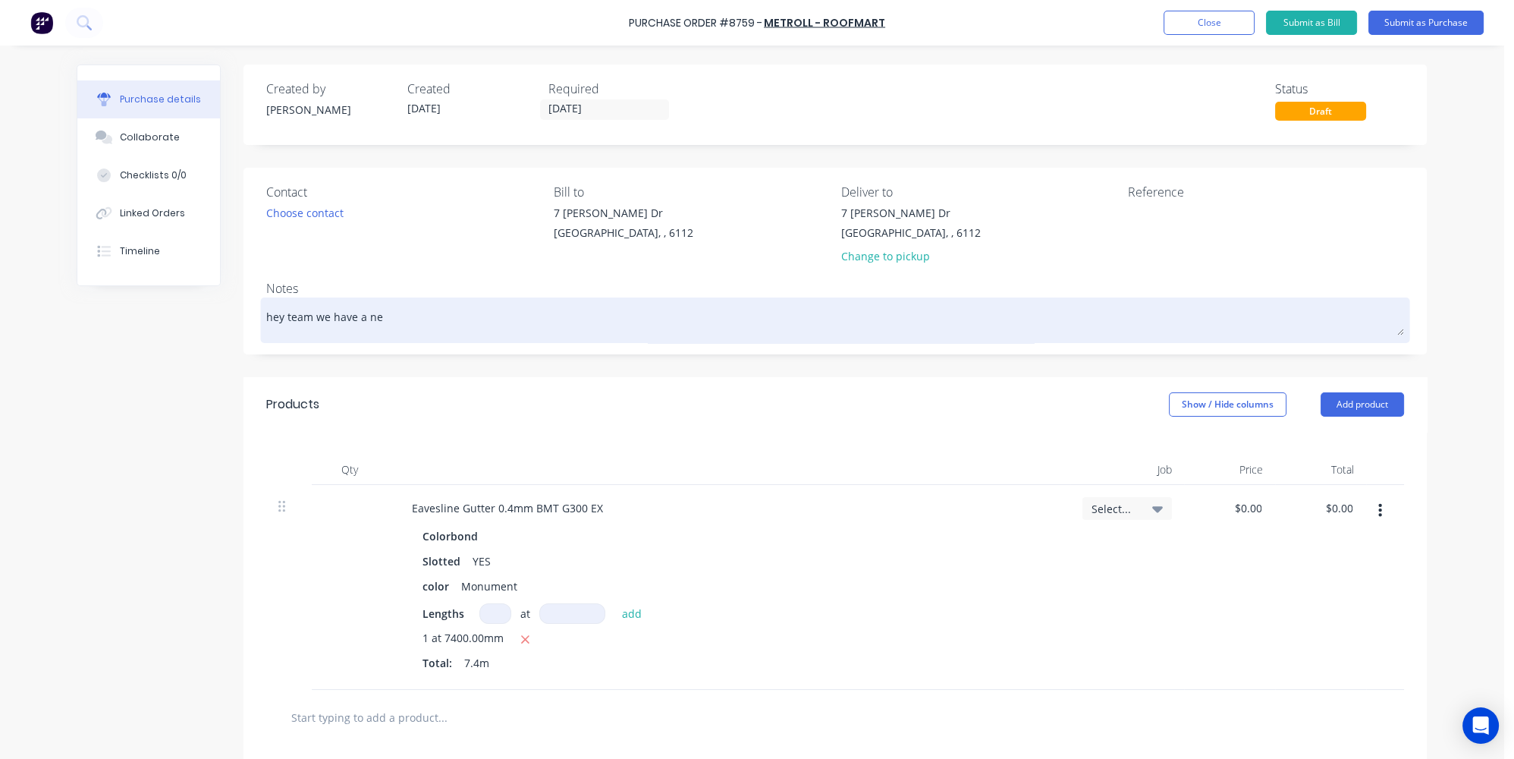
type textarea "hey team we have a new"
type textarea "x"
type textarea "hey team we have a new"
type textarea "x"
type textarea "hey team we have a new o"
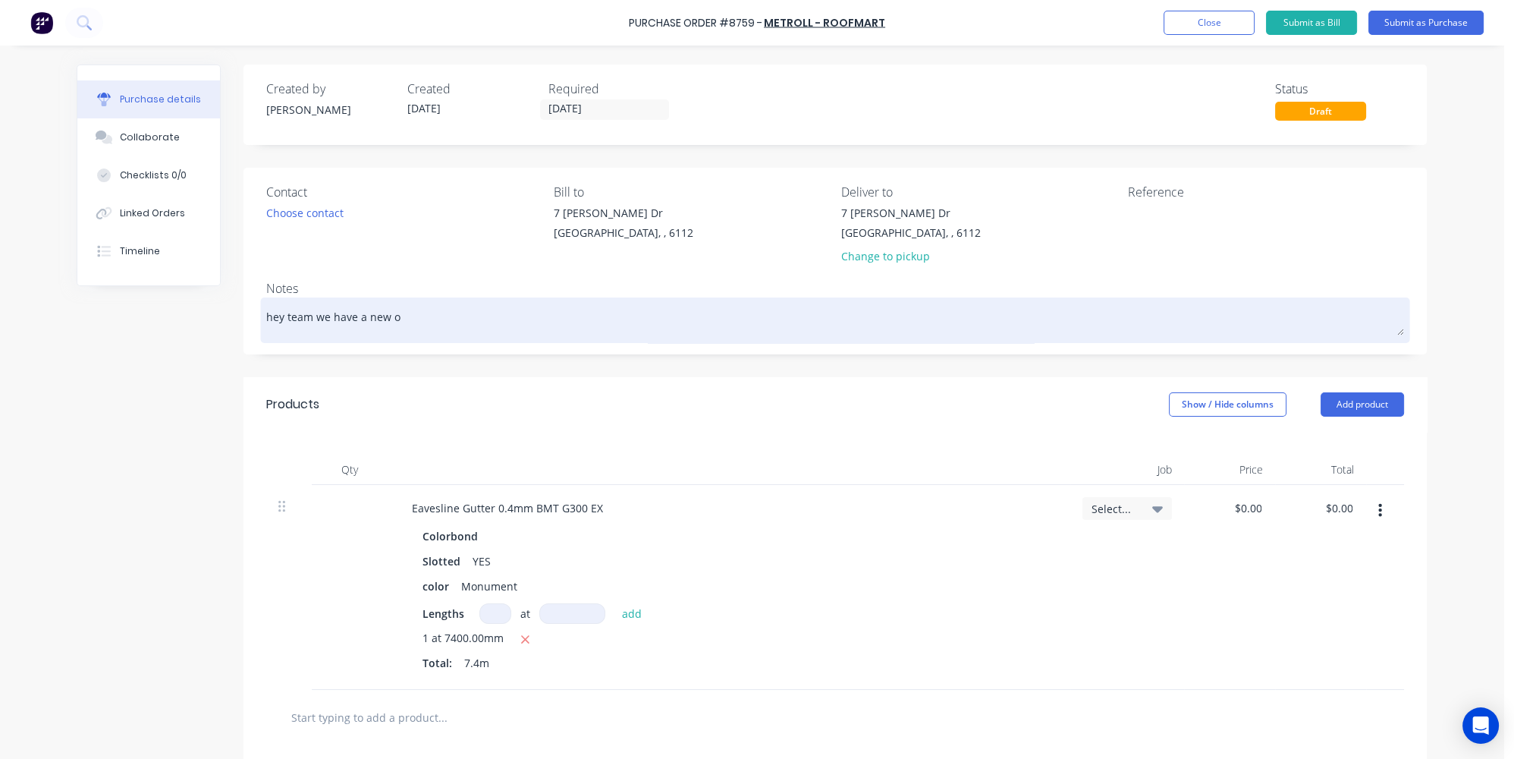
type textarea "x"
type textarea "hey team we have a new or"
type textarea "x"
type textarea "hey team we have a new ord"
type textarea "x"
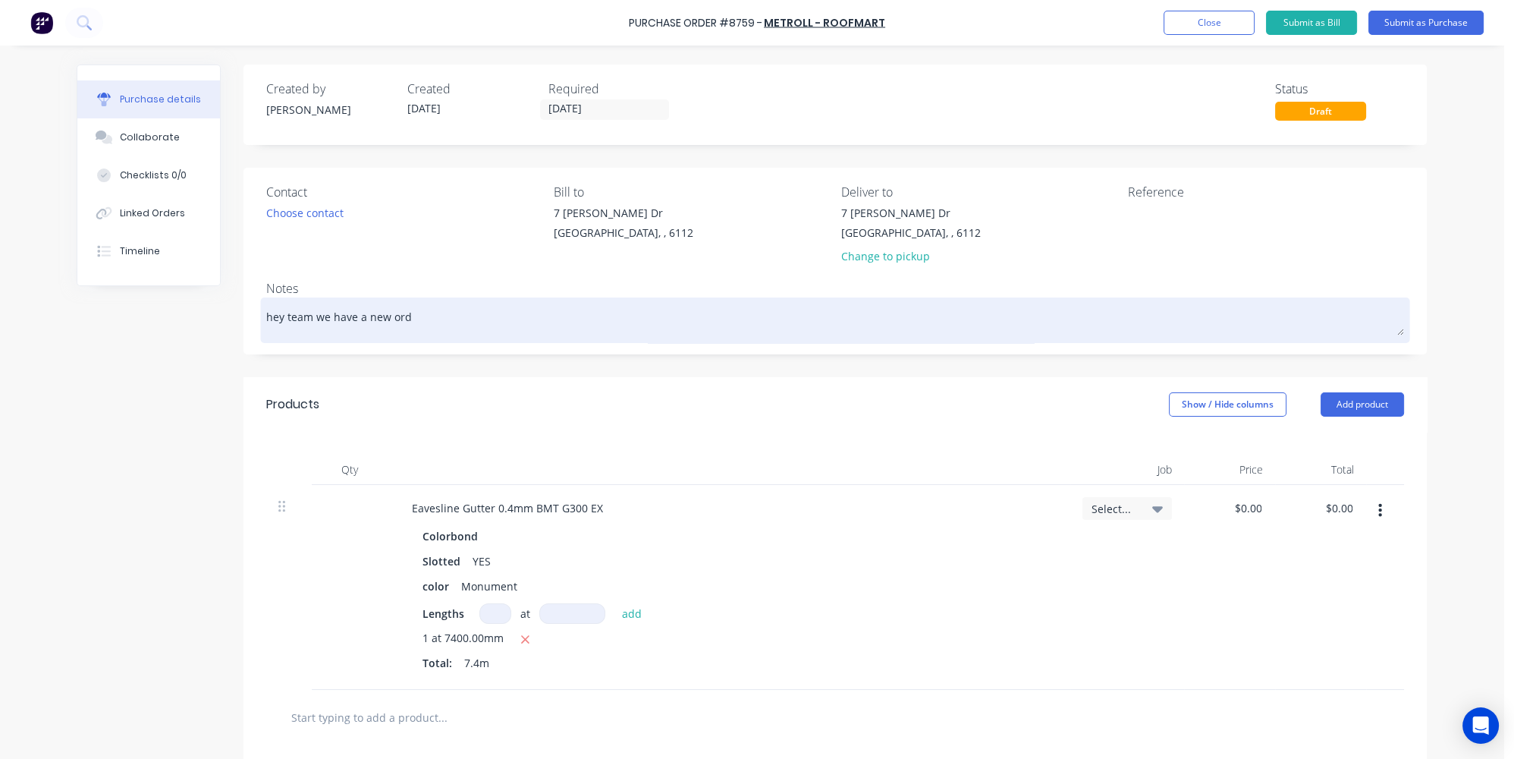
type textarea "hey team we have a new orde"
type textarea "x"
type textarea "hey team we have a new order"
type textarea "x"
type textarea "hey team we have a new order"
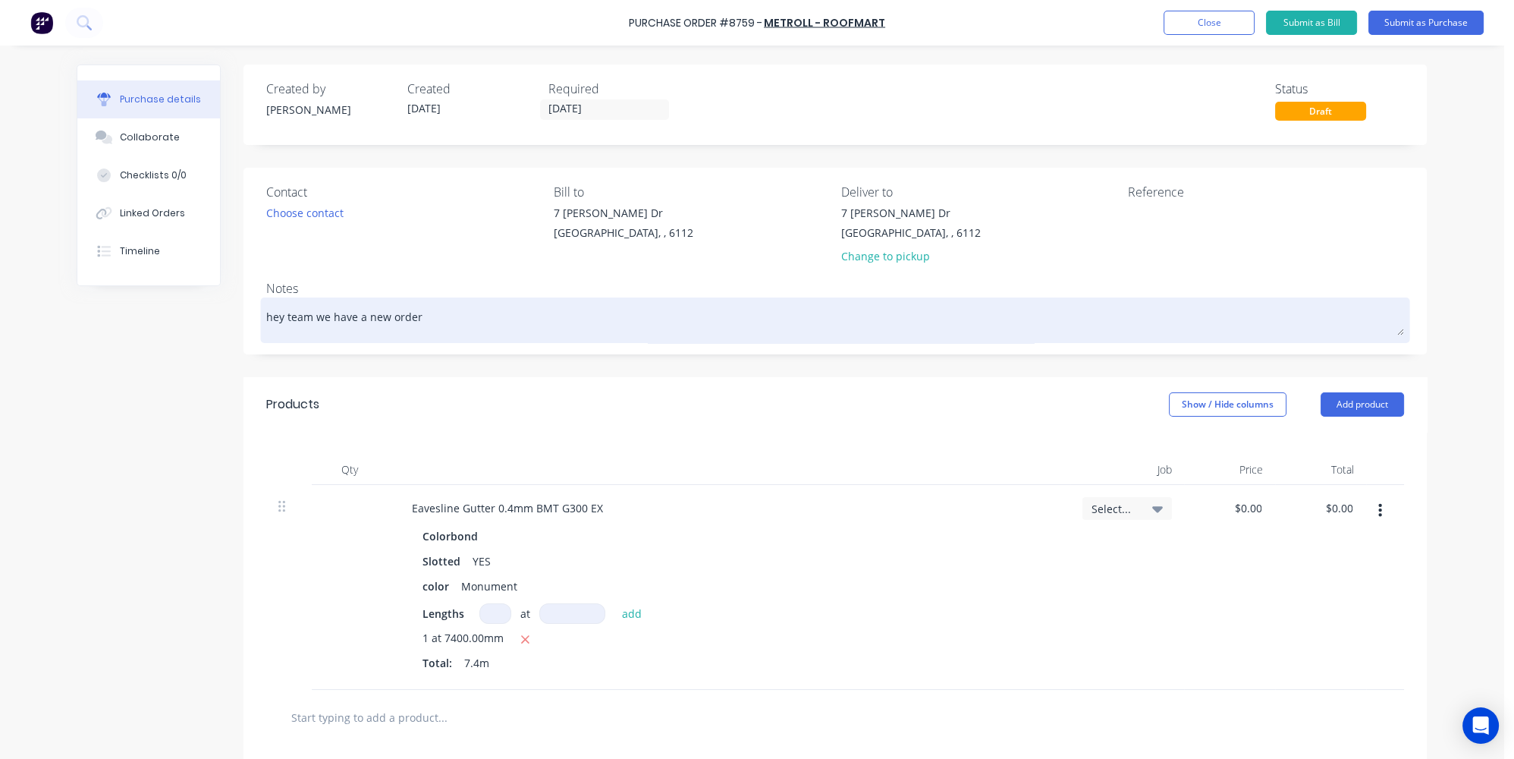
type textarea "x"
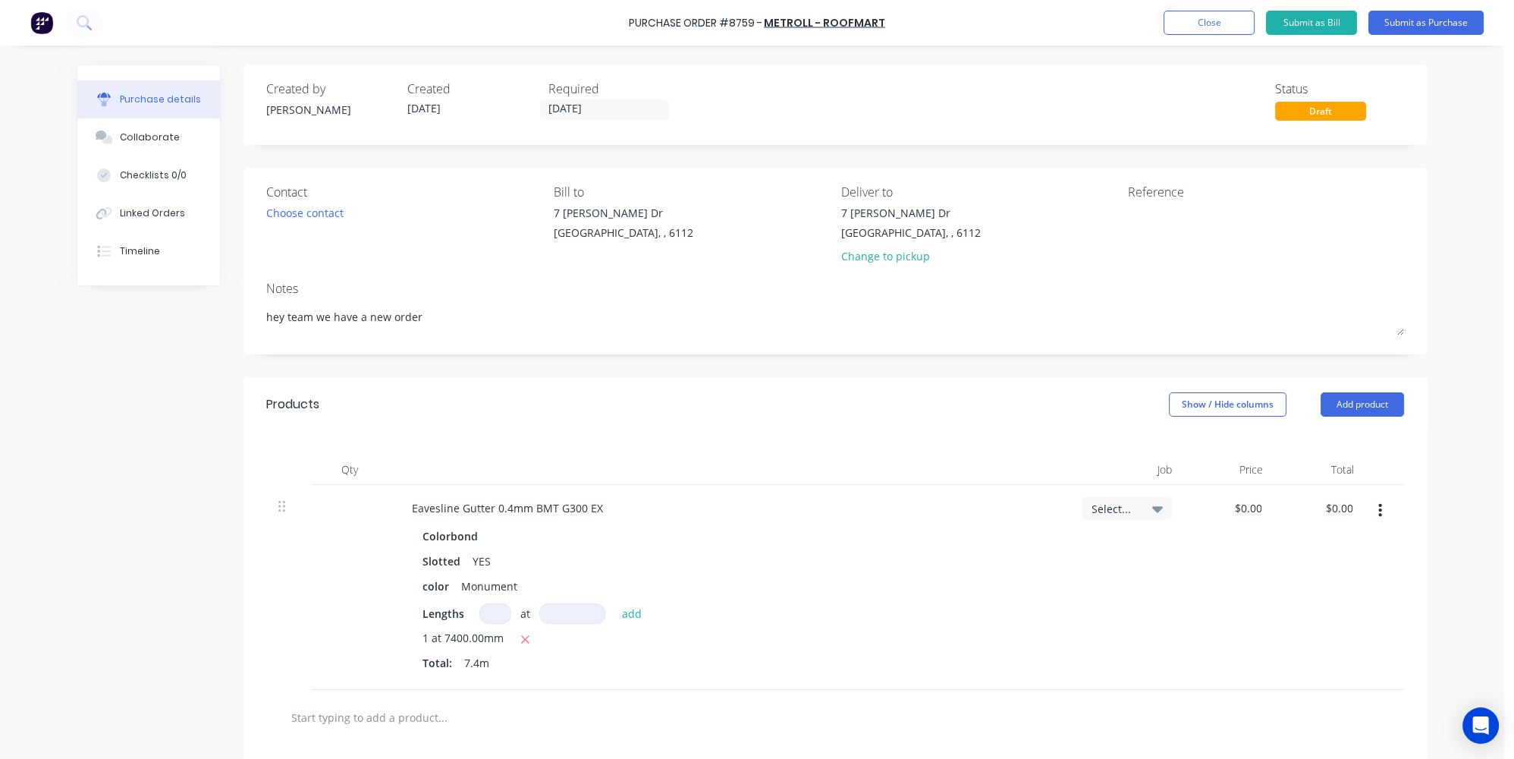
drag, startPoint x: 518, startPoint y: 307, endPoint x: 169, endPoint y: 303, distance: 348.9
click at [144, 298] on div "Created by Jessica Created 24/09/25 Required 29/09/25 Status Draft Contact Choo…" at bounding box center [752, 529] width 1350 height 930
click at [749, 420] on div "Products Show / Hide columns Add product" at bounding box center [834, 404] width 1183 height 55
click at [1403, 29] on button "Submit as Purchase" at bounding box center [1425, 23] width 115 height 24
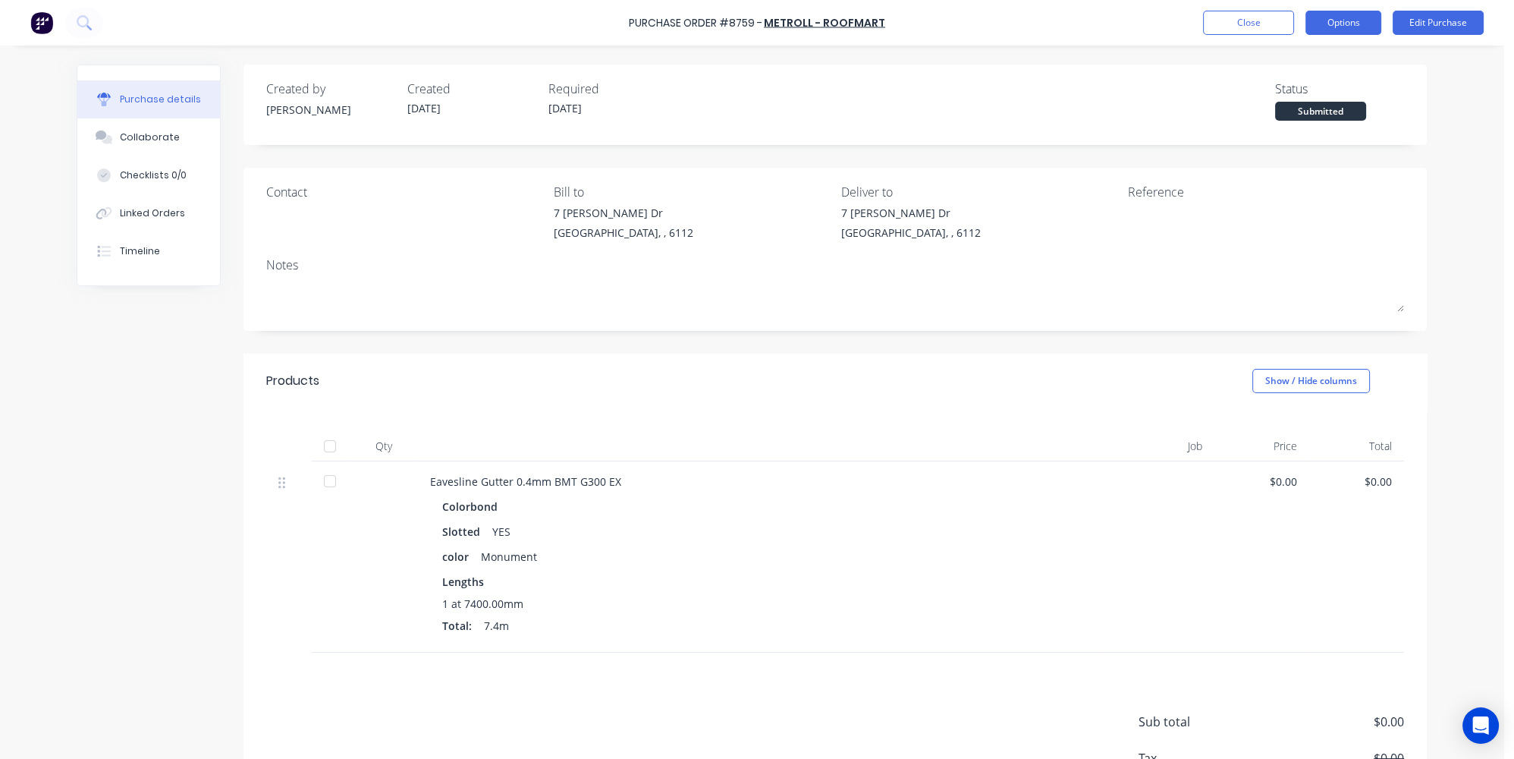
click at [1343, 19] on button "Options" at bounding box center [1343, 23] width 76 height 24
click at [1293, 60] on div "Print / Email" at bounding box center [1309, 62] width 117 height 22
click at [1277, 119] on div "Without pricing" at bounding box center [1309, 123] width 117 height 22
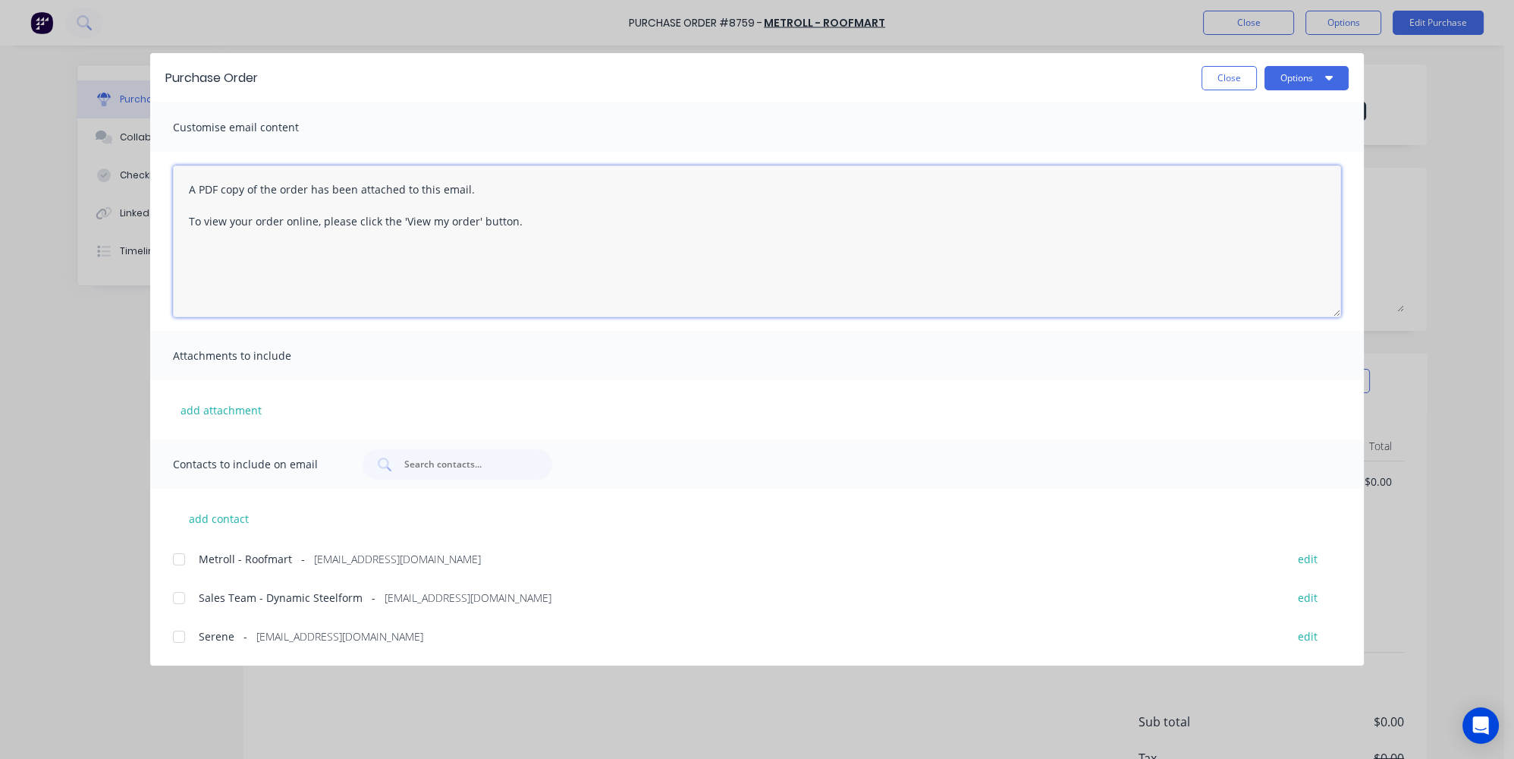
click at [187, 183] on textarea "A PDF copy of the order has been attached to this email. To view your order onl…" at bounding box center [757, 241] width 1168 height 152
type textarea "hey team we have a new job A PDF copy of the order has been attached to this em…"
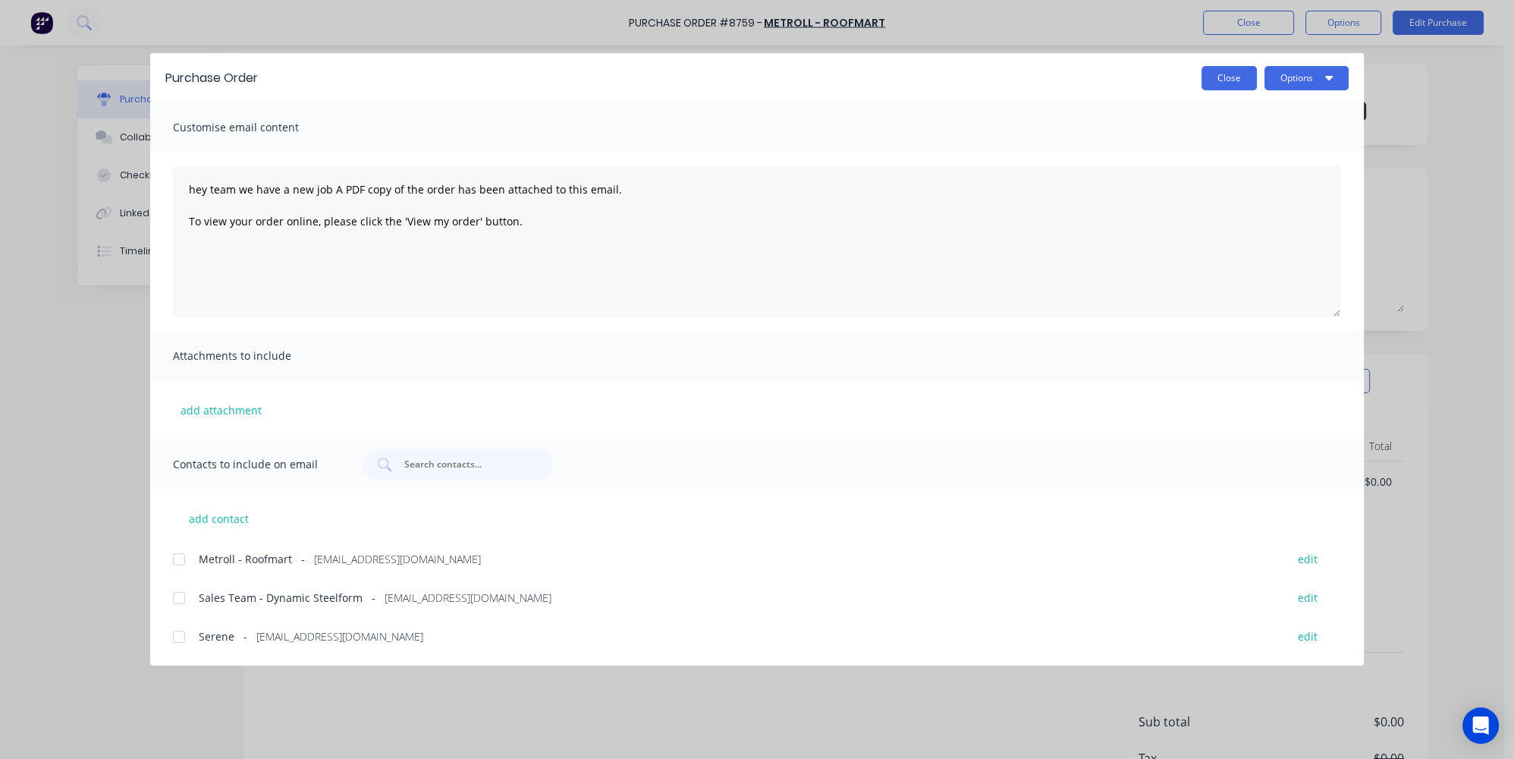
click at [1244, 68] on button "Close" at bounding box center [1228, 78] width 55 height 24
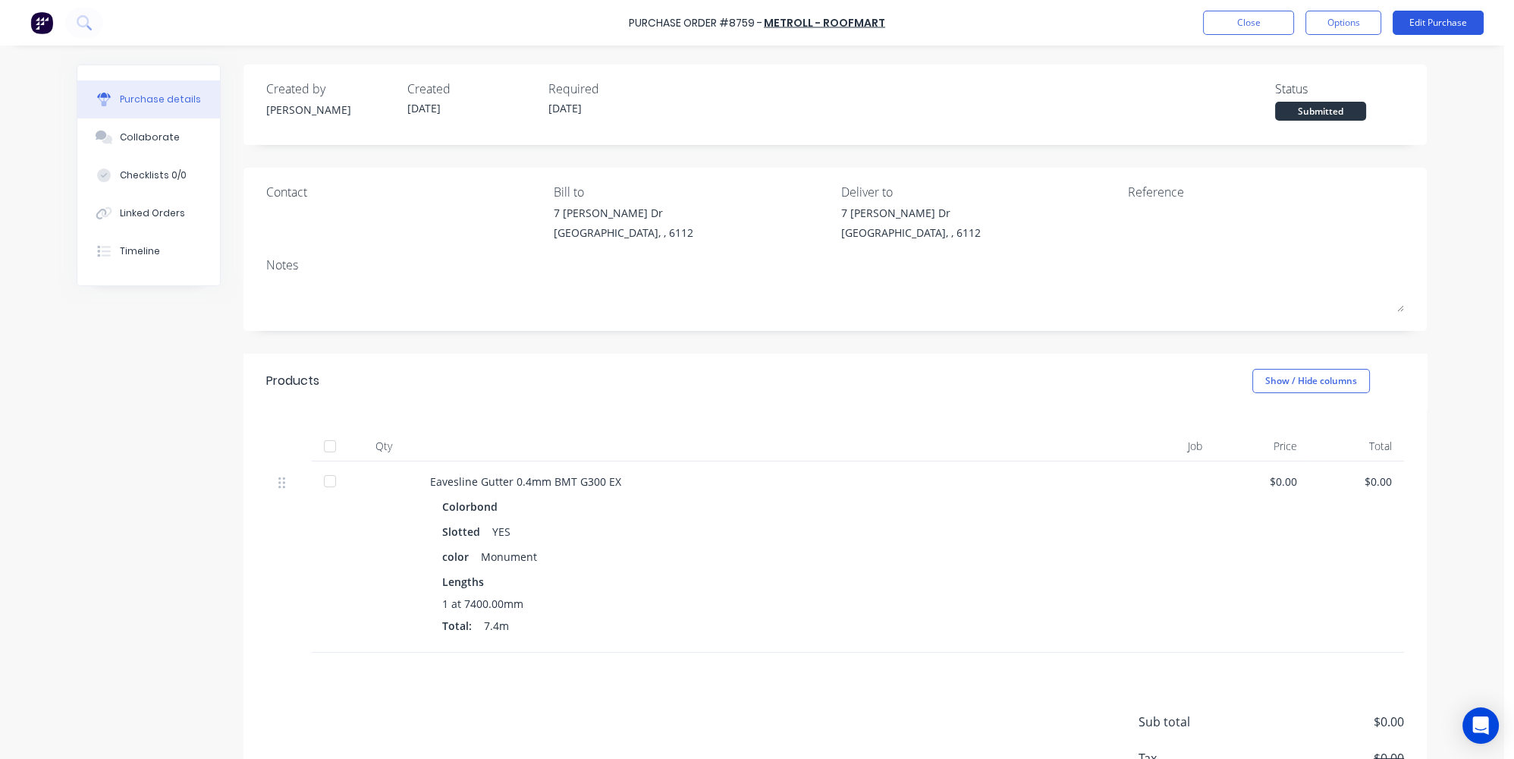
click at [1428, 24] on button "Edit Purchase" at bounding box center [1438, 23] width 91 height 24
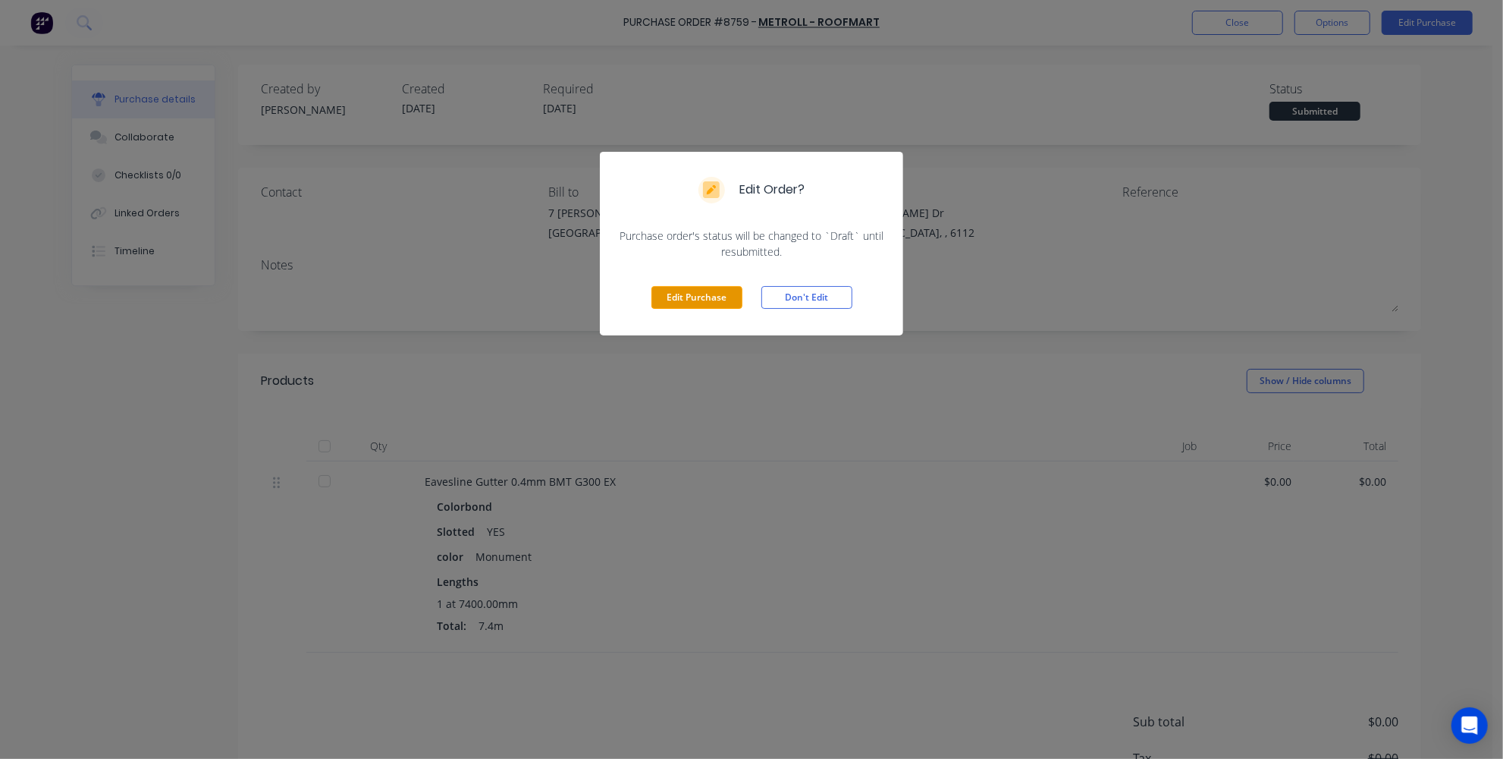
click at [682, 302] on button "Edit Purchase" at bounding box center [697, 297] width 91 height 23
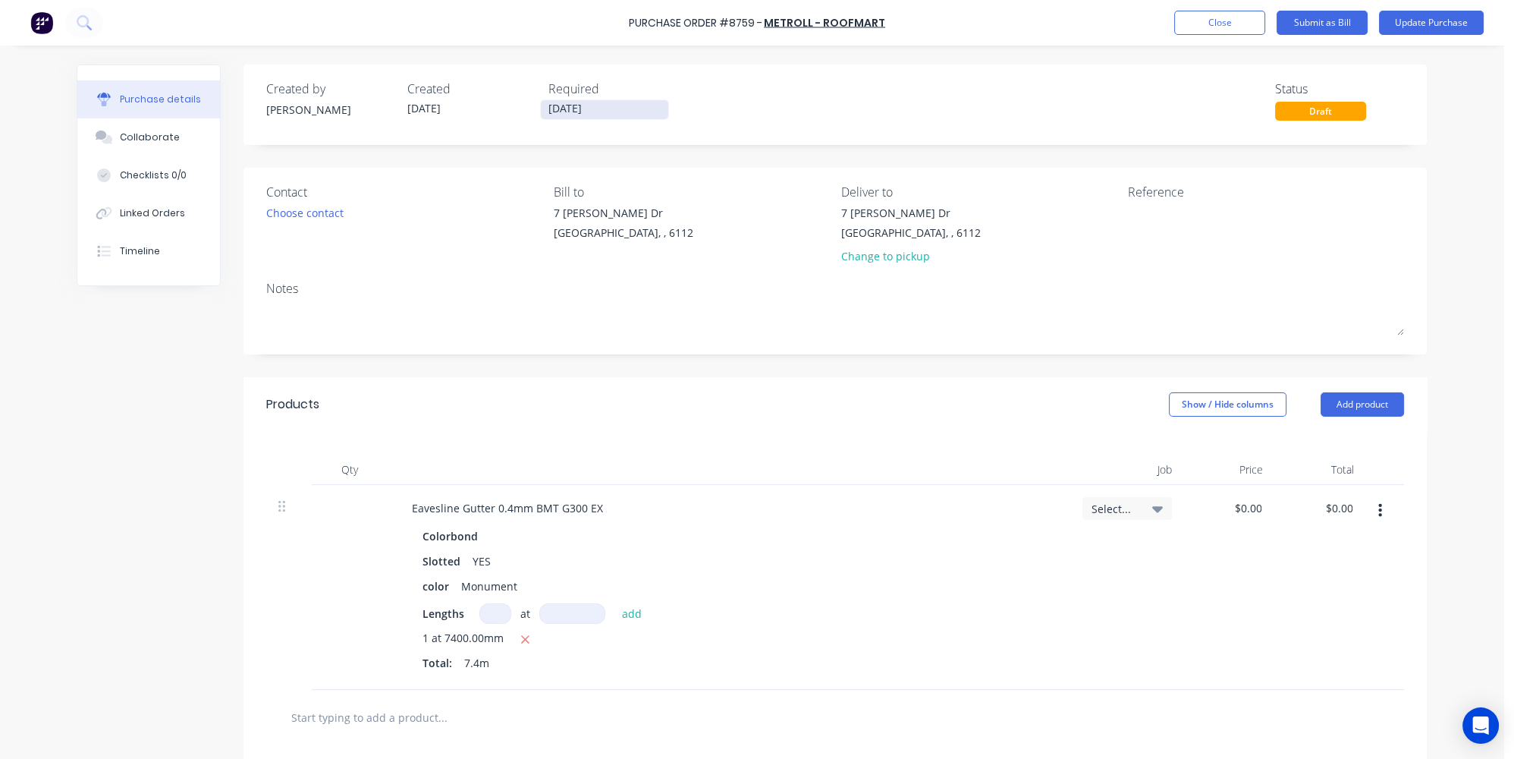
click at [580, 105] on input "29/09/25" at bounding box center [604, 109] width 127 height 19
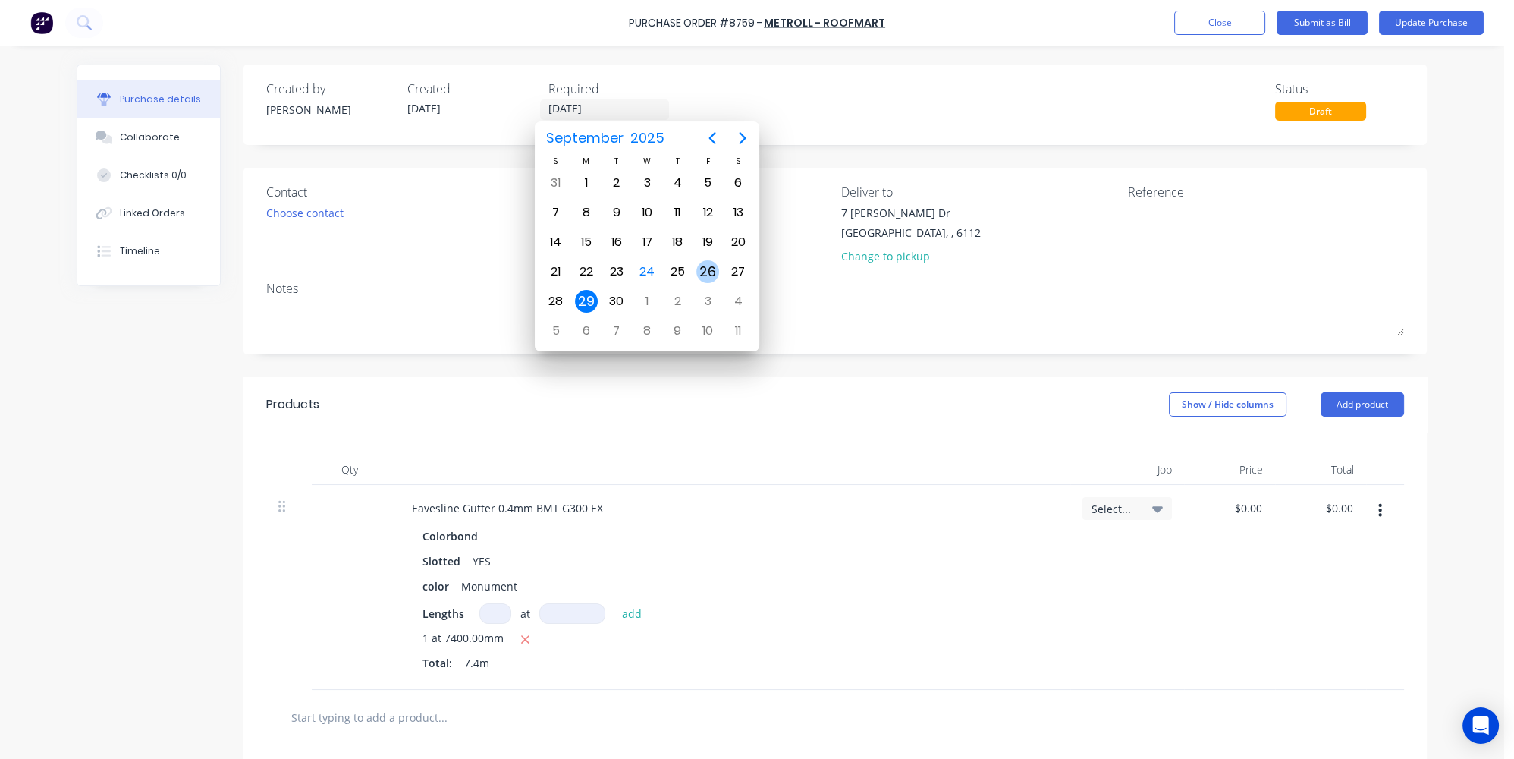
click at [701, 269] on div "26" at bounding box center [707, 271] width 23 height 23
type input "[DATE]"
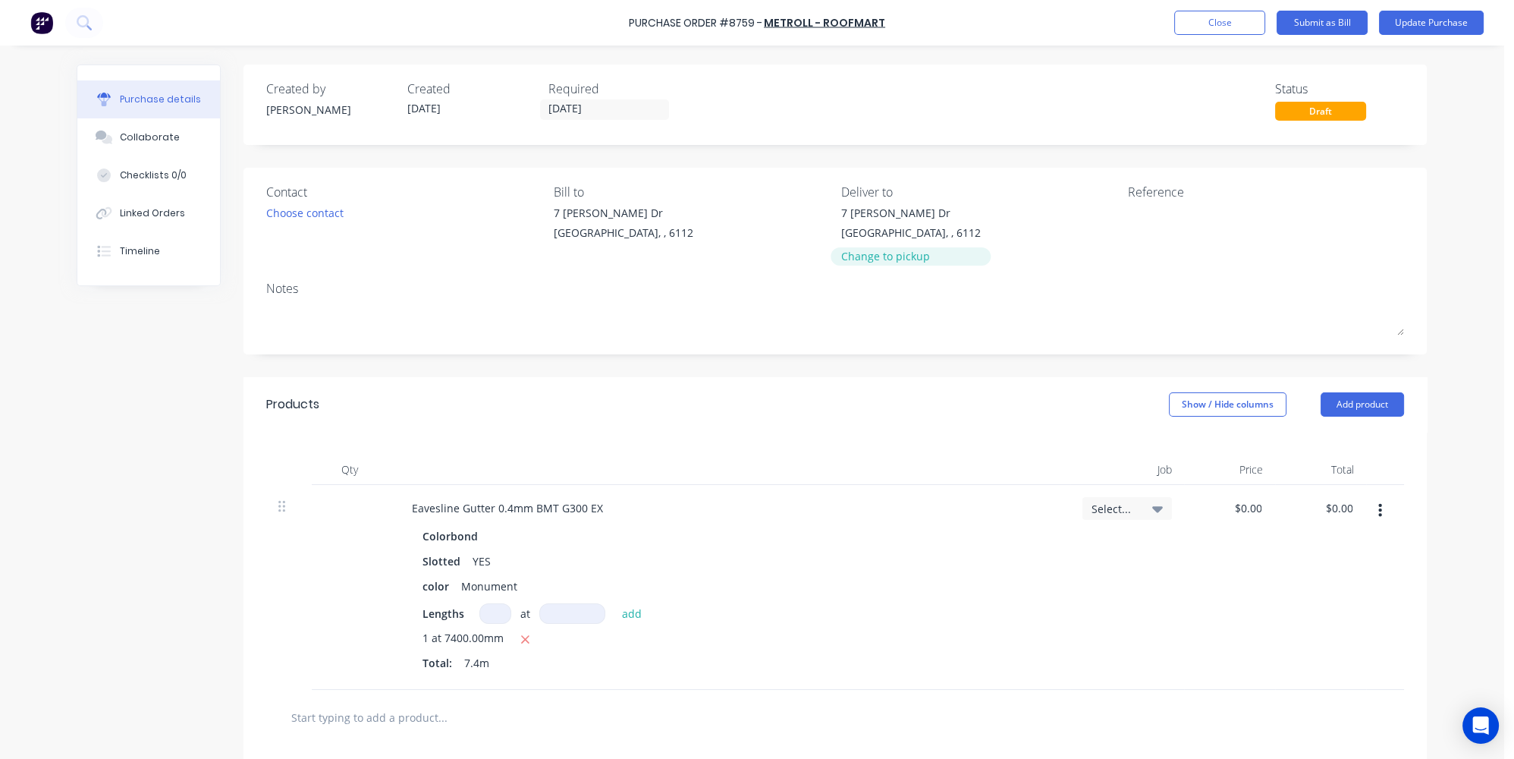
click at [893, 250] on div "Change to pickup" at bounding box center [911, 256] width 140 height 16
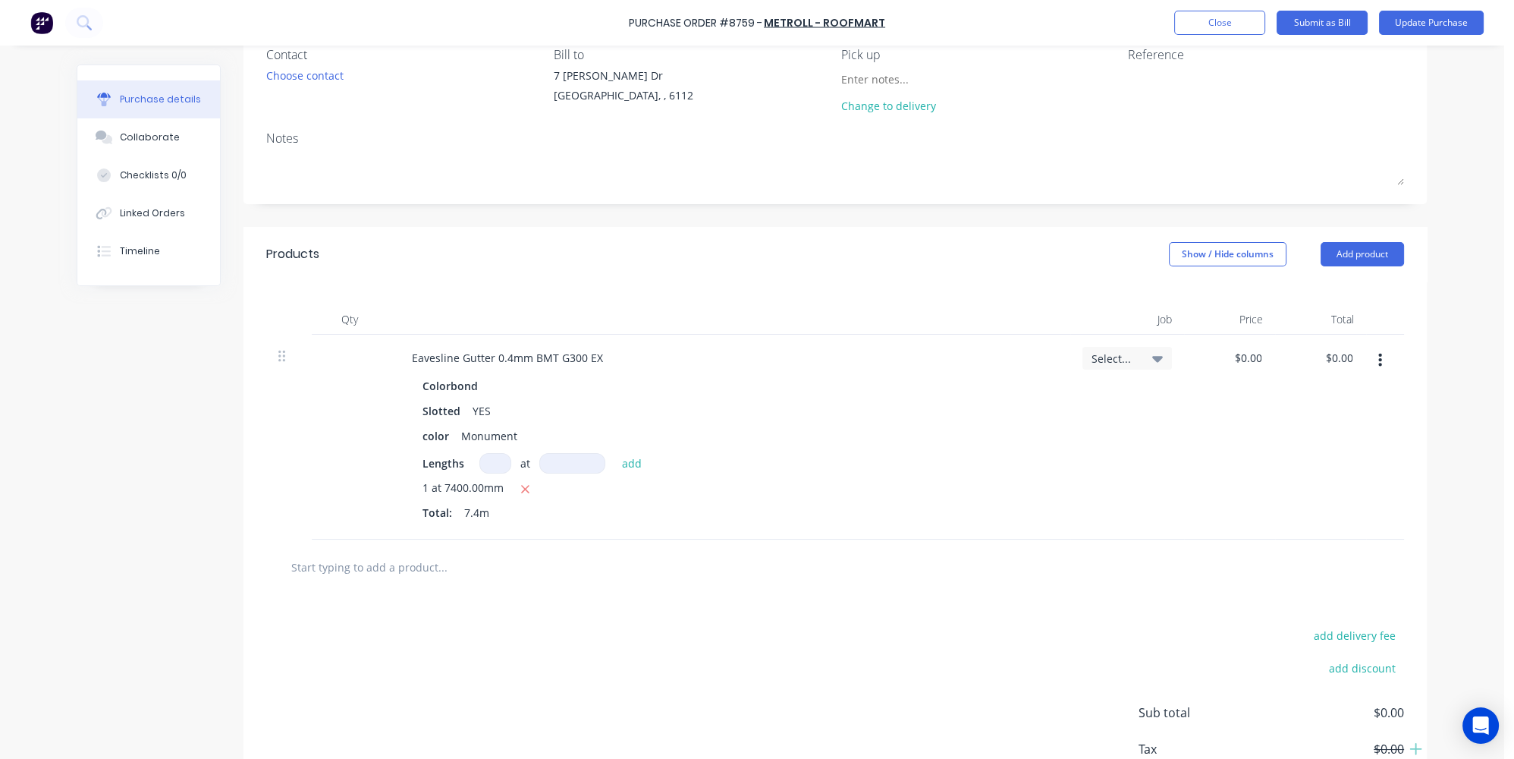
scroll to position [68, 0]
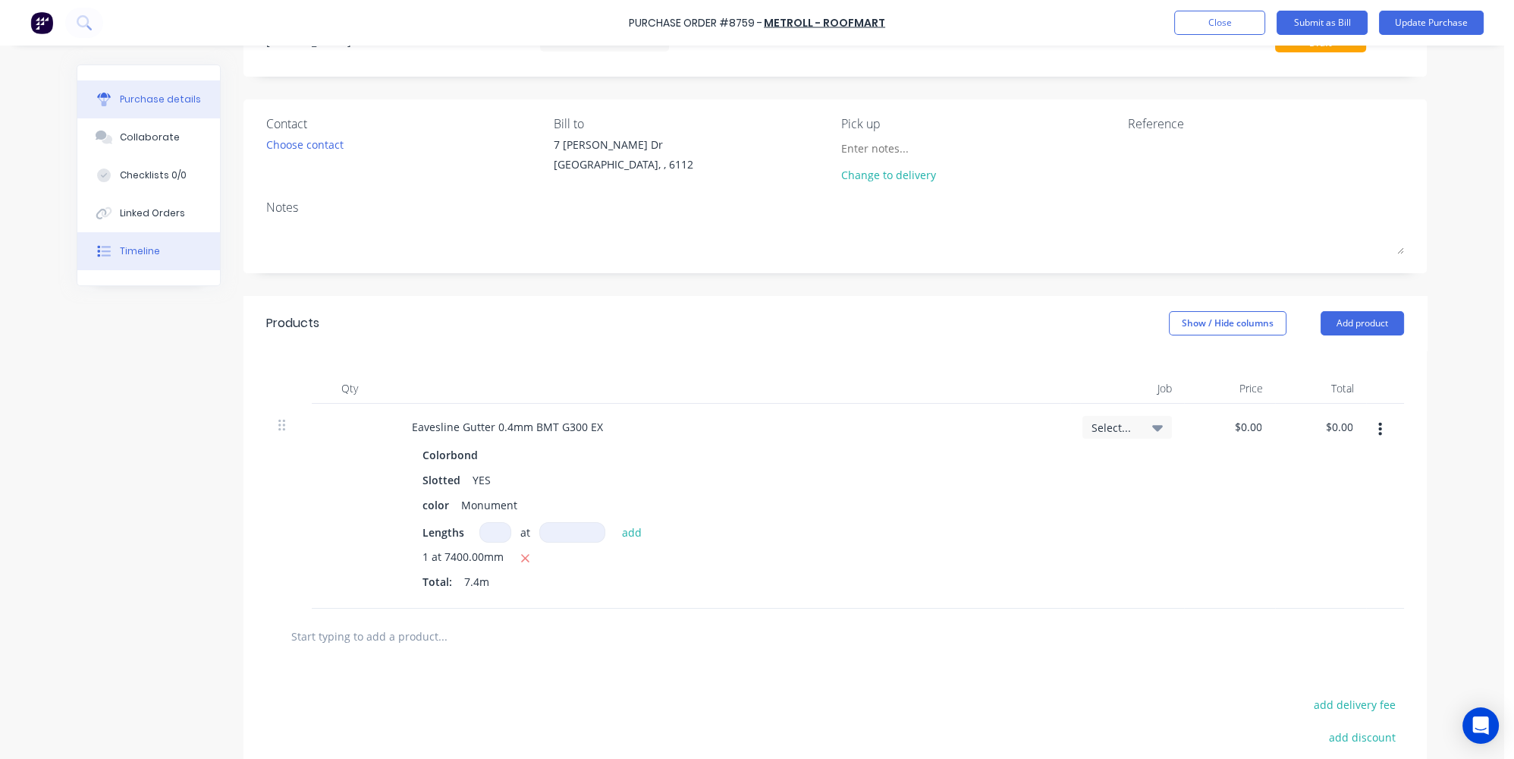
click at [127, 247] on div "Timeline" at bounding box center [140, 251] width 40 height 14
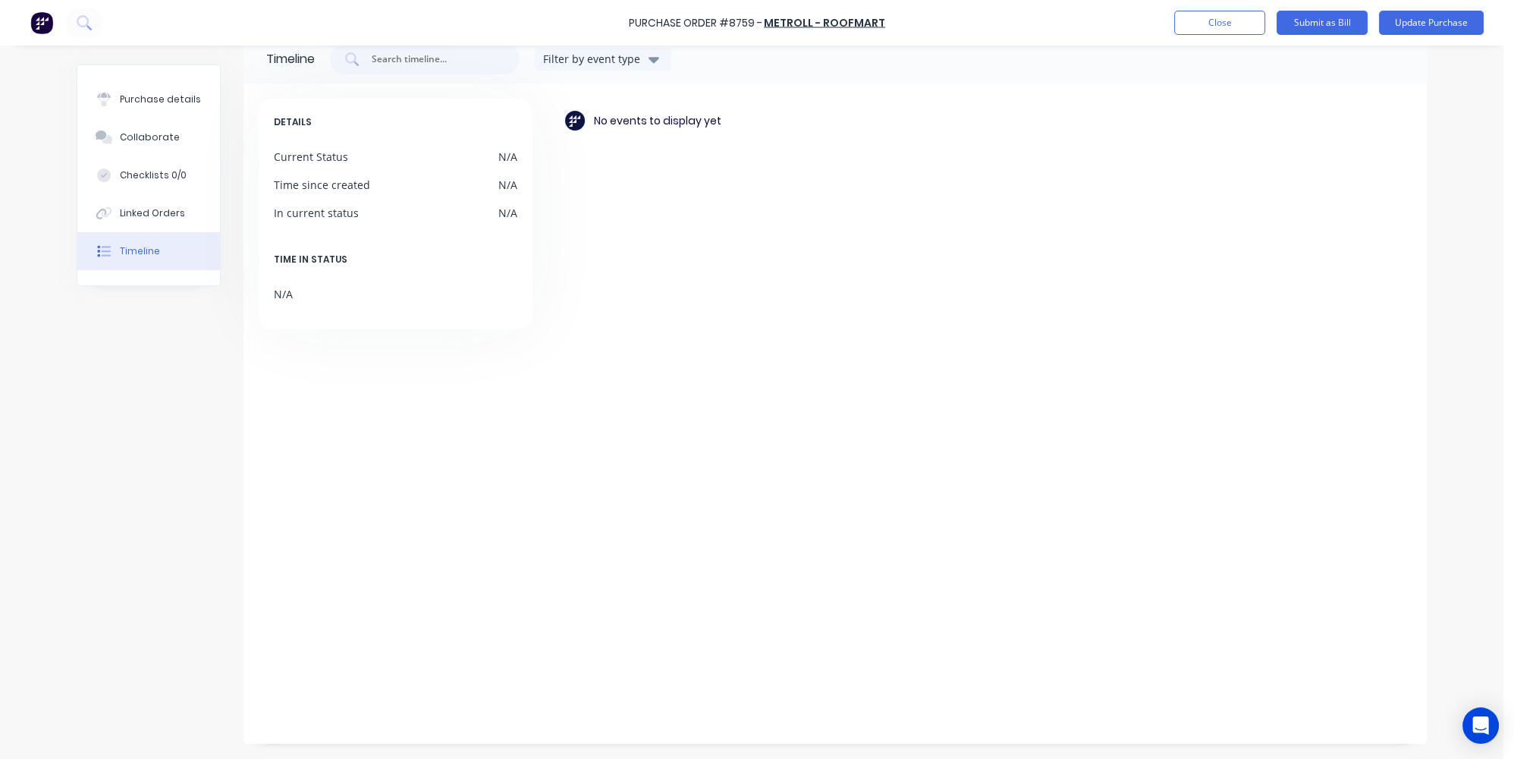
scroll to position [30, 0]
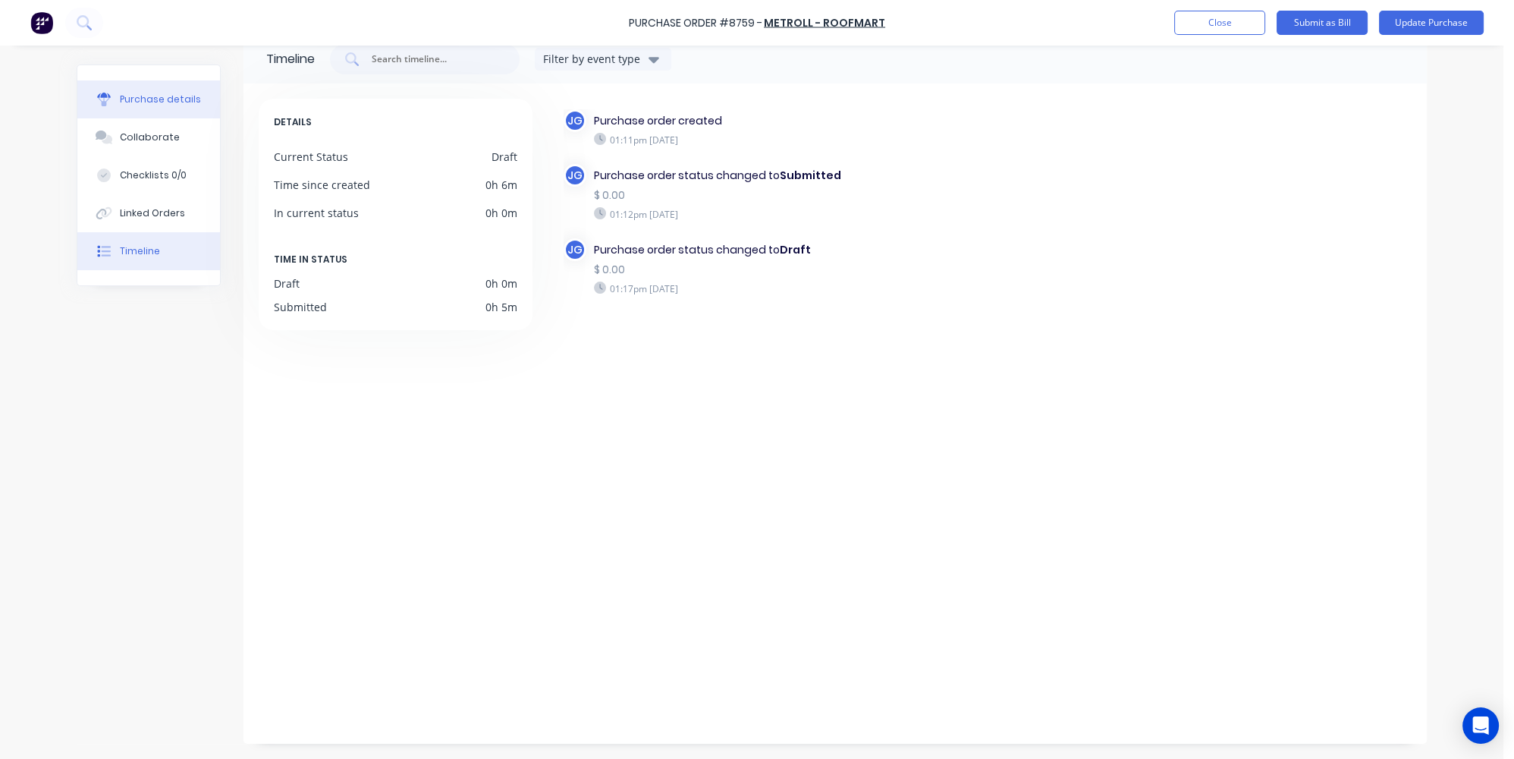
click at [152, 95] on div "Purchase details" at bounding box center [160, 100] width 81 height 14
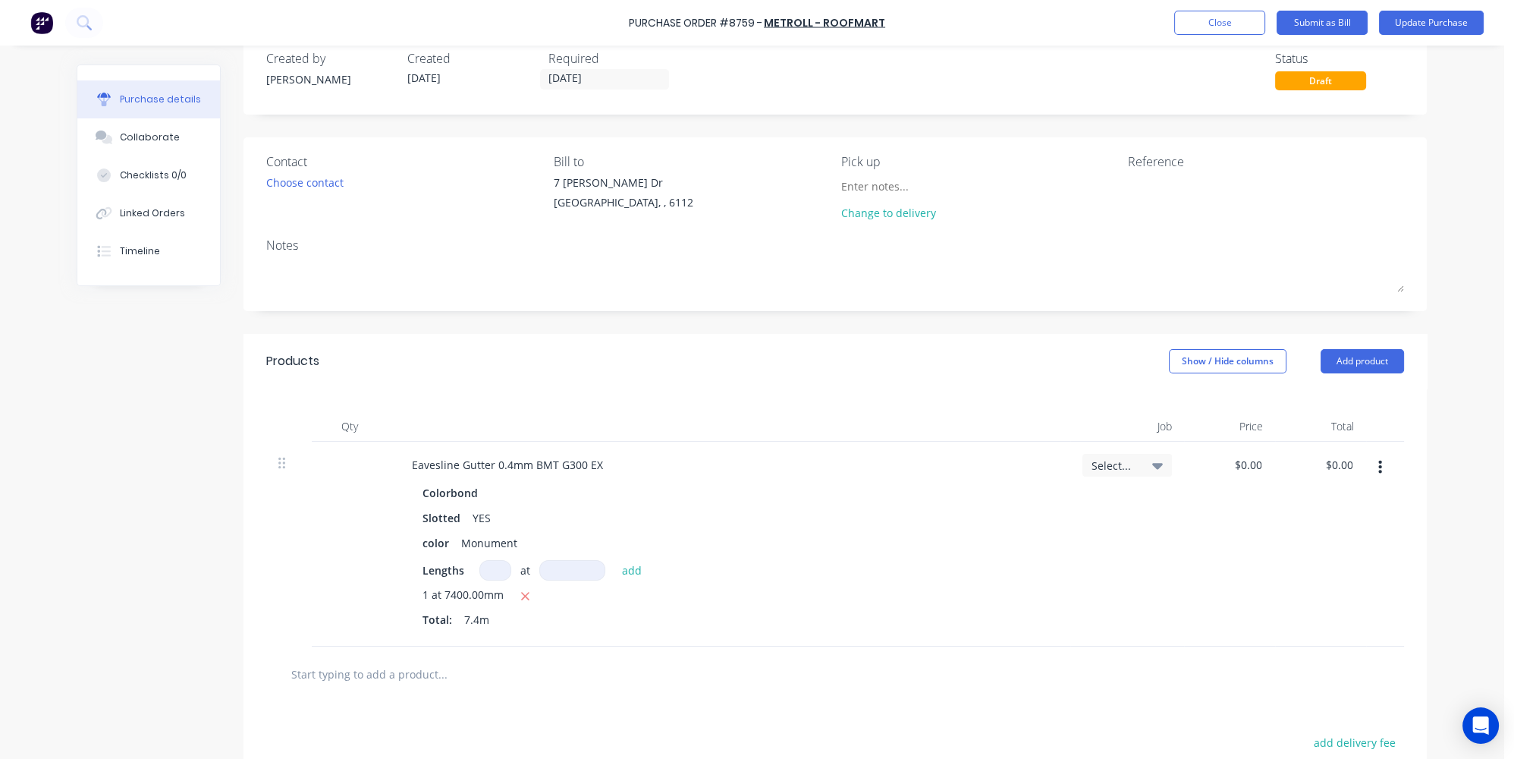
click at [790, 369] on div "Products Show / Hide columns Add product" at bounding box center [834, 361] width 1183 height 55
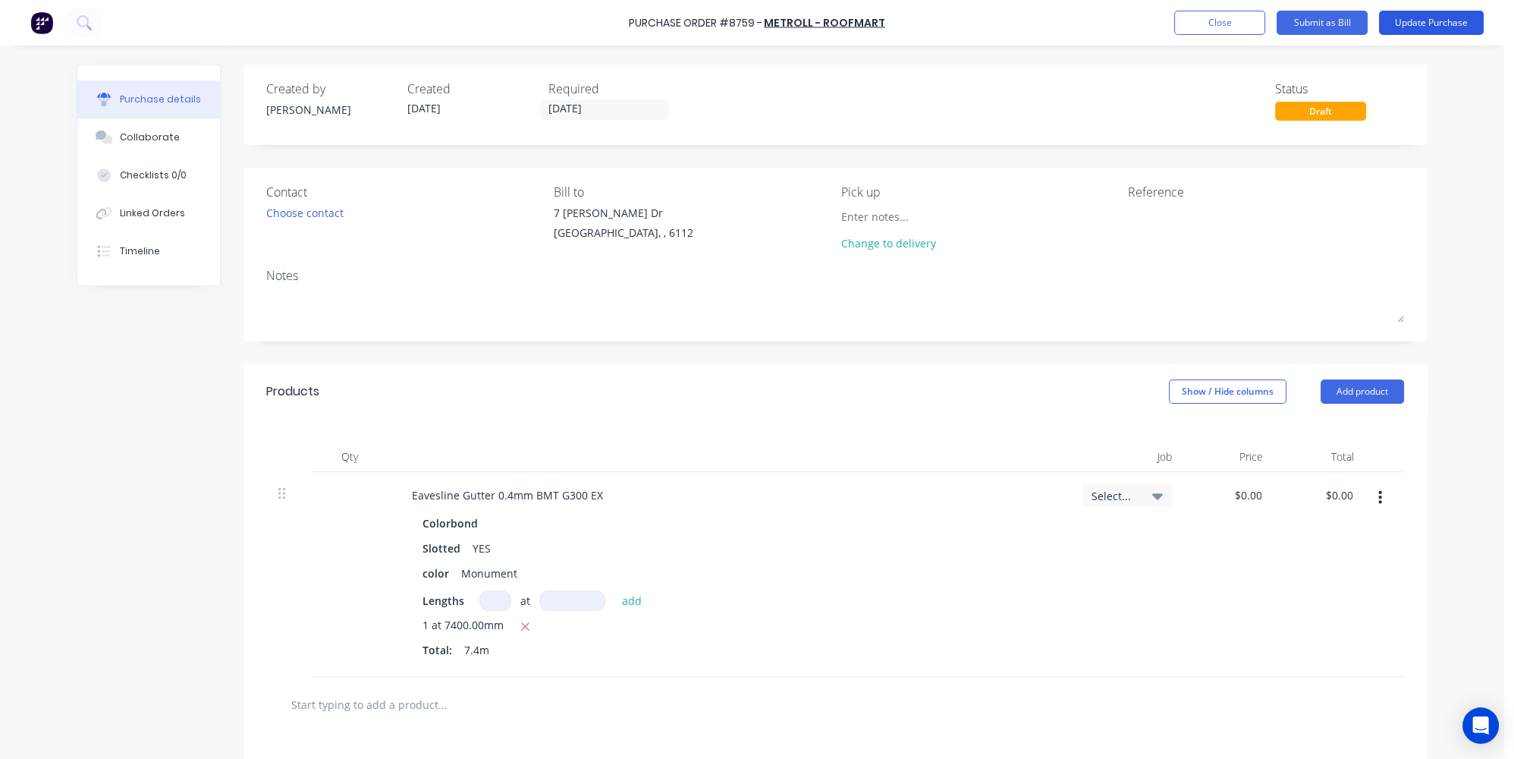
click at [1455, 20] on button "Update Purchase" at bounding box center [1431, 23] width 105 height 24
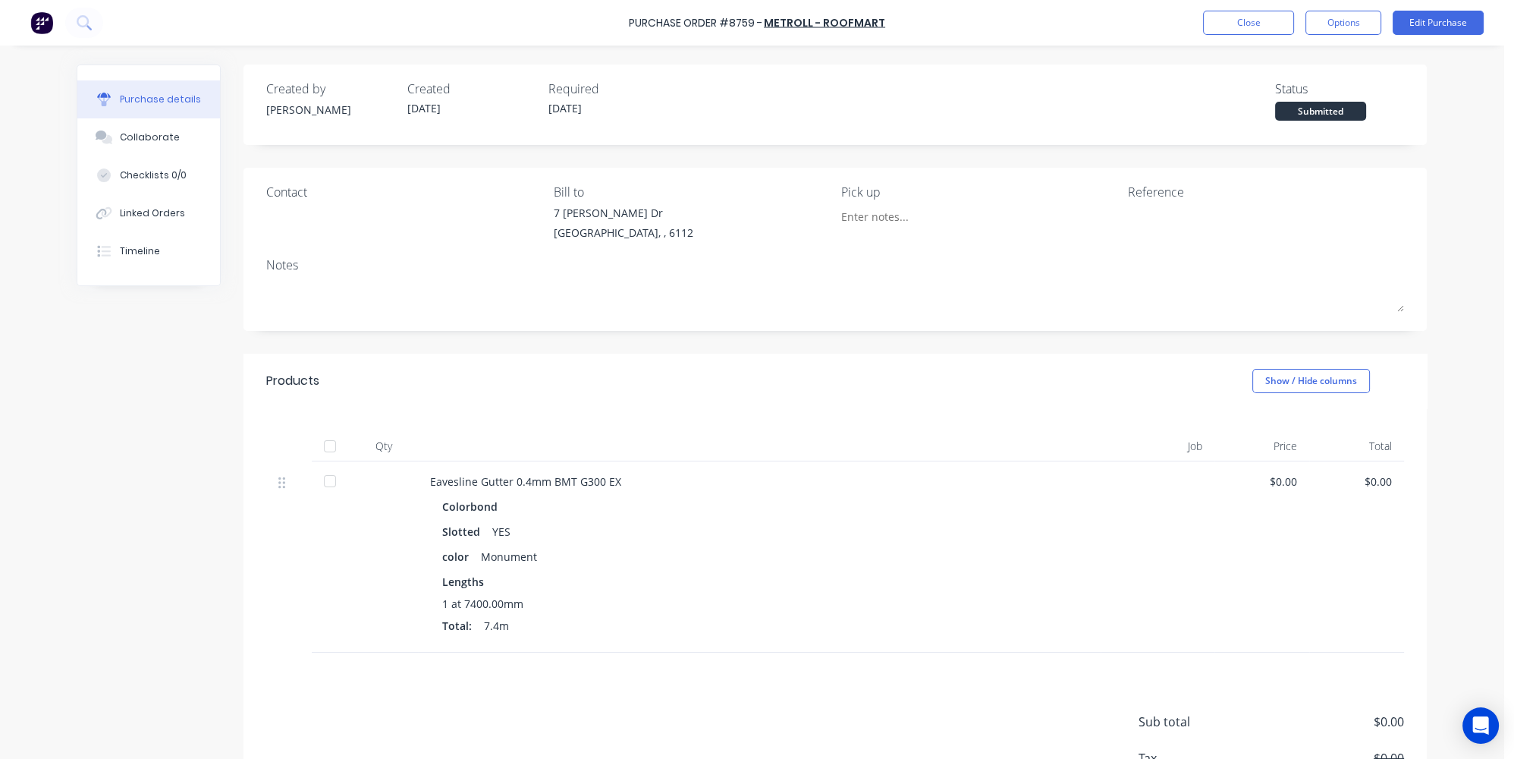
click at [1040, 542] on div "Colorbond Slotted YES color Monument Lengths 1 at 7400.00mm Total: 7.4m" at bounding box center [759, 567] width 658 height 144
click at [1333, 23] on button "Options" at bounding box center [1343, 23] width 76 height 24
click at [1288, 65] on div "Print / Email" at bounding box center [1309, 62] width 117 height 22
click at [1283, 126] on div "Without pricing" at bounding box center [1309, 123] width 117 height 22
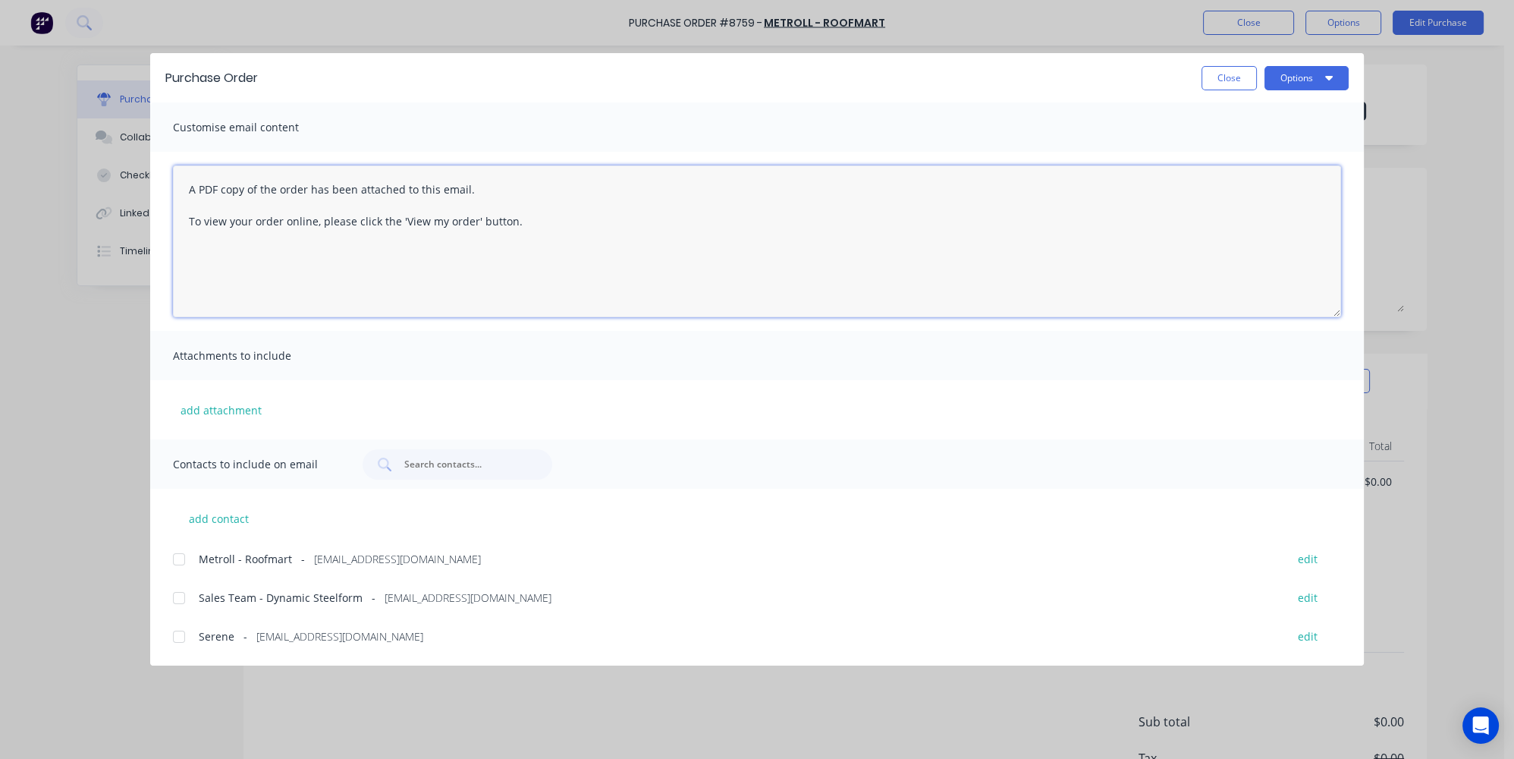
click at [179, 185] on textarea "A PDF copy of the order has been attached to this email. To view your order onl…" at bounding box center [757, 241] width 1168 height 152
click at [181, 558] on div at bounding box center [179, 559] width 30 height 30
type textarea "hey team We have a new order for pick up A PDF copy of the order has been attac…"
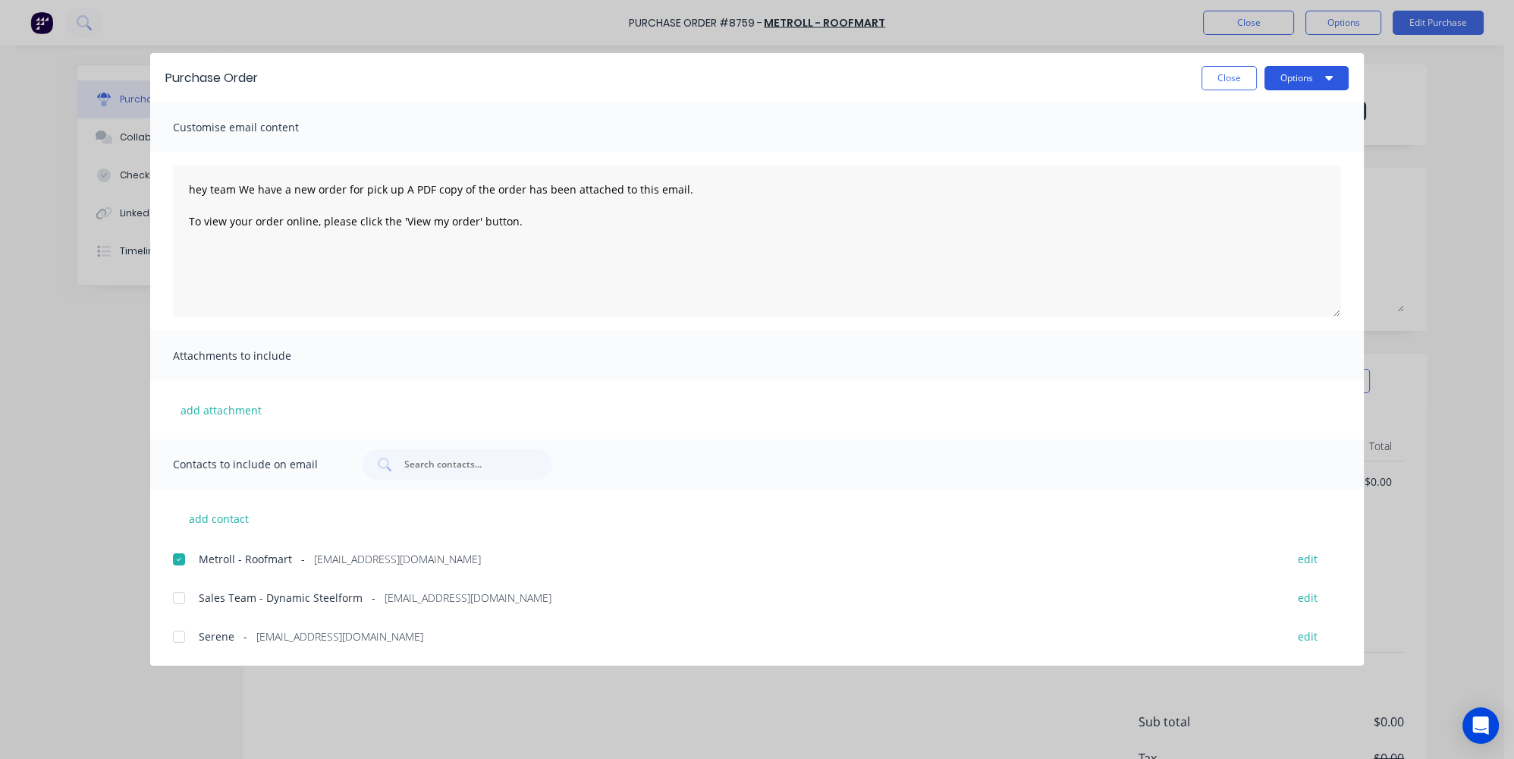
click at [1327, 85] on button "Options" at bounding box center [1306, 78] width 84 height 24
click at [1249, 173] on div "Email" at bounding box center [1276, 177] width 117 height 22
click at [143, 397] on div "Purchase Order Close Options Customise email content hey team We have a new ord…" at bounding box center [757, 379] width 1514 height 759
click at [1216, 82] on button "Close" at bounding box center [1228, 78] width 55 height 24
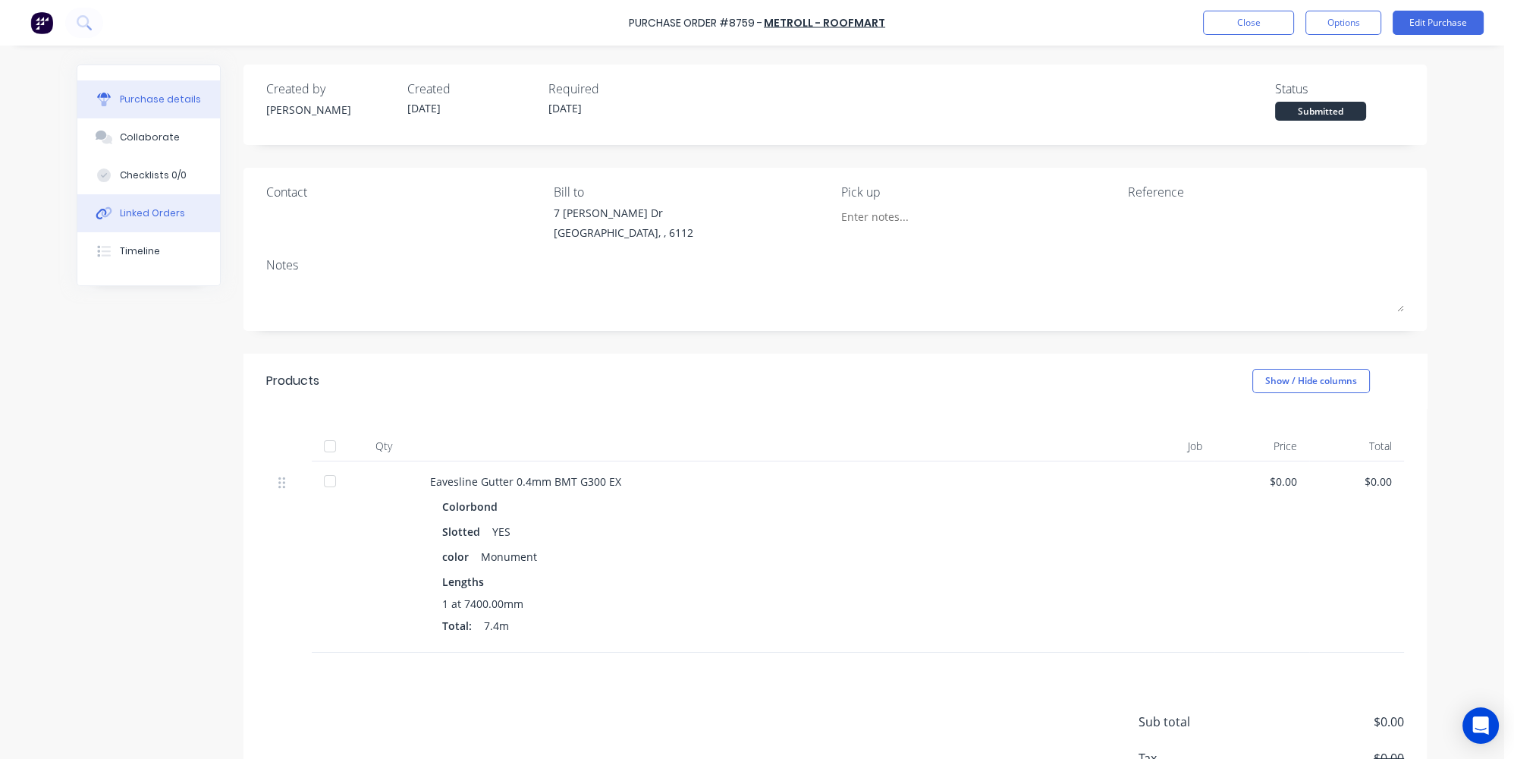
click at [127, 202] on button "Linked Orders" at bounding box center [148, 213] width 143 height 38
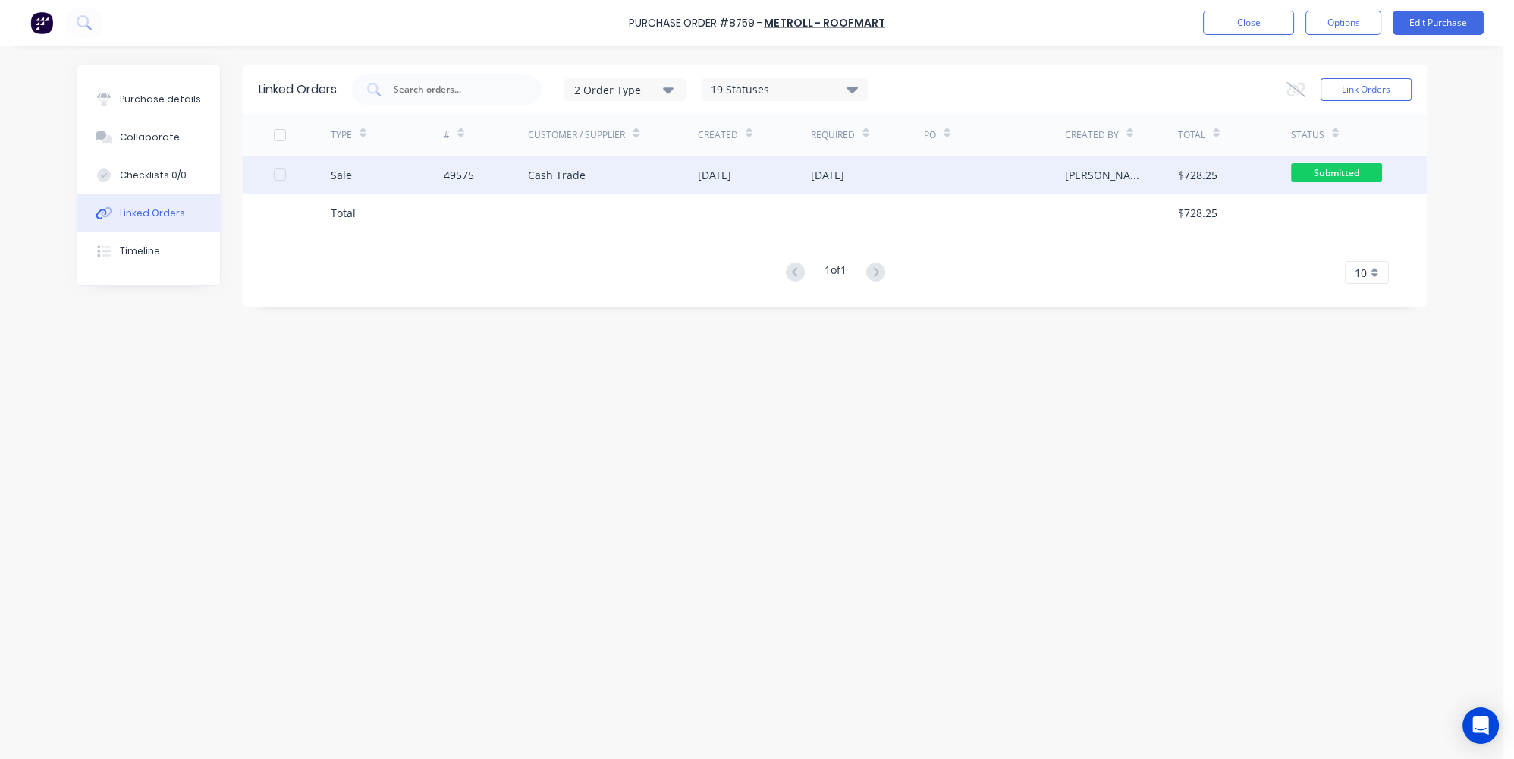
click at [407, 177] on div "Sale" at bounding box center [387, 174] width 113 height 38
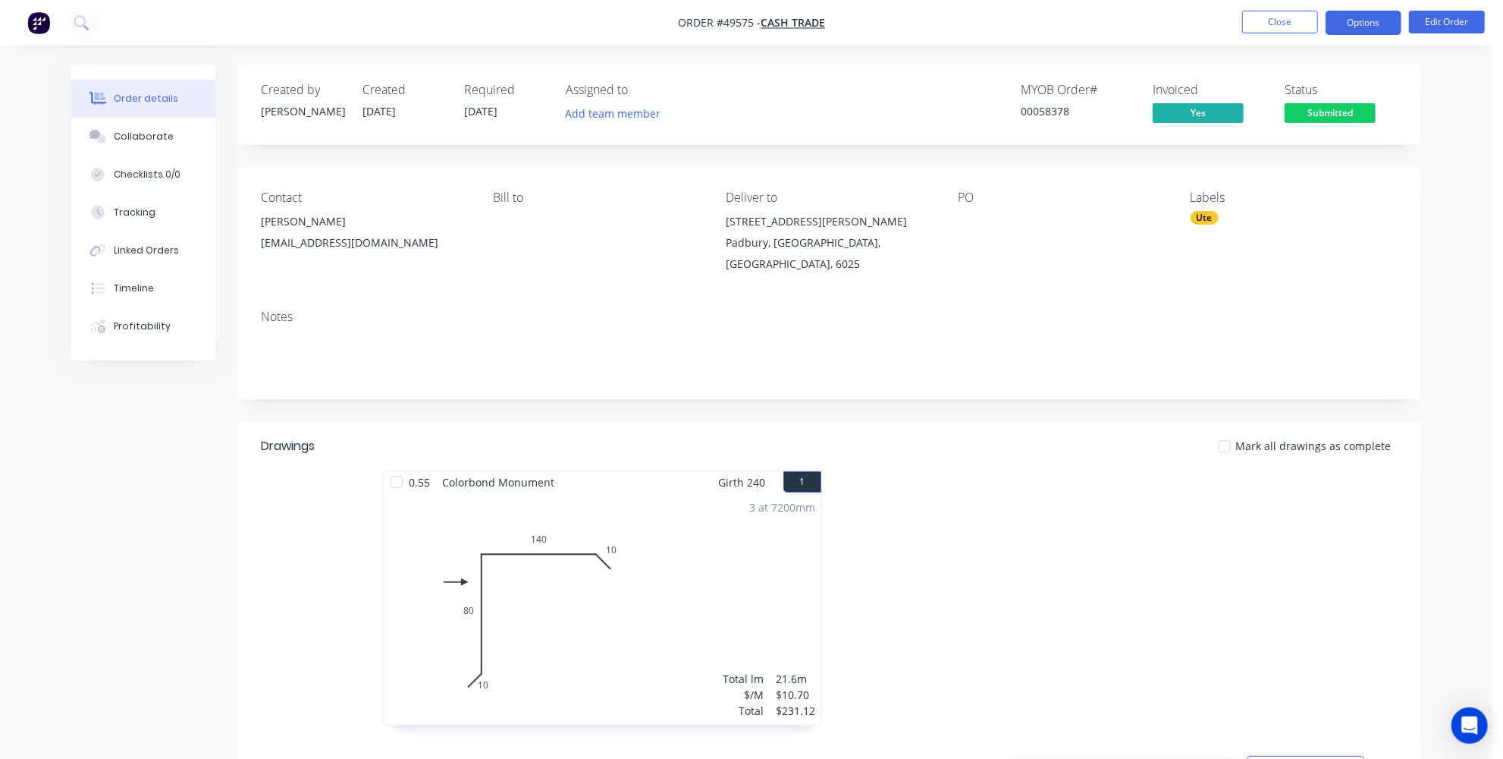
click at [1352, 28] on button "Options" at bounding box center [1364, 23] width 76 height 24
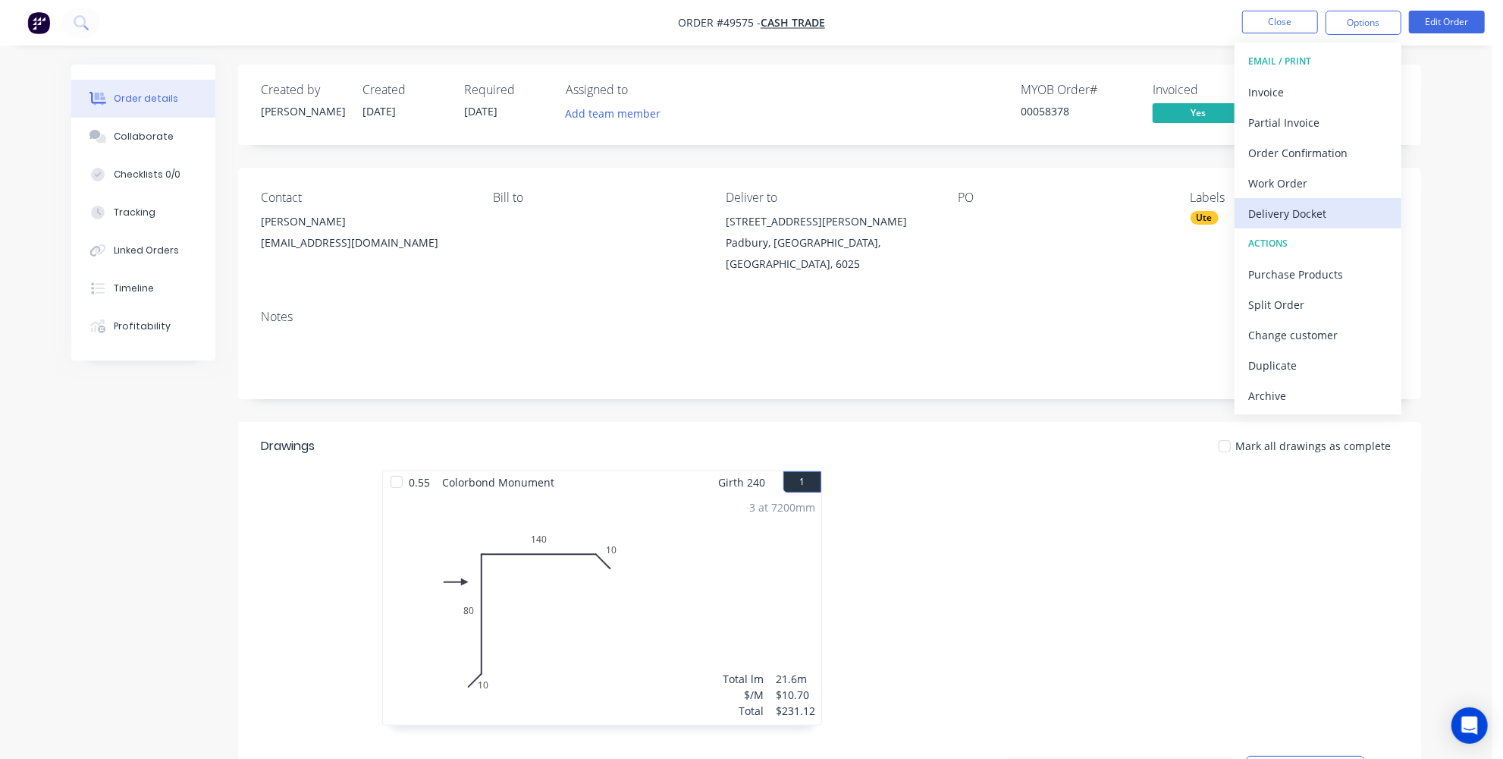
click at [1302, 211] on div "Delivery Docket" at bounding box center [1319, 214] width 140 height 22
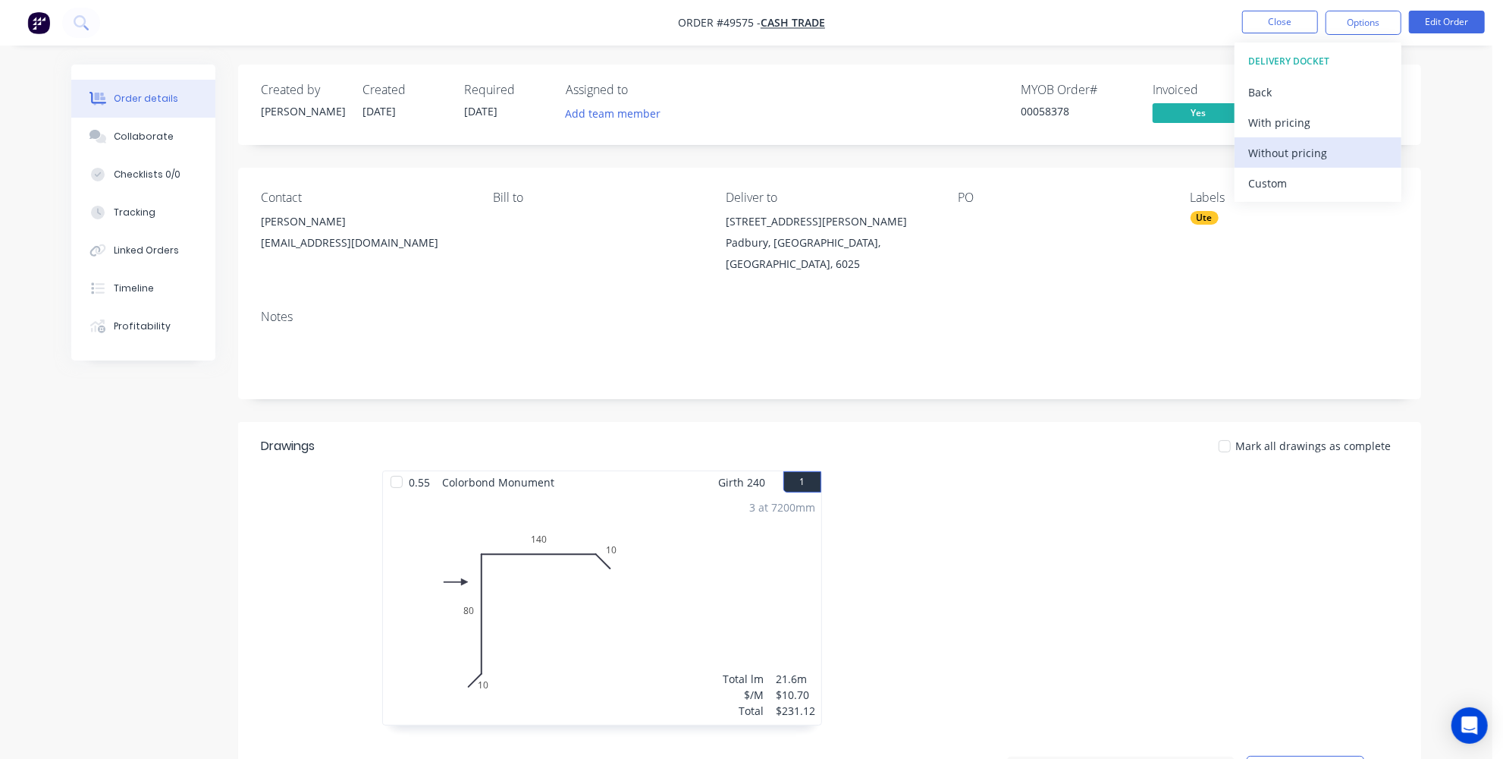
click at [1280, 156] on div "Without pricing" at bounding box center [1319, 153] width 140 height 22
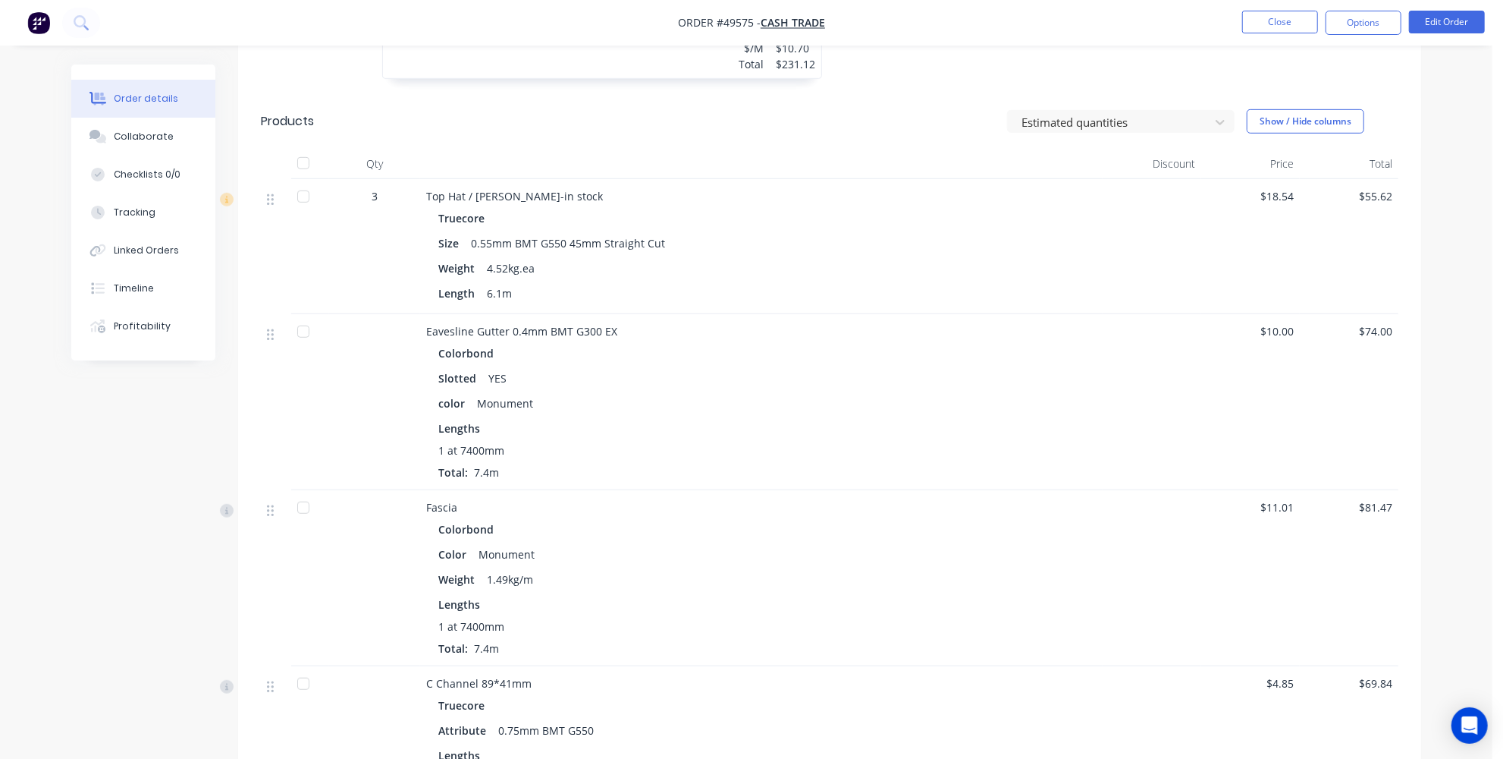
scroll to position [482, 0]
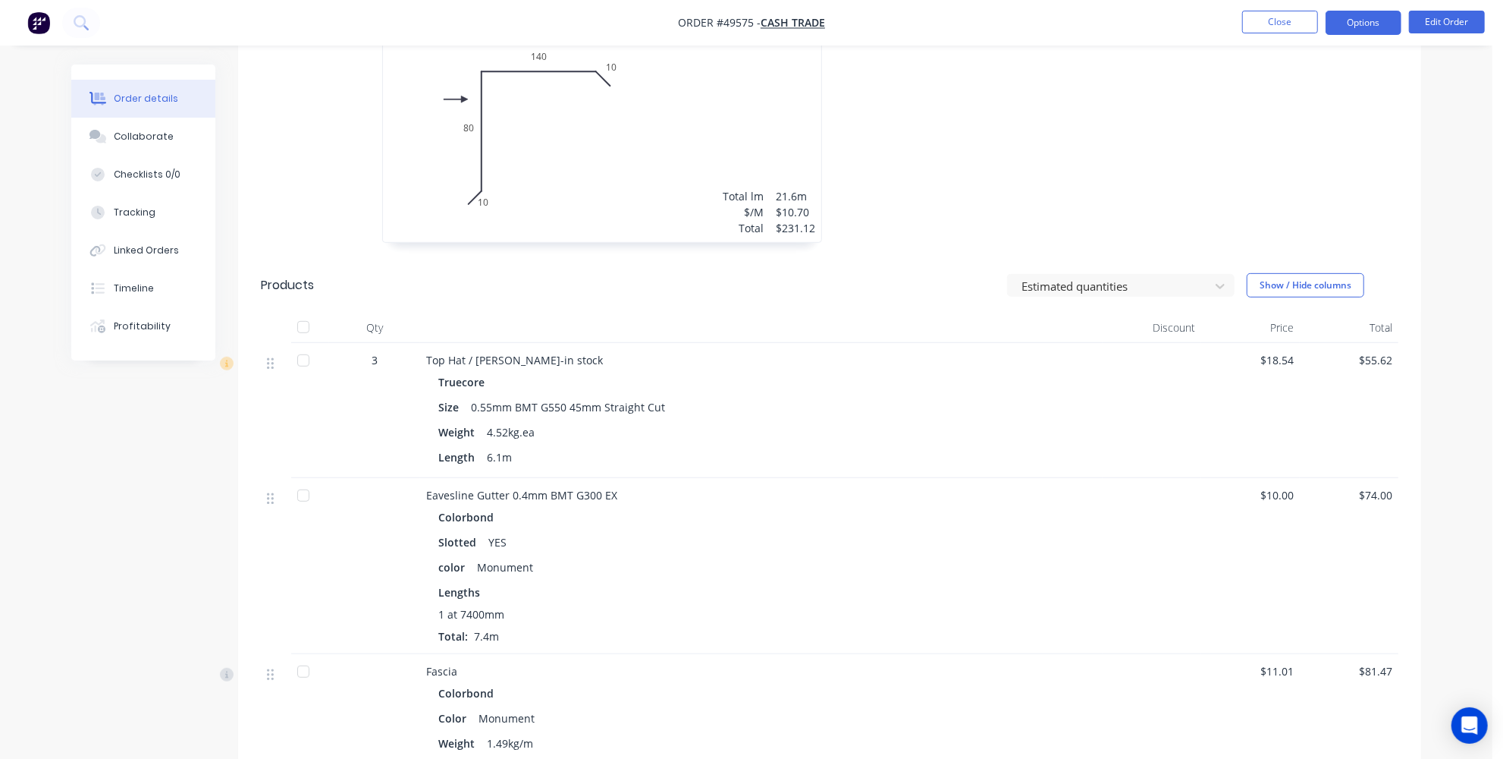
click at [1349, 25] on button "Options" at bounding box center [1364, 23] width 76 height 24
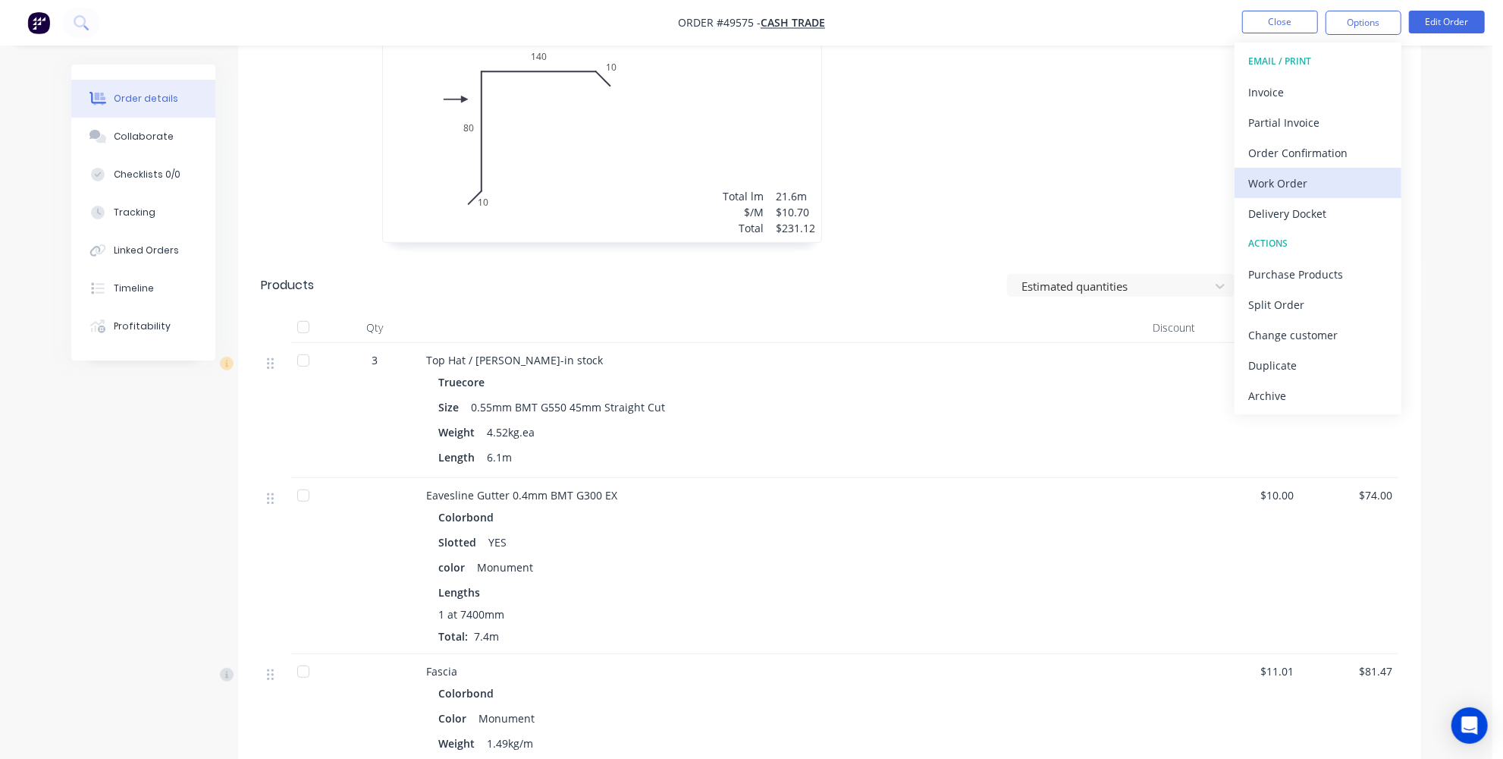
click at [1297, 177] on div "Work Order" at bounding box center [1319, 183] width 140 height 22
click at [1289, 173] on div "Custom" at bounding box center [1319, 183] width 140 height 22
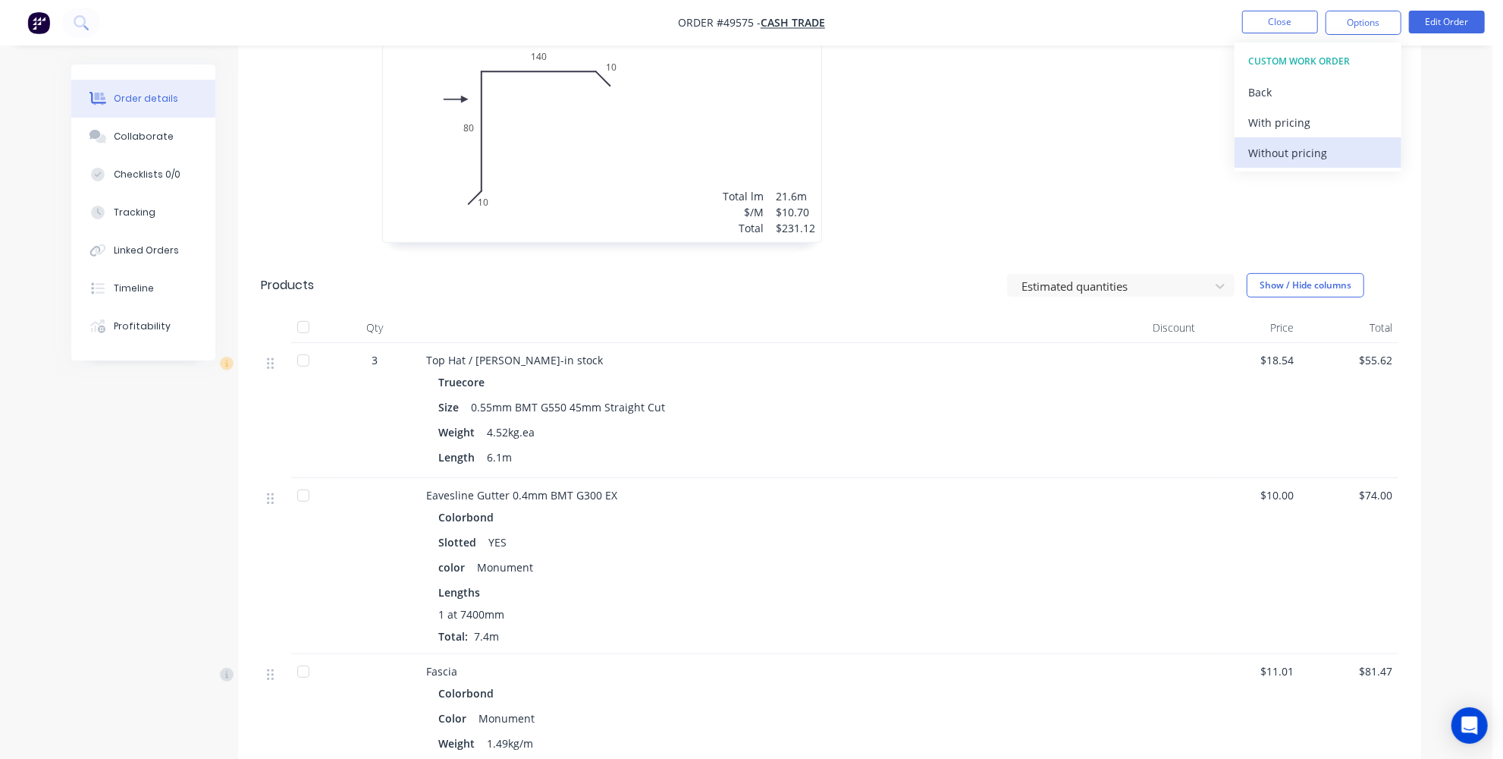
click at [1289, 152] on div "Without pricing" at bounding box center [1319, 153] width 140 height 22
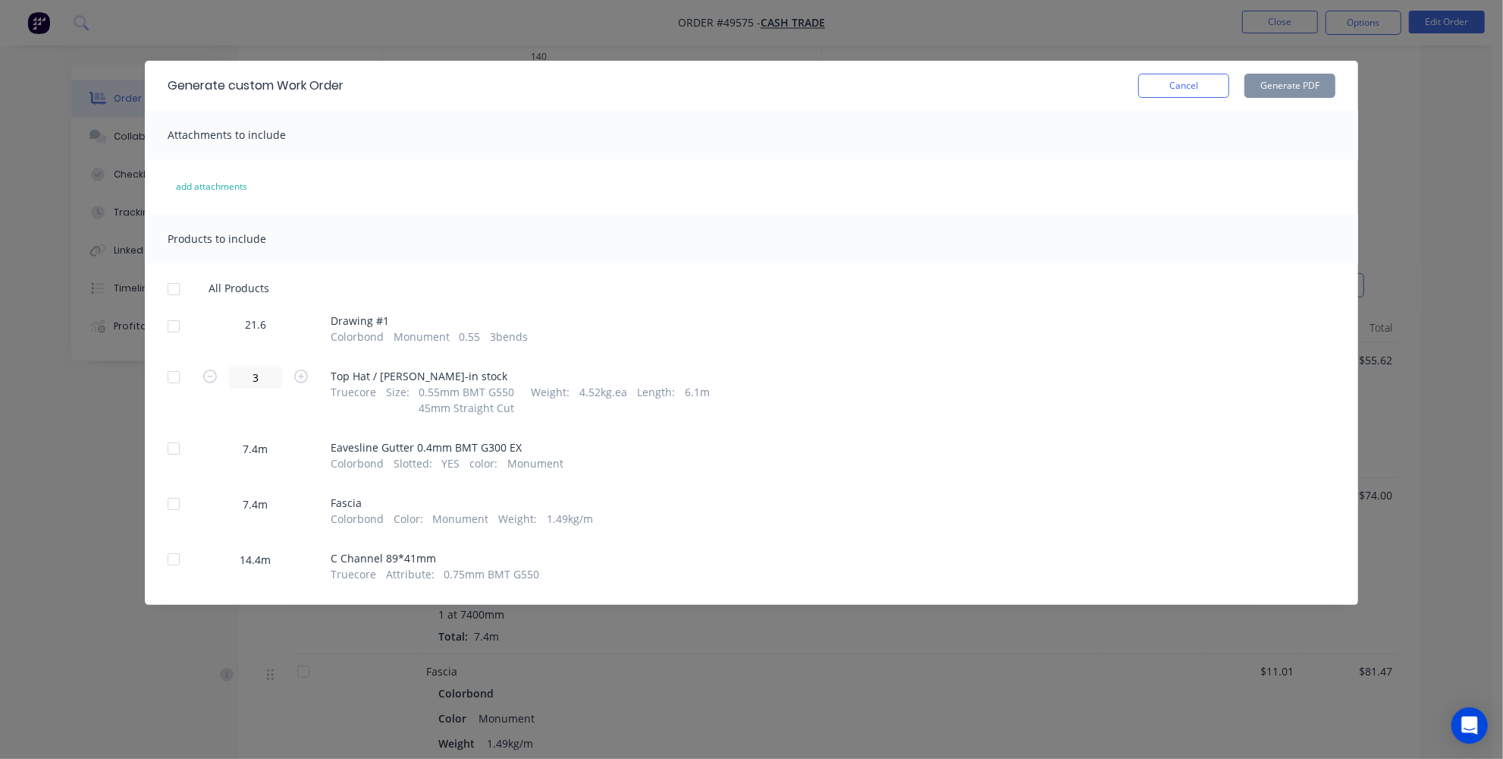
click at [165, 326] on div at bounding box center [174, 326] width 30 height 30
click at [1310, 74] on button "Generate PDF" at bounding box center [1290, 86] width 91 height 24
click at [177, 504] on div at bounding box center [174, 503] width 30 height 30
click at [1261, 90] on button "Generate PDF" at bounding box center [1290, 86] width 91 height 24
click at [161, 561] on div at bounding box center [174, 559] width 30 height 30
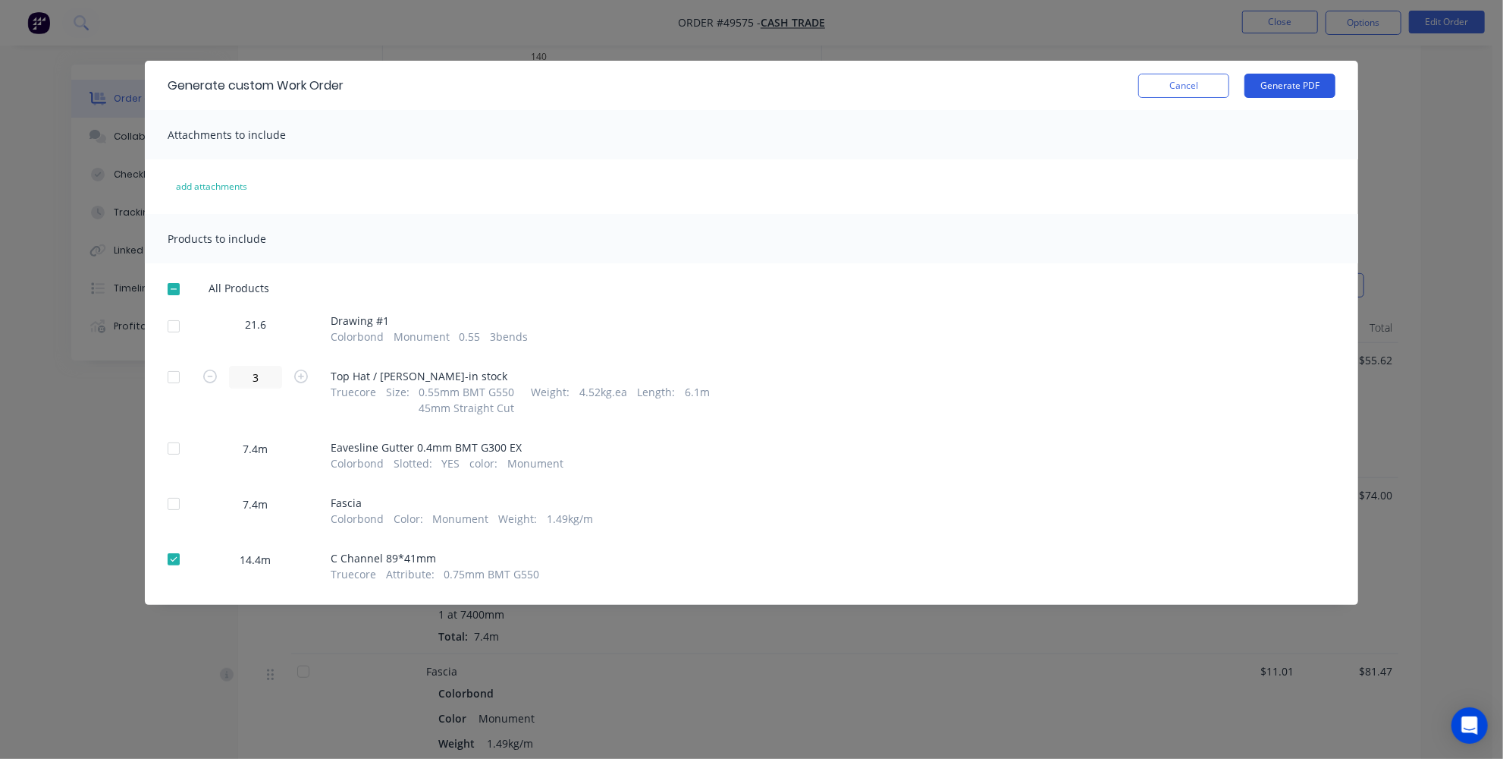
click at [1329, 88] on button "Generate PDF" at bounding box center [1290, 86] width 91 height 24
drag, startPoint x: 1205, startPoint y: 87, endPoint x: 1178, endPoint y: 86, distance: 26.6
click at [1205, 86] on button "Cancel" at bounding box center [1184, 86] width 91 height 24
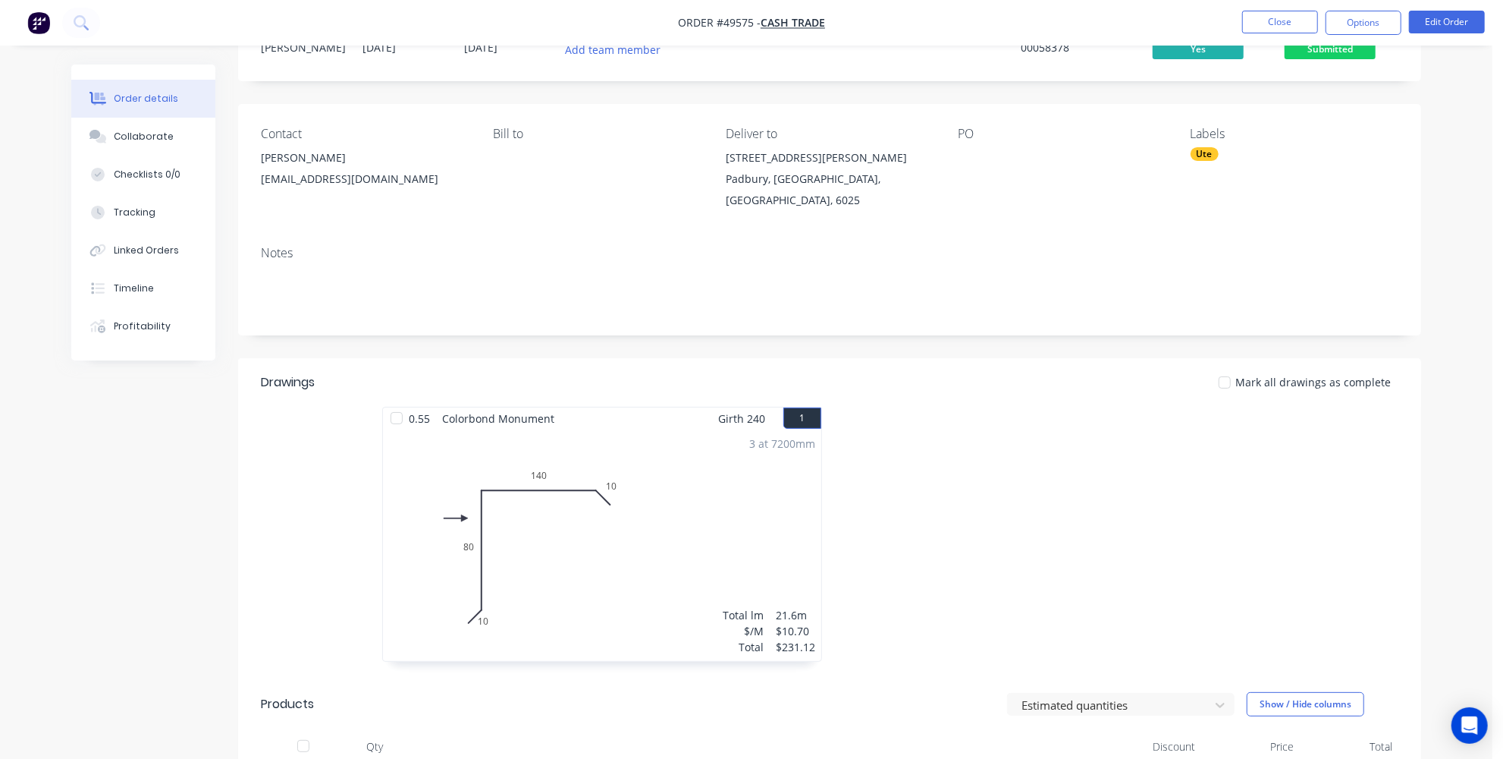
scroll to position [0, 0]
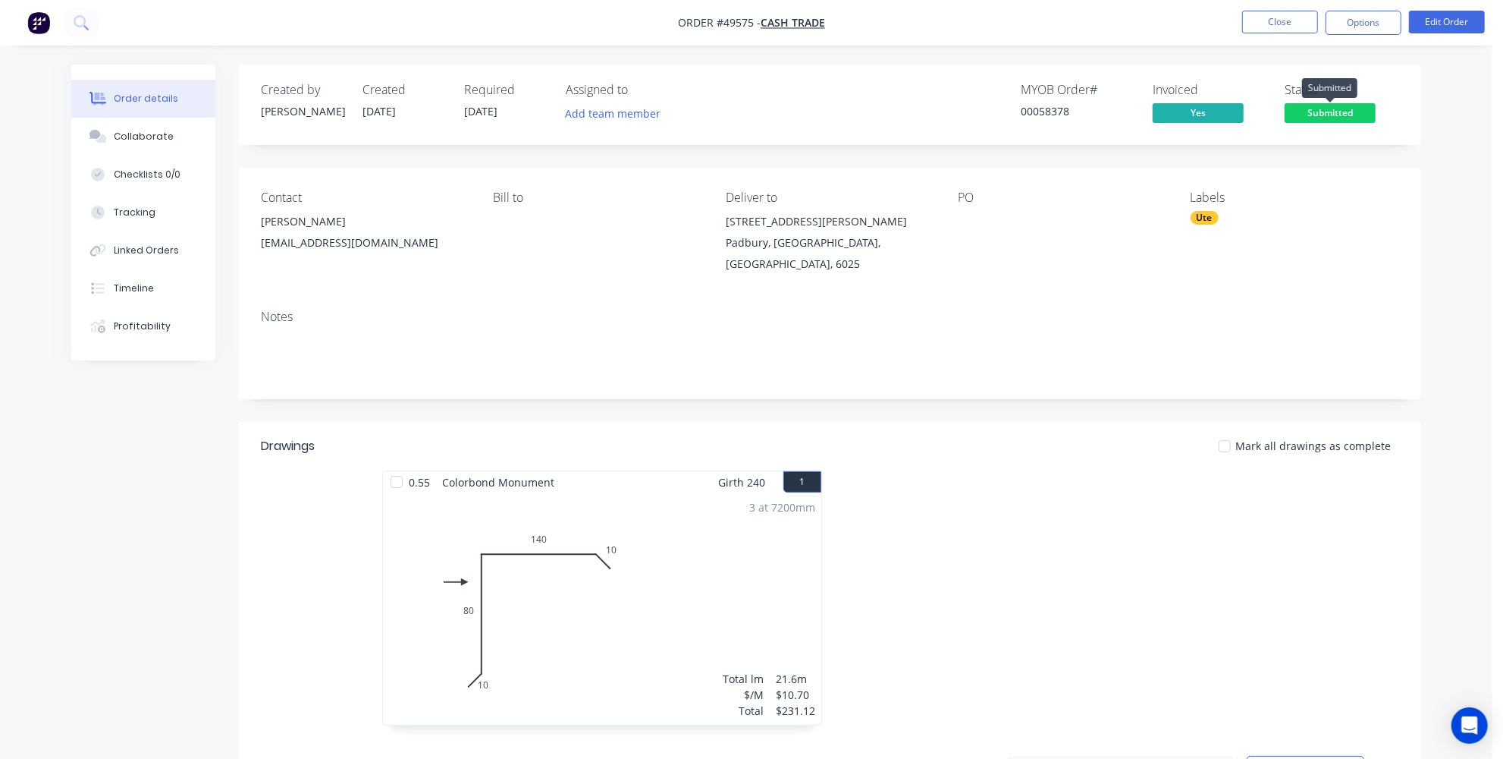
click at [1318, 104] on span "Submitted" at bounding box center [1330, 112] width 91 height 19
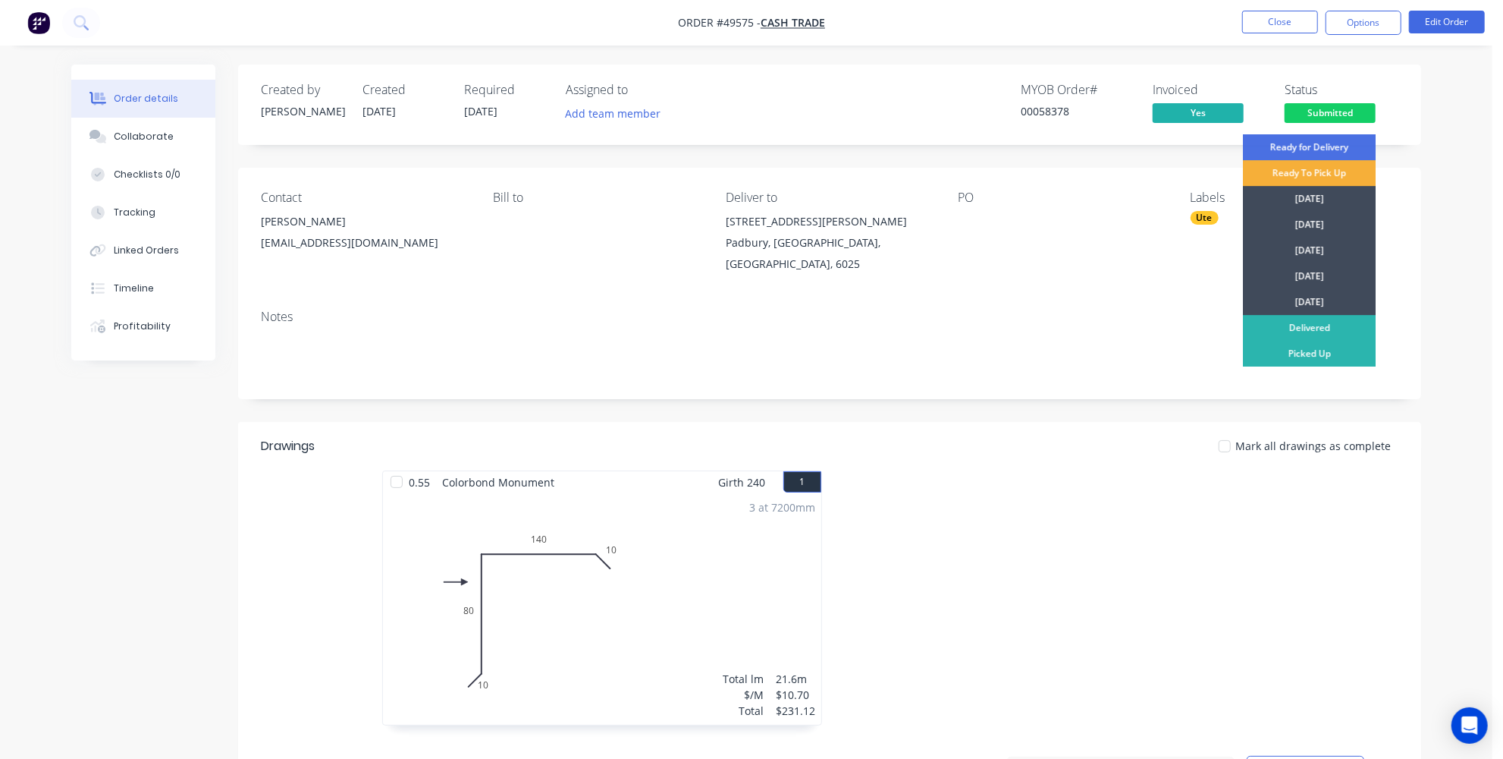
click at [1094, 487] on div at bounding box center [1057, 605] width 455 height 270
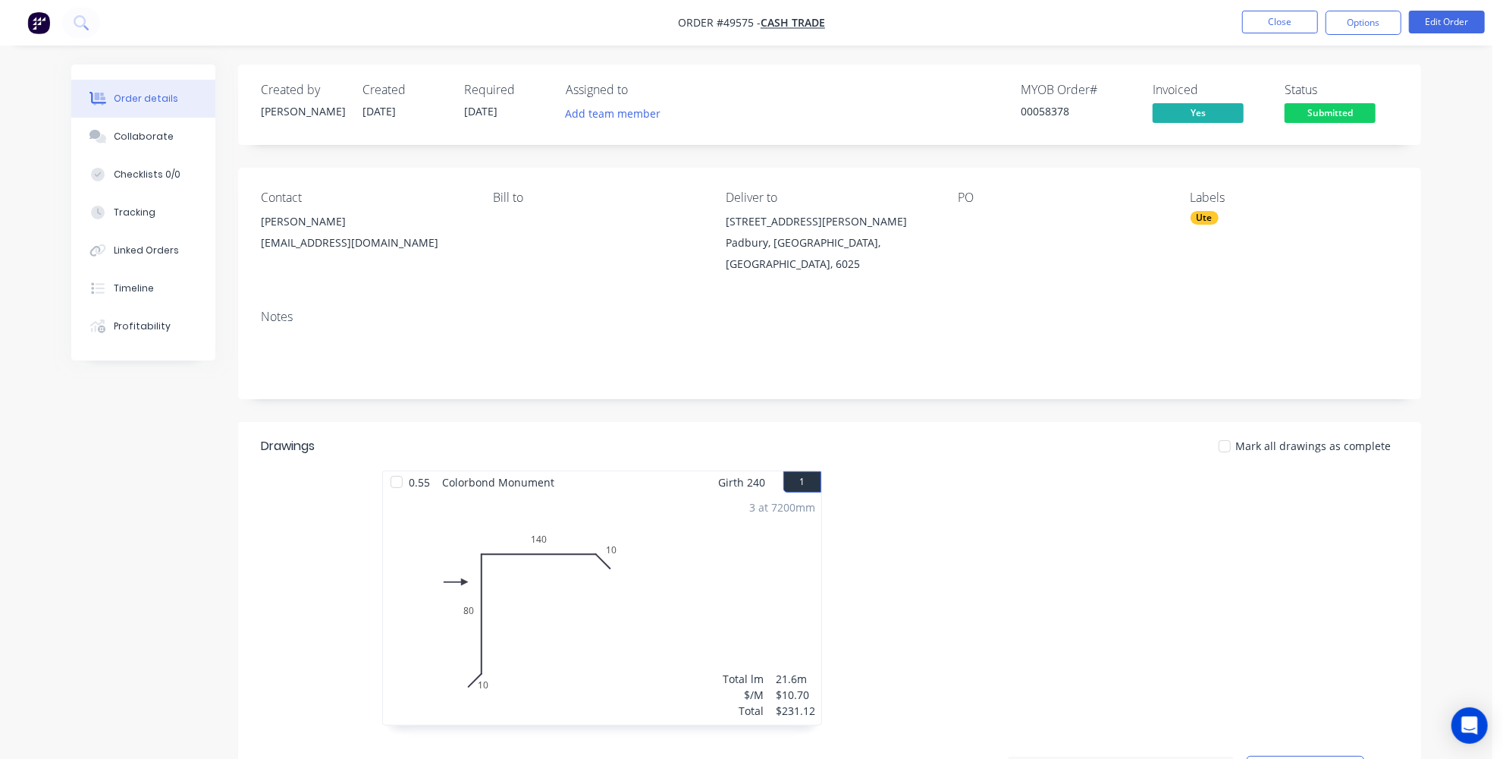
drag, startPoint x: 1343, startPoint y: 105, endPoint x: 1343, endPoint y: 125, distance: 19.7
click at [1343, 105] on span "Submitted" at bounding box center [1330, 112] width 91 height 19
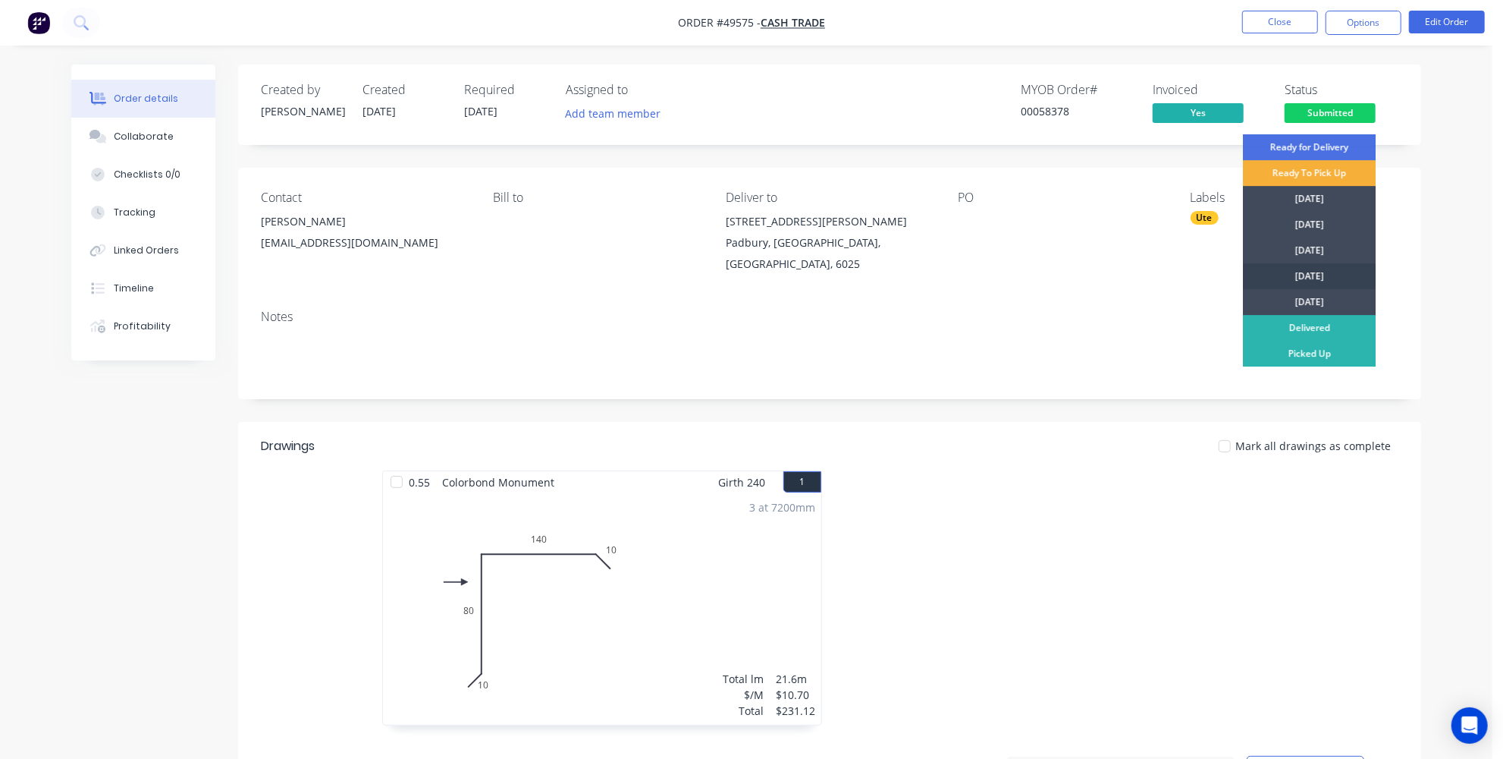
click at [1307, 270] on div "[DATE]" at bounding box center [1309, 276] width 133 height 26
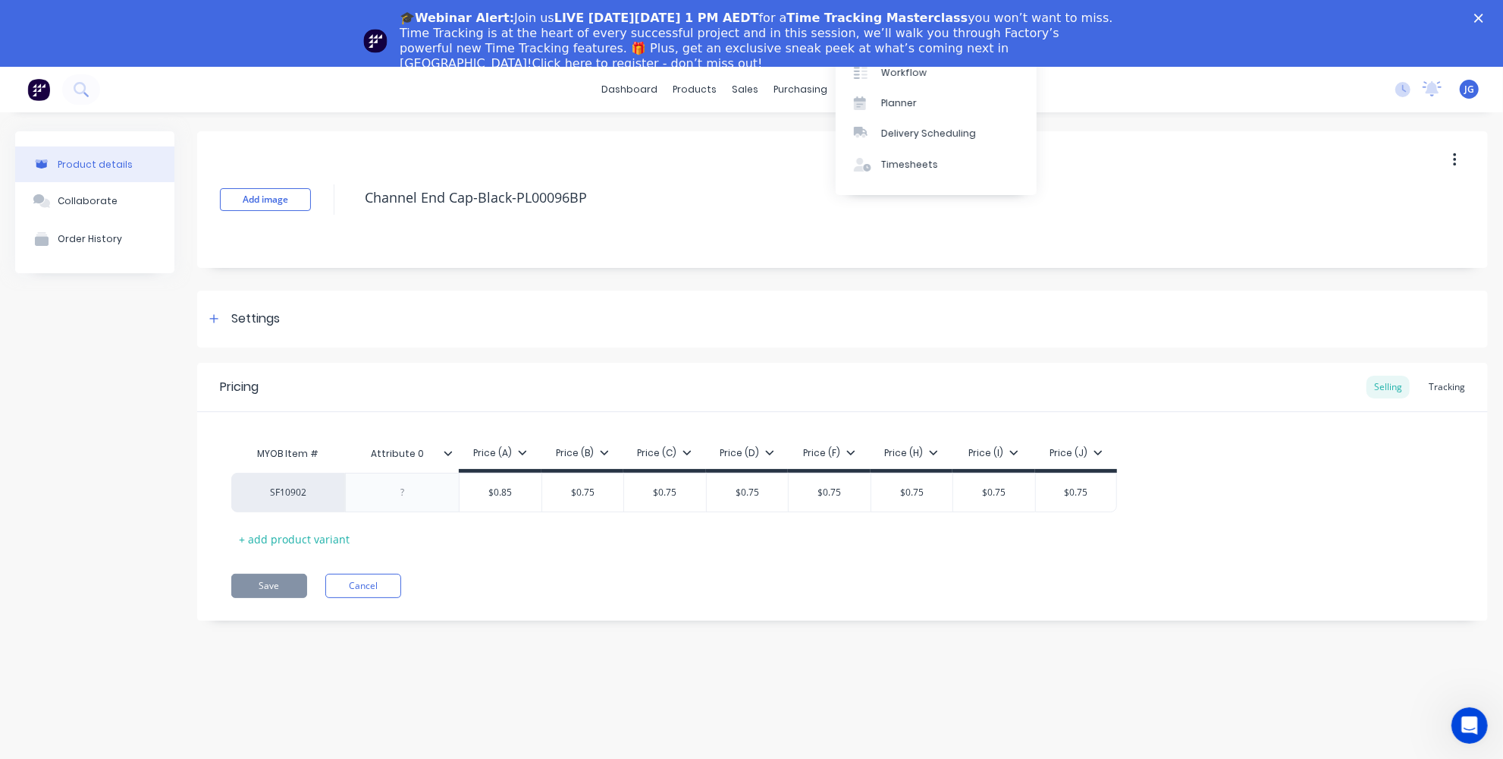
click at [799, 159] on div "Add image Channel End Cap-Black-PL00096BP" at bounding box center [842, 199] width 1291 height 137
click at [856, 86] on div "productivity" at bounding box center [873, 89] width 74 height 23
click at [883, 197] on div "Delivery Scheduling" at bounding box center [923, 200] width 95 height 14
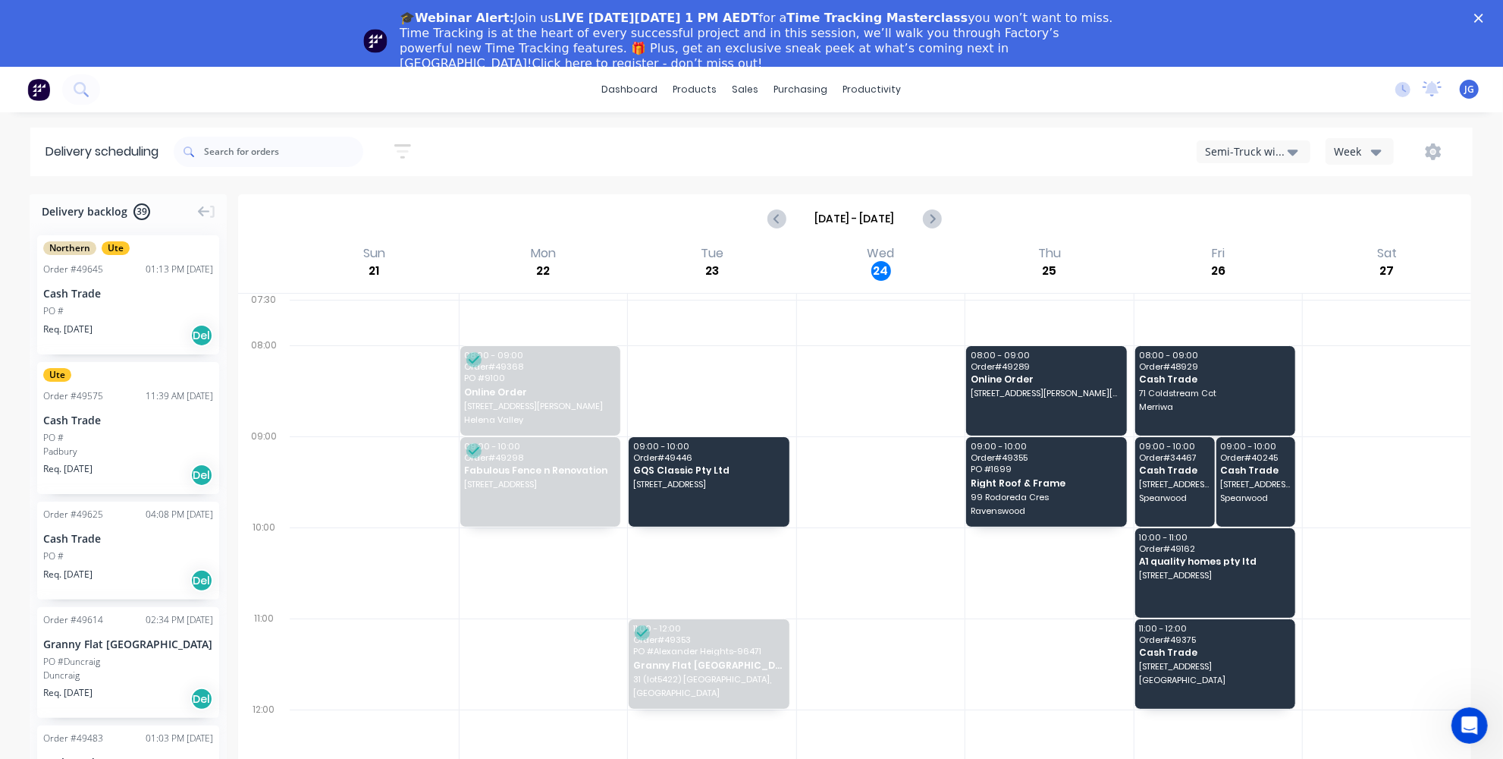
click at [1263, 159] on button "Semi-Truck with Hiab" at bounding box center [1254, 151] width 114 height 23
click at [1251, 250] on div "Utes Delivery" at bounding box center [1273, 251] width 150 height 30
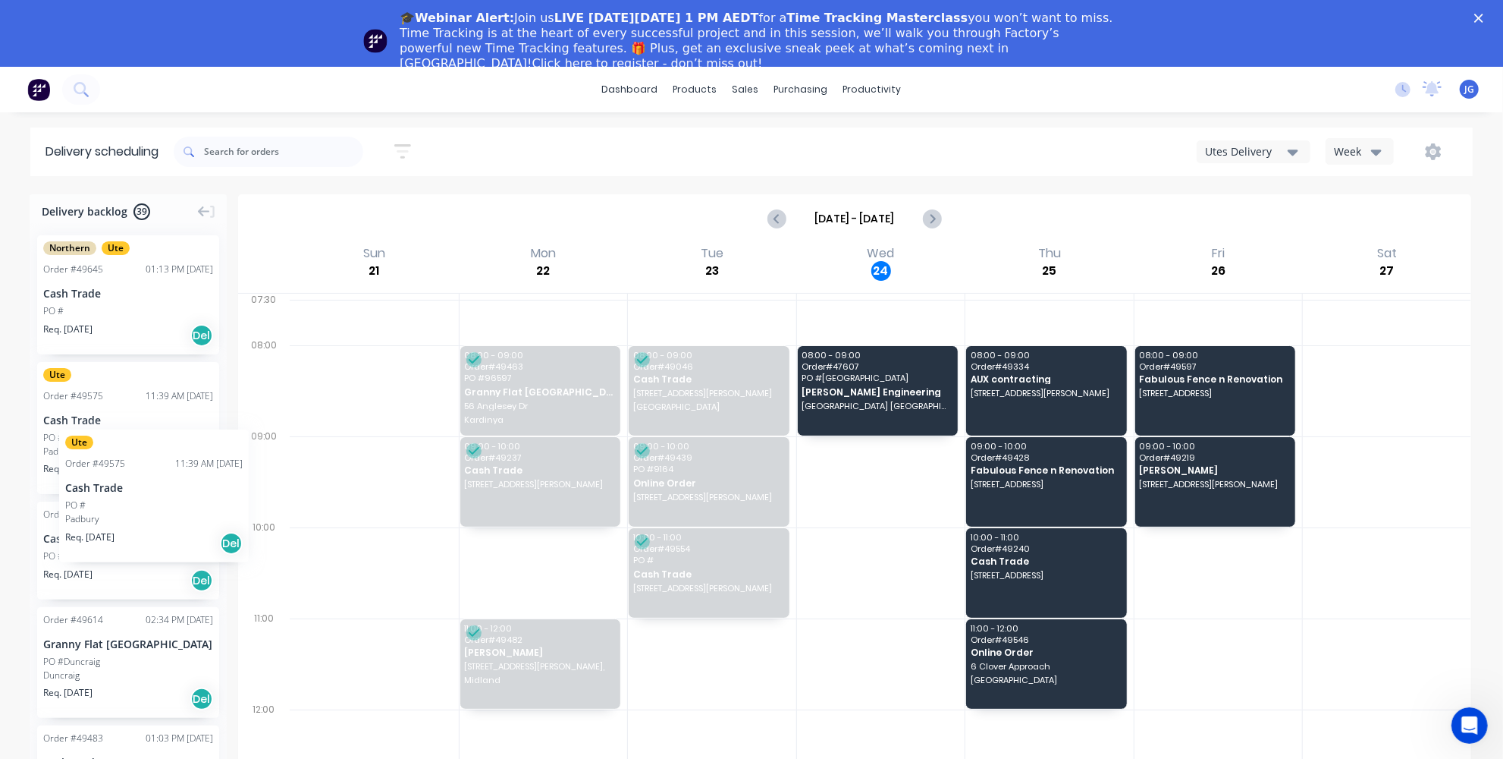
drag, startPoint x: 87, startPoint y: 416, endPoint x: 59, endPoint y: 418, distance: 28.2
click at [931, 213] on icon "Next page" at bounding box center [931, 219] width 18 height 18
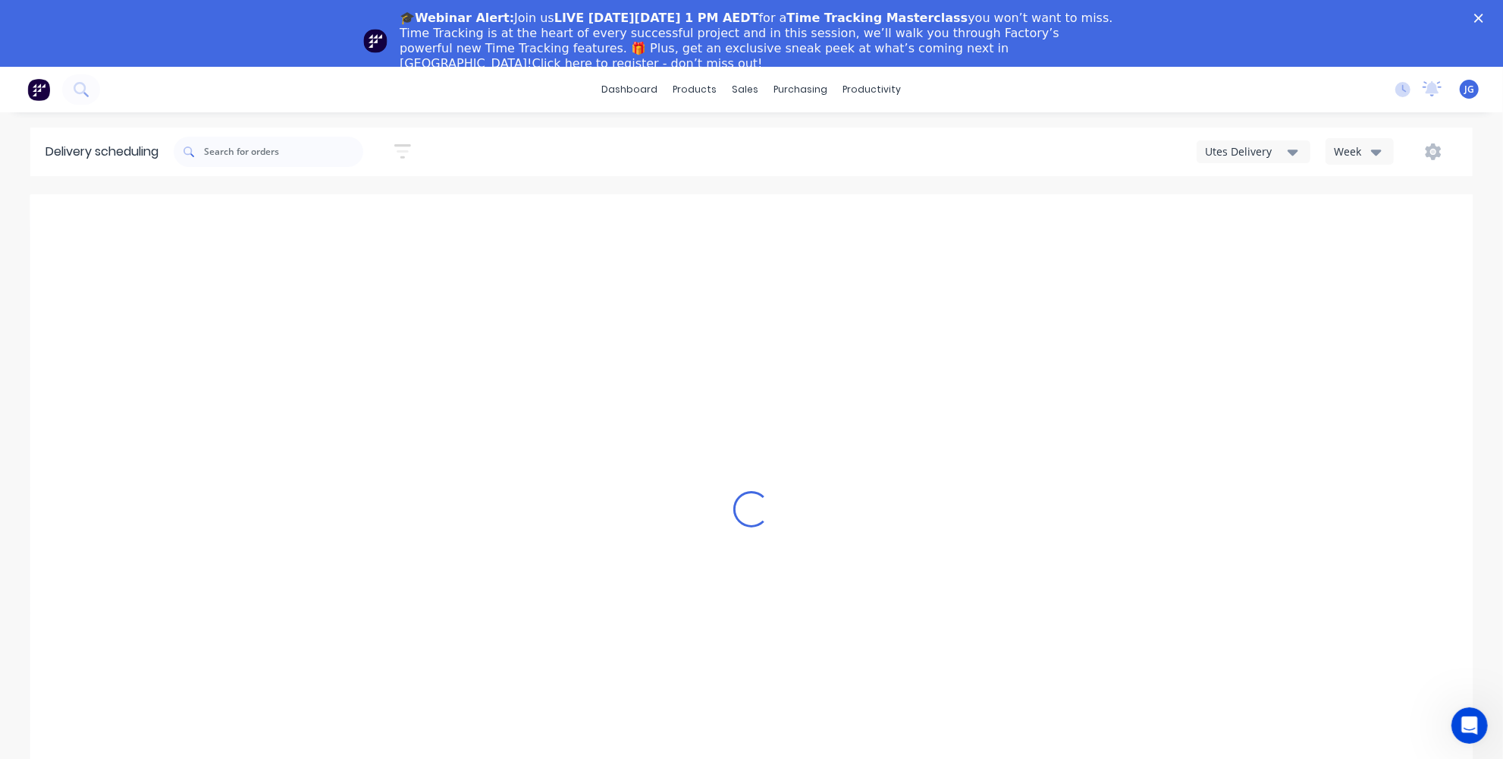
type input "[DATE] - [DATE]"
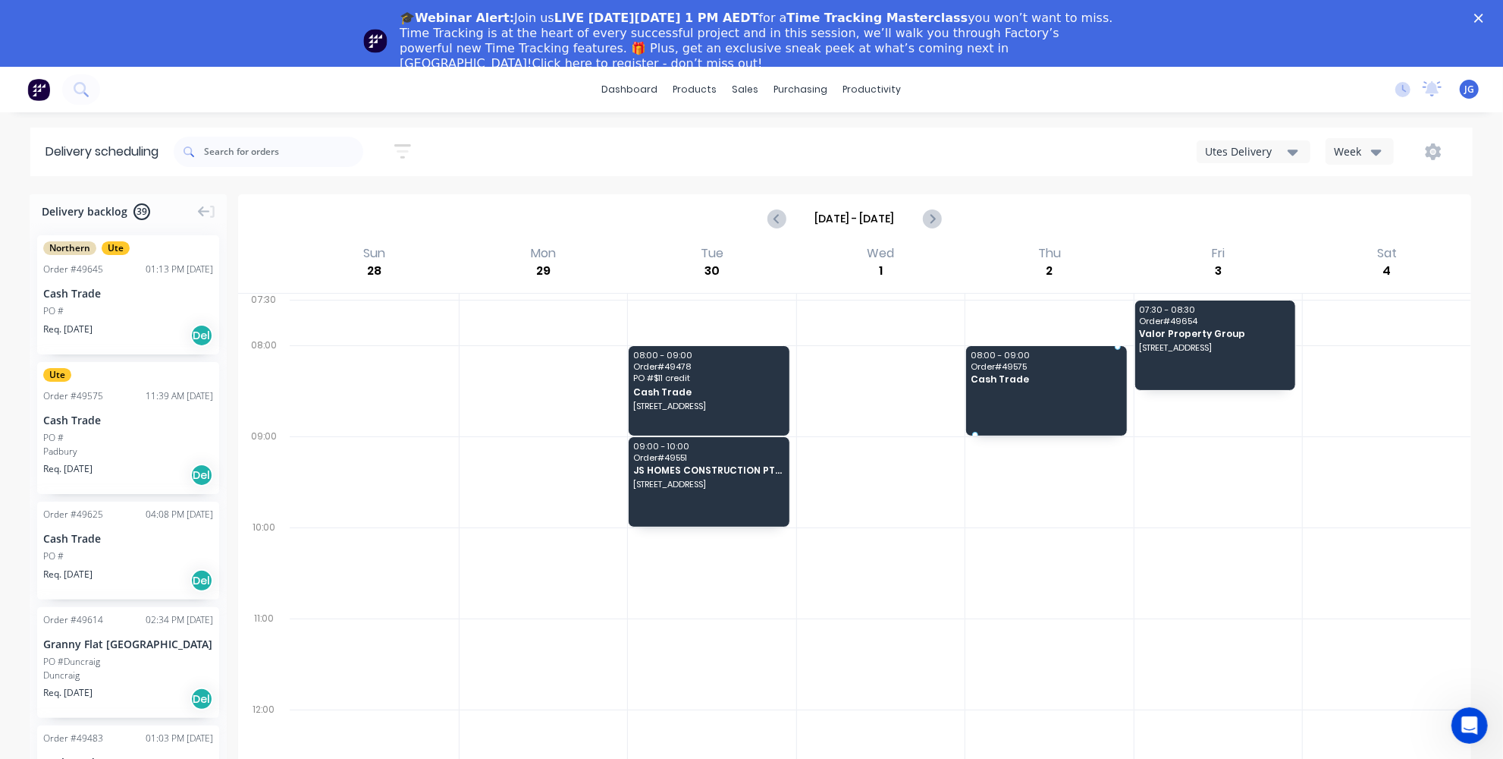
drag, startPoint x: 97, startPoint y: 454, endPoint x: 1007, endPoint y: 364, distance: 913.9
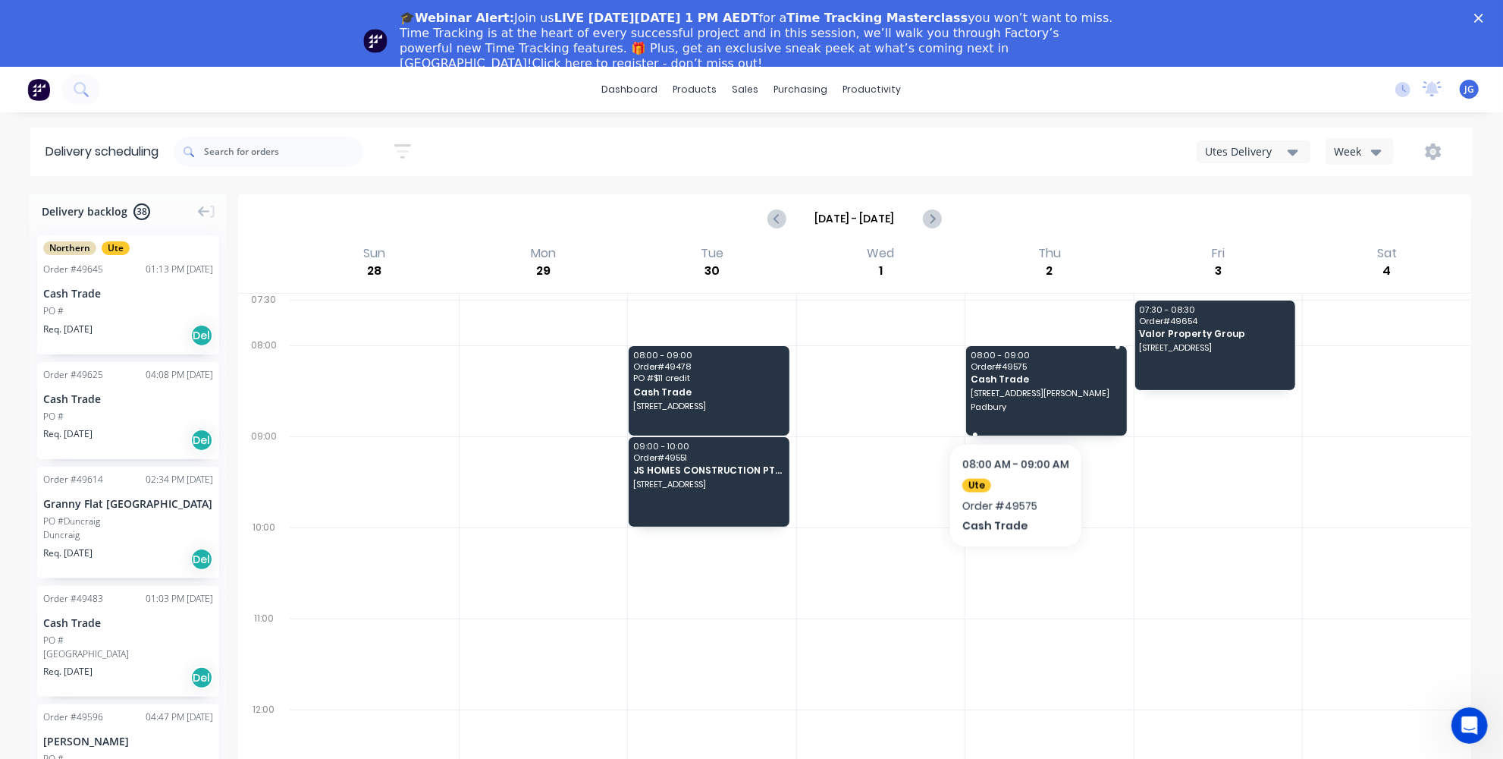
click at [1016, 403] on span "Padbury" at bounding box center [1046, 406] width 150 height 9
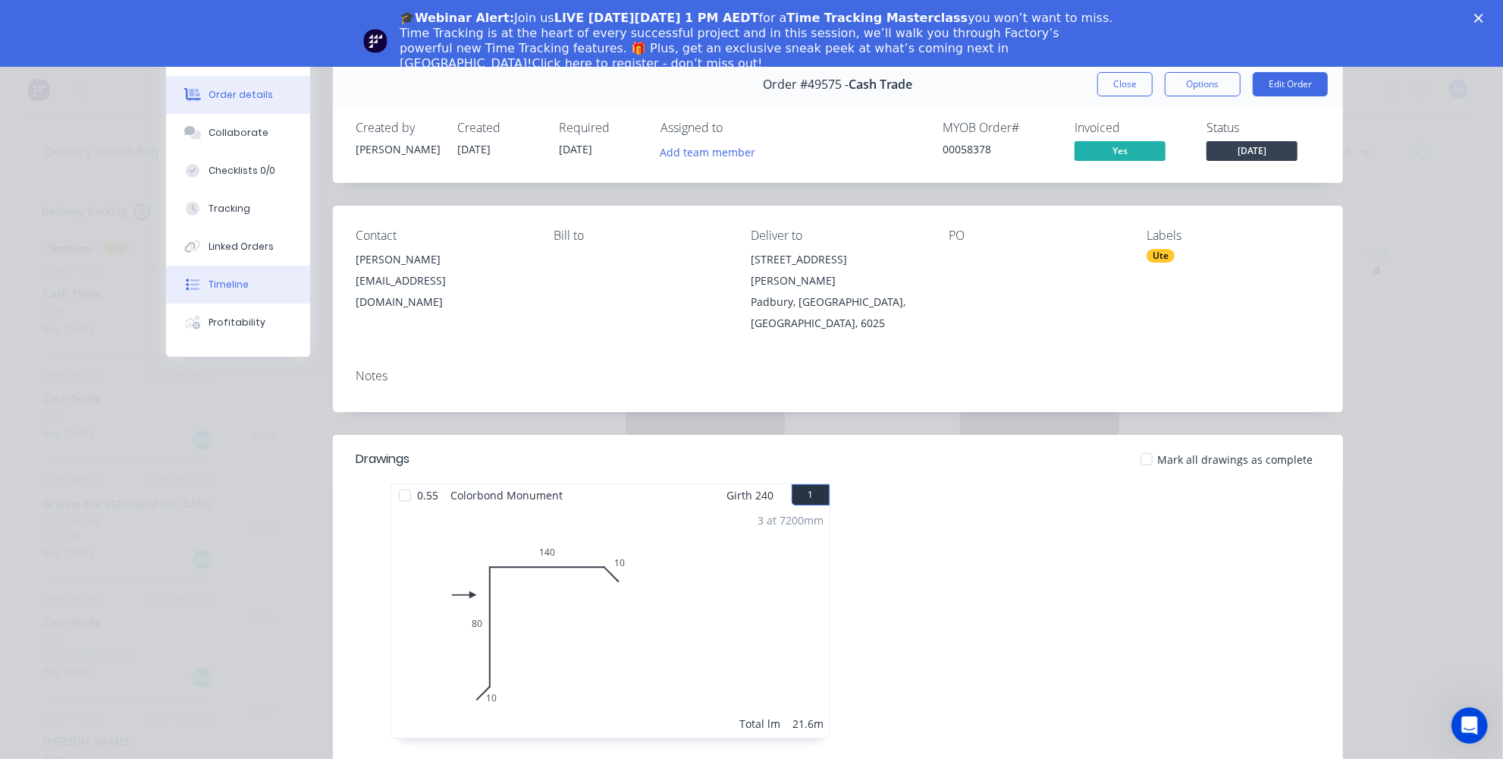
click at [209, 278] on div "Timeline" at bounding box center [229, 285] width 40 height 14
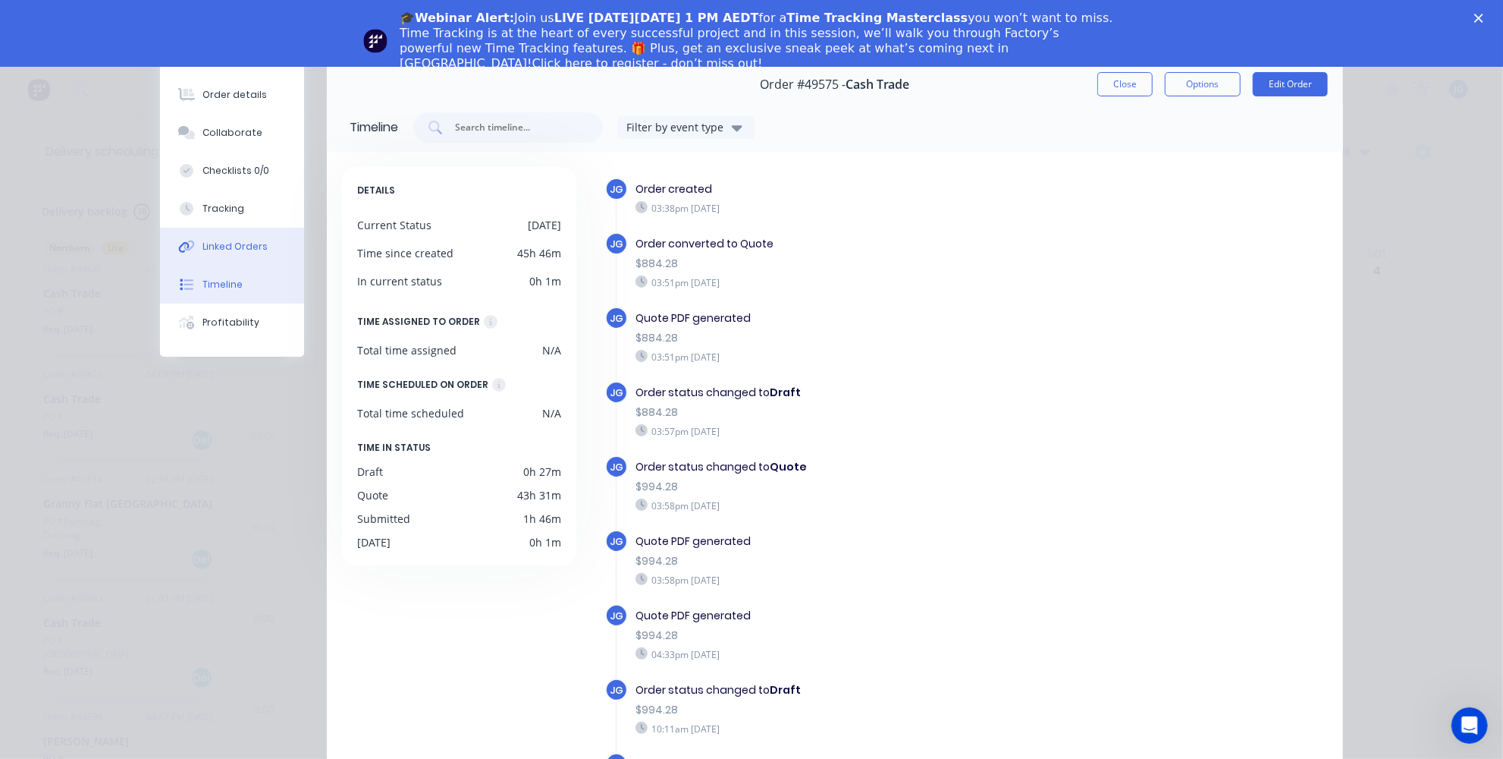
click at [214, 240] on div "Linked Orders" at bounding box center [235, 247] width 65 height 14
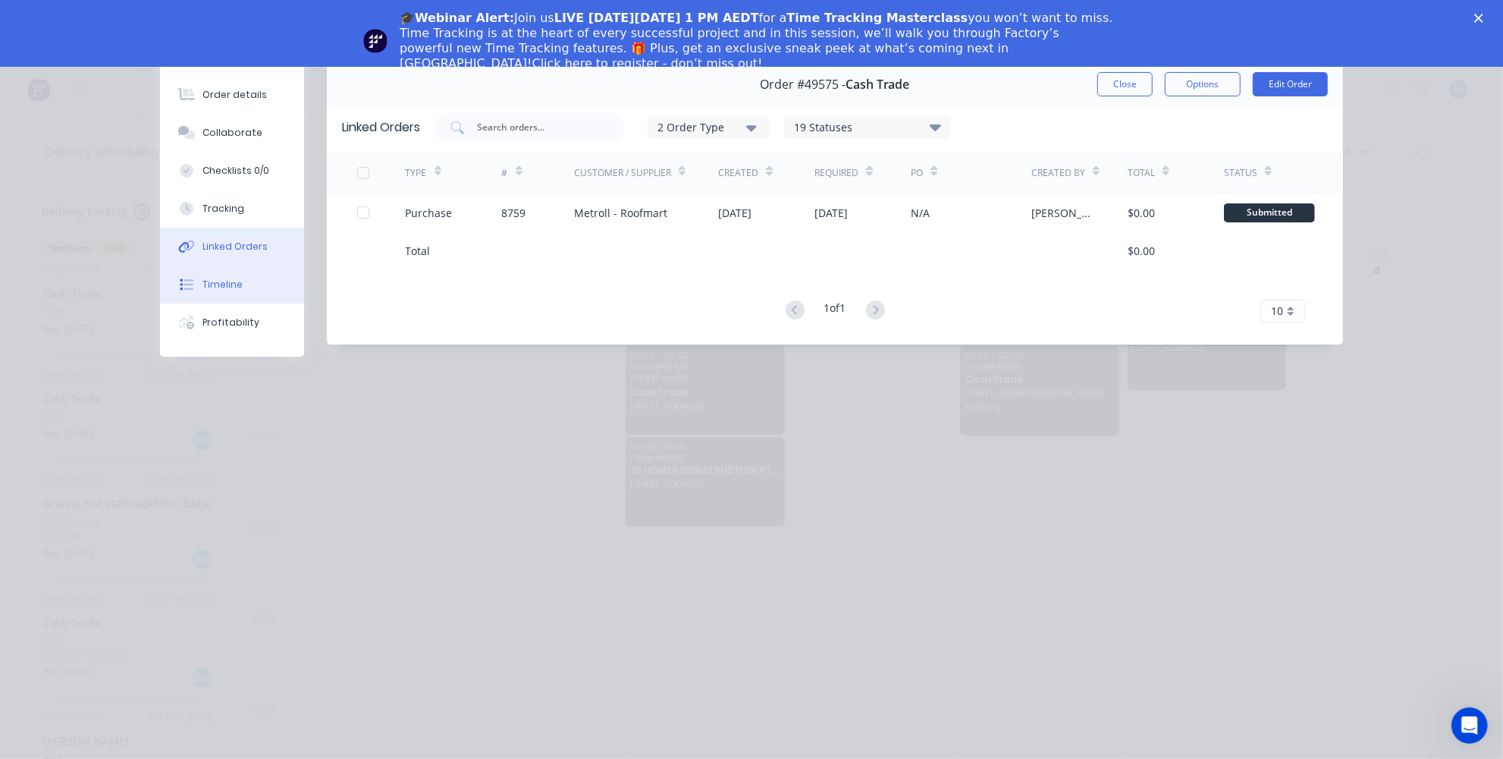
click at [213, 281] on div "Timeline" at bounding box center [223, 285] width 40 height 14
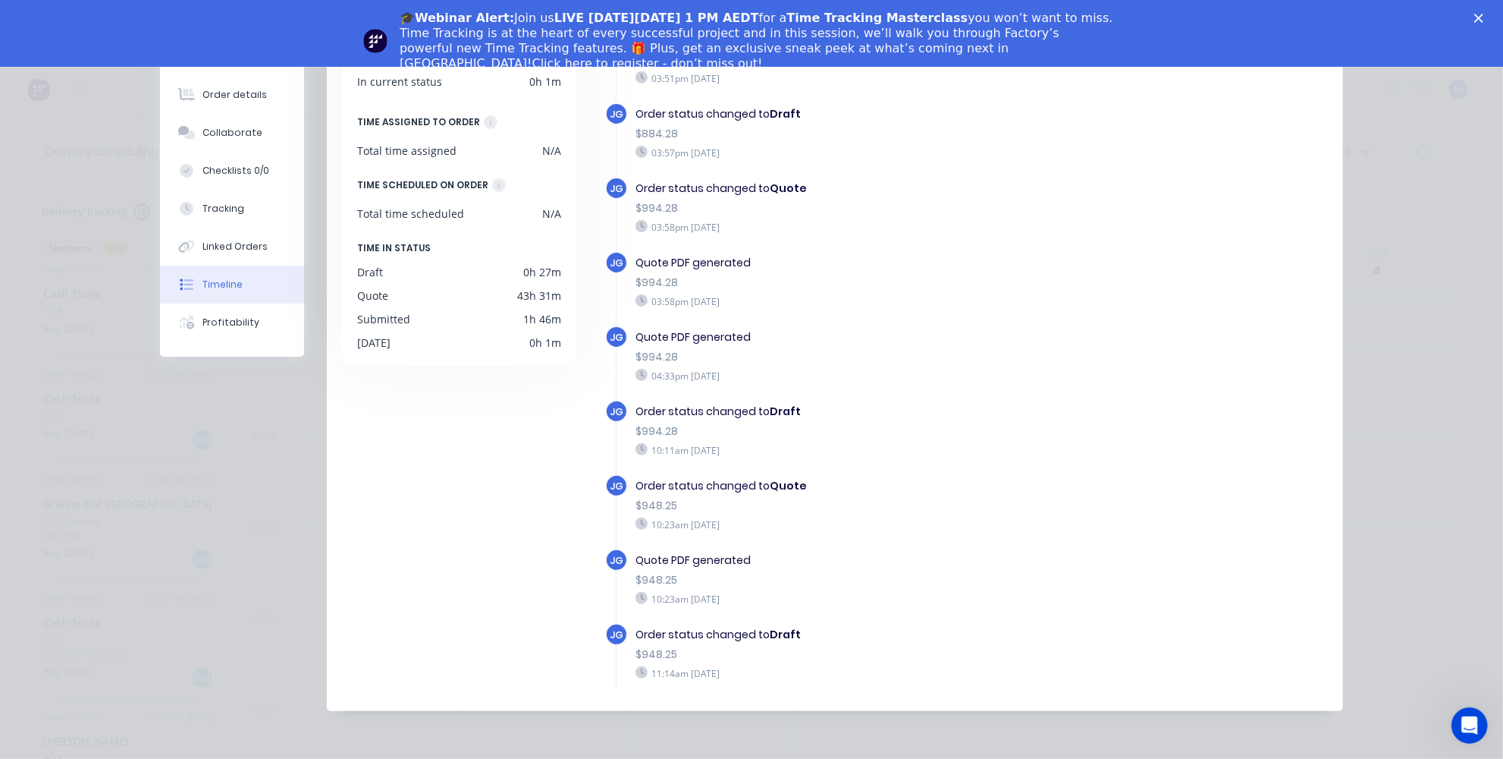
scroll to position [52, 0]
